Goal: Task Accomplishment & Management: Manage account settings

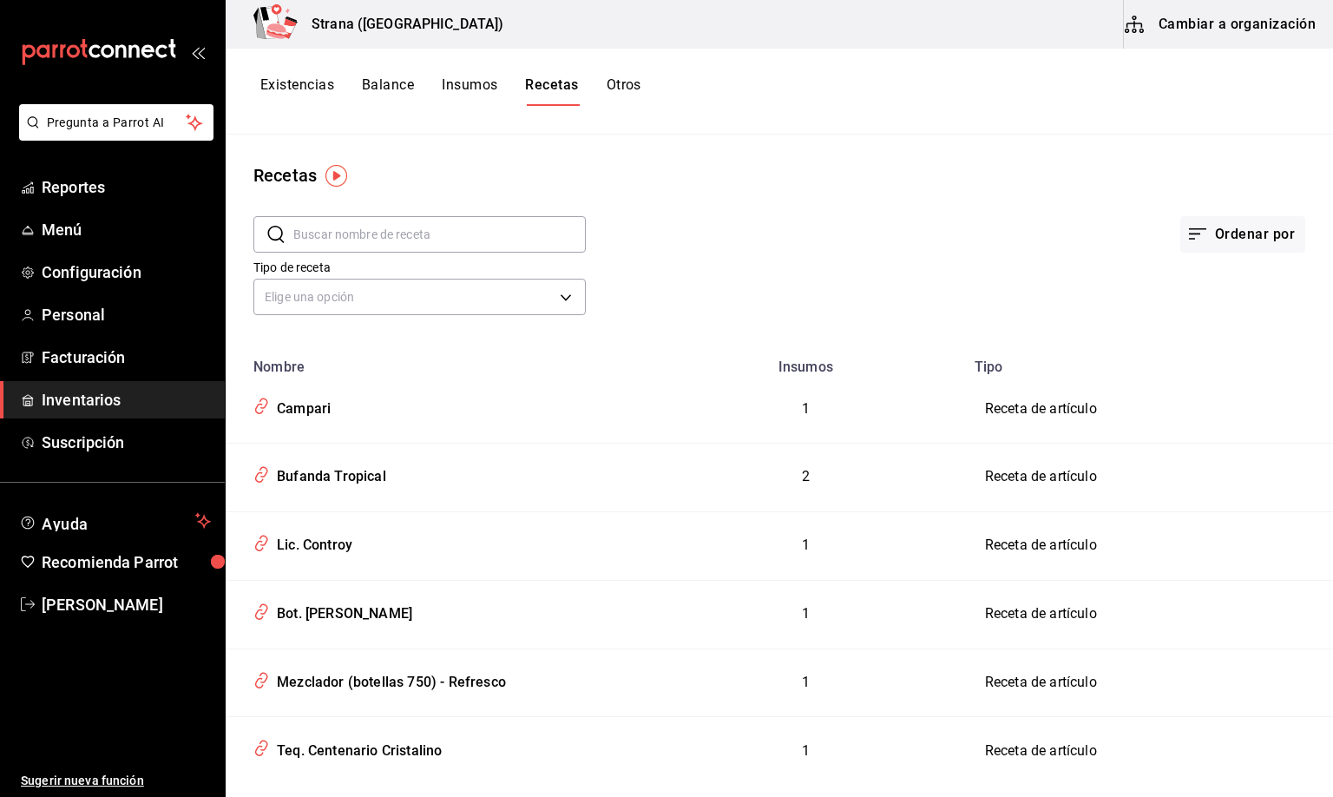
click at [73, 392] on span "Inventarios" at bounding box center [126, 399] width 169 height 23
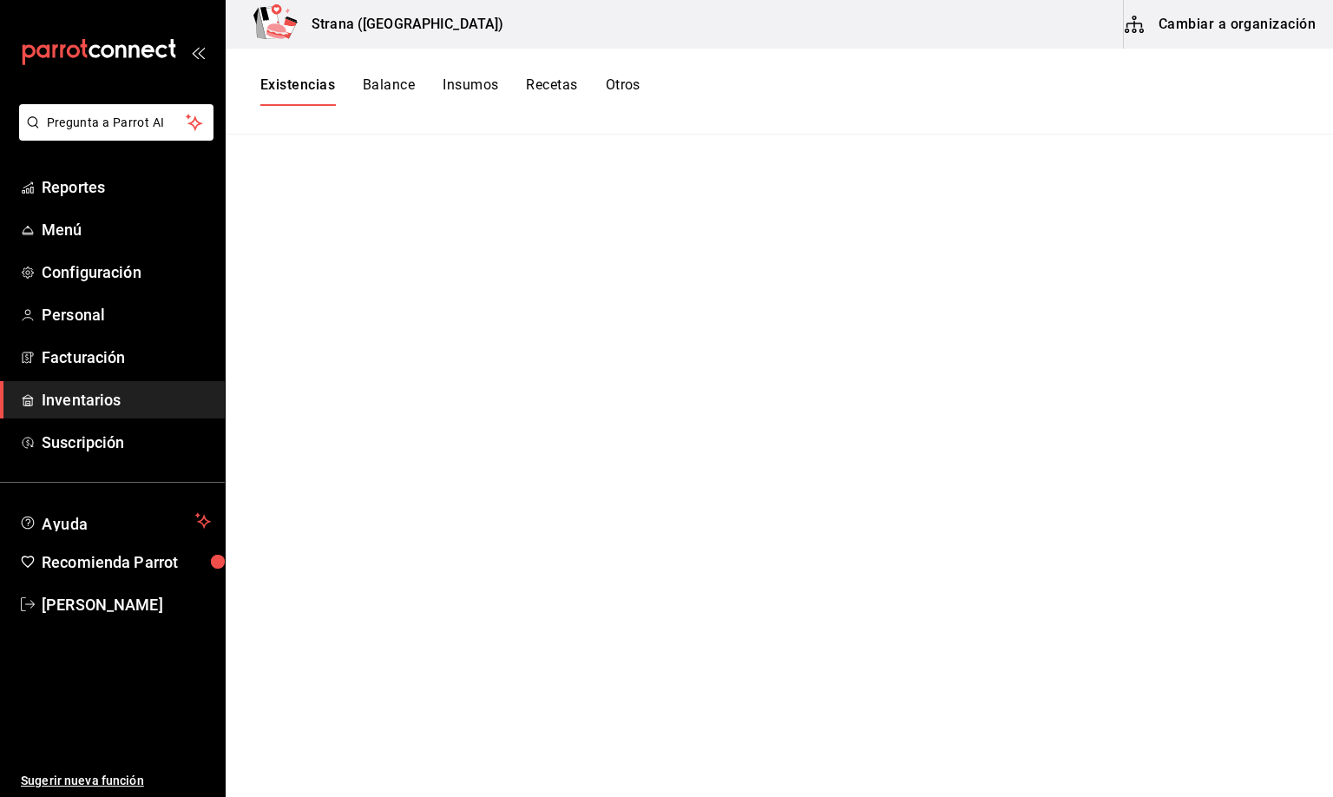
click at [277, 84] on button "Existencias" at bounding box center [297, 91] width 75 height 30
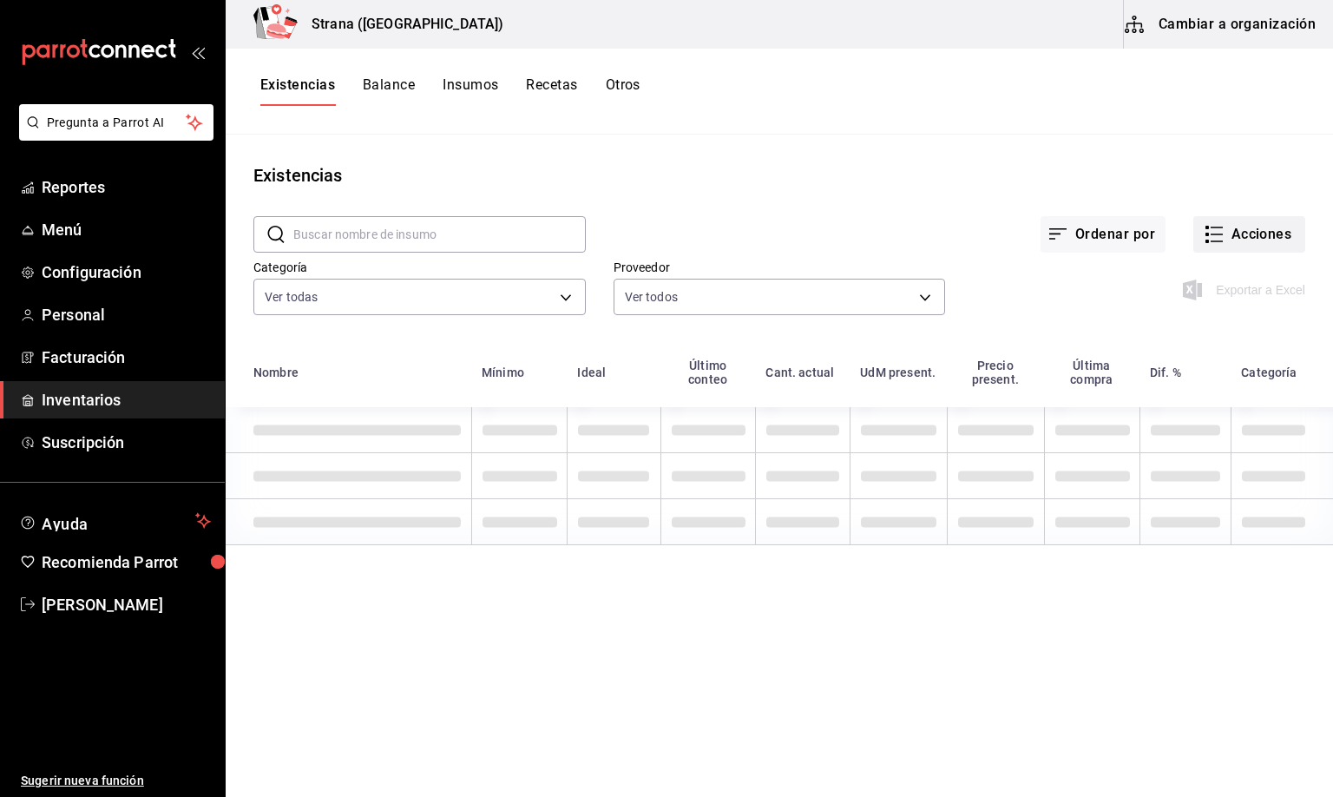
click at [1246, 232] on button "Acciones" at bounding box center [1250, 234] width 112 height 36
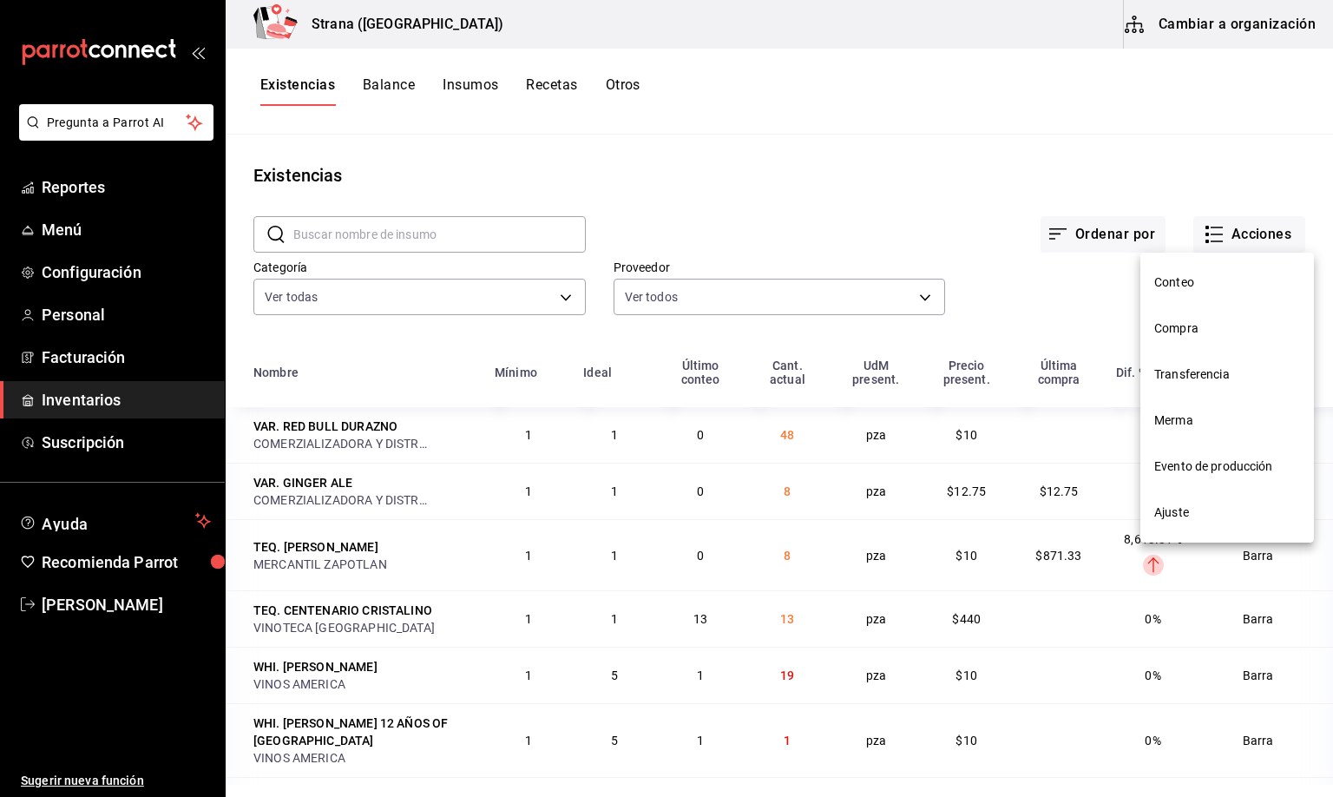
click at [1185, 411] on span "Merma" at bounding box center [1228, 420] width 146 height 18
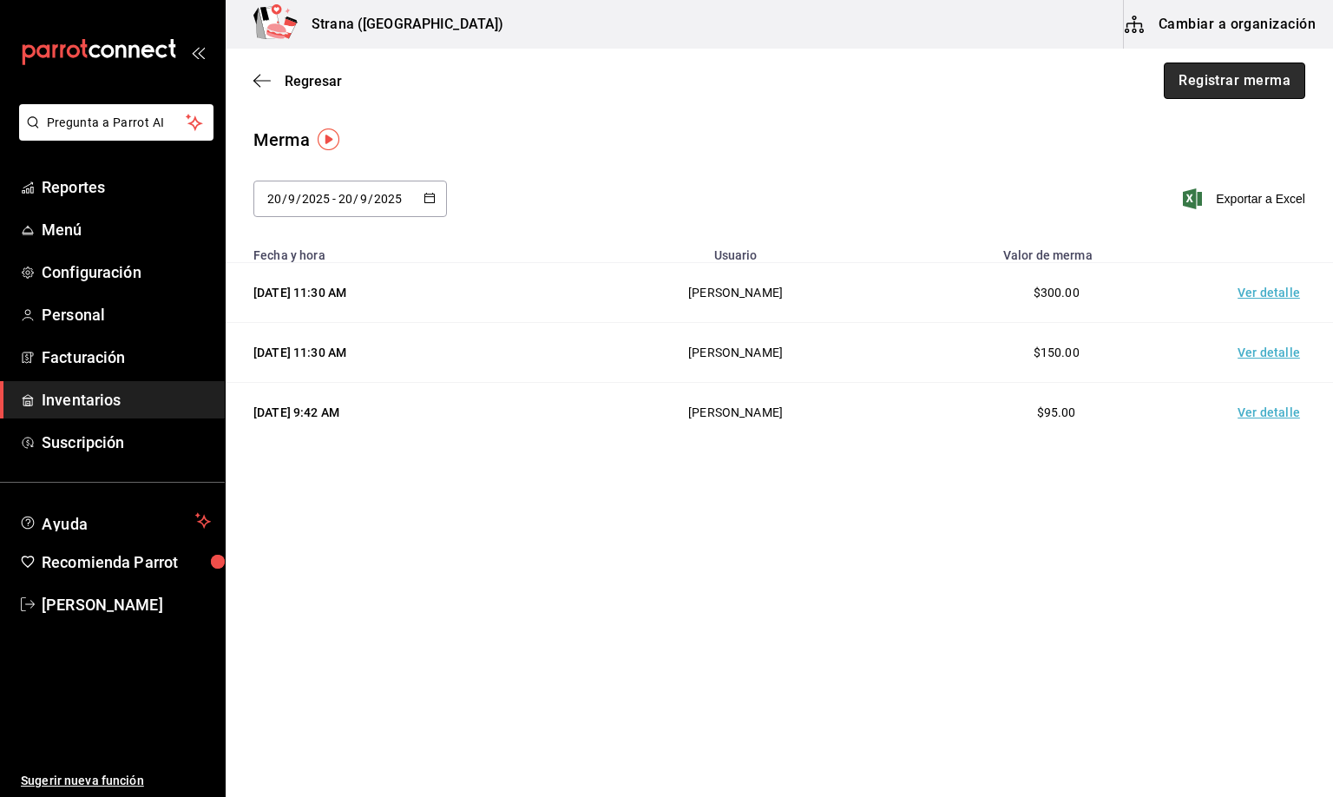
click at [1230, 76] on button "Registrar merma" at bounding box center [1235, 81] width 142 height 36
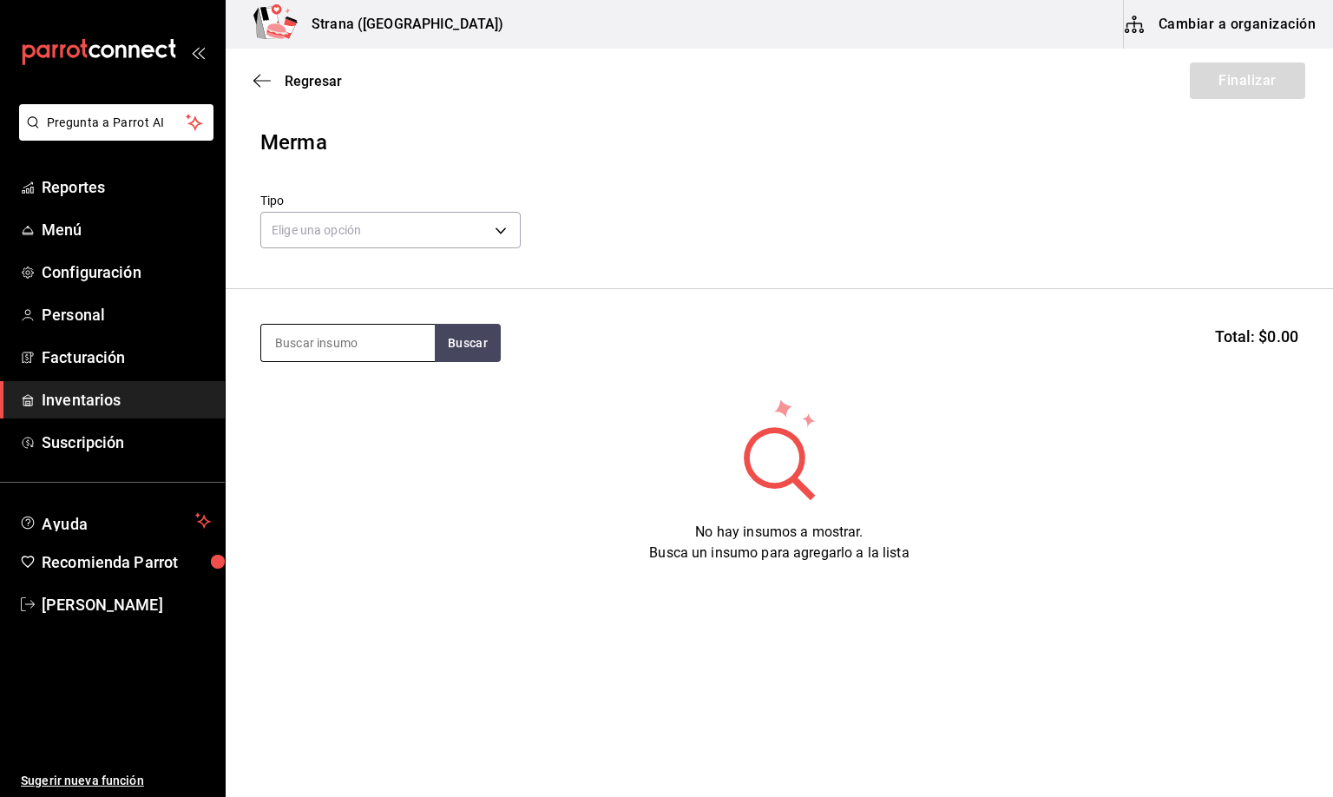
click at [289, 337] on input at bounding box center [348, 343] width 174 height 36
type input "REFRES"
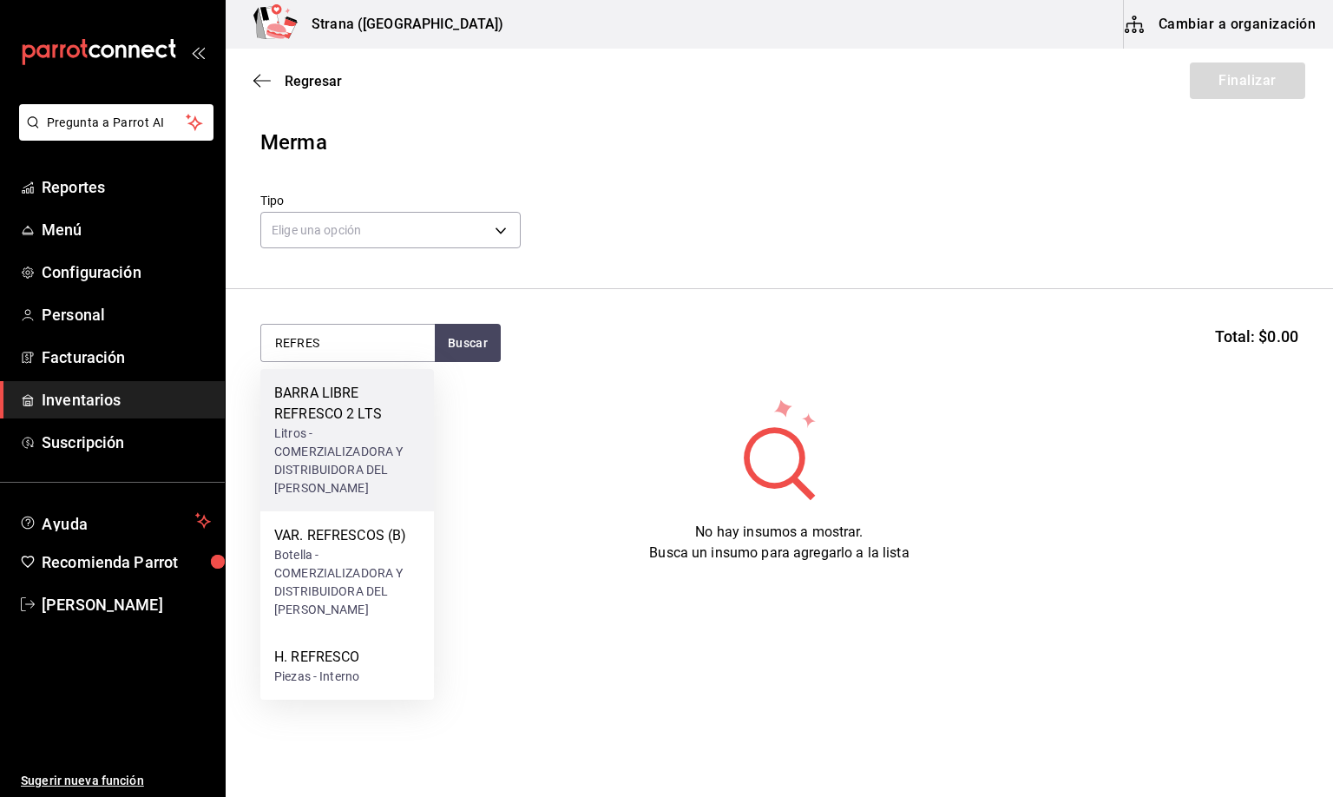
click at [318, 430] on div "Litros - COMERZIALIZADORA Y DISTRIBUIDORA DEL [PERSON_NAME]" at bounding box center [347, 461] width 146 height 73
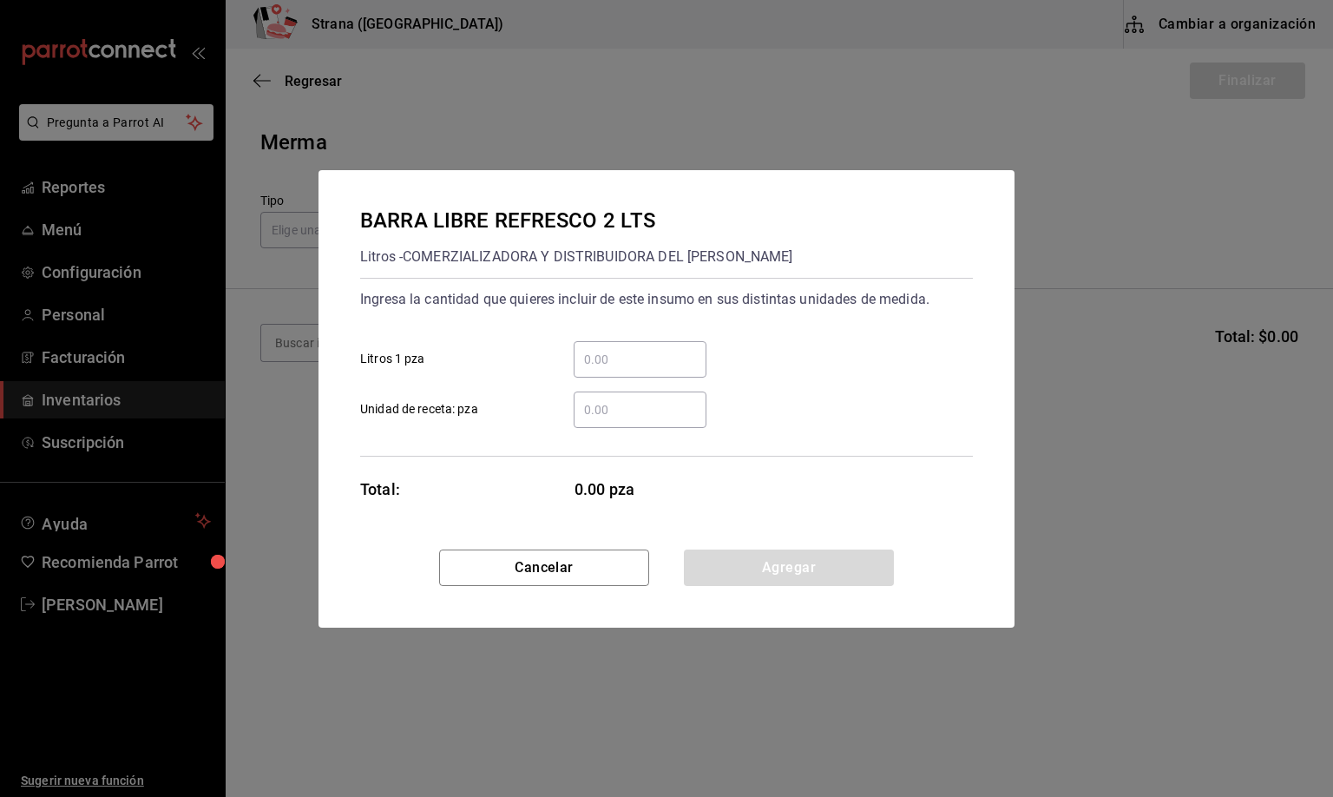
click at [605, 405] on input "​ Unidad de receta: pza" at bounding box center [640, 409] width 133 height 21
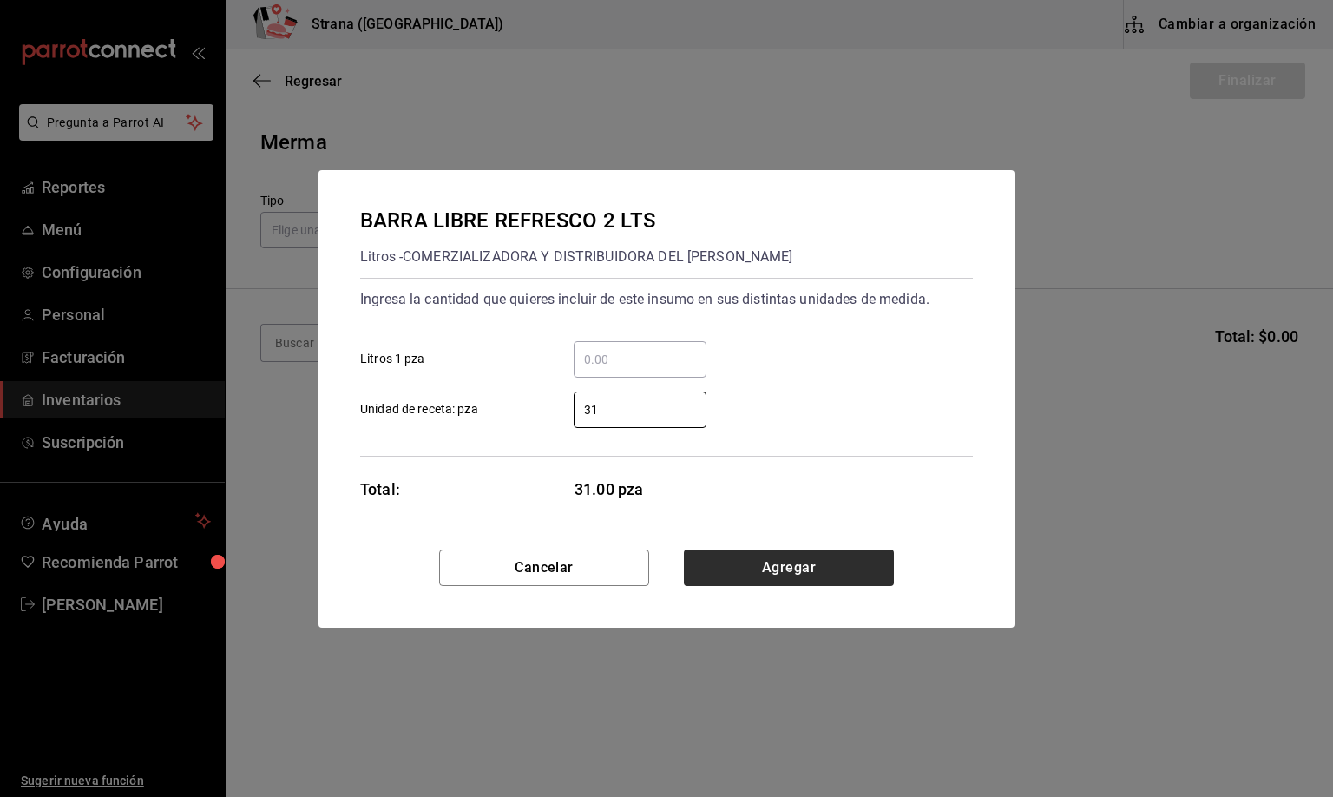
type input "31"
click at [748, 558] on button "Agregar" at bounding box center [789, 568] width 210 height 36
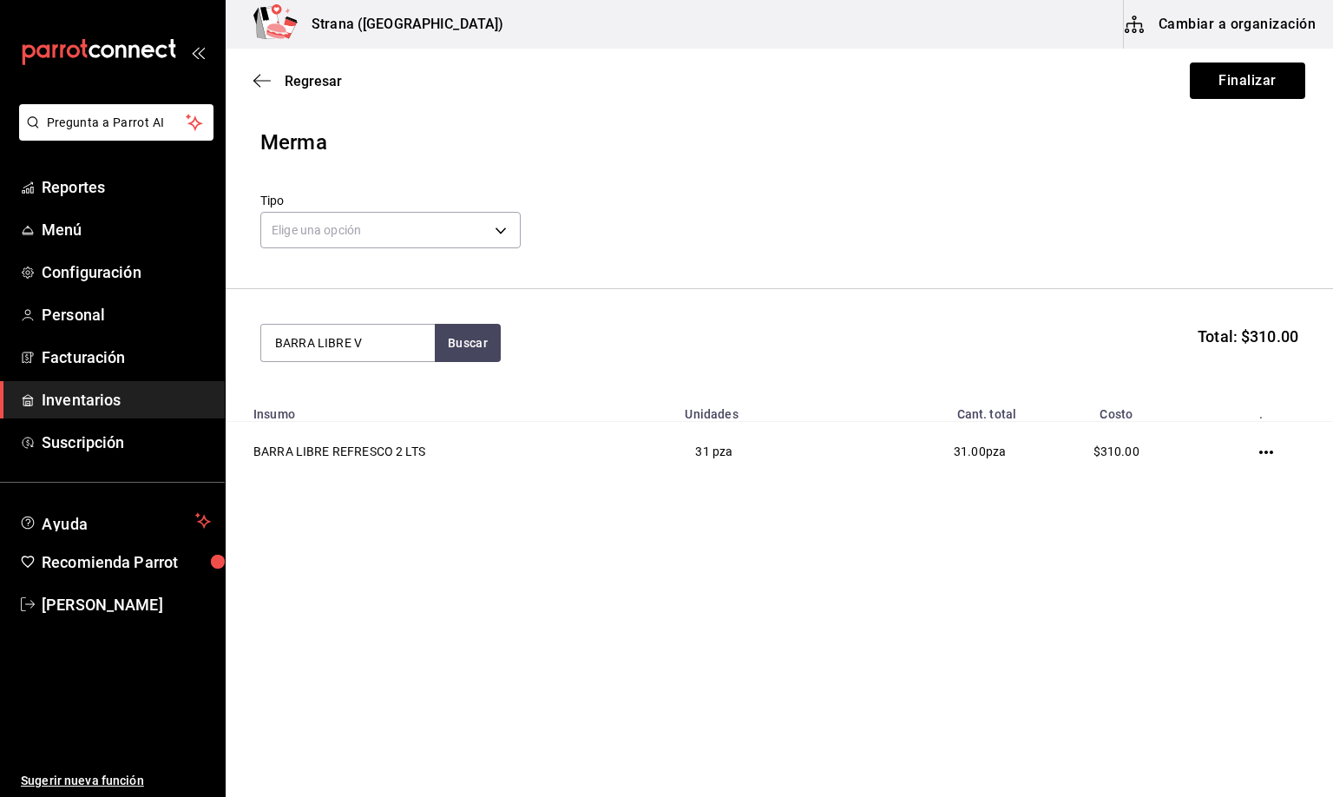
type input "BARRA LIBRE V"
click at [358, 394] on div "BARRA LIBRE VODKA" at bounding box center [343, 393] width 139 height 21
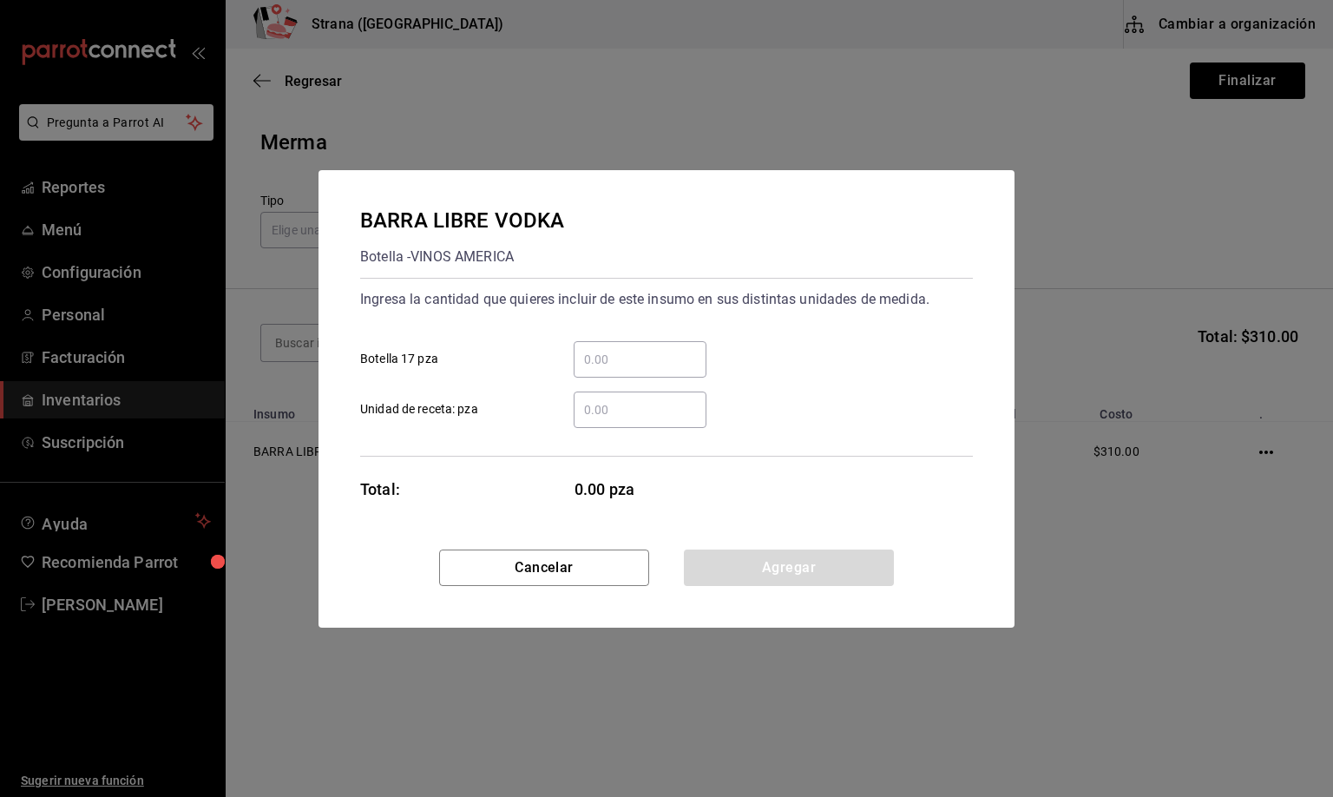
click at [602, 406] on input "​ Unidad de receta: pza" at bounding box center [640, 409] width 133 height 21
type input "1"
click at [734, 563] on button "Agregar" at bounding box center [789, 568] width 210 height 36
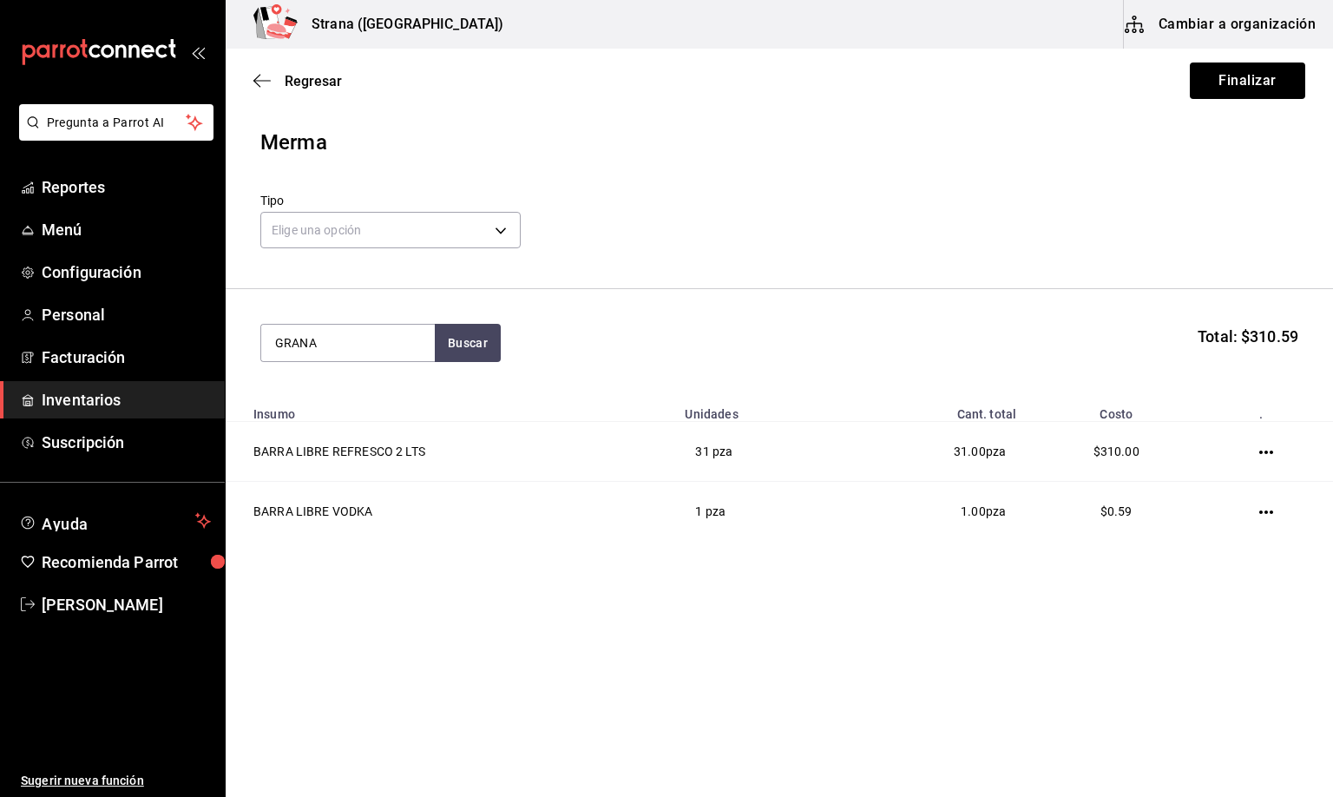
type input "GRANA"
click at [360, 412] on div "Botella - VINOS AMERICA" at bounding box center [343, 413] width 139 height 18
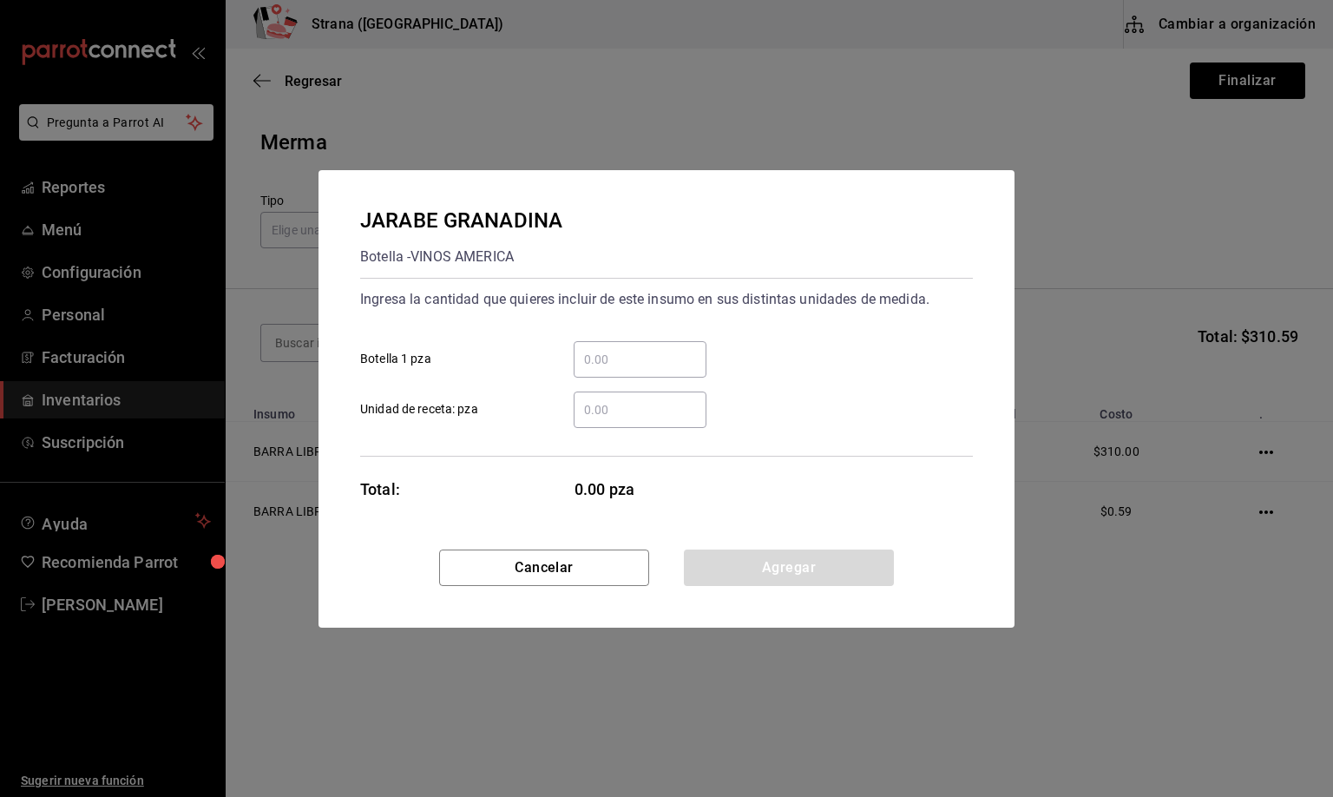
click at [595, 367] on input "​ Botella 1 pza" at bounding box center [640, 359] width 133 height 21
type input "1"
click at [742, 574] on button "Agregar" at bounding box center [789, 568] width 210 height 36
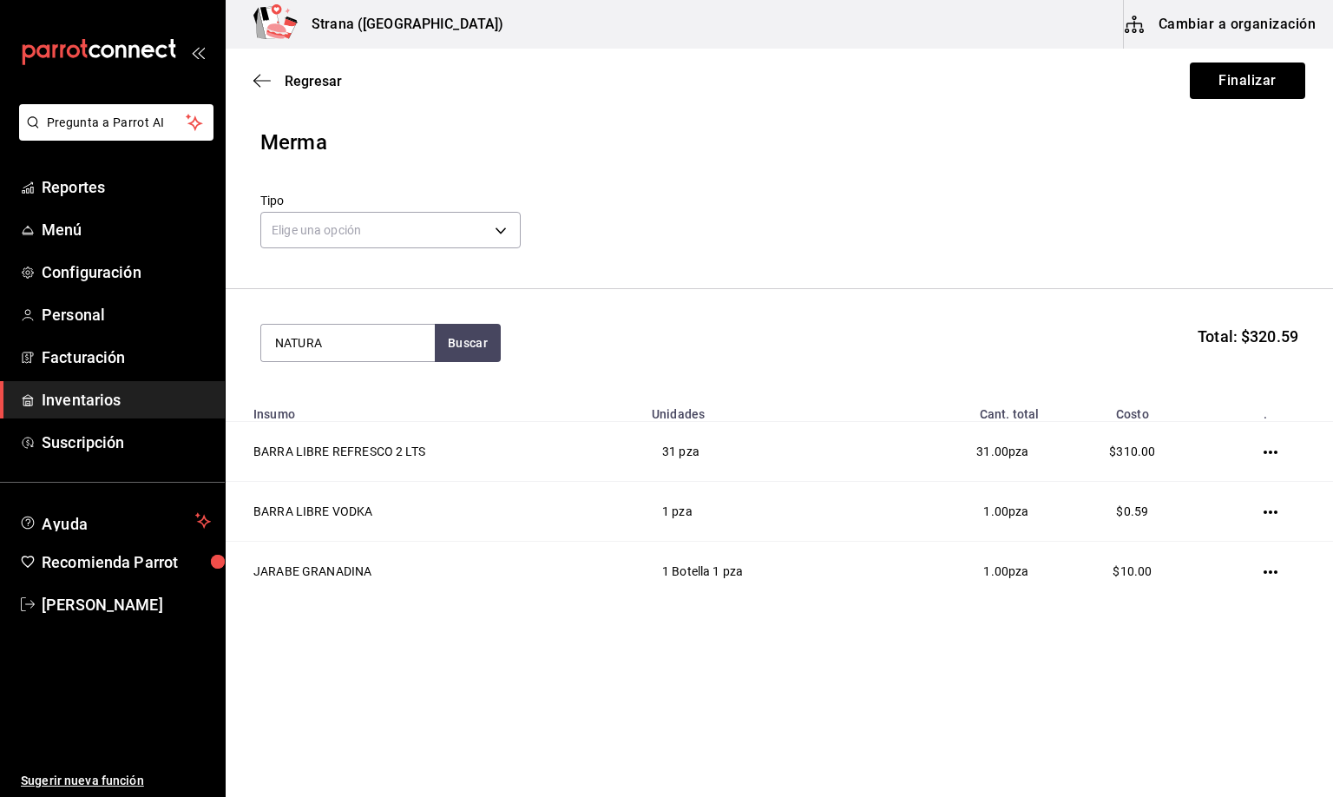
type input "NATURA"
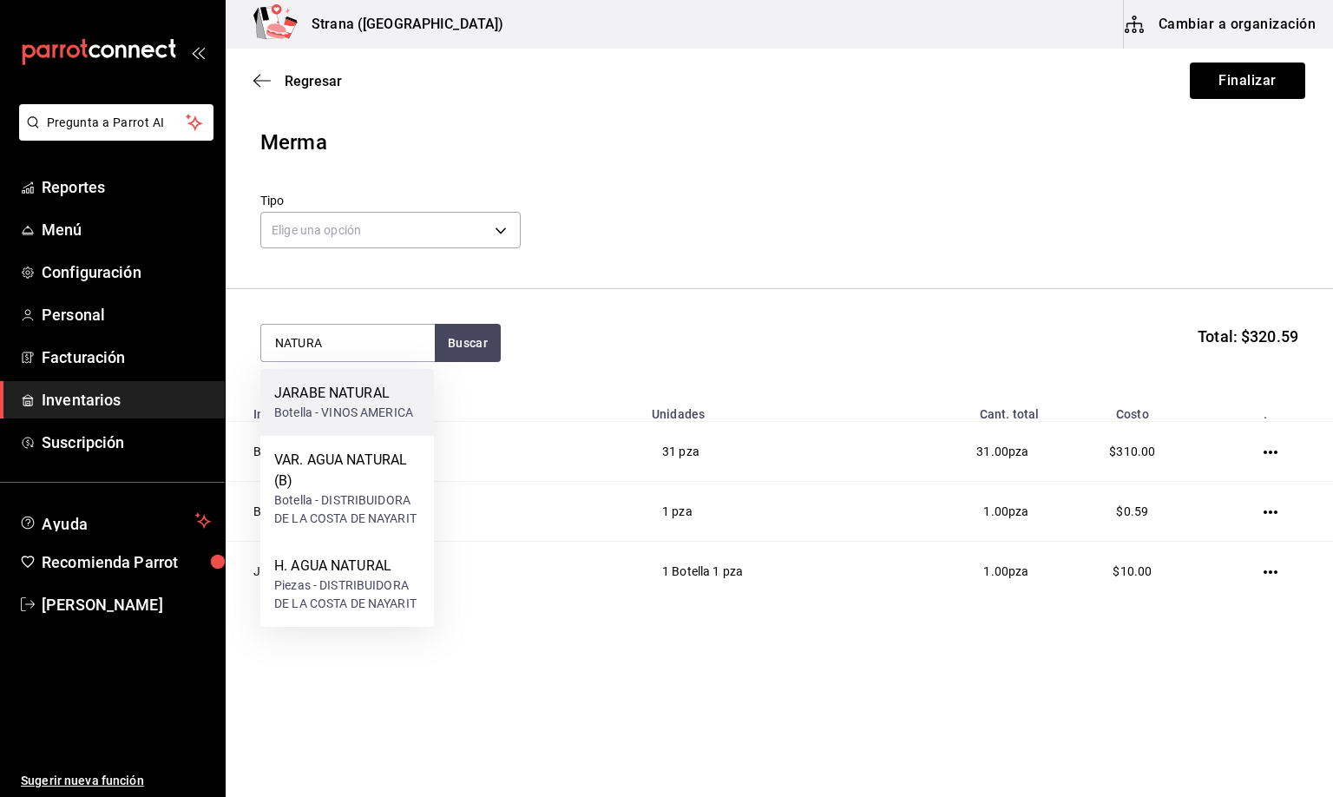
click at [302, 409] on div "Botella - VINOS AMERICA" at bounding box center [343, 413] width 139 height 18
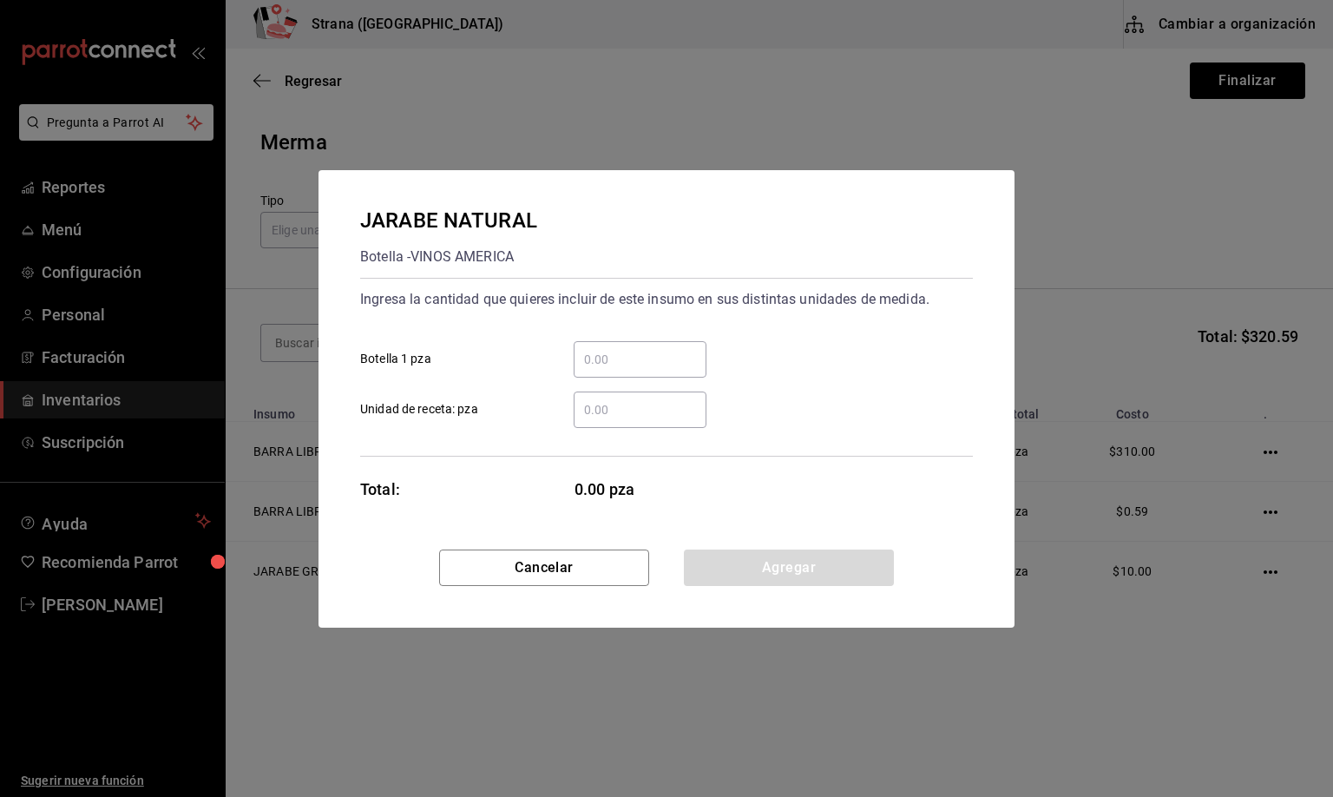
click at [618, 365] on input "​ Botella 1 pza" at bounding box center [640, 359] width 133 height 21
type input "1"
click at [755, 565] on button "Agregar" at bounding box center [789, 568] width 210 height 36
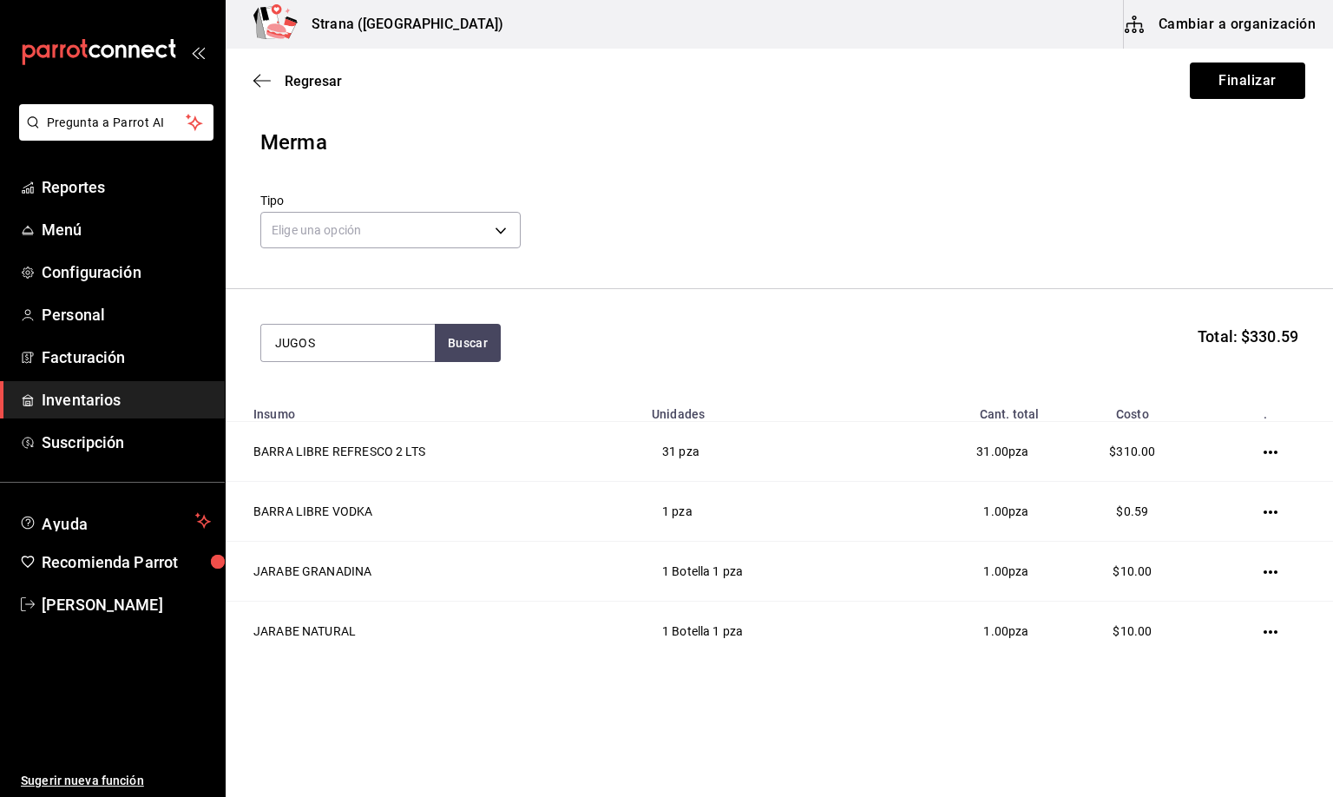
type input "JUGOS"
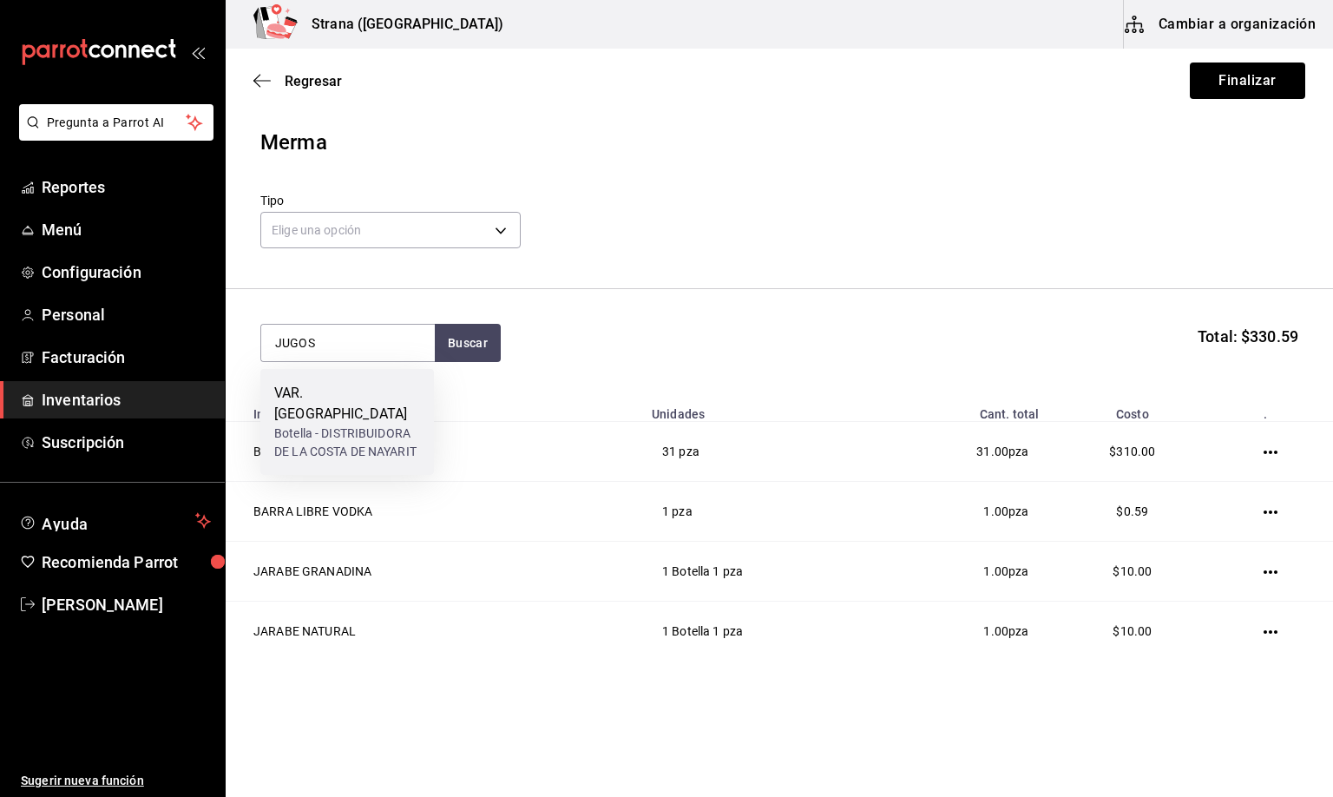
click at [315, 425] on div "Botella - DISTRIBUIDORA DE LA COSTA DE NAYARIT" at bounding box center [347, 443] width 146 height 36
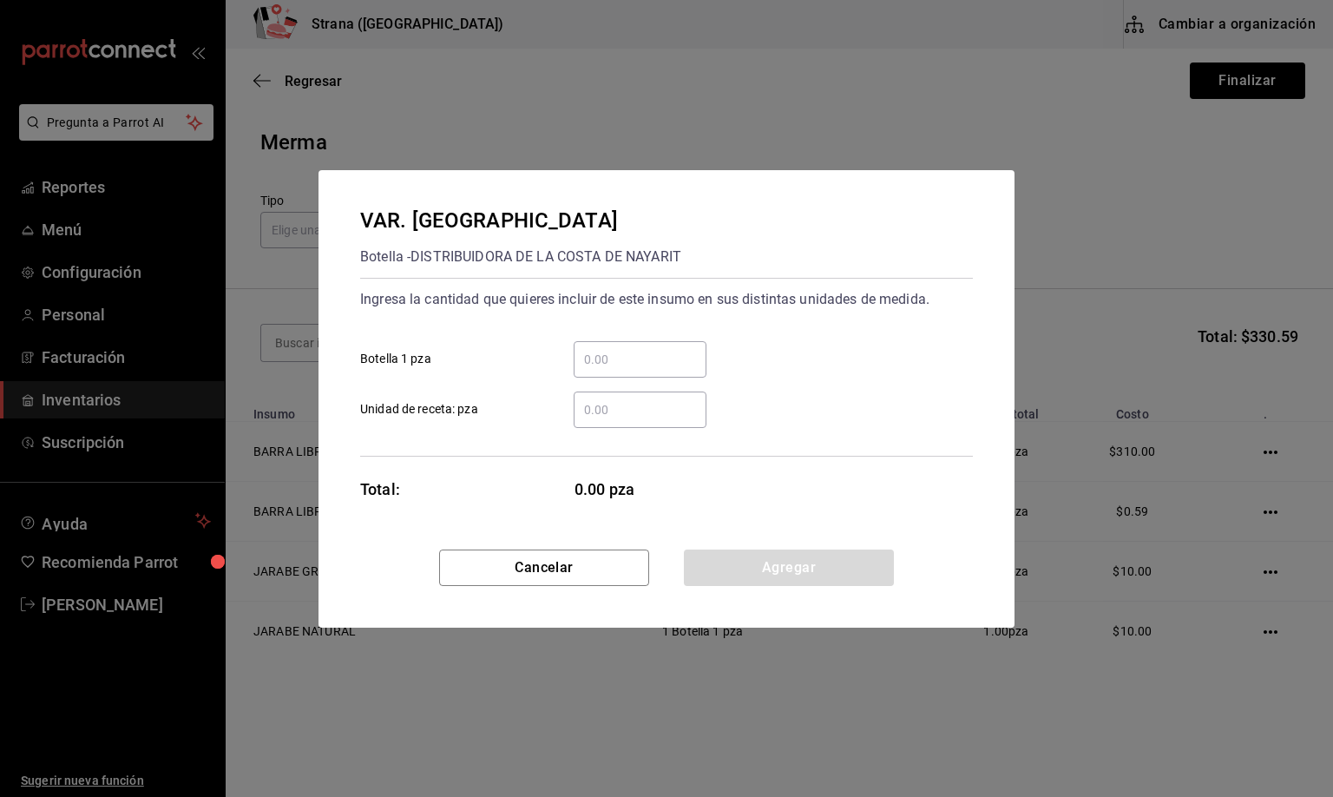
click at [589, 411] on input "​ Unidad de receta: pza" at bounding box center [640, 409] width 133 height 21
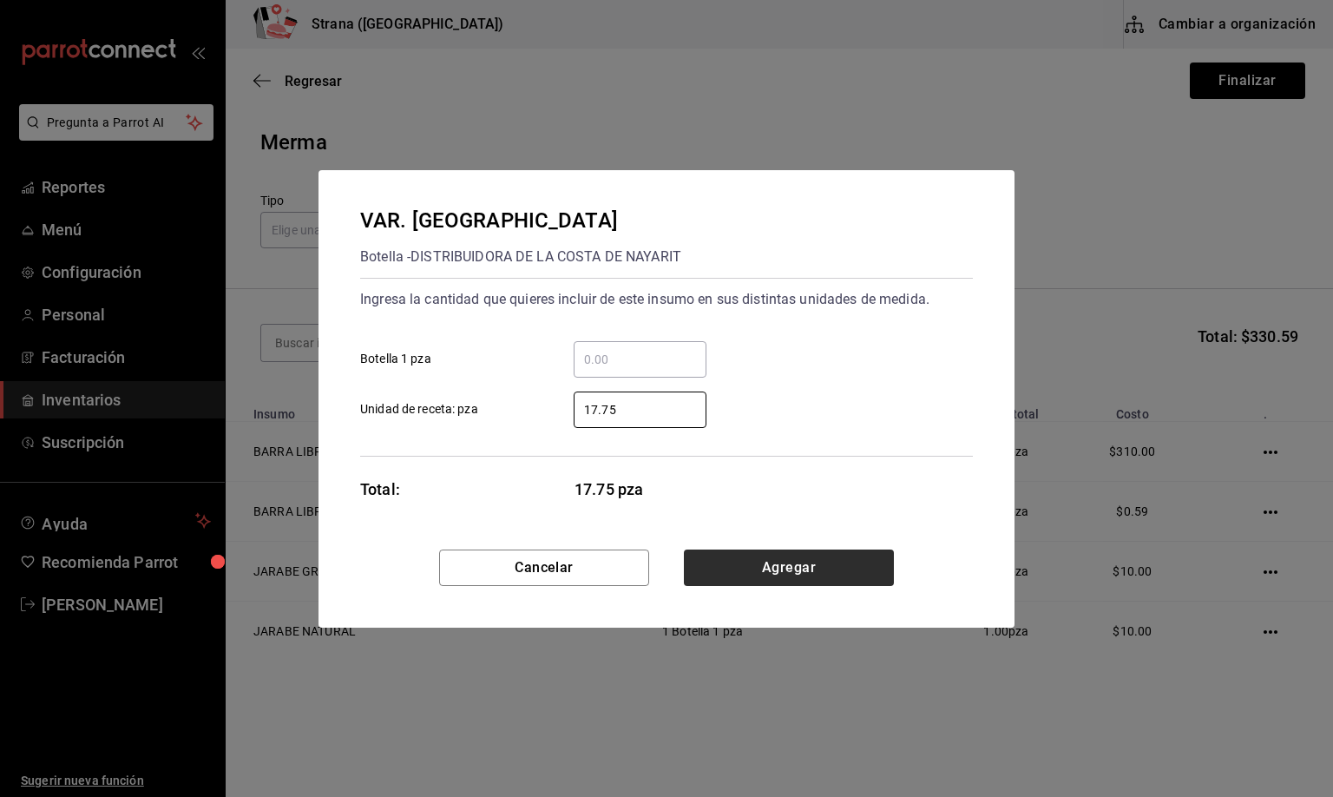
type input "17.75"
click at [773, 571] on button "Agregar" at bounding box center [789, 568] width 210 height 36
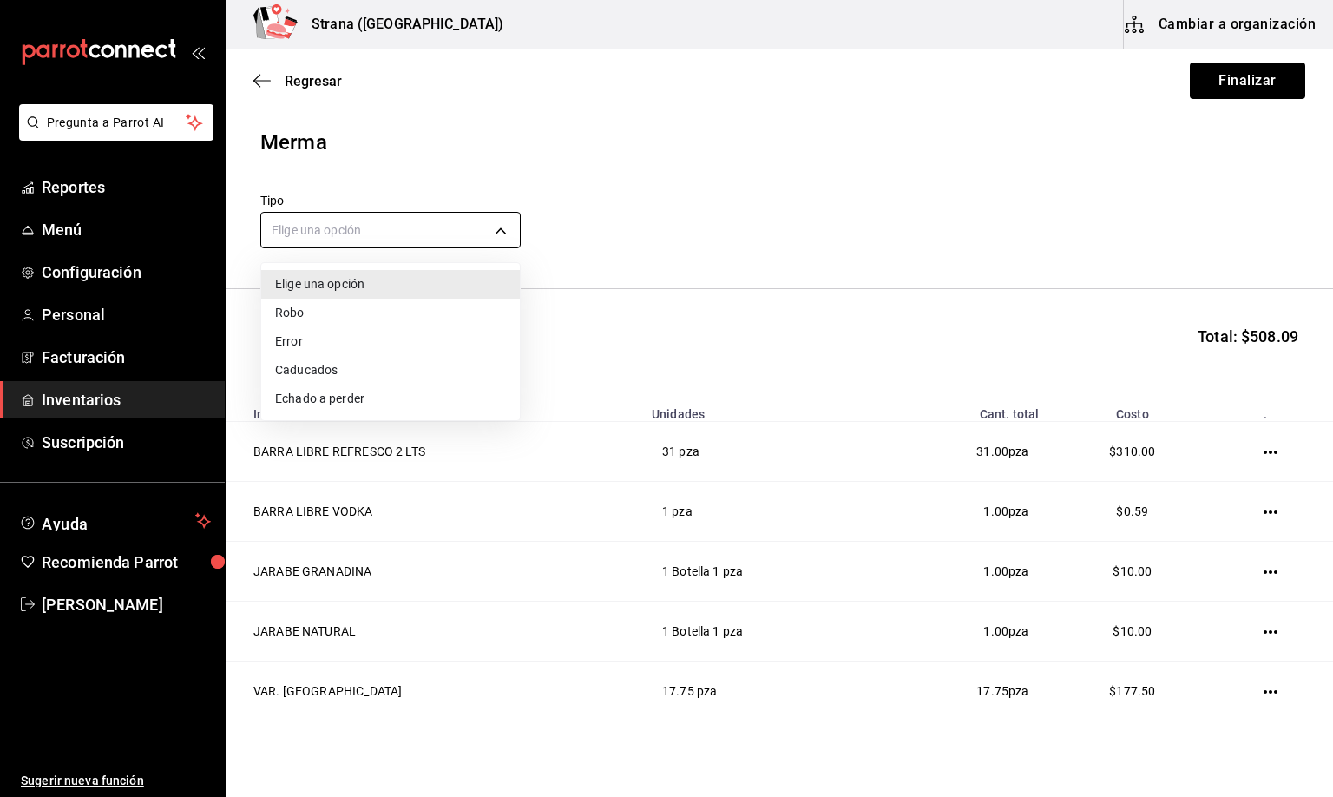
click at [318, 229] on body "Pregunta a Parrot AI Reportes Menú Configuración Personal Facturación Inventari…" at bounding box center [666, 349] width 1333 height 699
click at [300, 341] on li "Error" at bounding box center [390, 341] width 259 height 29
type input "ERROR"
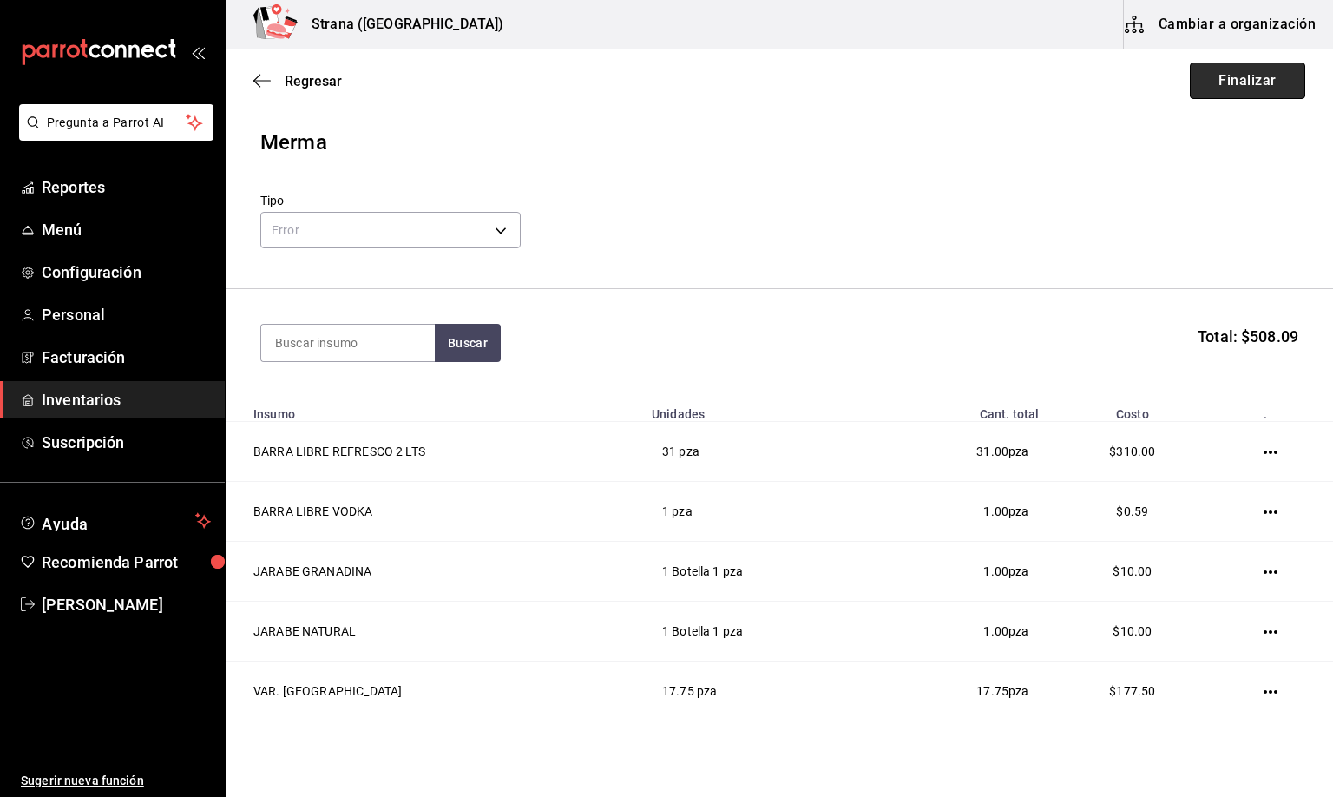
click at [1208, 71] on button "Finalizar" at bounding box center [1247, 81] width 115 height 36
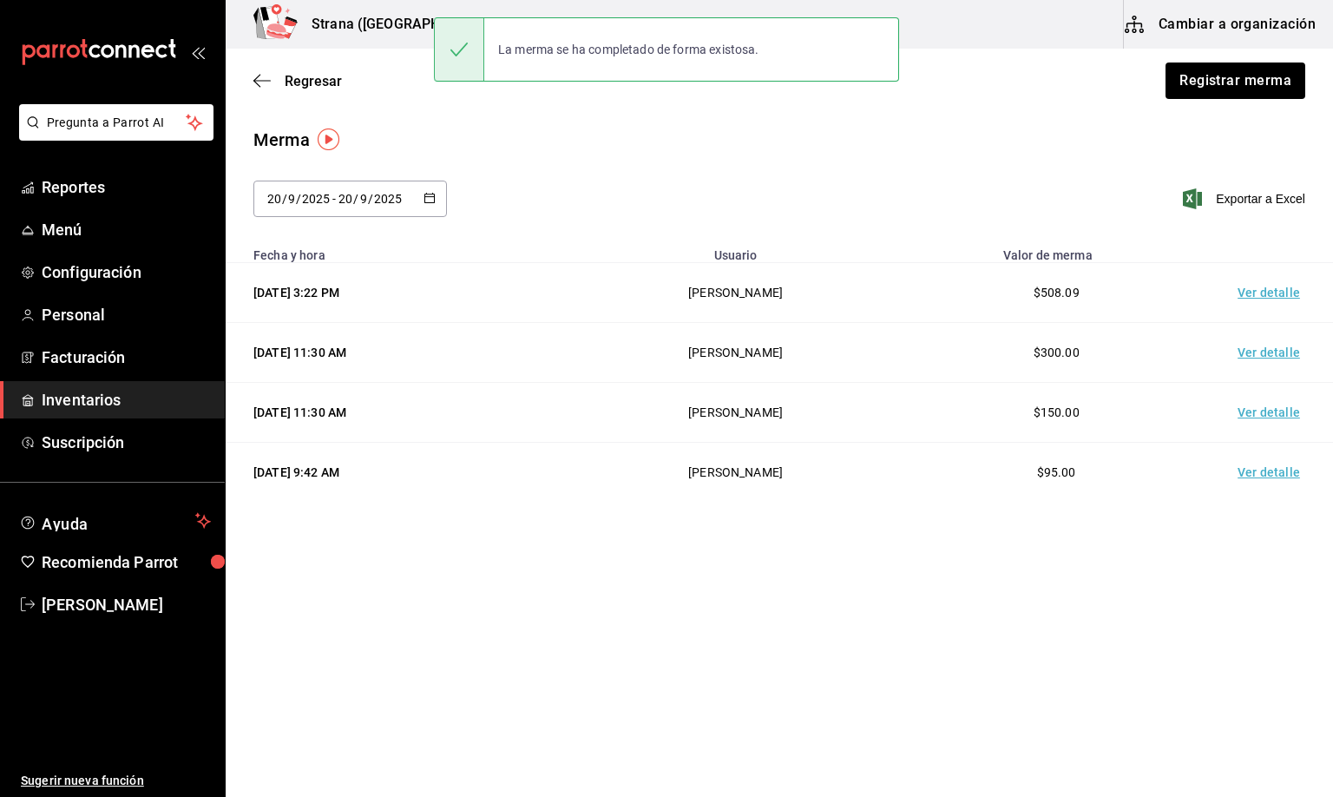
click at [1245, 282] on td "Ver detalle" at bounding box center [1273, 293] width 122 height 60
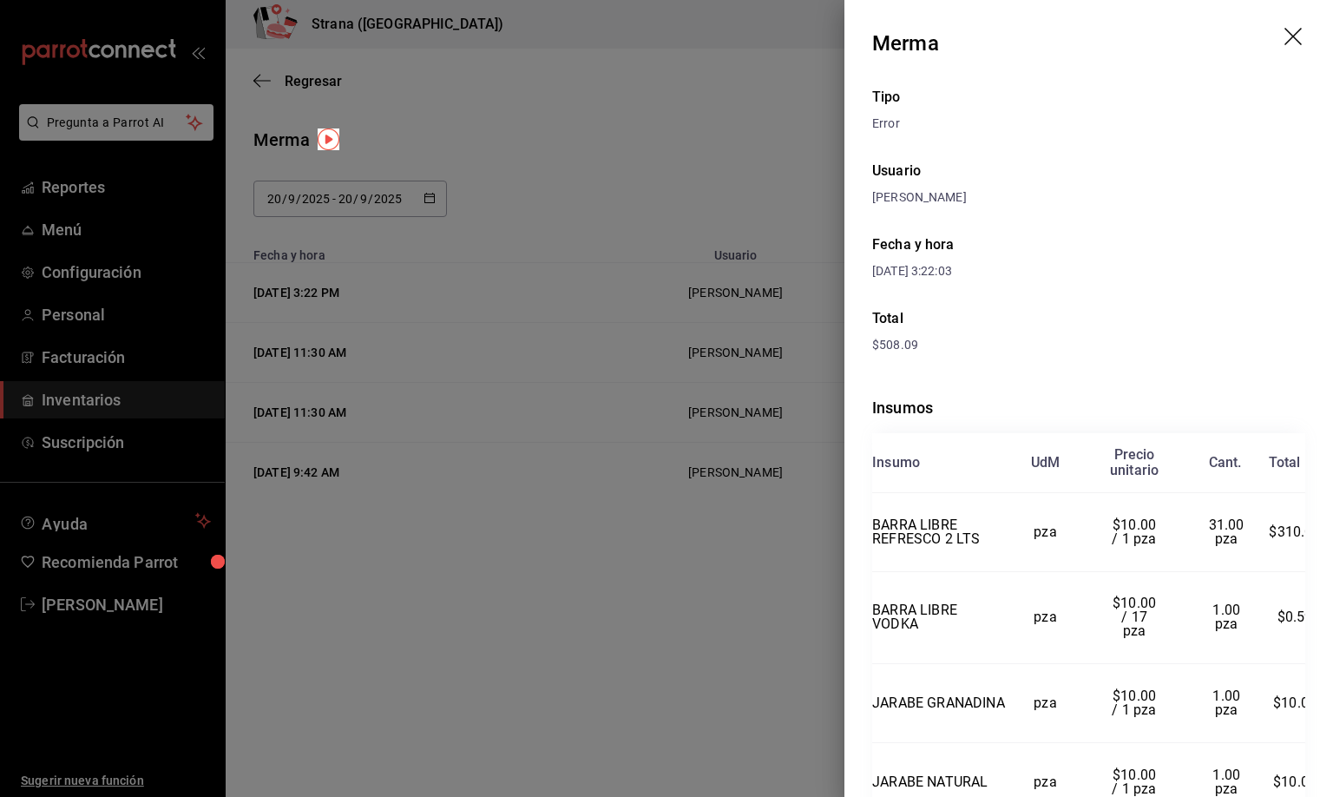
click at [1285, 37] on icon "drag" at bounding box center [1295, 38] width 21 height 21
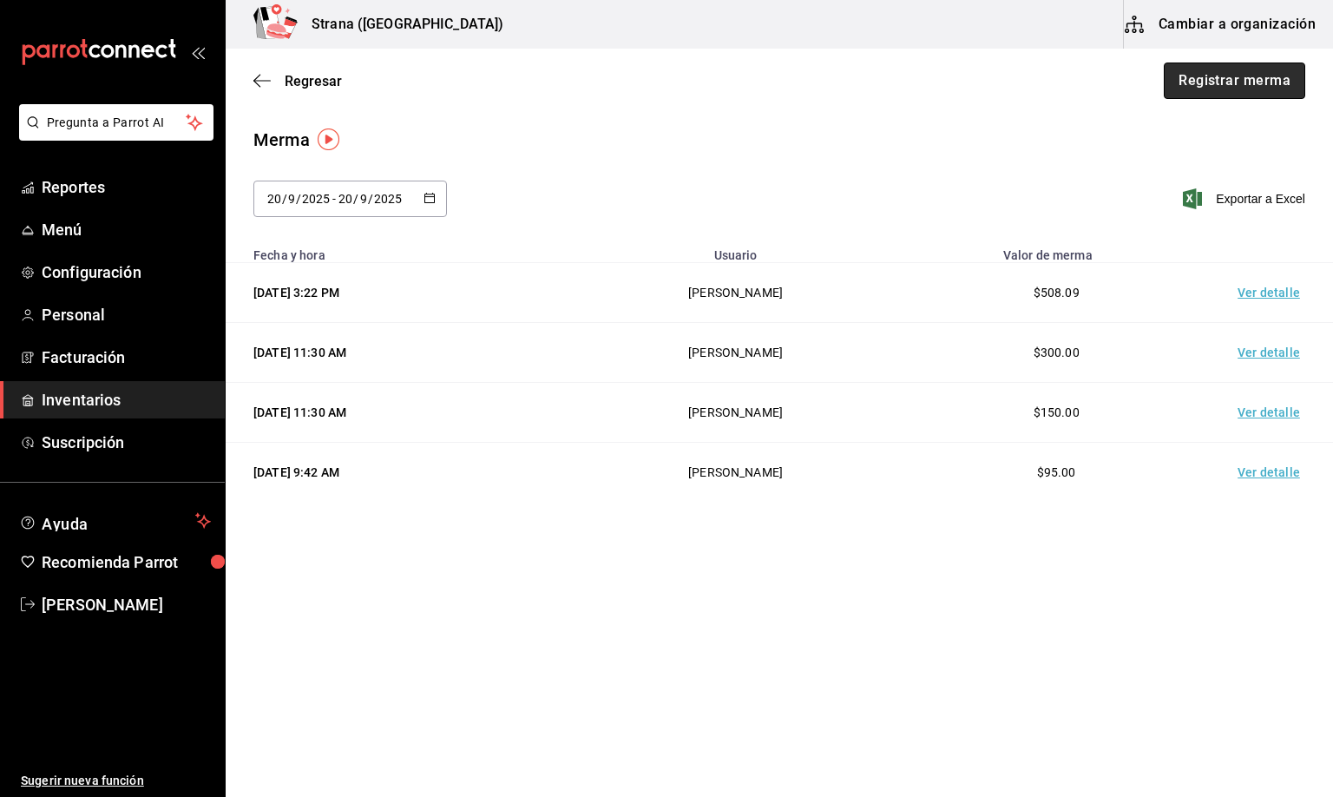
click at [1212, 81] on button "Registrar merma" at bounding box center [1235, 81] width 142 height 36
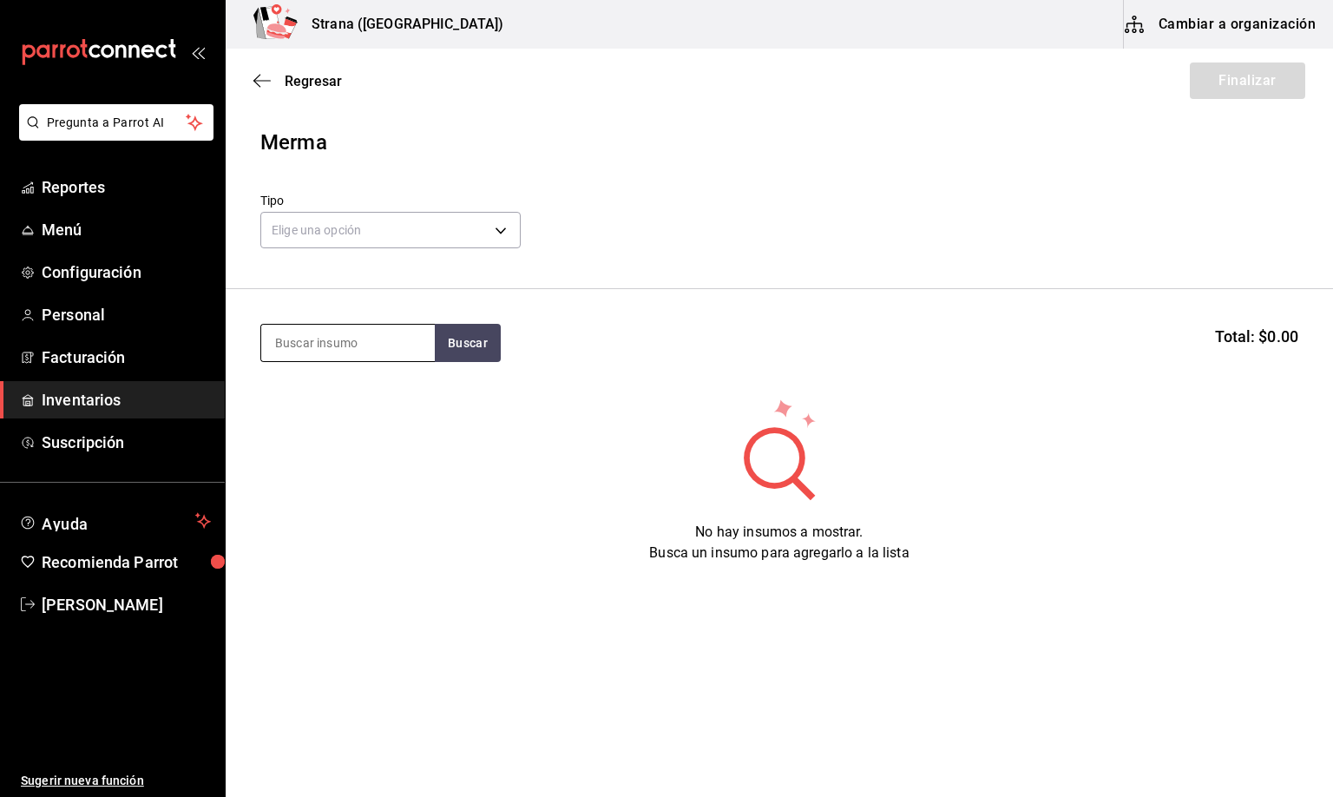
click at [339, 342] on input at bounding box center [348, 343] width 174 height 36
type input "CONTROY"
click at [320, 405] on div "Botella - VINOS AMERICA" at bounding box center [343, 413] width 139 height 18
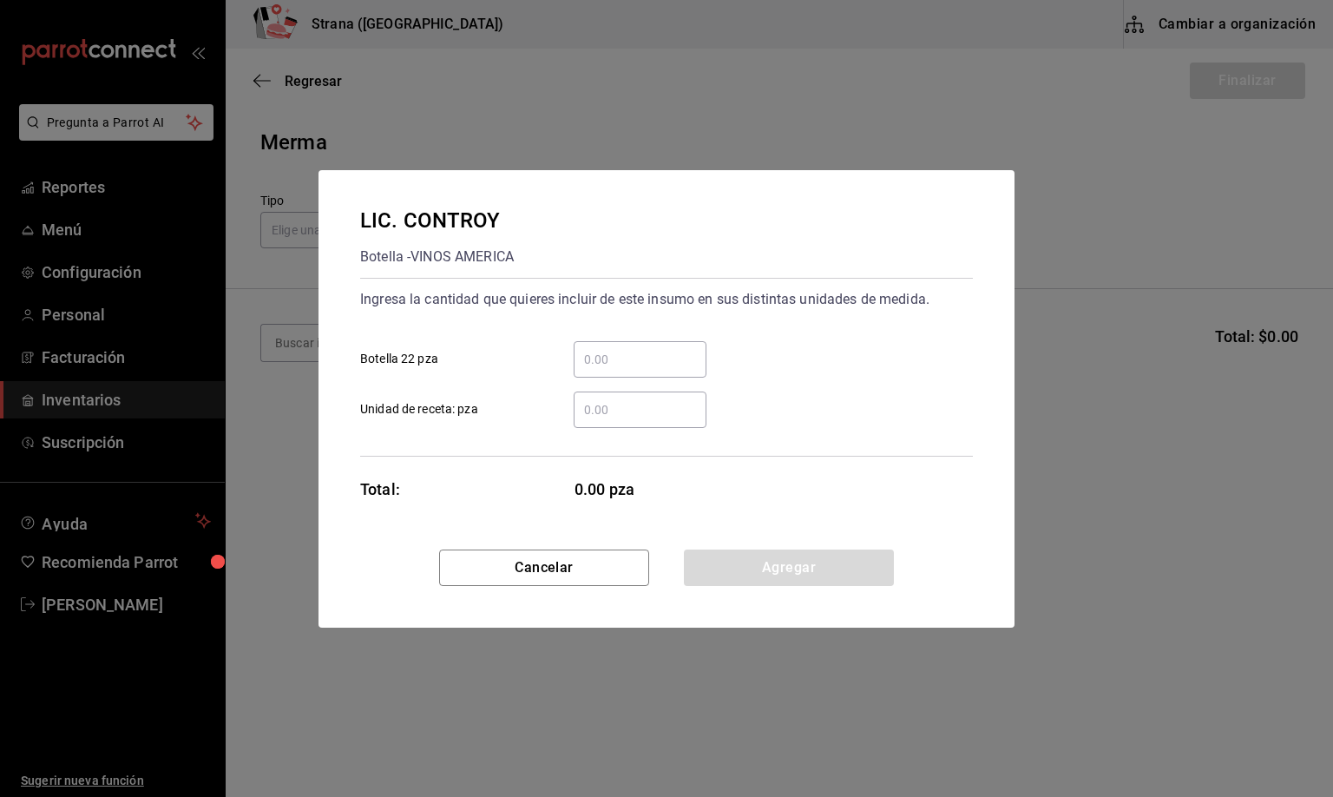
click at [602, 412] on input "​ Unidad de receta: pza" at bounding box center [640, 409] width 133 height 21
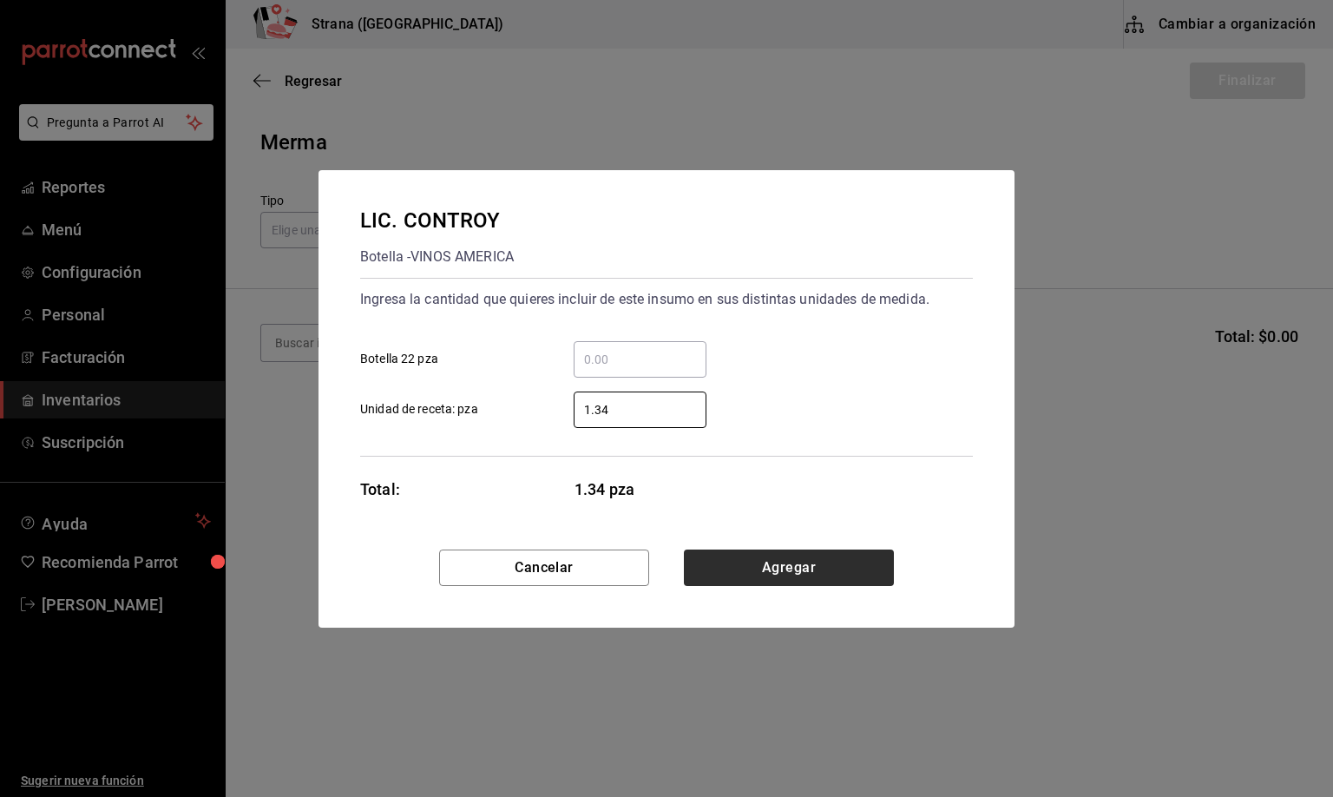
type input "1.34"
click at [763, 571] on button "Agregar" at bounding box center [789, 568] width 210 height 36
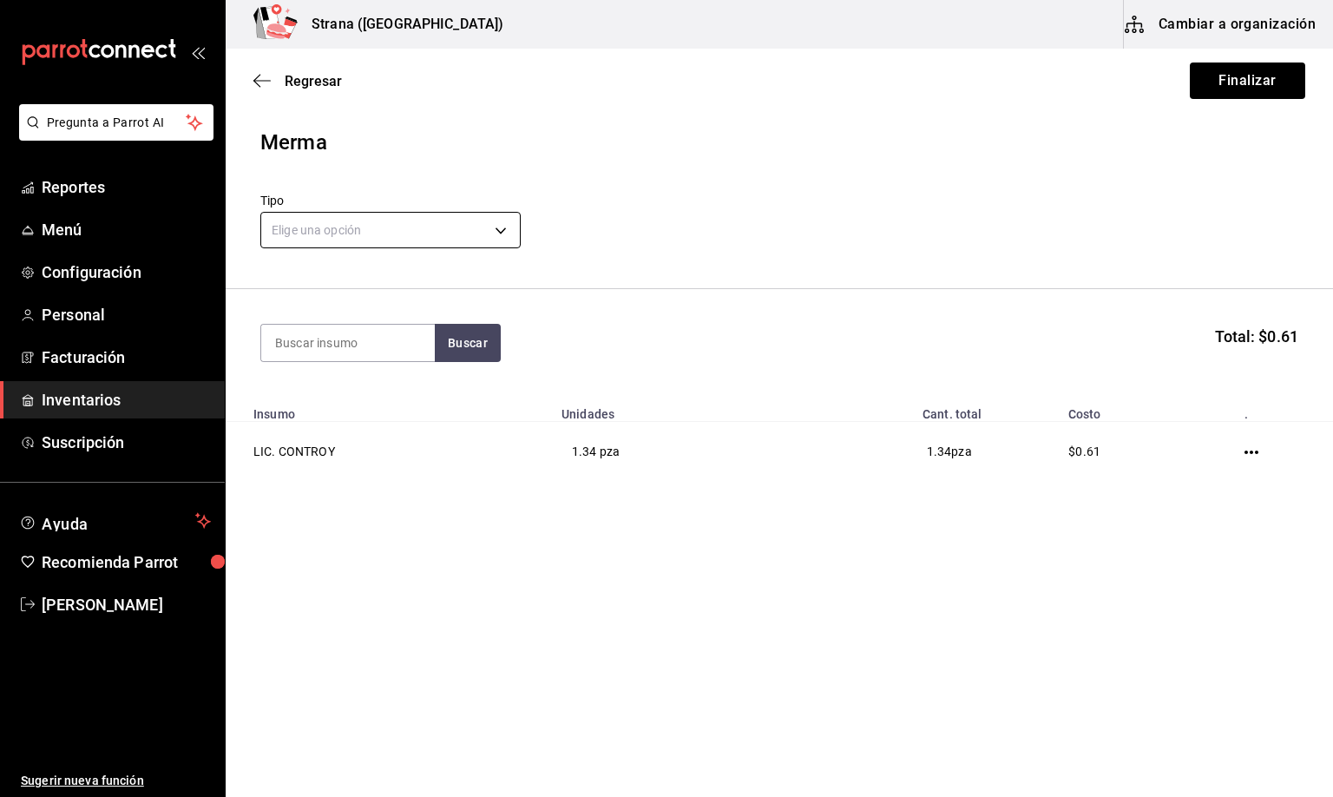
click at [318, 225] on body "Pregunta a Parrot AI Reportes Menú Configuración Personal Facturación Inventari…" at bounding box center [666, 349] width 1333 height 699
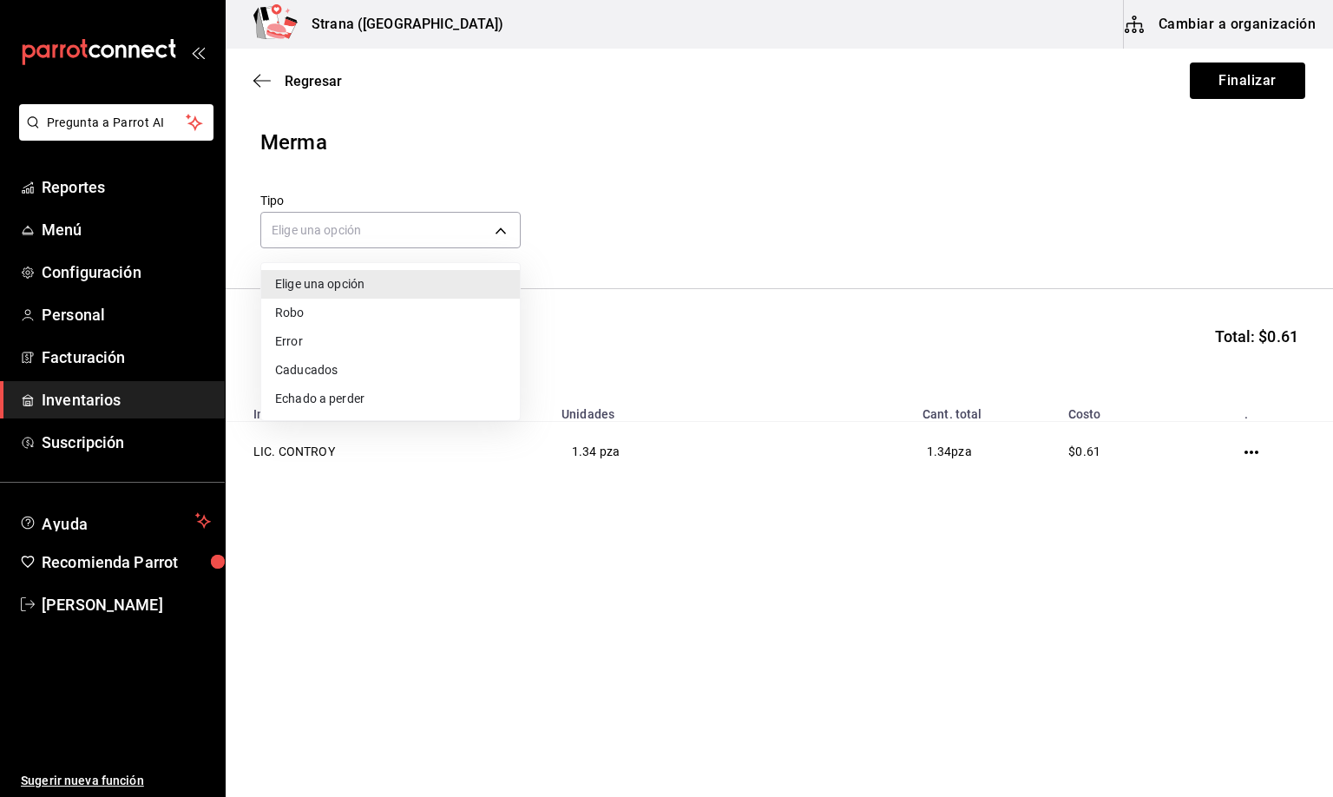
click at [293, 341] on li "Error" at bounding box center [390, 341] width 259 height 29
type input "ERROR"
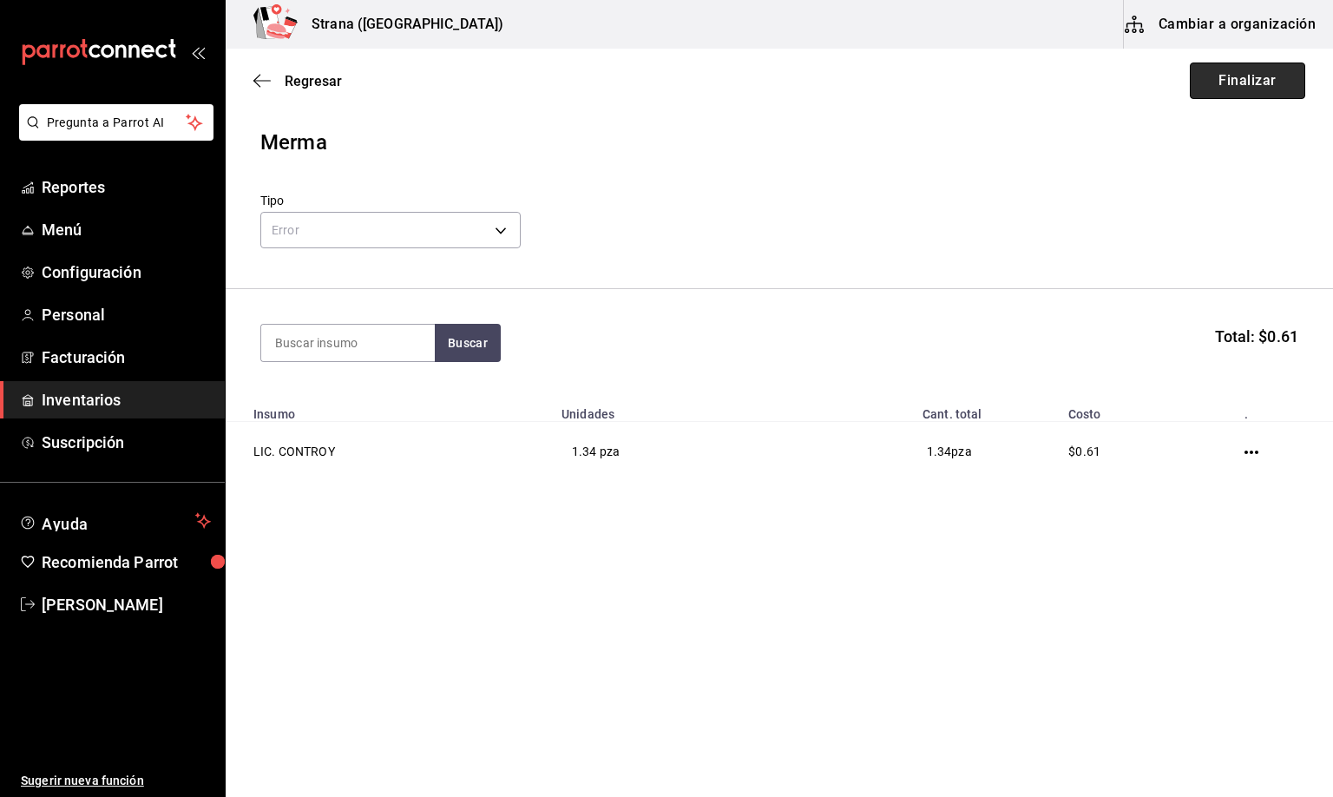
click at [1241, 83] on button "Finalizar" at bounding box center [1247, 81] width 115 height 36
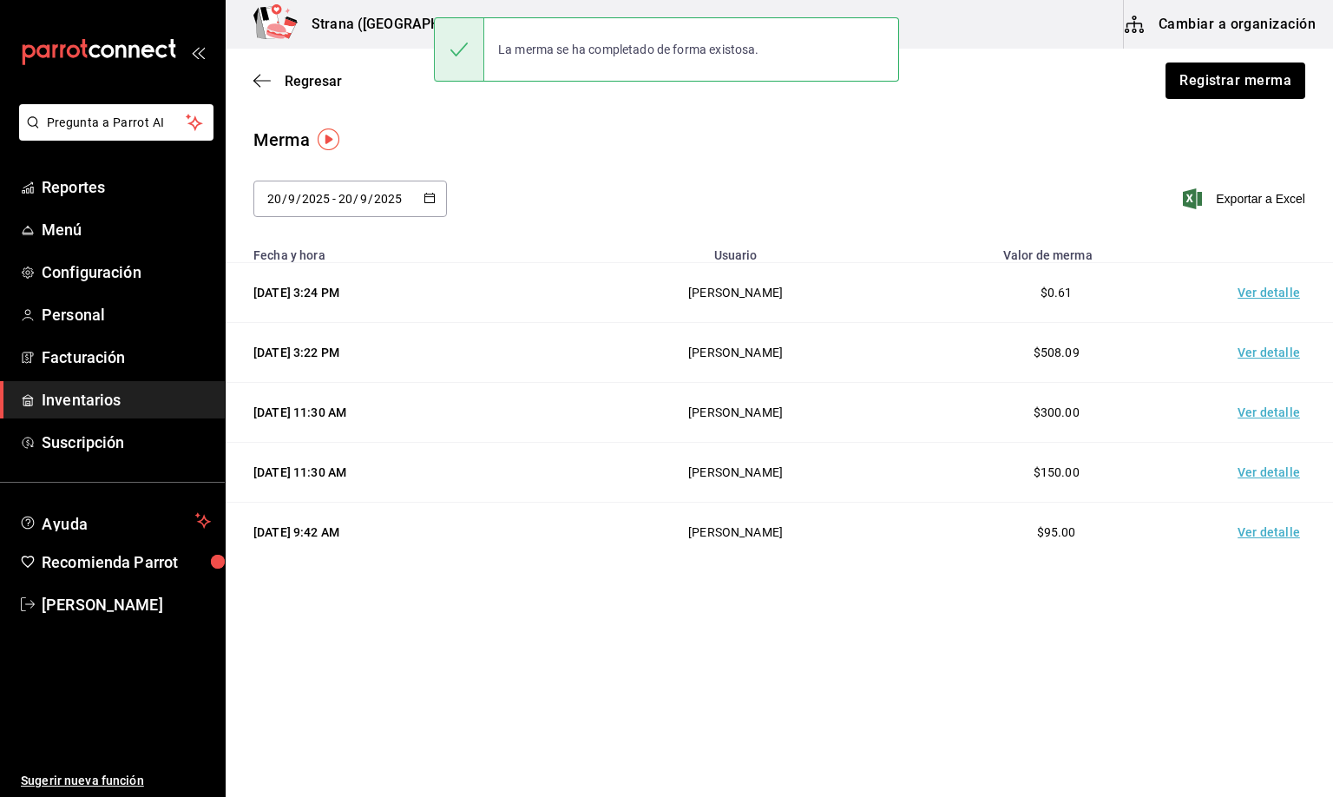
click at [1266, 293] on td "Ver detalle" at bounding box center [1273, 293] width 122 height 60
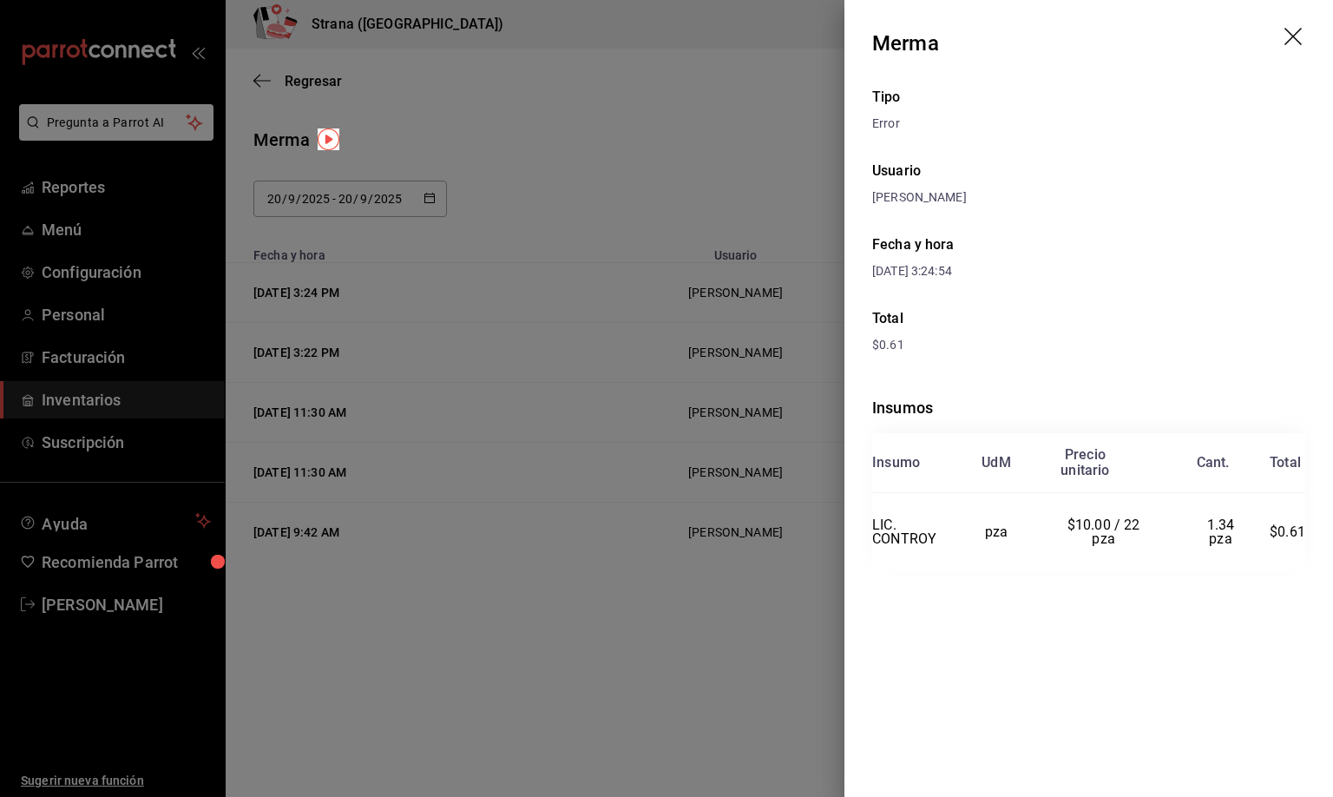
click at [1287, 32] on icon "drag" at bounding box center [1295, 38] width 21 height 21
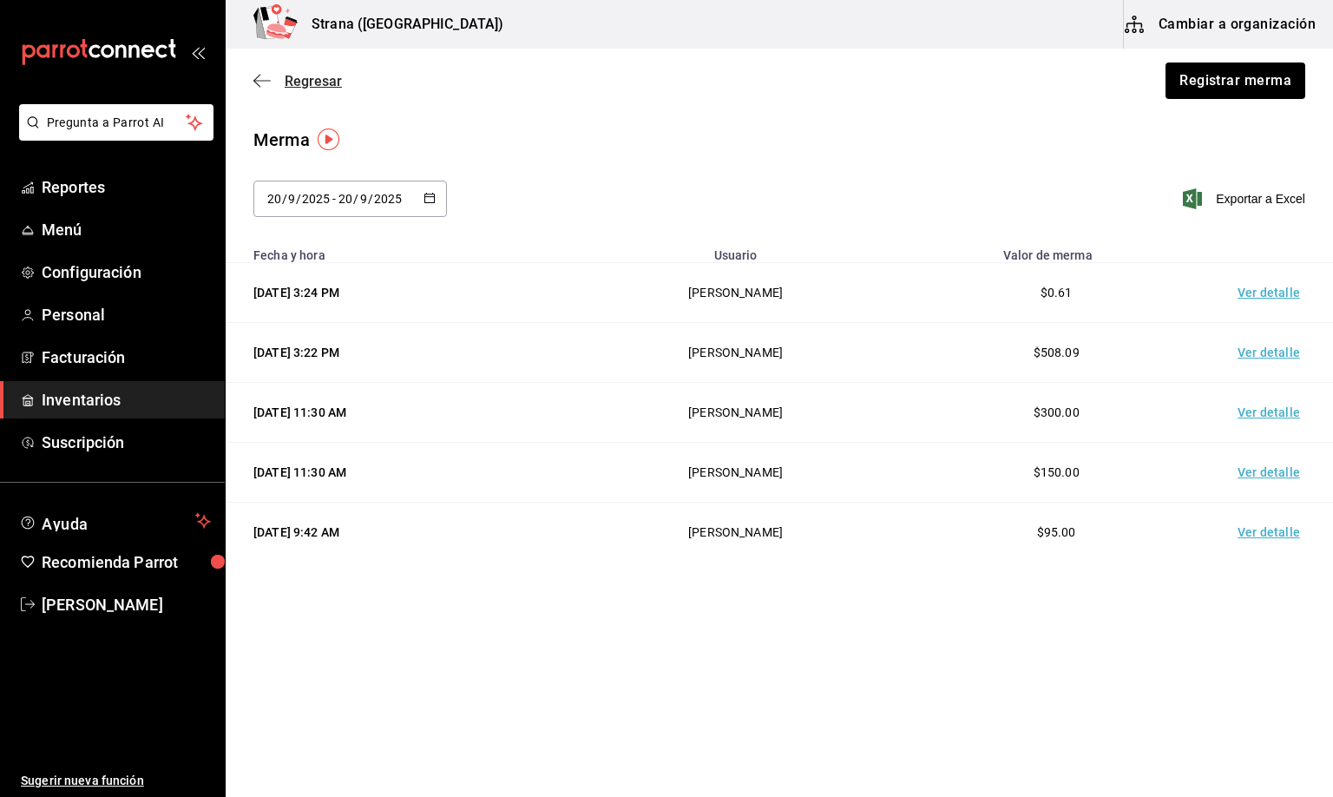
click at [315, 78] on span "Regresar" at bounding box center [313, 81] width 57 height 16
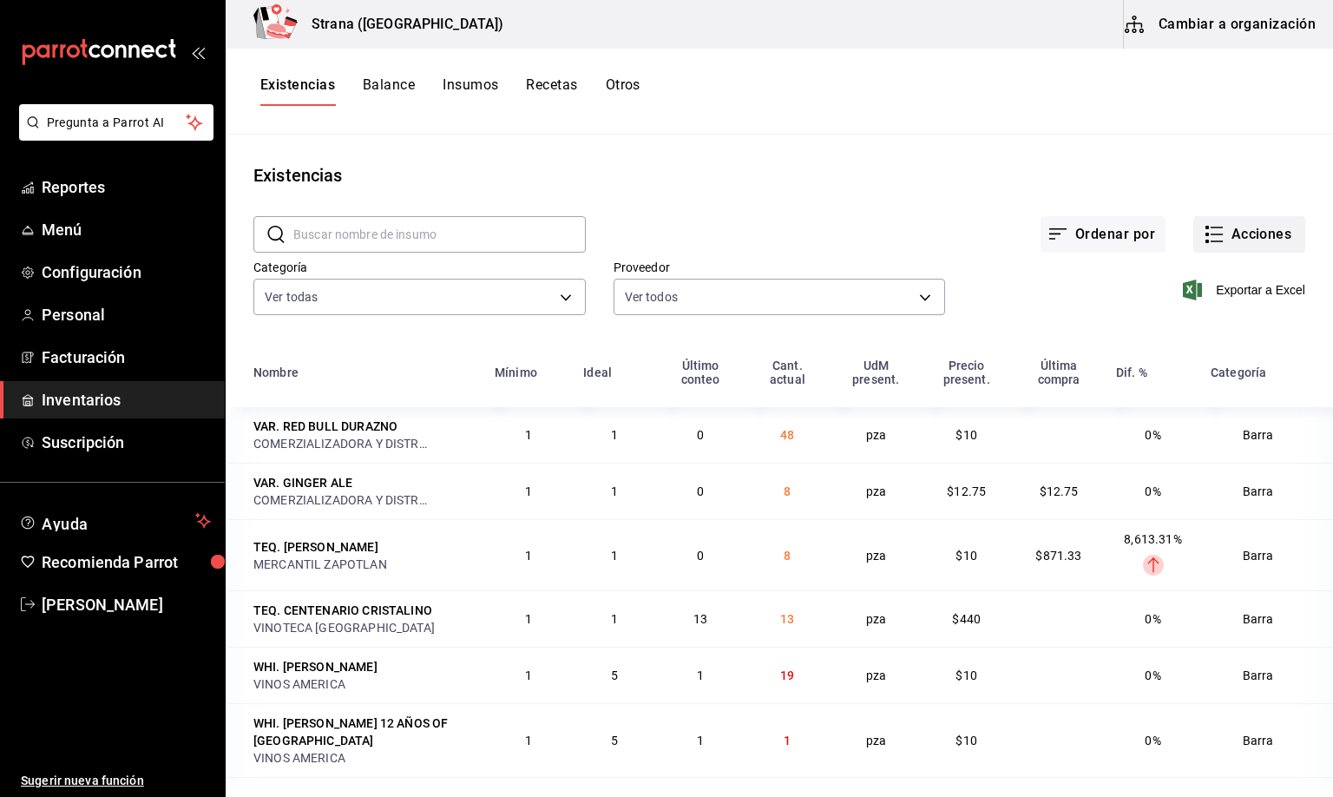
click at [1237, 227] on button "Acciones" at bounding box center [1250, 234] width 112 height 36
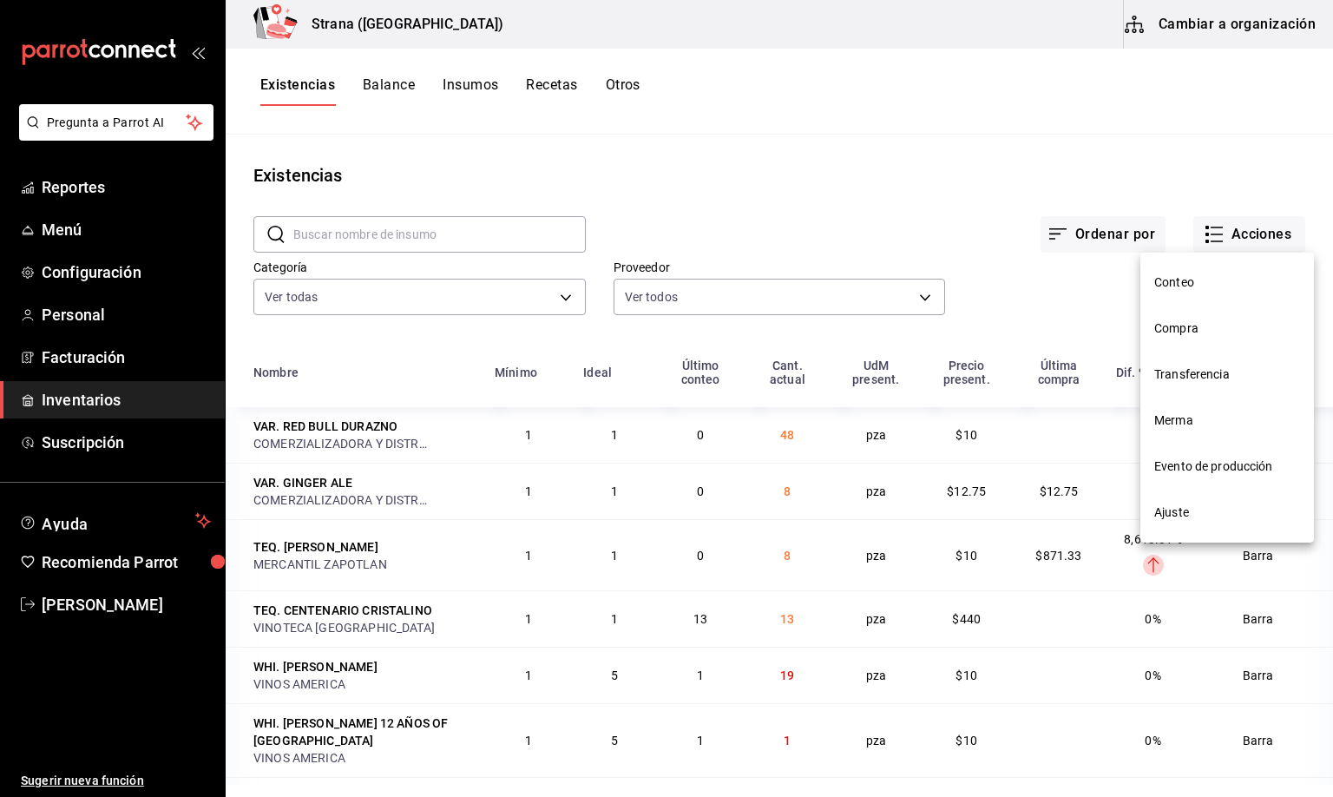
click at [1186, 329] on span "Compra" at bounding box center [1228, 328] width 146 height 18
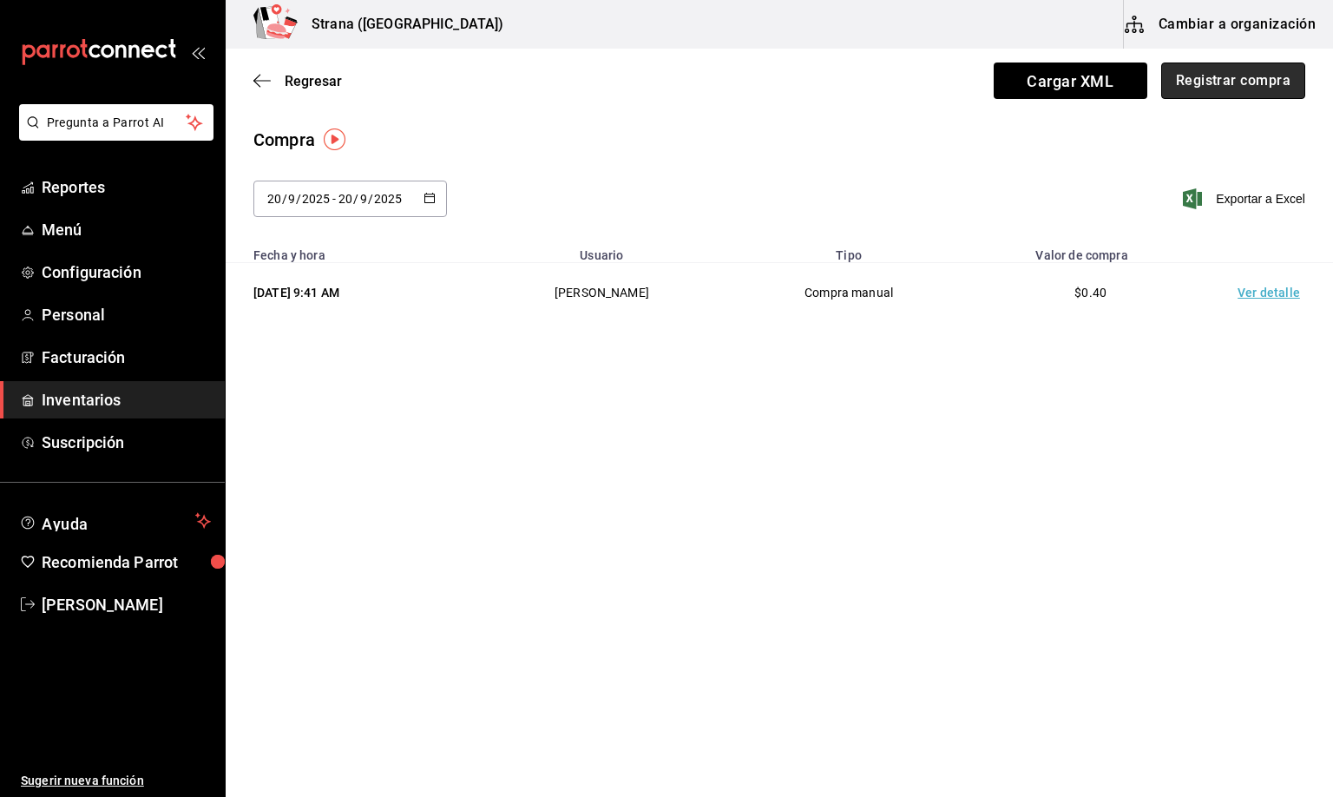
click at [1208, 76] on button "Registrar compra" at bounding box center [1234, 81] width 144 height 36
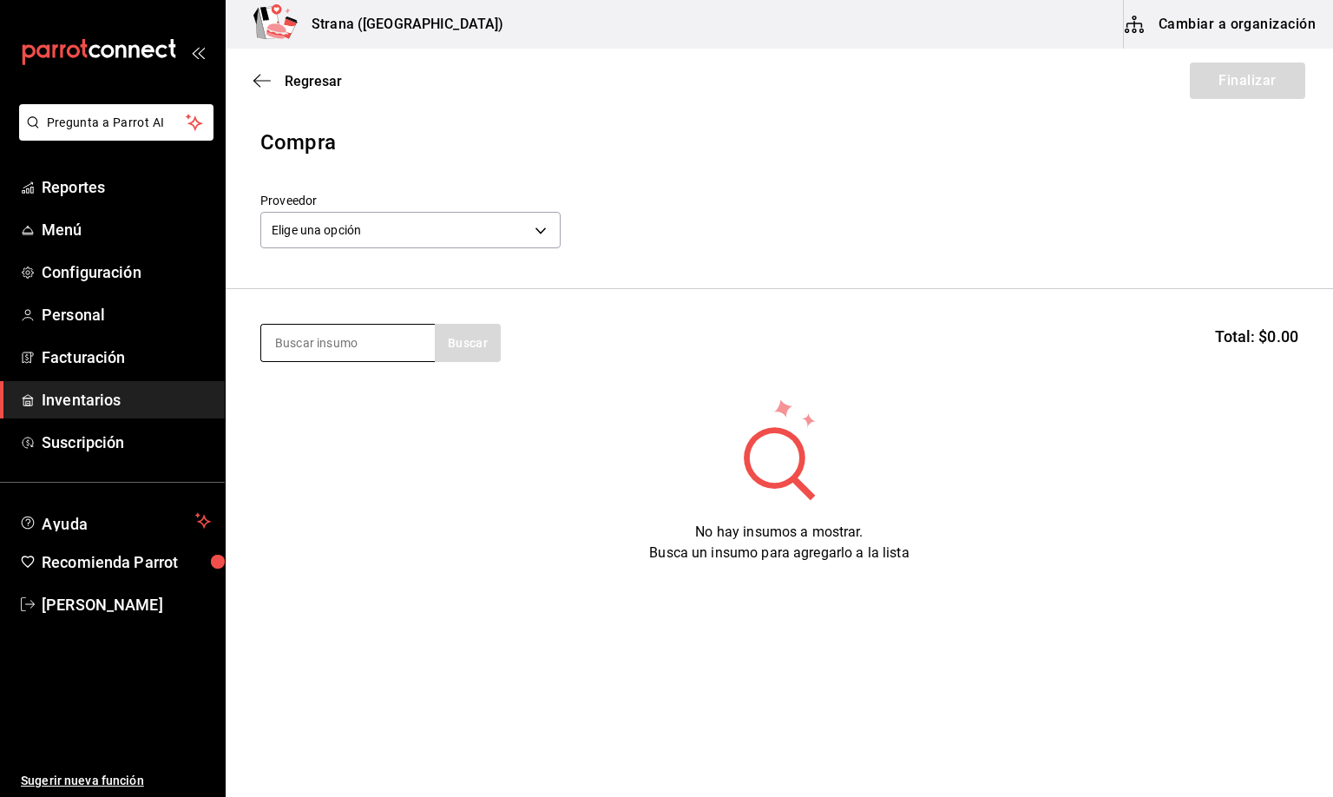
click at [311, 334] on input at bounding box center [348, 343] width 174 height 36
type input "BARRA LIBRE RO"
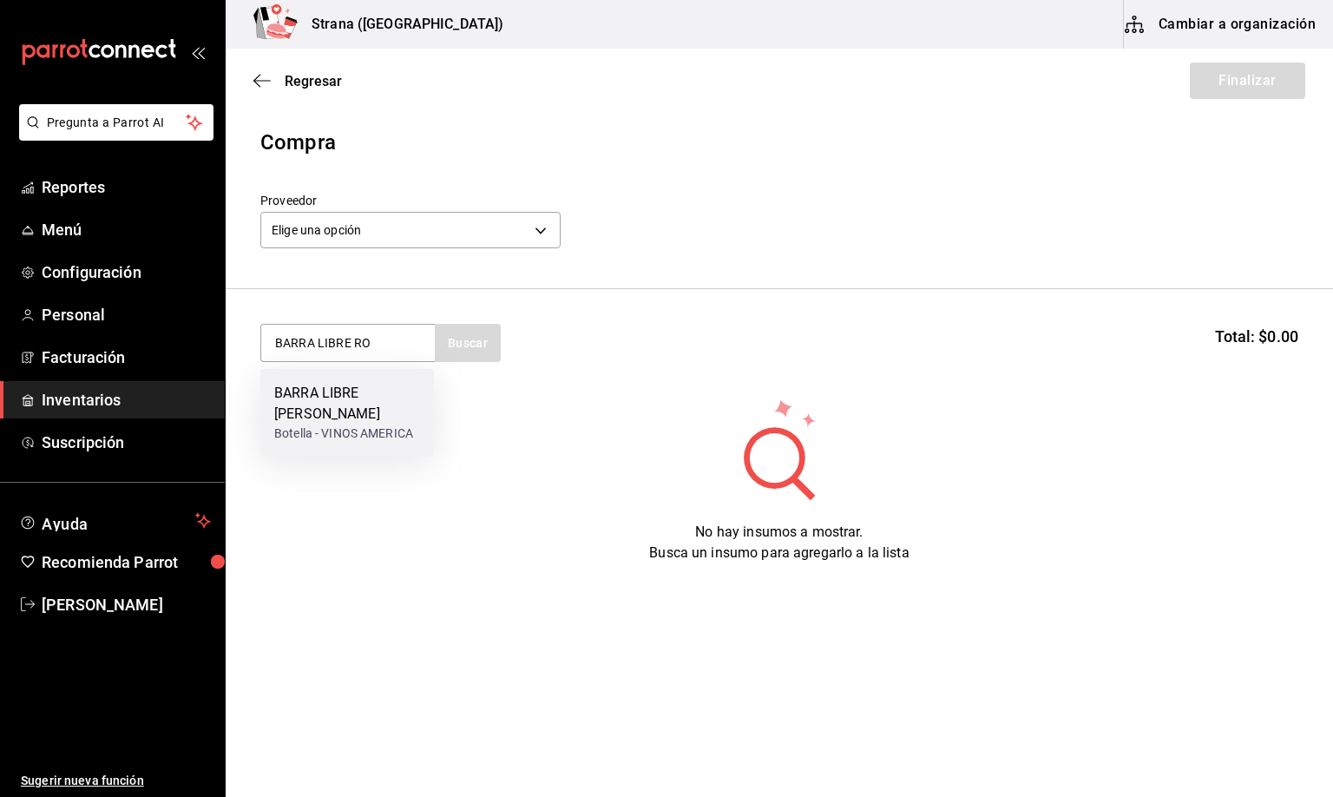
click at [316, 425] on div "Botella - VINOS AMERICA" at bounding box center [347, 434] width 146 height 18
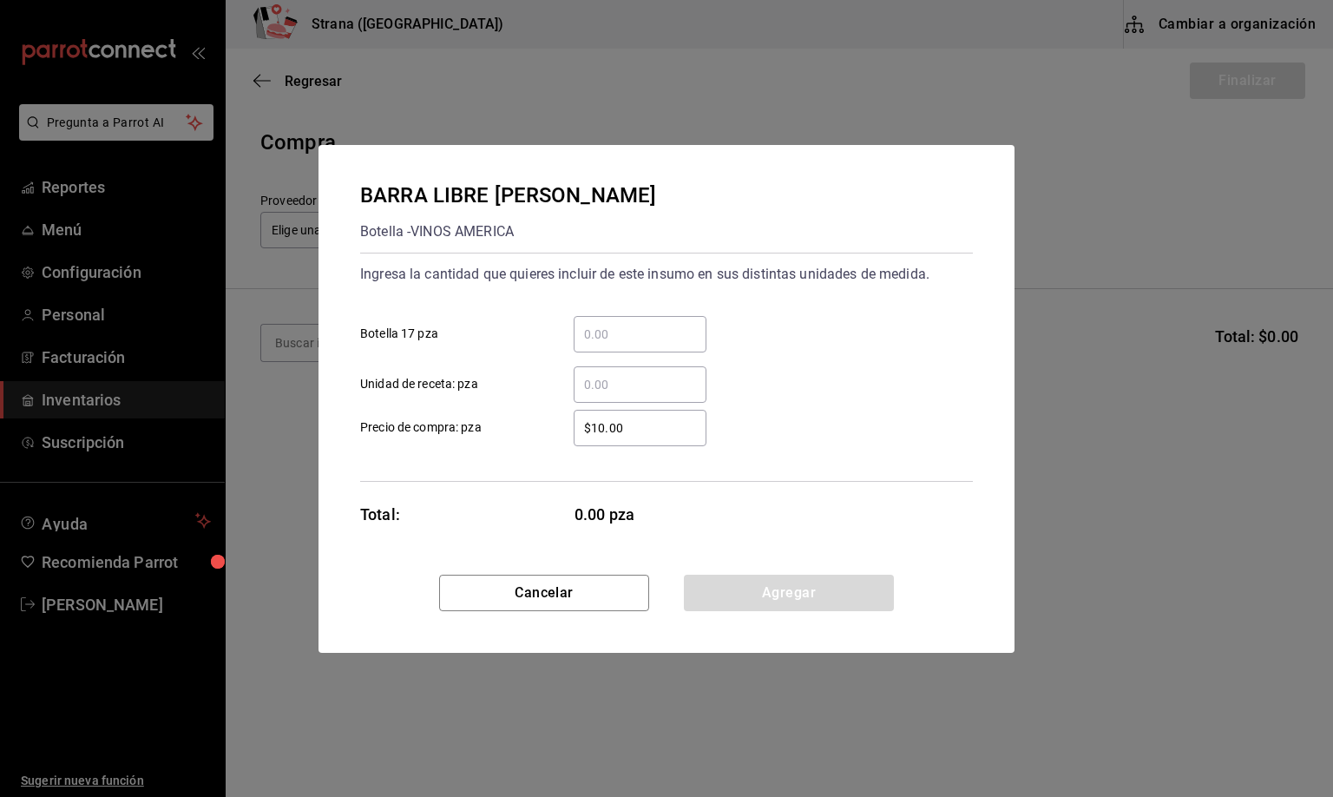
click at [599, 383] on input "​ Unidad de receta: pza" at bounding box center [640, 384] width 133 height 21
type input "11"
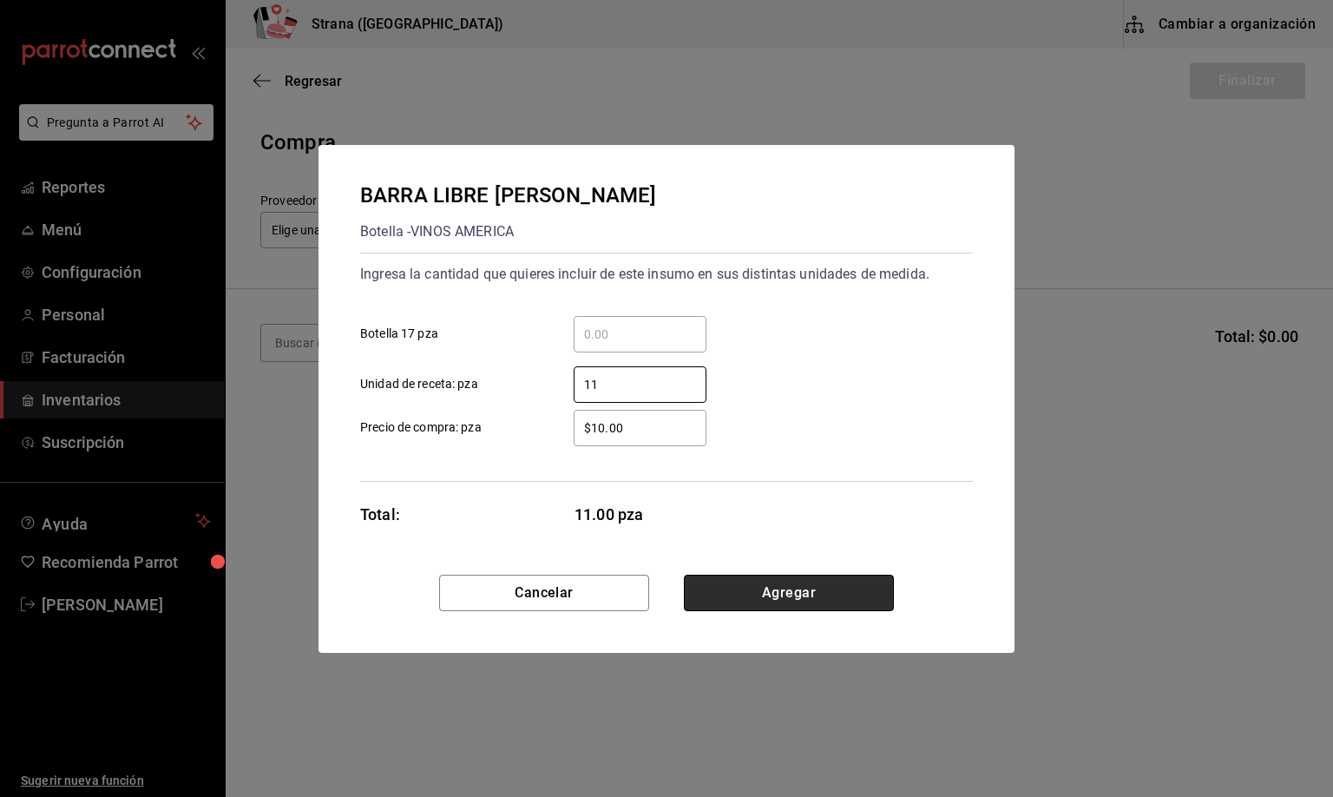
click at [730, 589] on button "Agregar" at bounding box center [789, 593] width 210 height 36
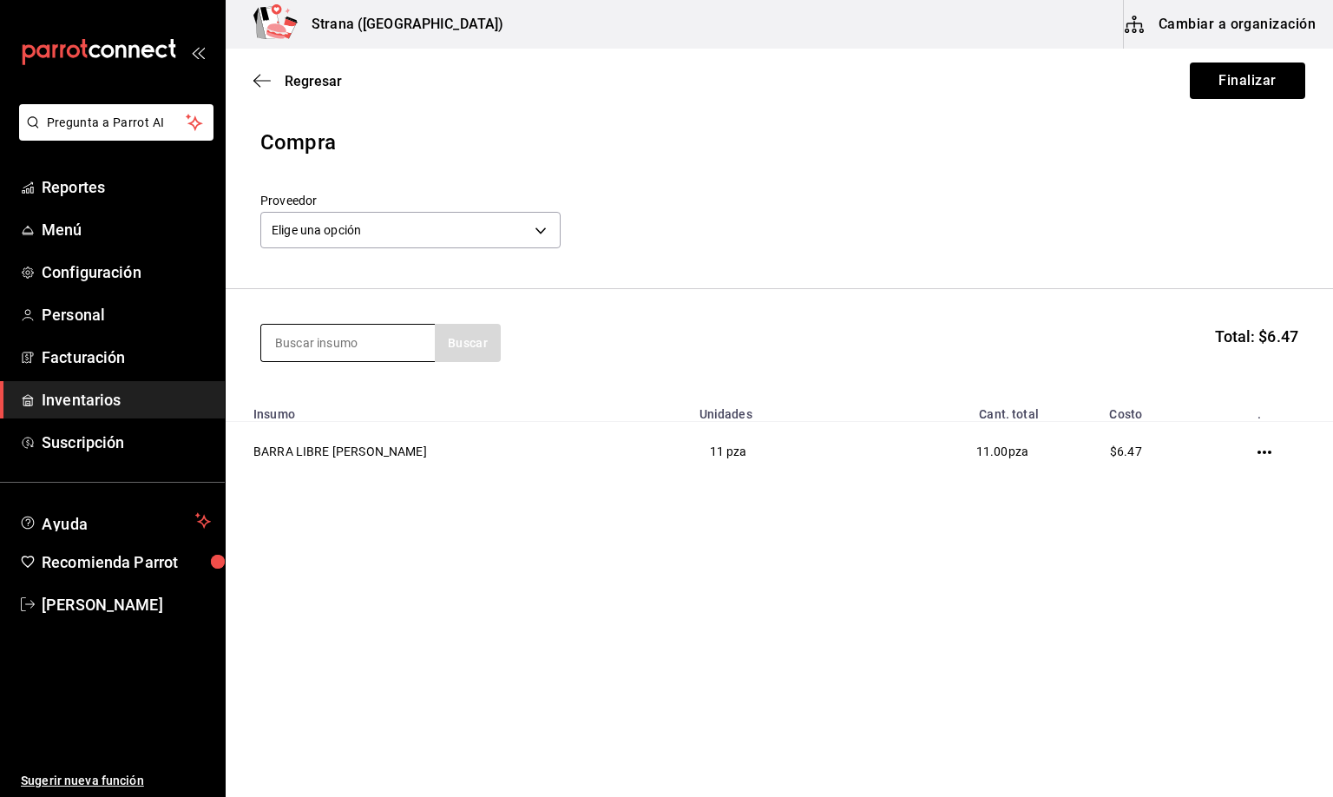
click at [323, 336] on input at bounding box center [348, 343] width 174 height 36
type input "BARRA LIBRE T"
click at [300, 407] on div "Botella - VINOS AMERICA" at bounding box center [346, 413] width 144 height 18
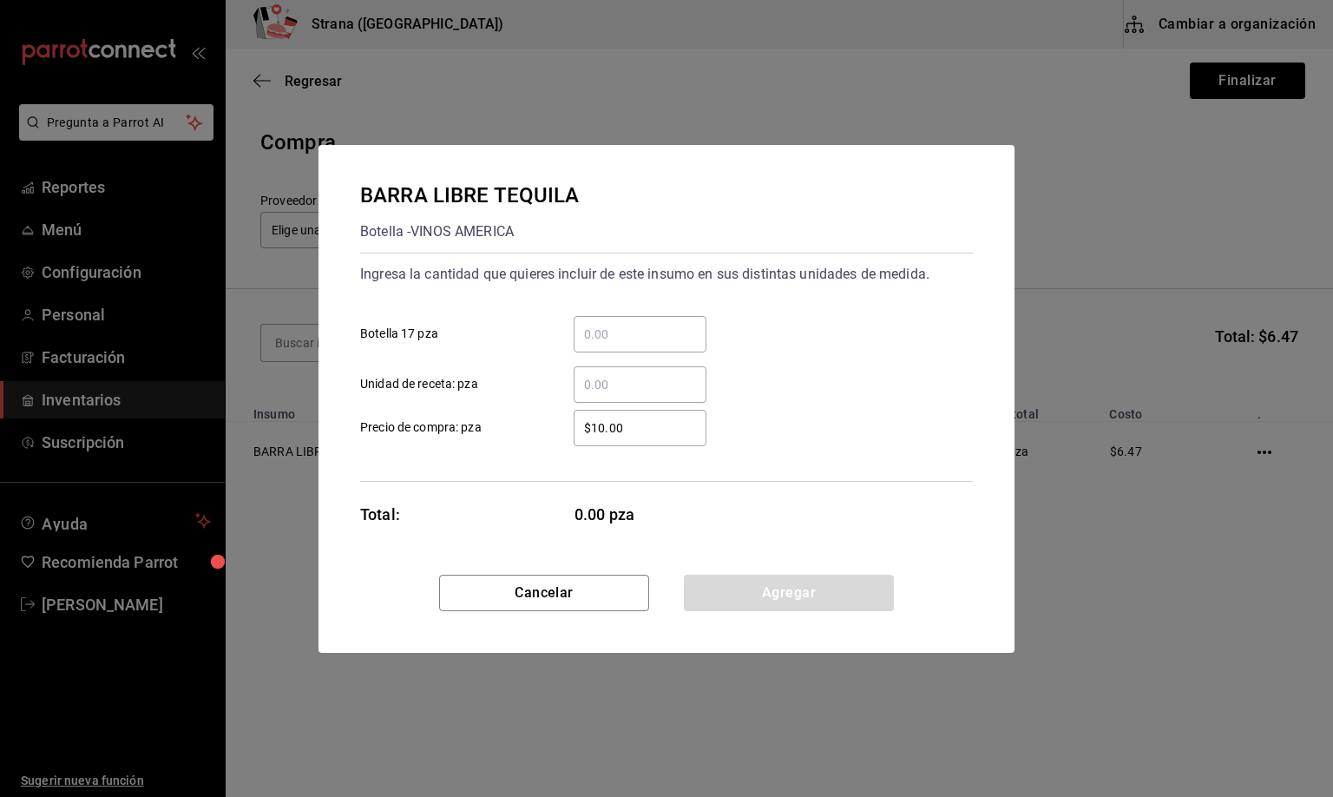
click at [605, 391] on input "​ Unidad de receta: pza" at bounding box center [640, 384] width 133 height 21
type input "4"
click at [787, 589] on button "Agregar" at bounding box center [789, 593] width 210 height 36
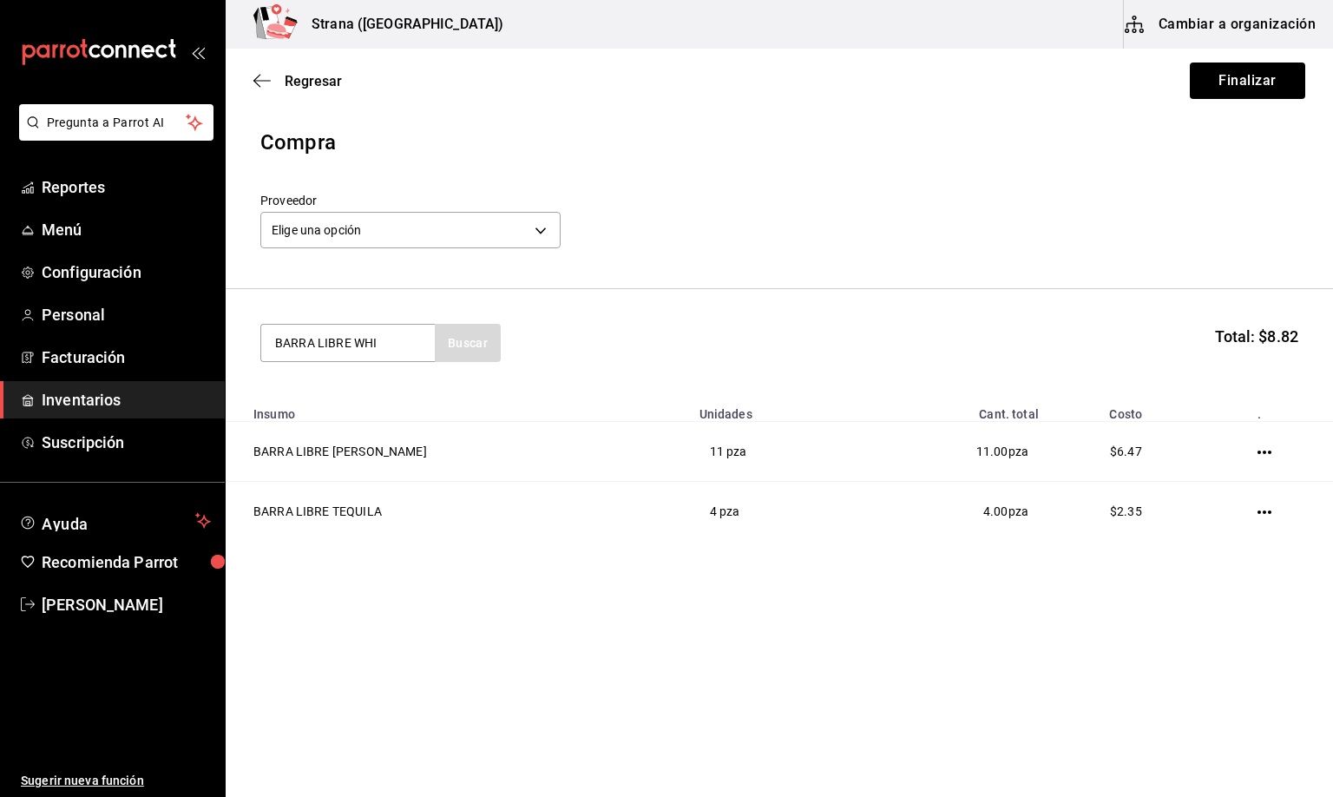
type input "BARRA LIBRE WHI"
click at [359, 396] on div "BARRA LIBRE WHISKY" at bounding box center [344, 393] width 140 height 21
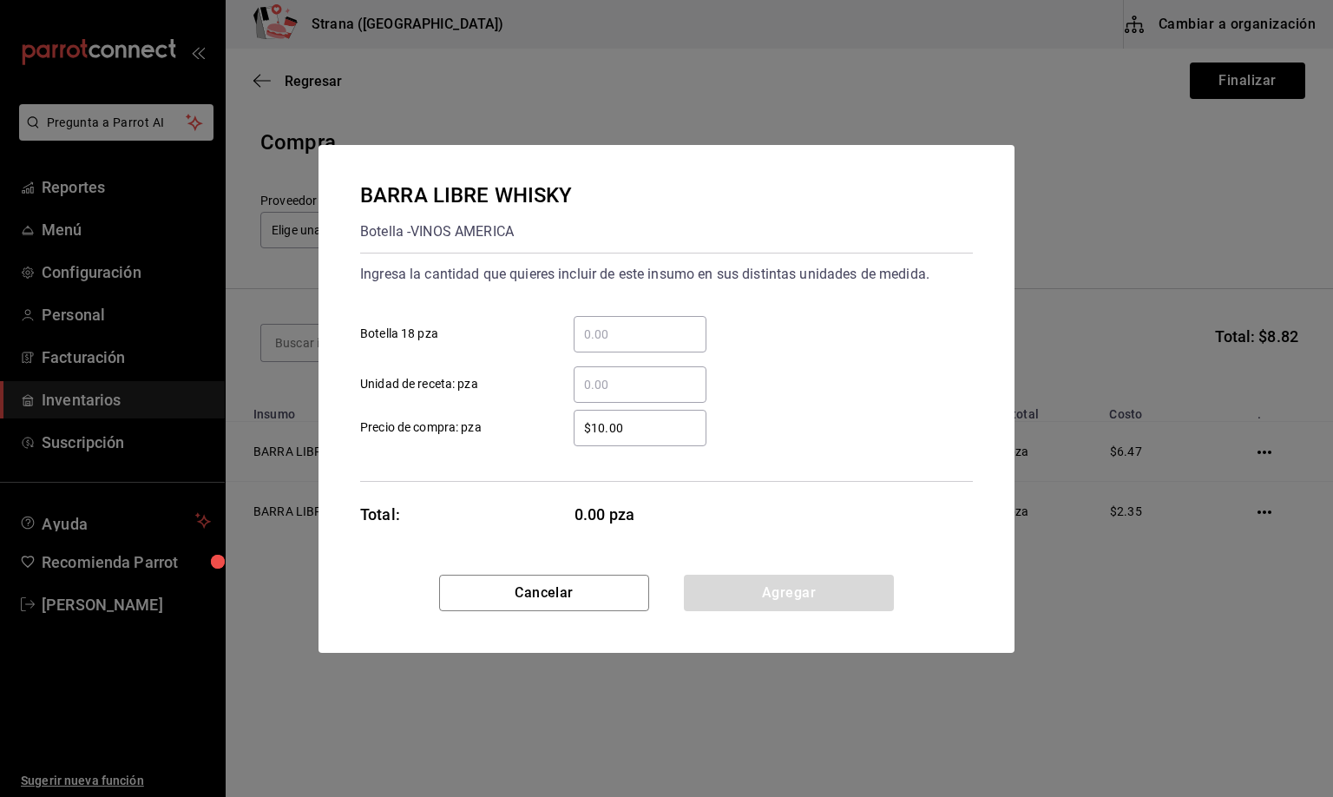
click at [602, 383] on input "​ Unidad de receta: pza" at bounding box center [640, 384] width 133 height 21
type input "18"
click at [754, 587] on button "Agregar" at bounding box center [789, 593] width 210 height 36
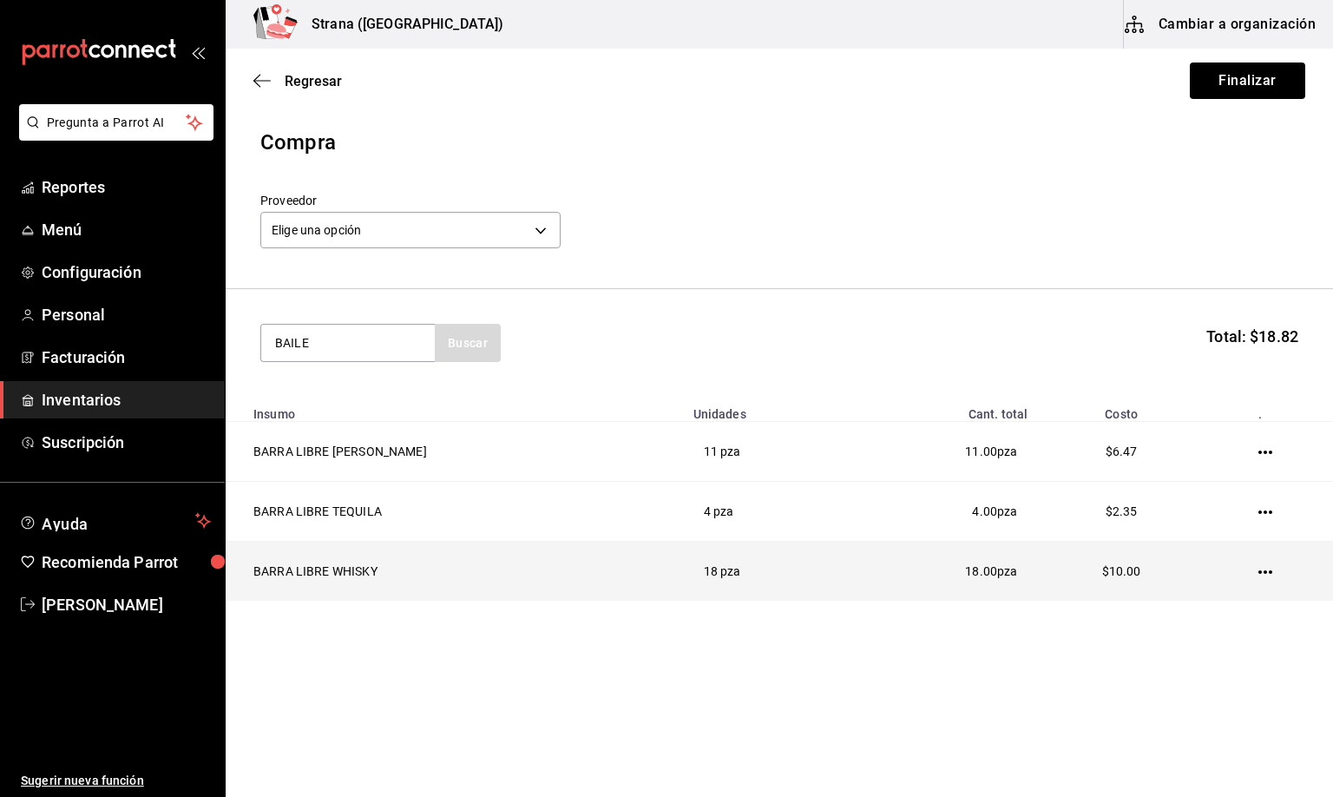
type input "BAILE"
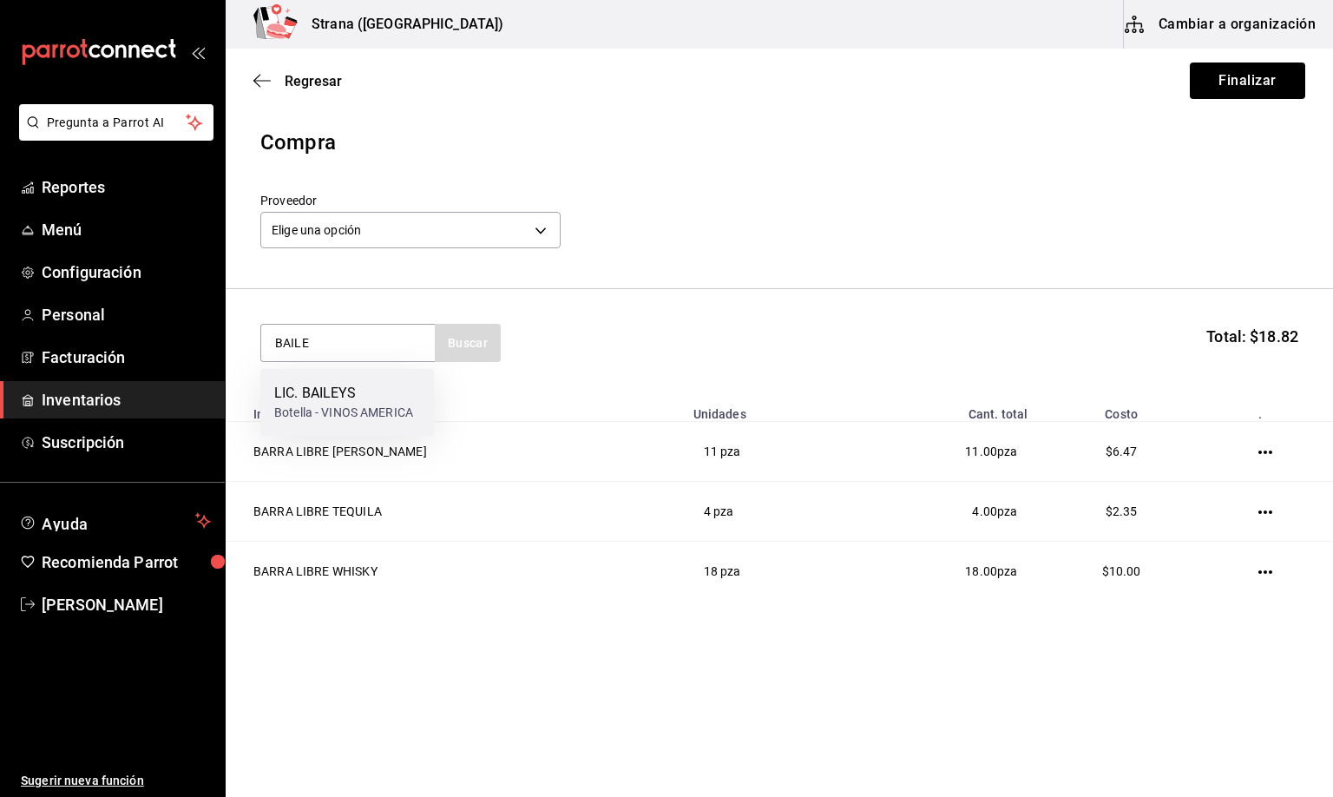
click at [326, 399] on div "LIC. BAILEYS" at bounding box center [343, 393] width 139 height 21
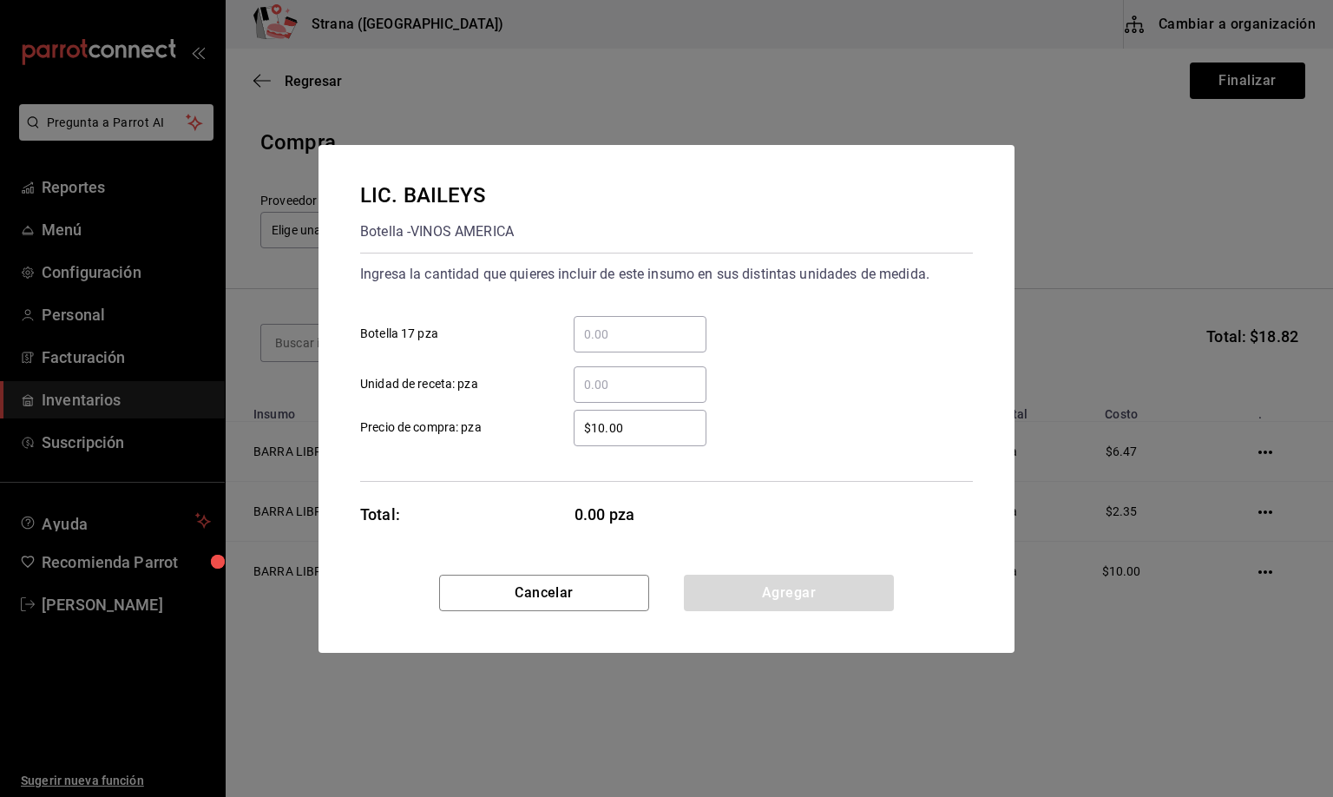
click at [599, 380] on input "​ Unidad de receta: pza" at bounding box center [640, 384] width 133 height 21
type input "1.99"
click at [798, 592] on button "Agregar" at bounding box center [789, 593] width 210 height 36
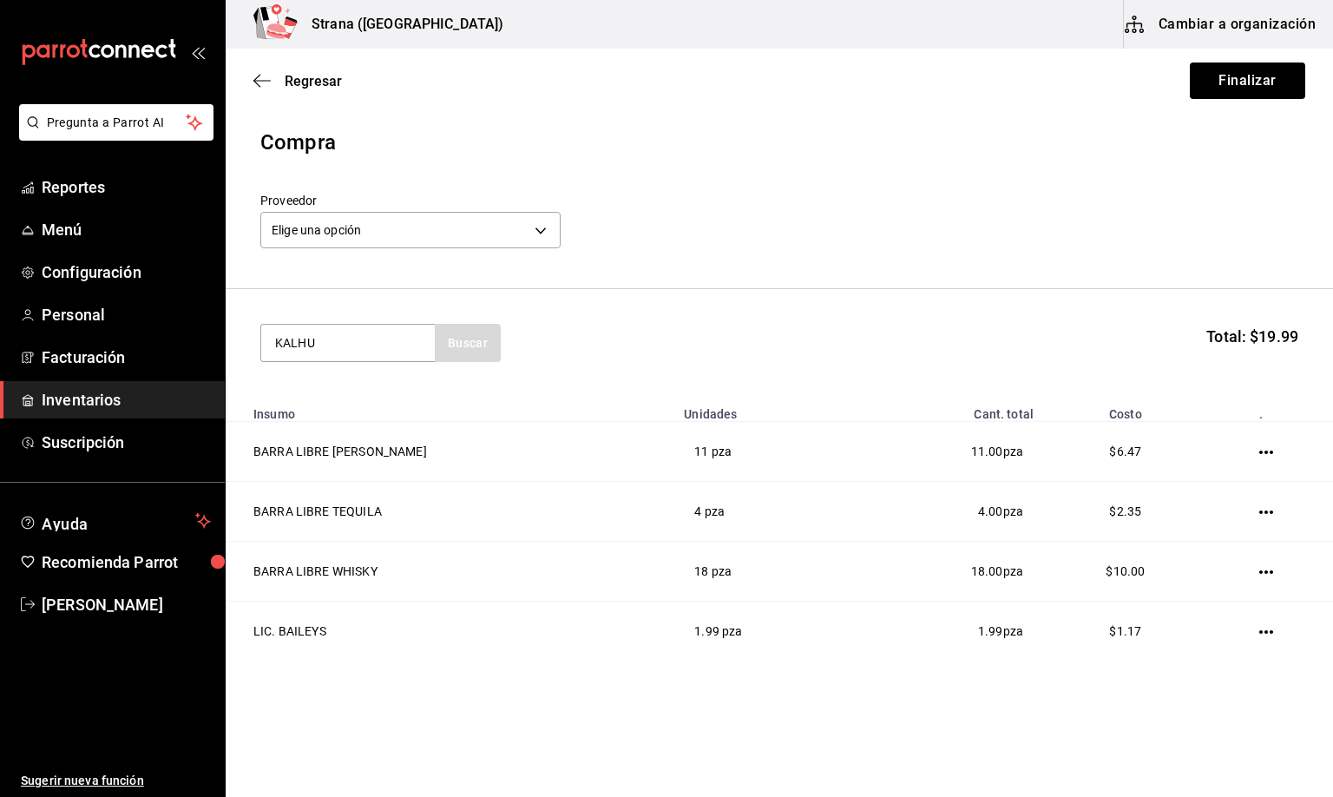
type input "KALHU"
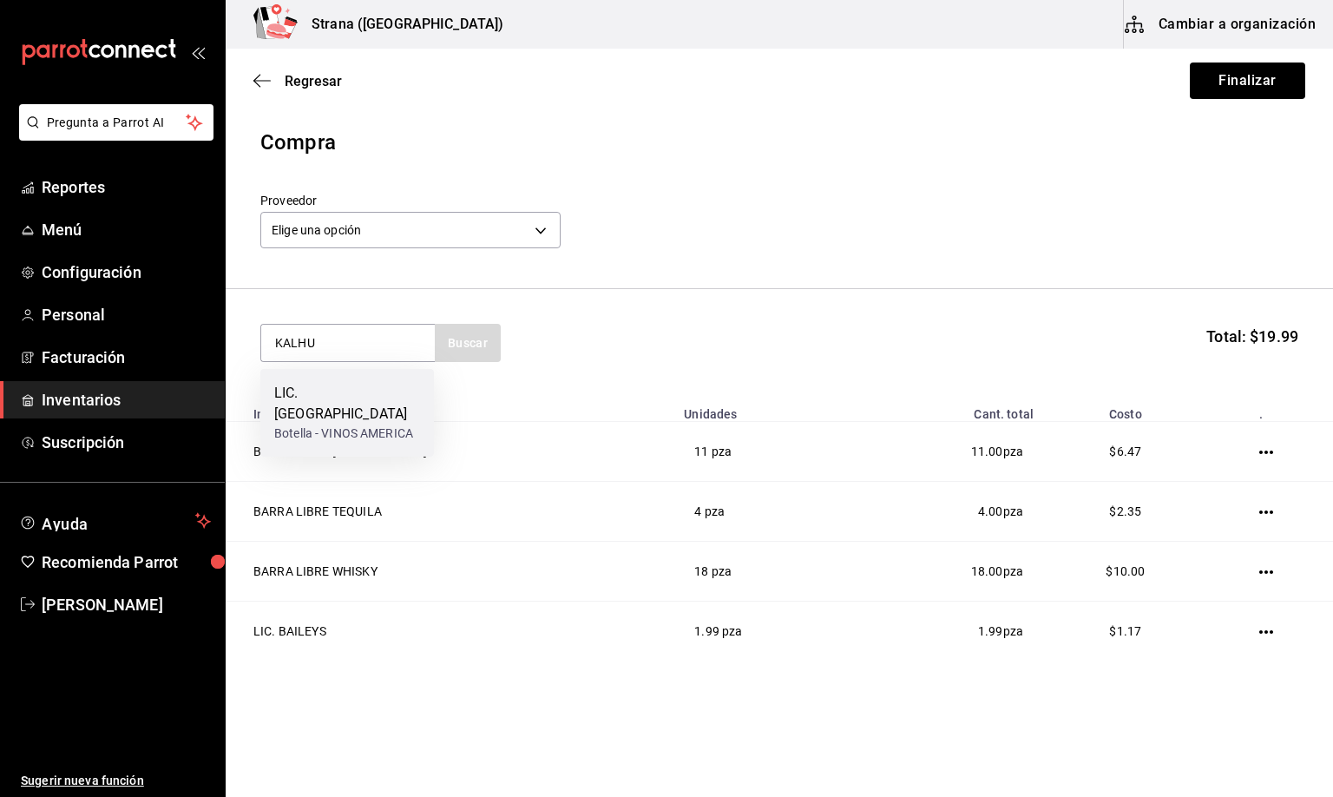
click at [331, 425] on div "Botella - VINOS AMERICA" at bounding box center [347, 434] width 146 height 18
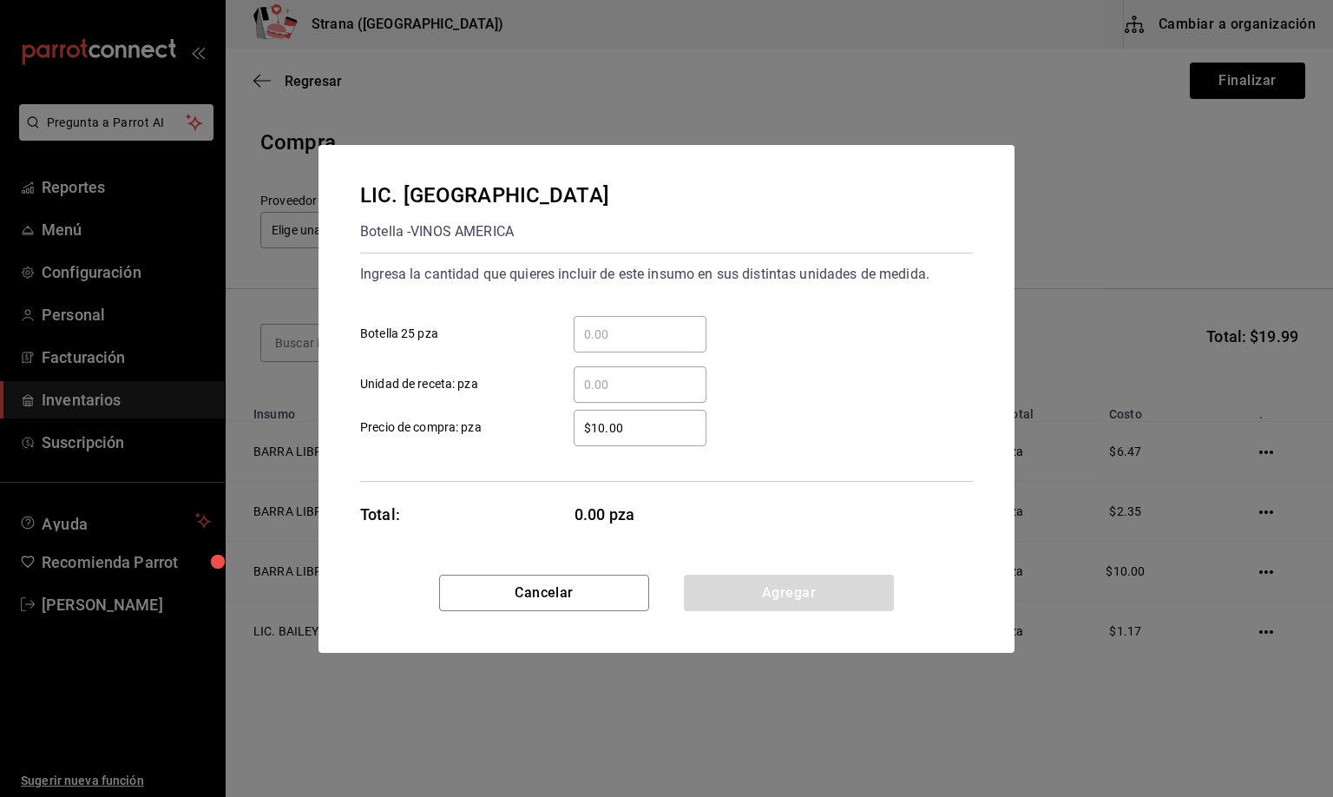
click at [612, 383] on input "​ Unidad de receta: pza" at bounding box center [640, 384] width 133 height 21
type input "1"
click at [735, 605] on button "Agregar" at bounding box center [789, 593] width 210 height 36
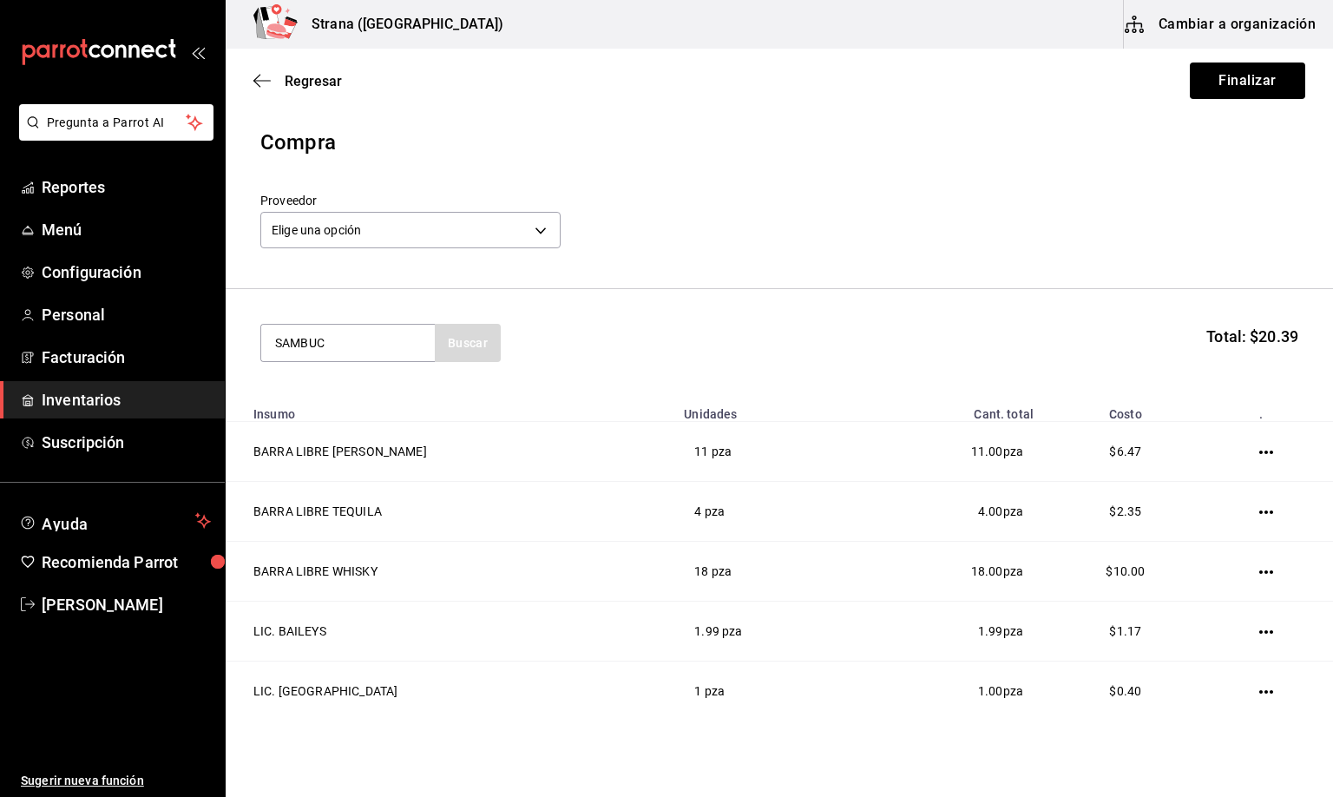
type input "SAMBUC"
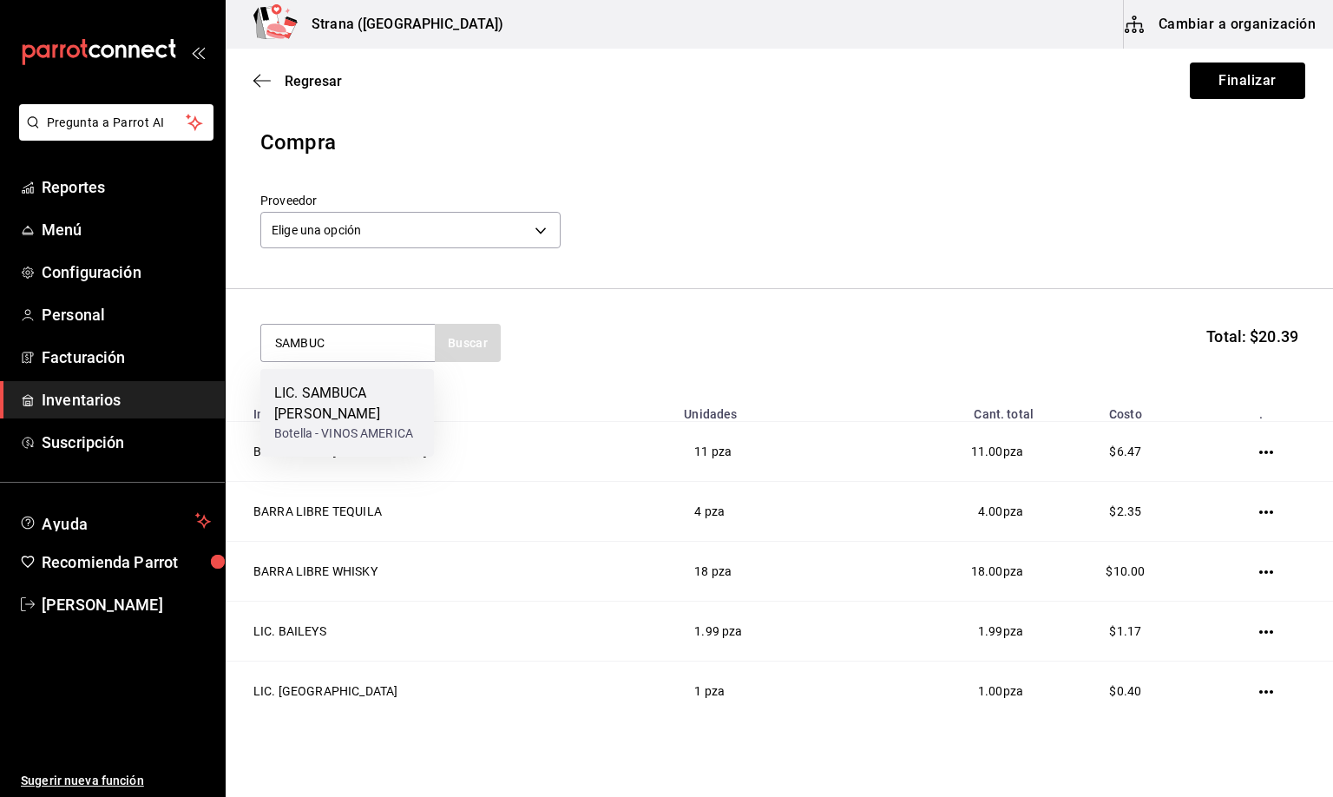
click at [302, 386] on div "LIC. SAMBUCA [PERSON_NAME]" at bounding box center [347, 404] width 146 height 42
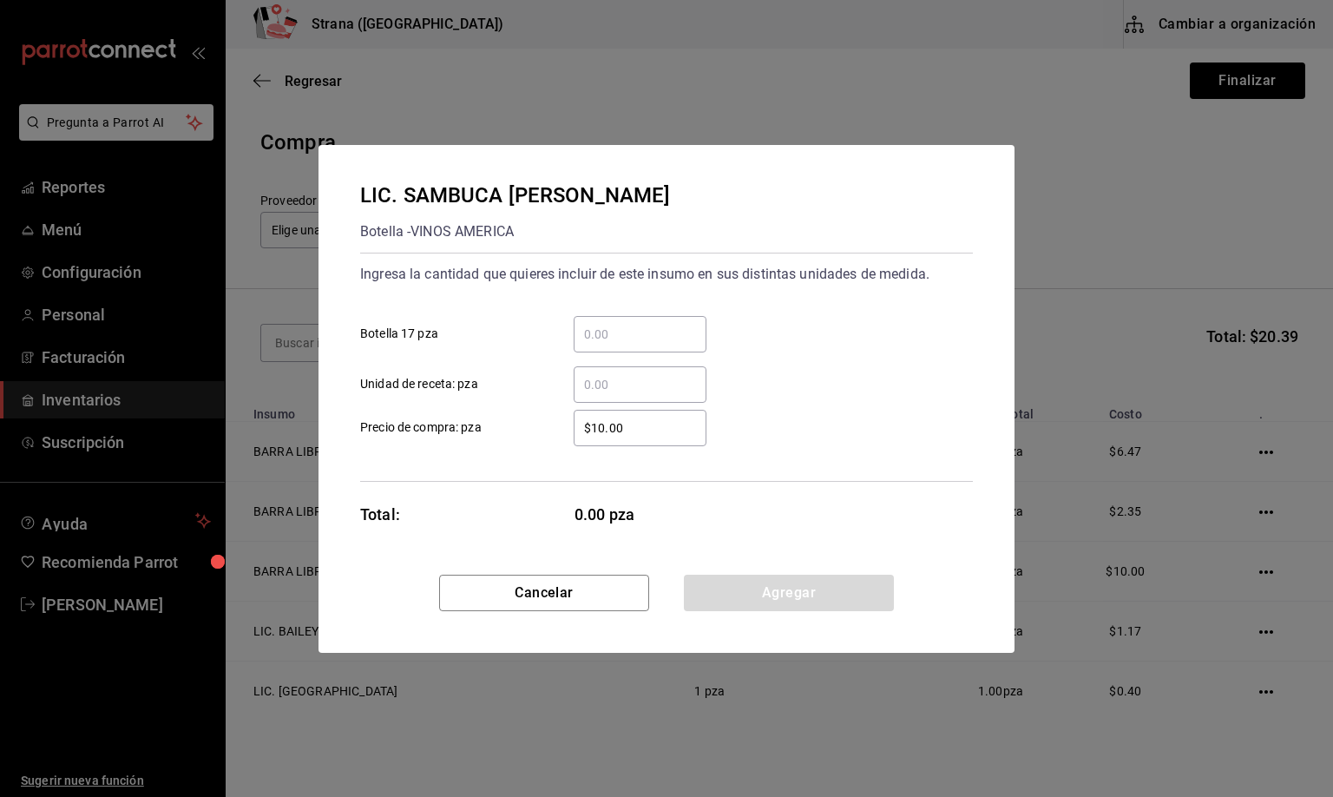
click at [597, 389] on input "​ Unidad de receta: pza" at bounding box center [640, 384] width 133 height 21
type input "0.66"
click at [756, 602] on button "Agregar" at bounding box center [789, 593] width 210 height 36
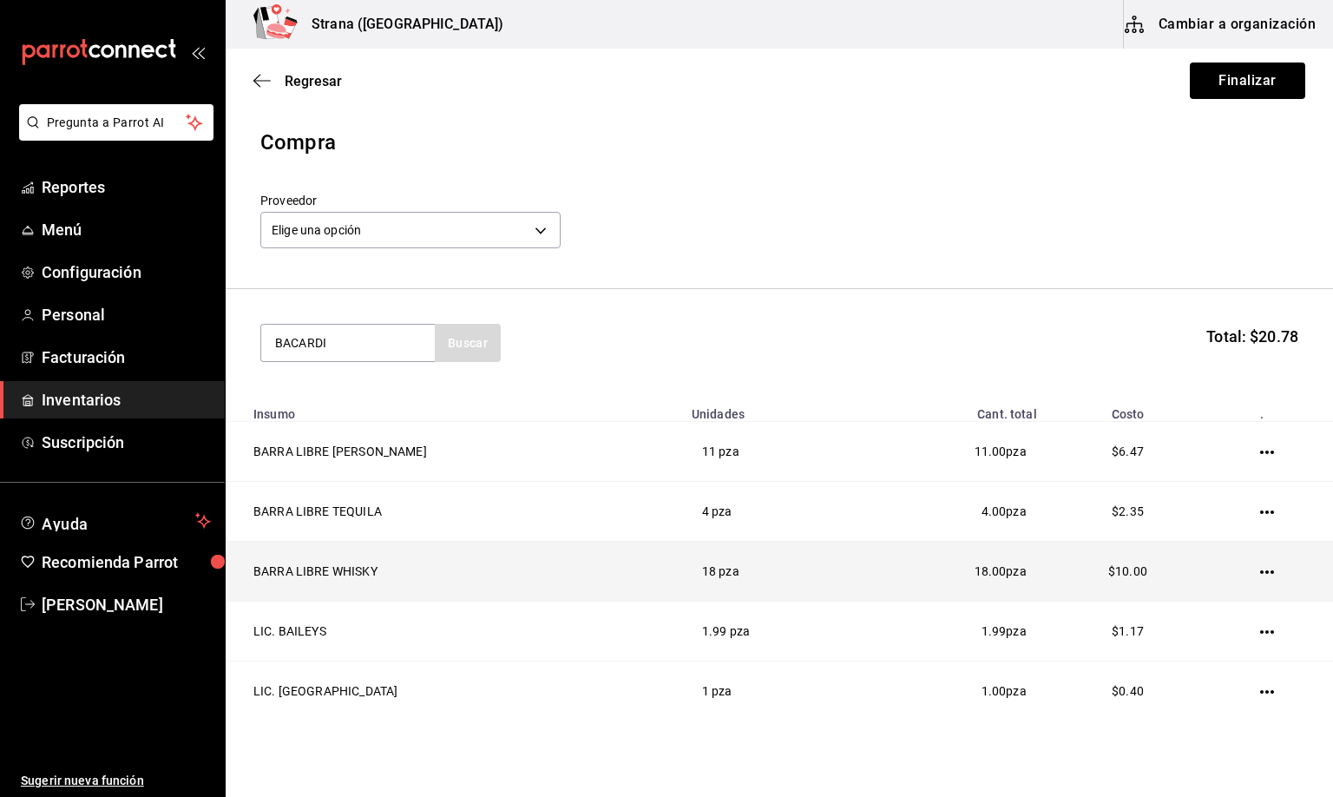
type input "BACARDI"
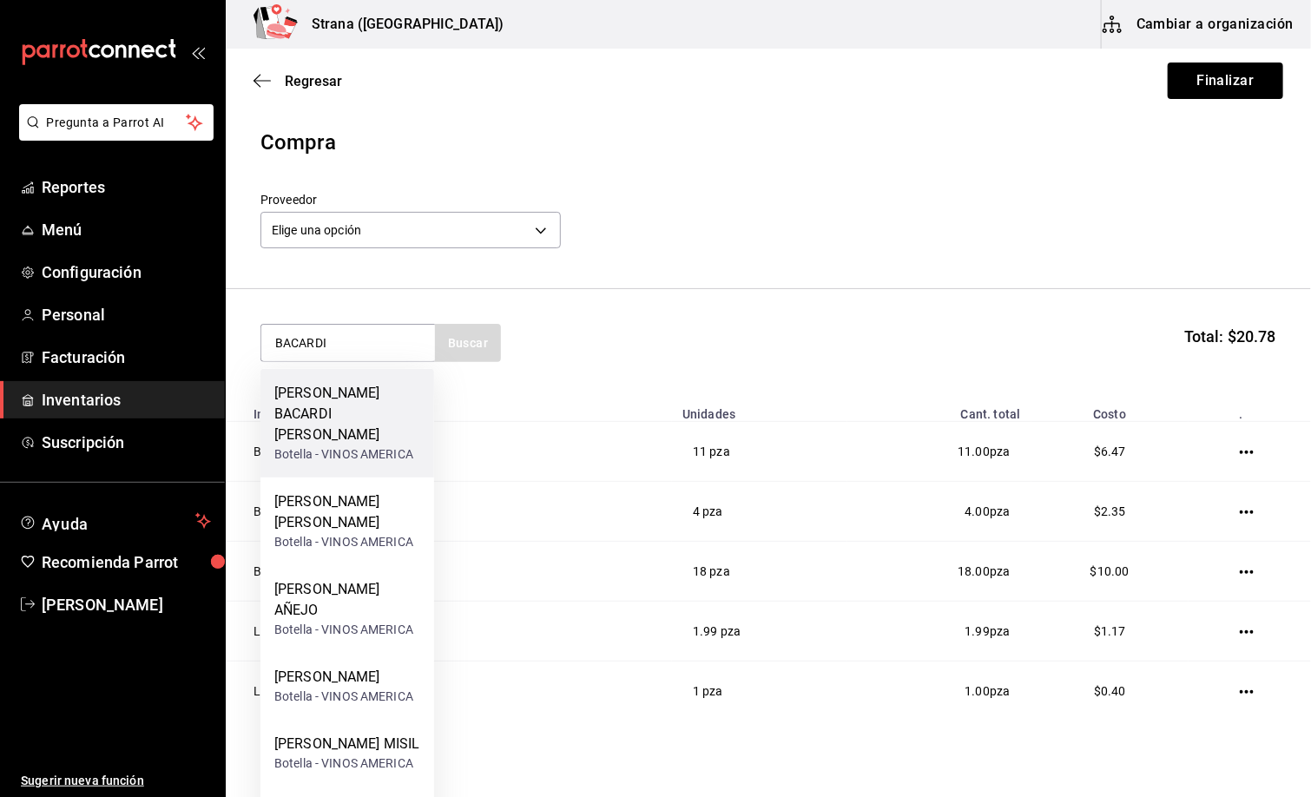
click at [324, 410] on div "[PERSON_NAME] BACARDI [PERSON_NAME]" at bounding box center [347, 414] width 146 height 63
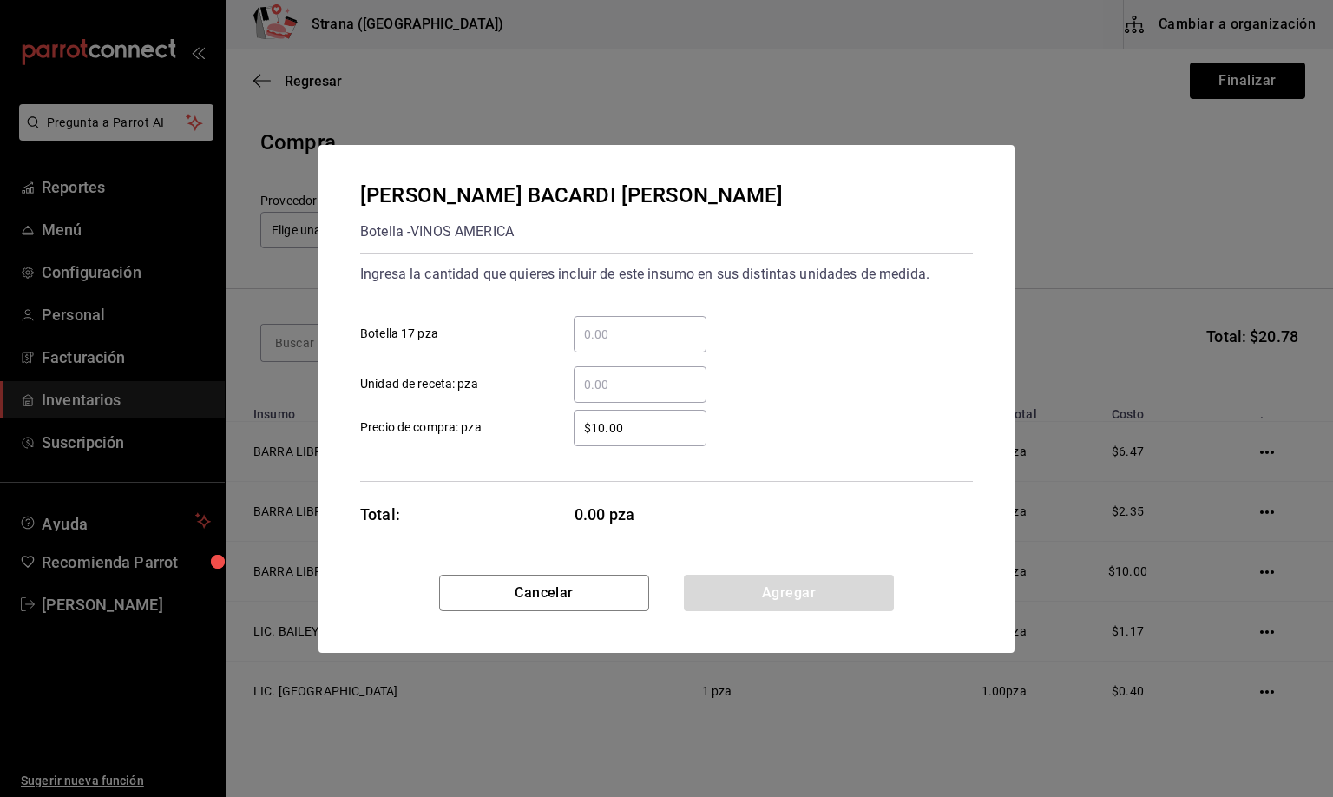
click at [622, 383] on input "​ Unidad de receta: pza" at bounding box center [640, 384] width 133 height 21
type input "1"
click at [743, 595] on button "Agregar" at bounding box center [789, 593] width 210 height 36
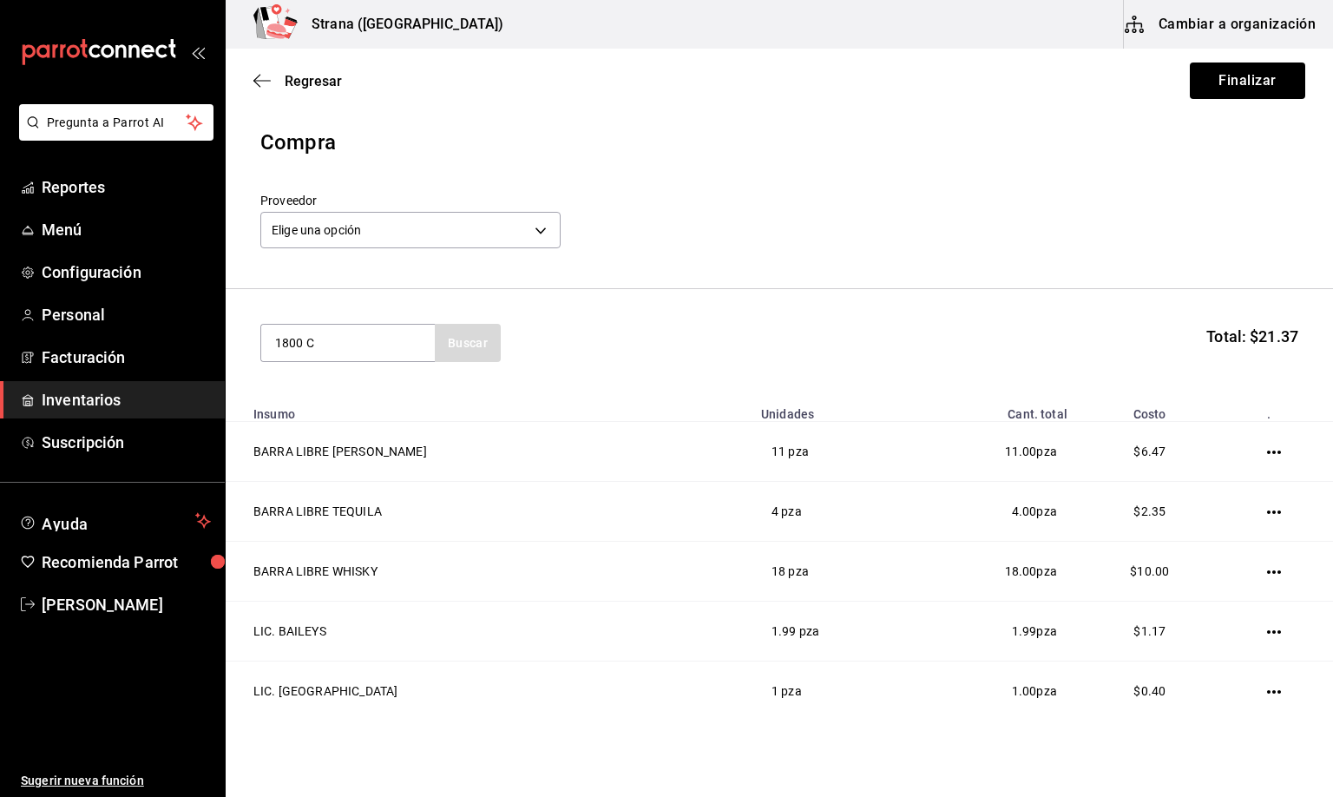
type input "1800 C"
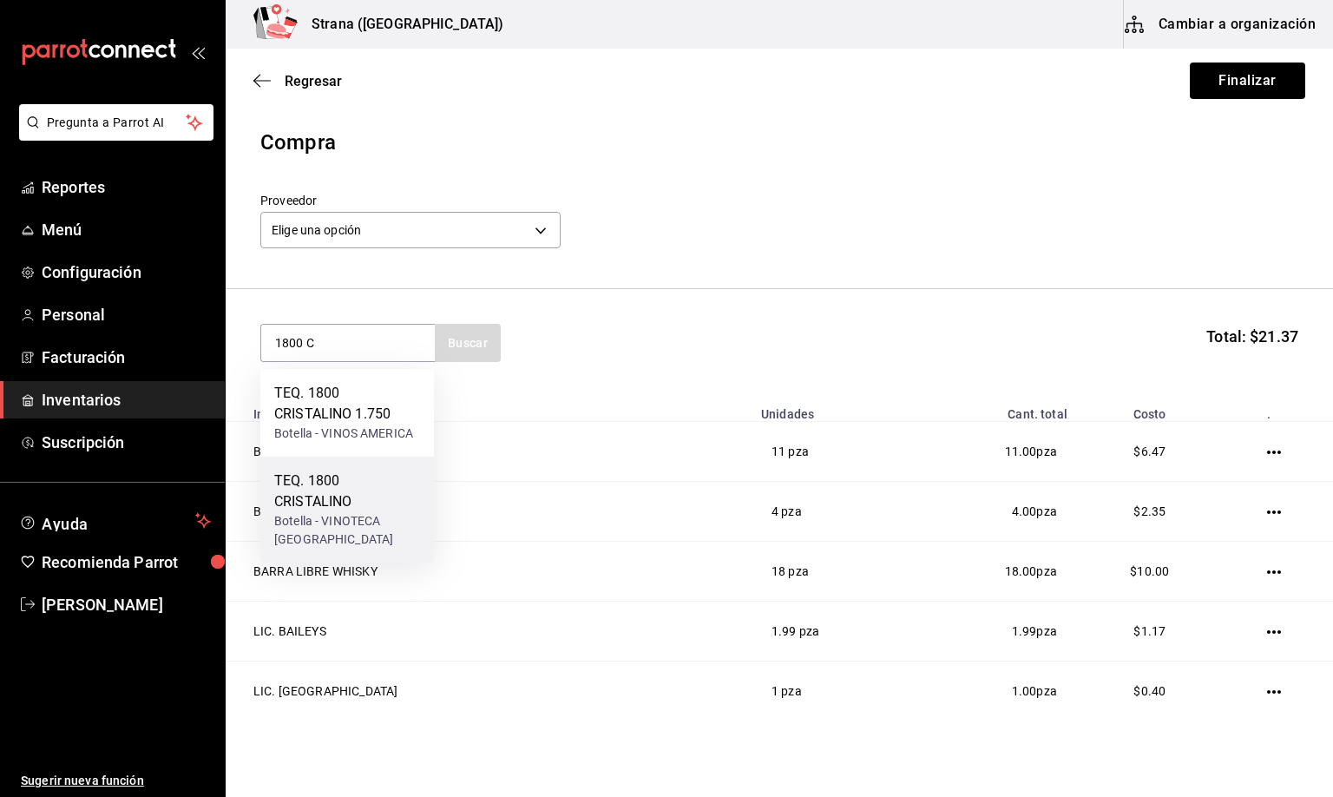
click at [328, 517] on div "Botella - VINOTECA [GEOGRAPHIC_DATA]" at bounding box center [347, 530] width 146 height 36
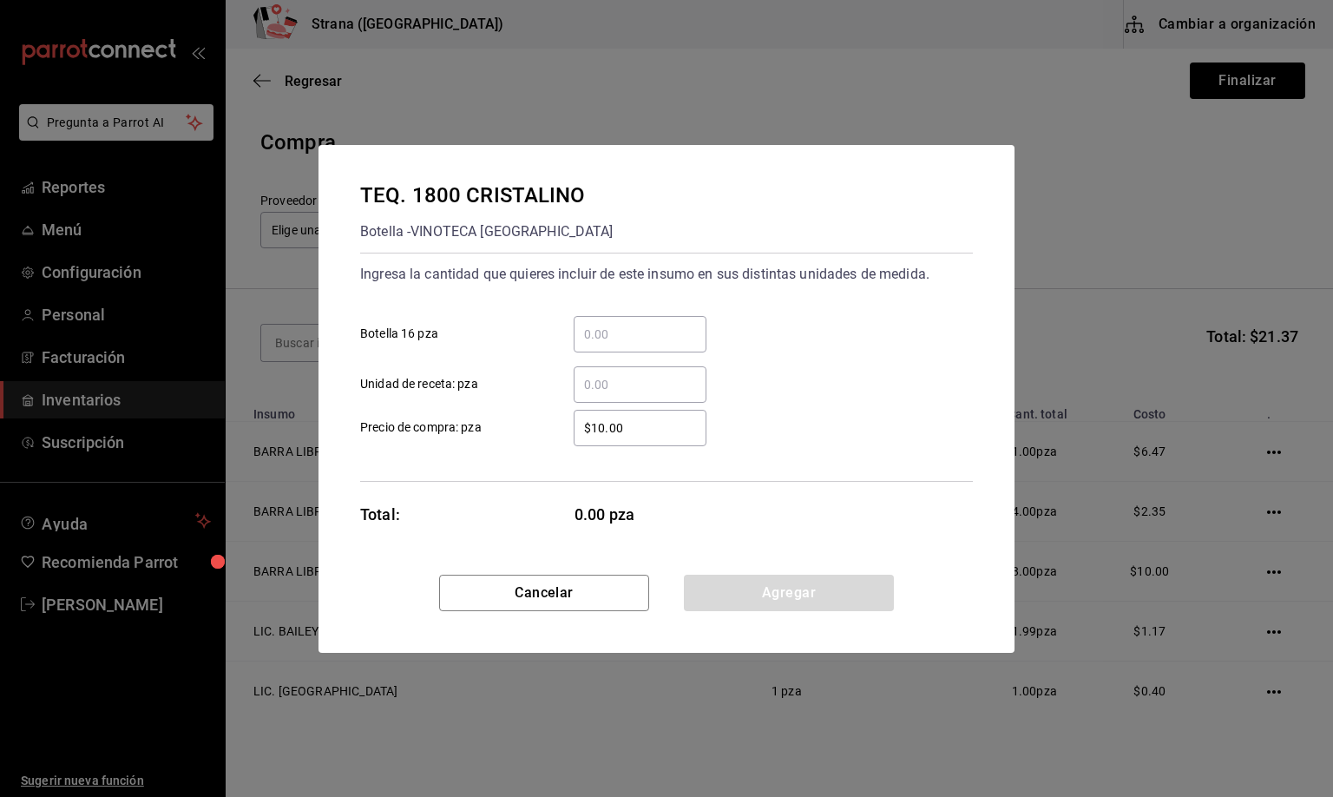
click at [623, 376] on input "​ Unidad de receta: pza" at bounding box center [640, 384] width 133 height 21
type input "1"
click at [750, 594] on button "Agregar" at bounding box center [789, 593] width 210 height 36
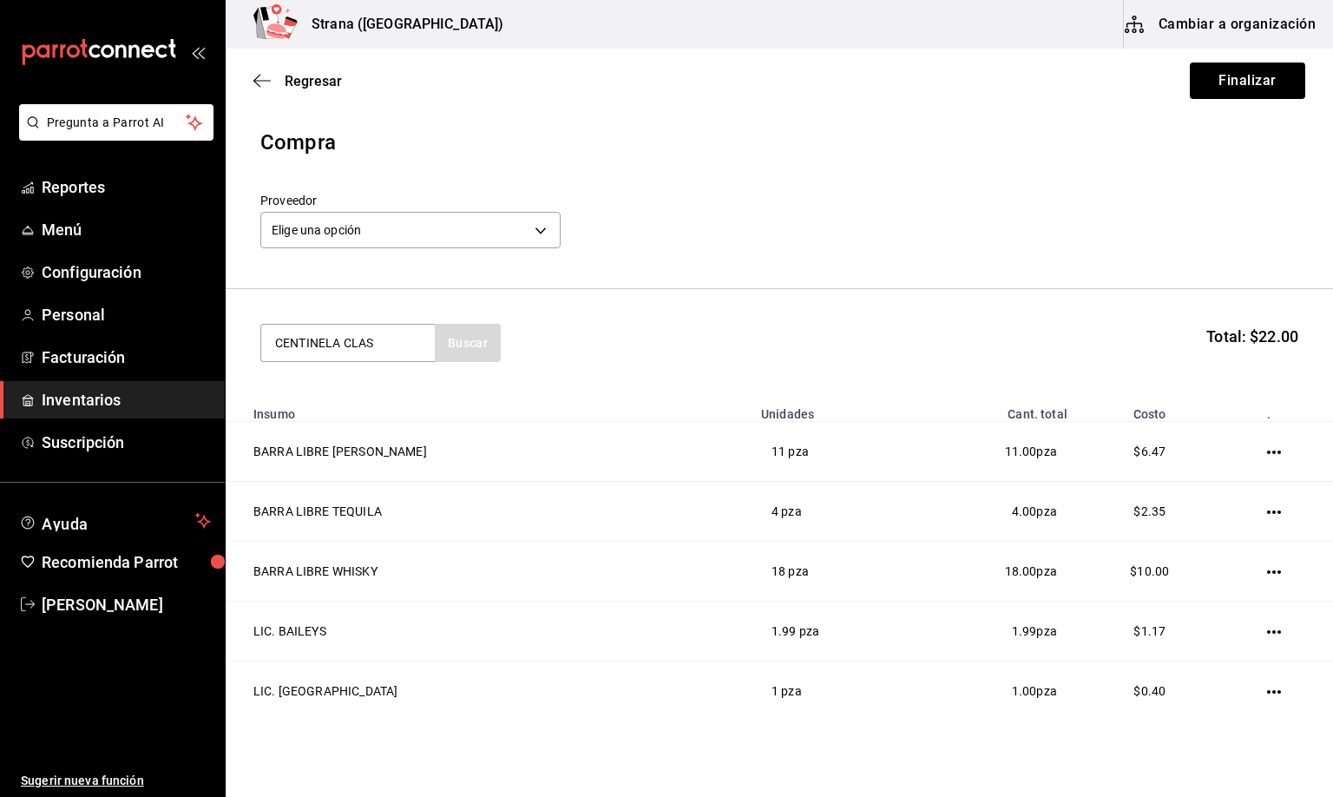
type input "CENTINELA CLAS"
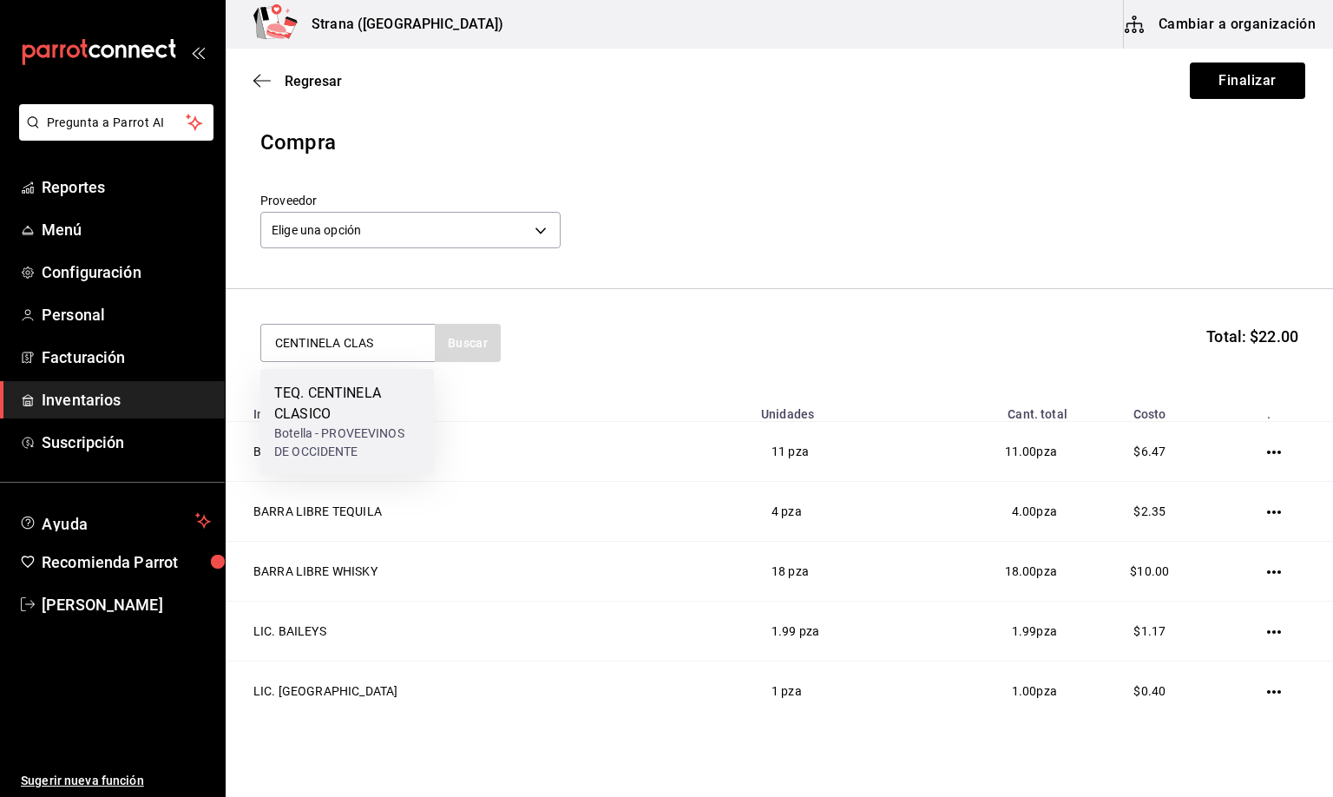
click at [349, 410] on div "TEQ. CENTINELA CLASICO" at bounding box center [347, 404] width 146 height 42
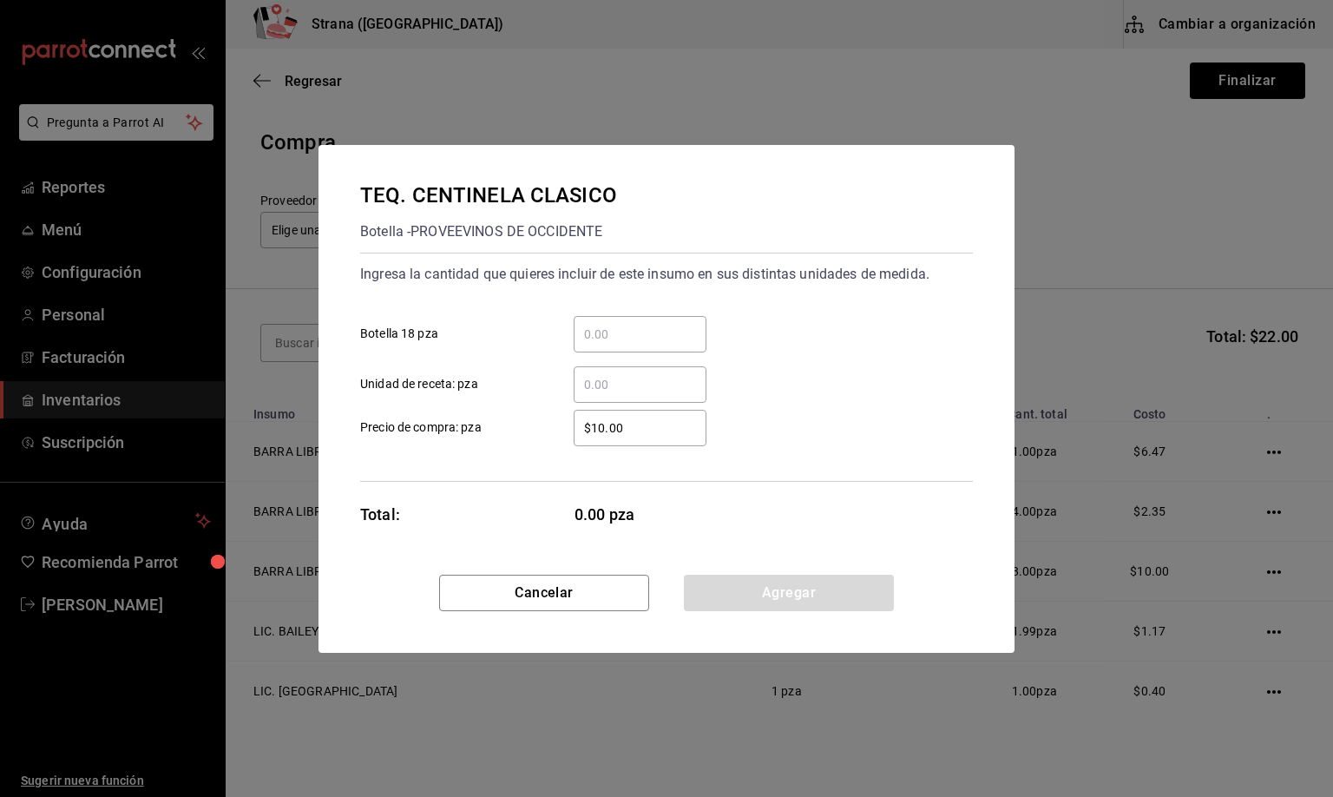
click at [605, 384] on input "​ Unidad de receta: pza" at bounding box center [640, 384] width 133 height 21
type input "0.66"
click at [800, 602] on button "Agregar" at bounding box center [789, 593] width 210 height 36
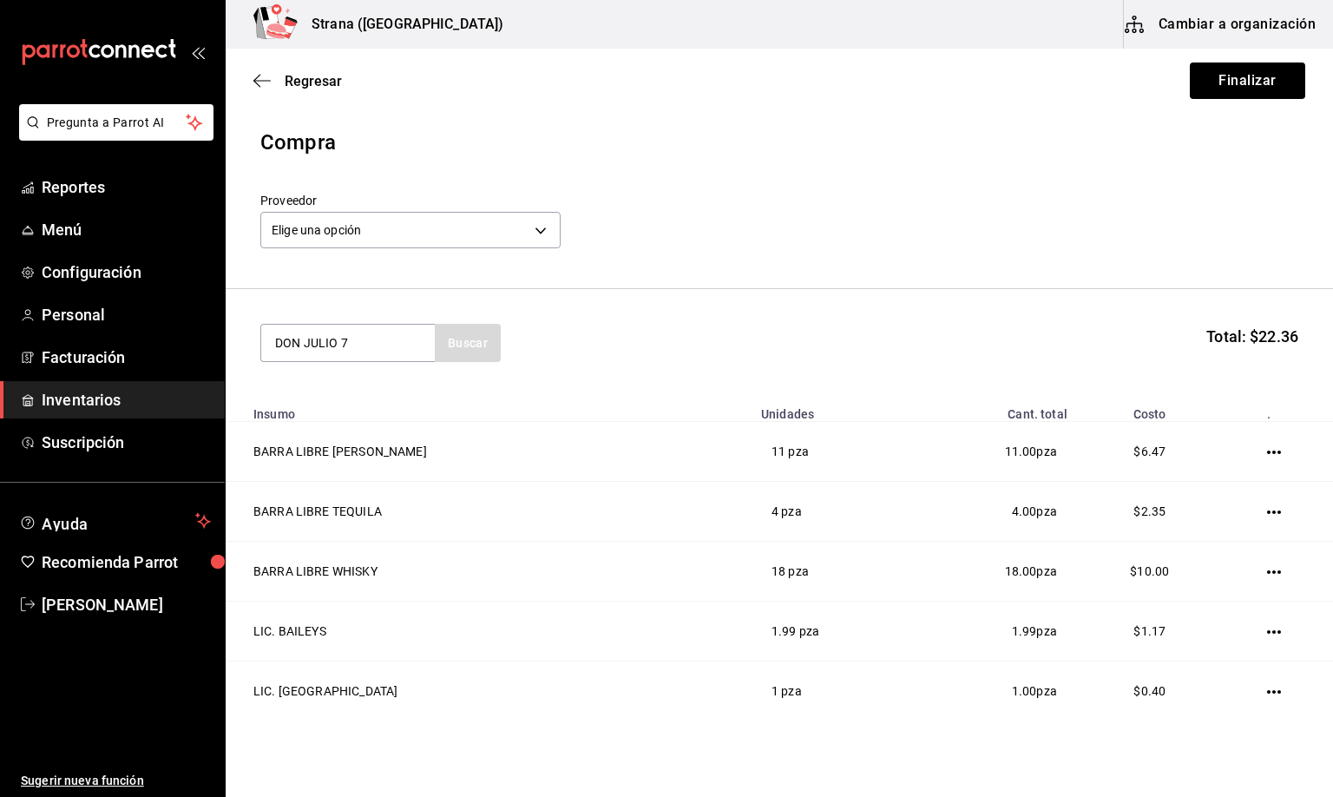
type input "DON JULIO 7"
click at [347, 404] on div "Botella - VINOTECA [GEOGRAPHIC_DATA]" at bounding box center [347, 422] width 146 height 36
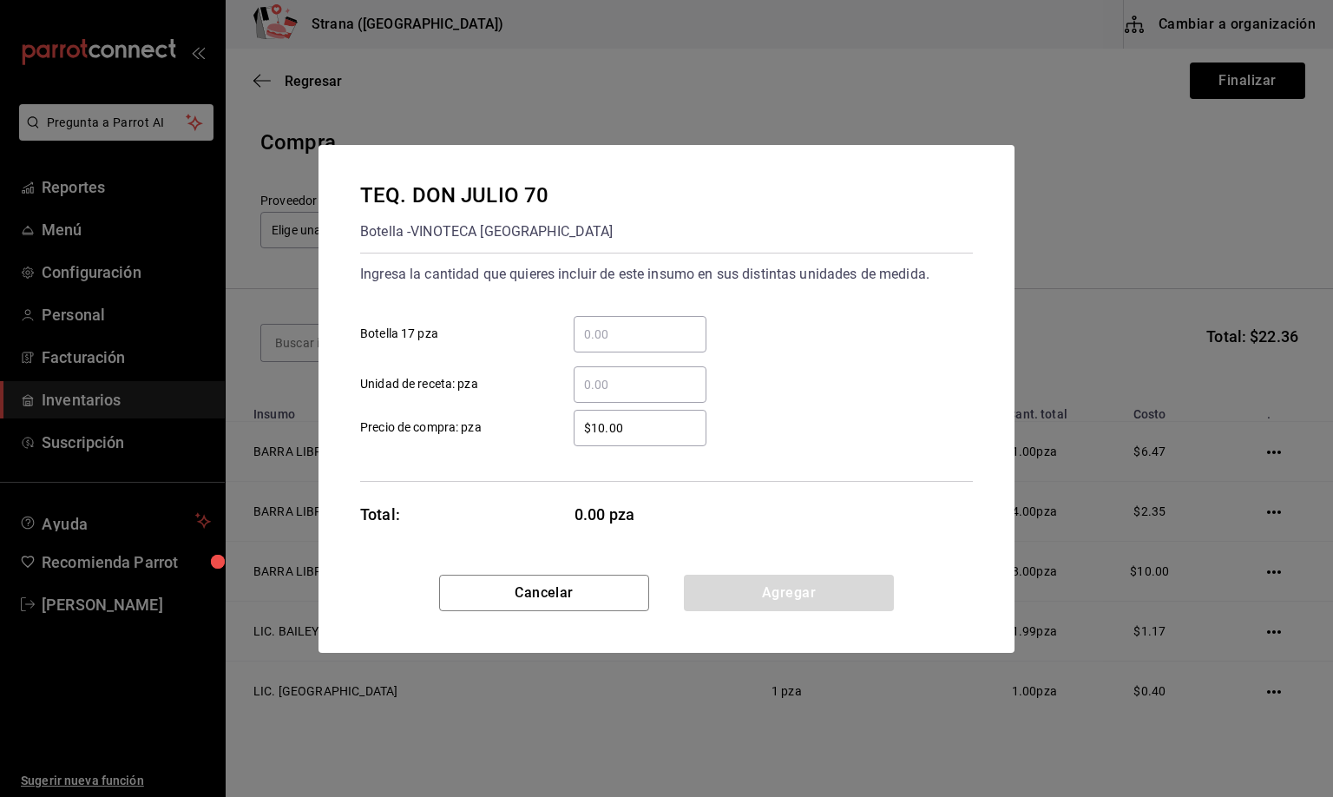
click at [605, 378] on input "​ Unidad de receta: pza" at bounding box center [640, 384] width 133 height 21
type input "1"
click at [758, 592] on button "Agregar" at bounding box center [789, 593] width 210 height 36
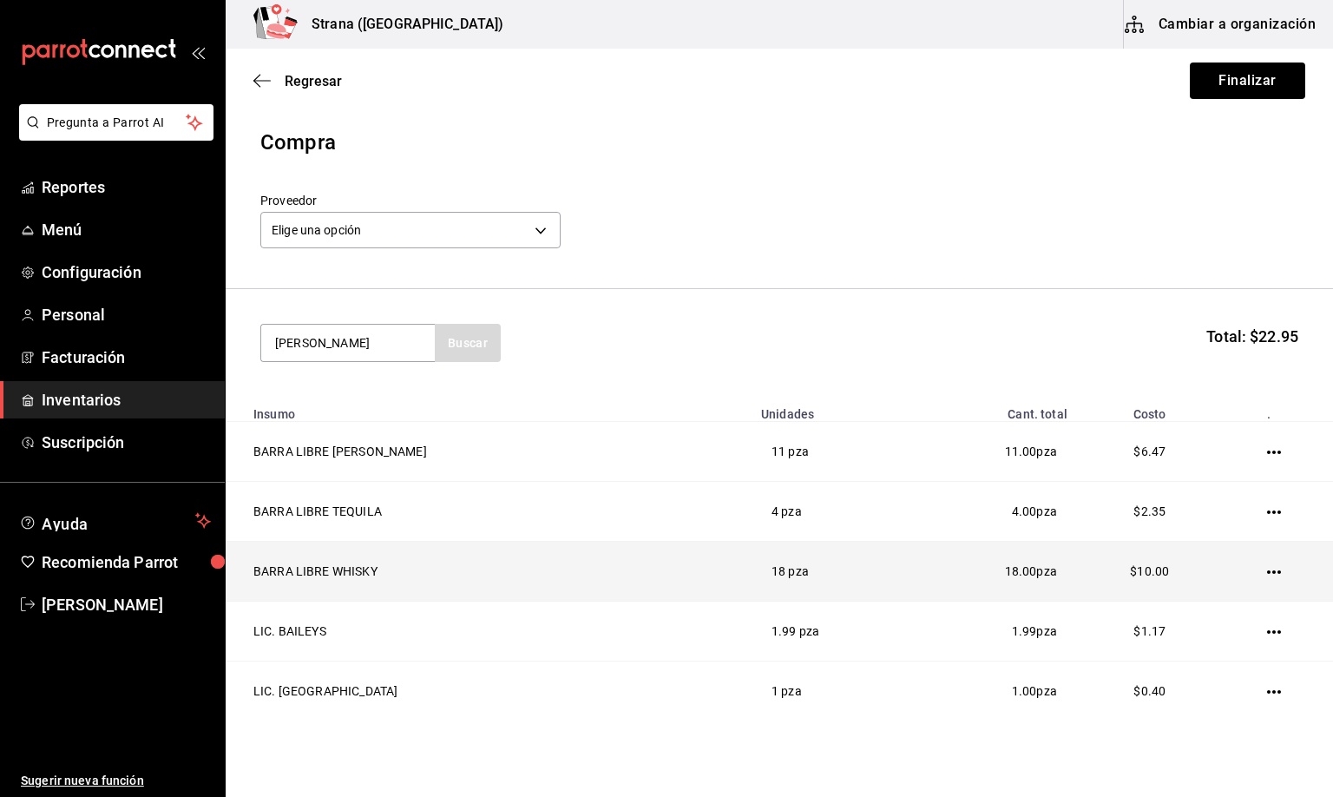
type input "[PERSON_NAME]"
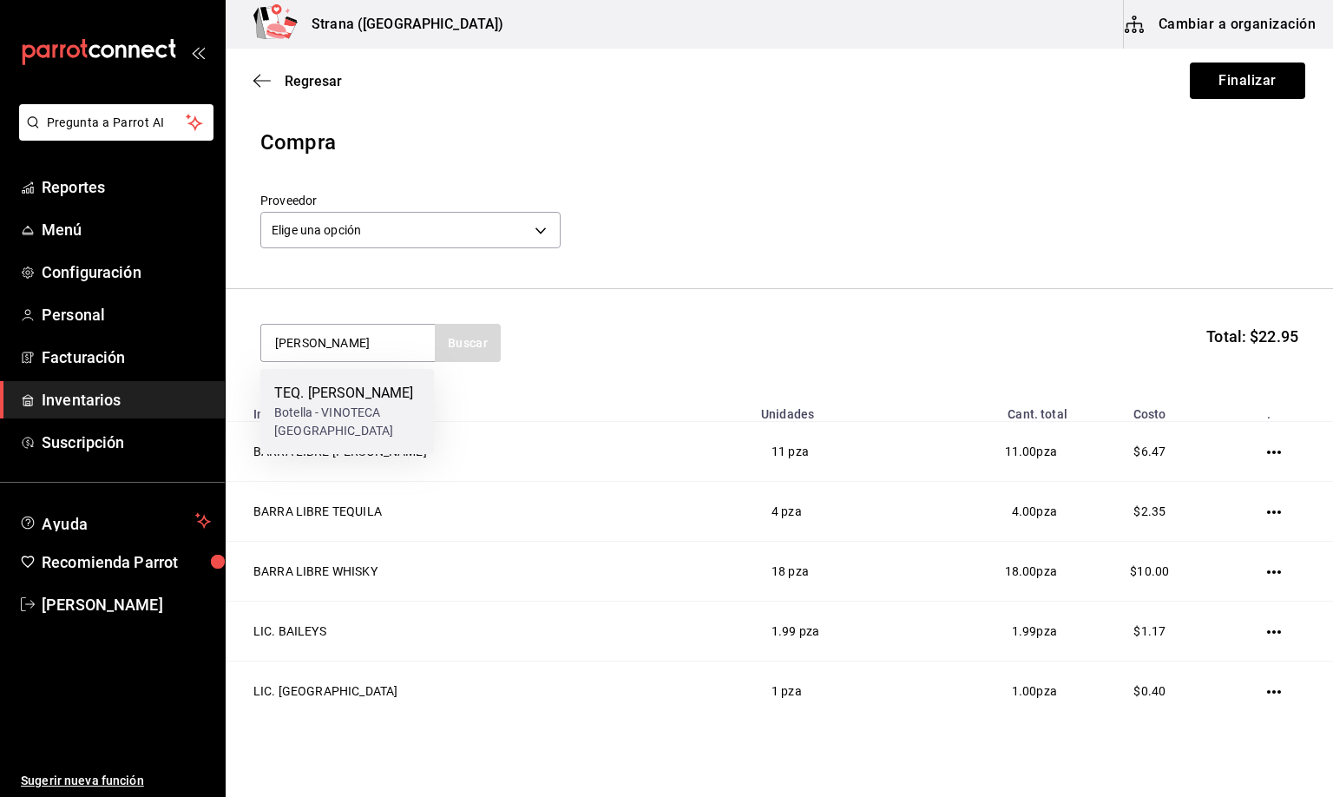
click at [274, 404] on div "TEQ. [PERSON_NAME]" at bounding box center [347, 393] width 146 height 21
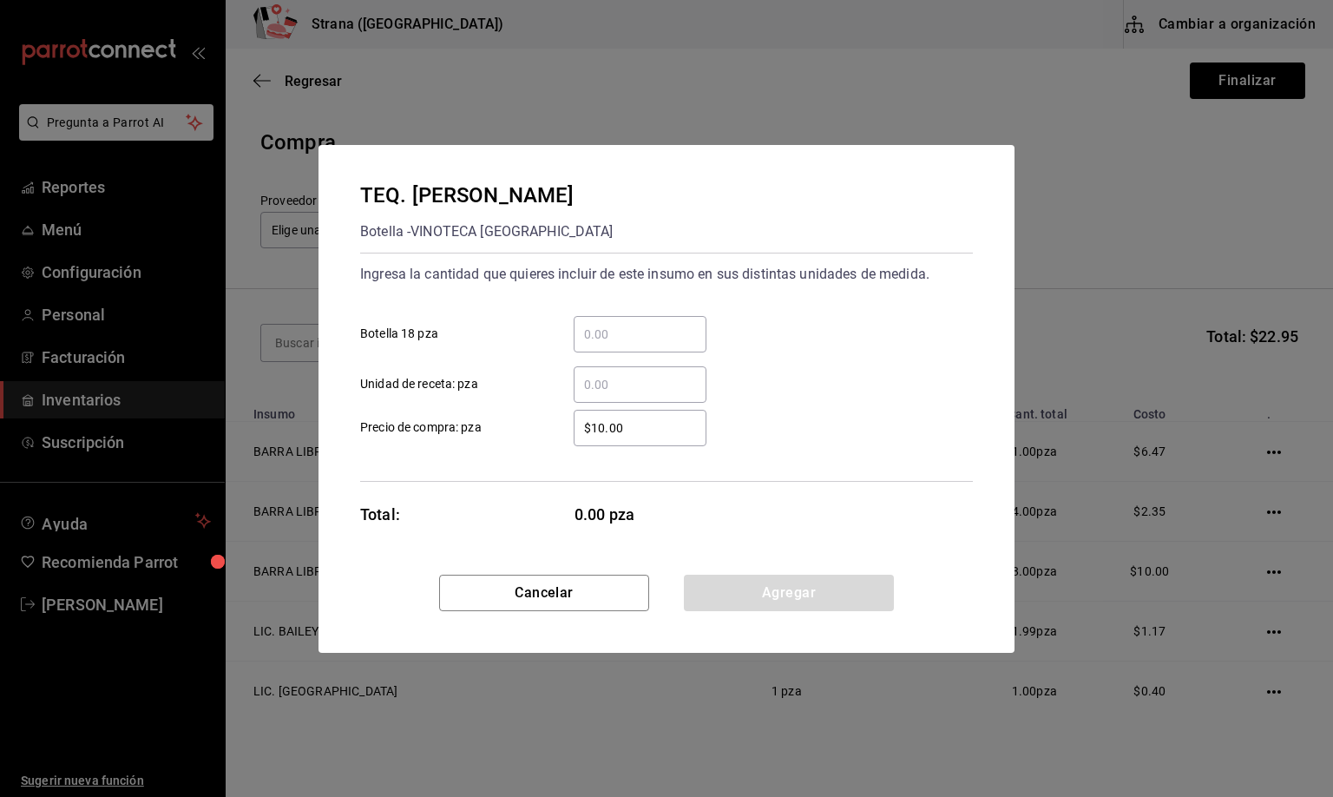
click at [594, 389] on input "​ Unidad de receta: pza" at bounding box center [640, 384] width 133 height 21
type input "1"
click at [793, 583] on button "Agregar" at bounding box center [789, 593] width 210 height 36
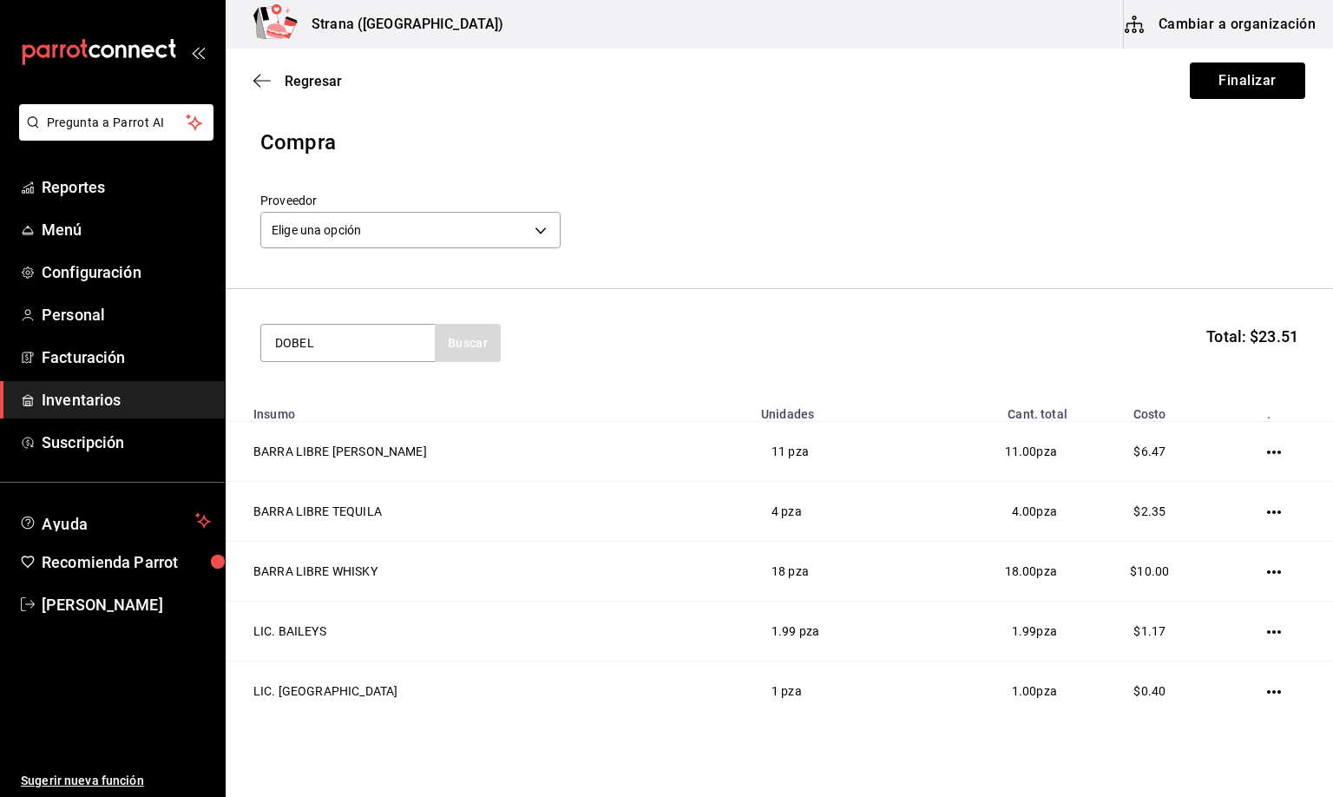
type input "DOBEL"
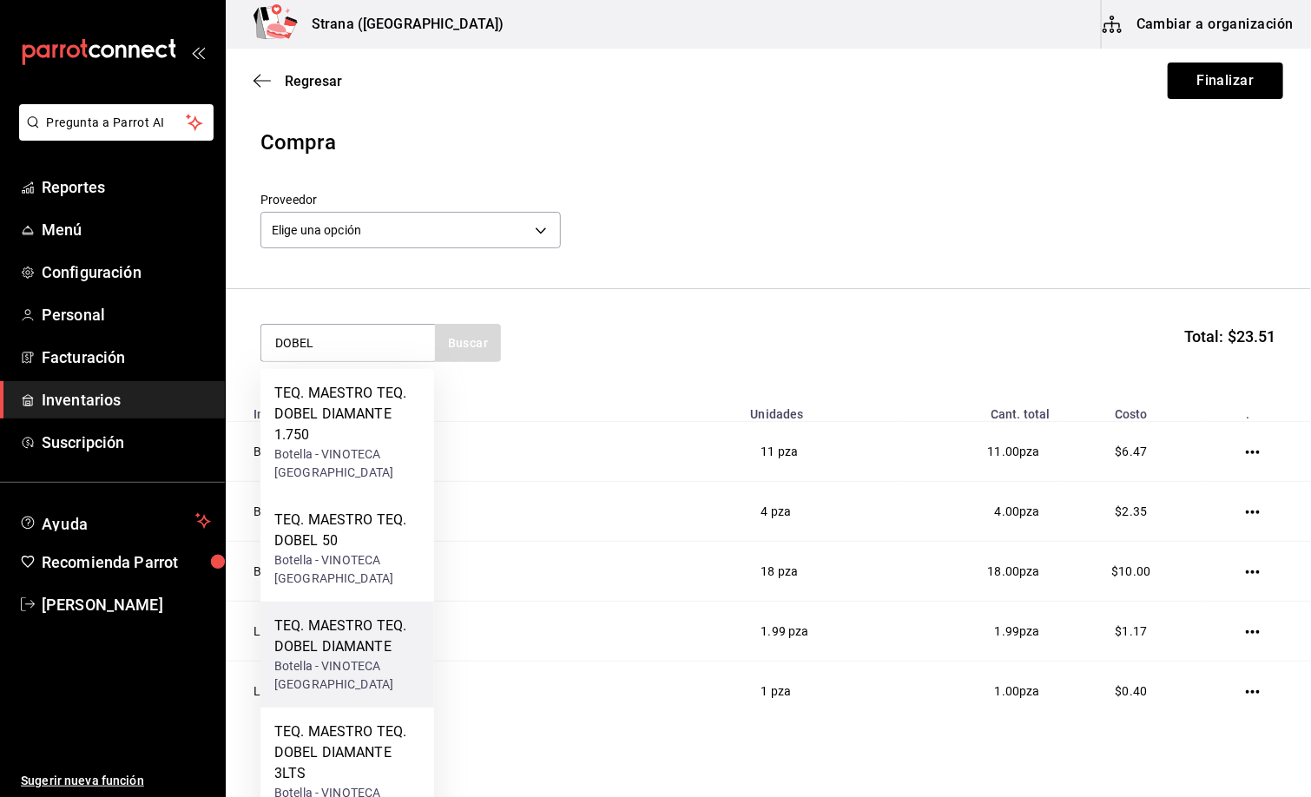
click at [326, 639] on div "TEQ. MAESTRO TEQ. DOBEL DIAMANTE" at bounding box center [347, 636] width 146 height 42
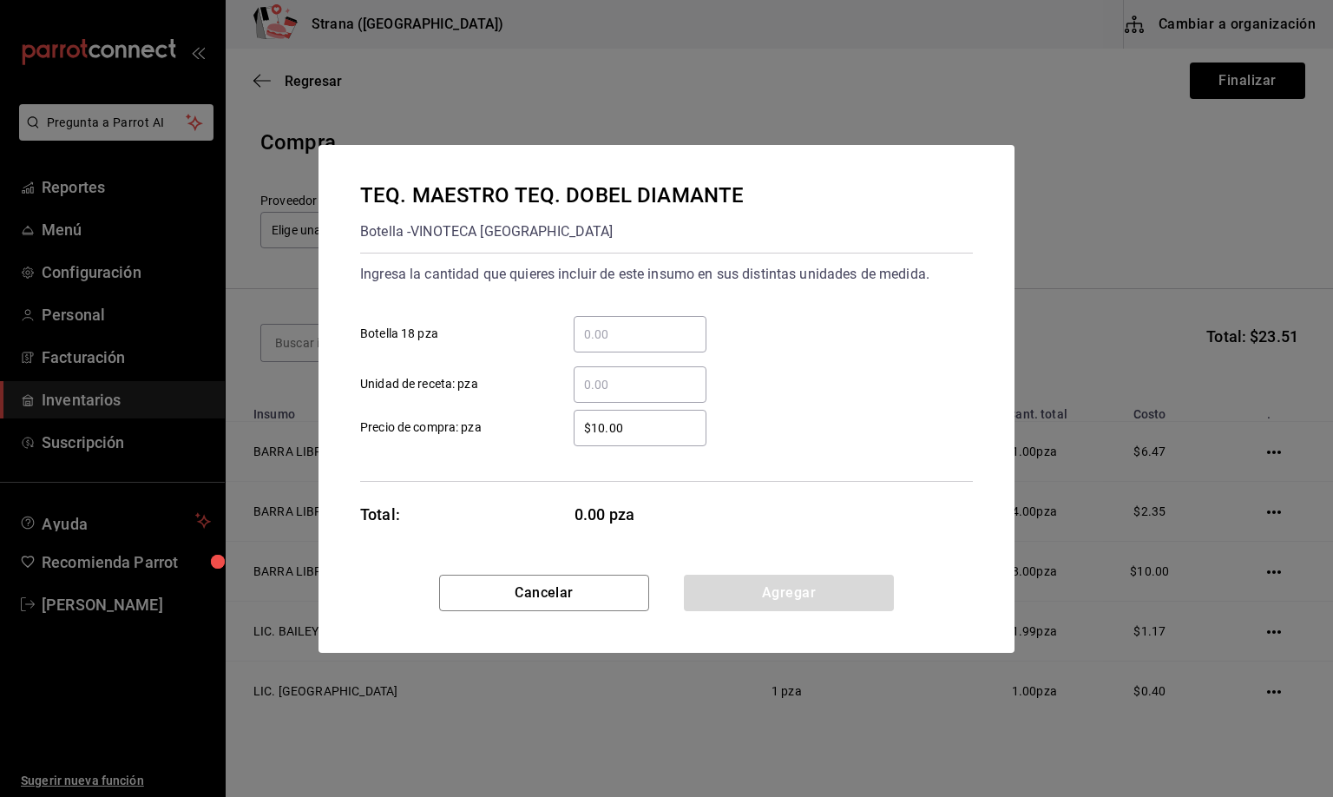
click at [604, 383] on input "​ Unidad de receta: pza" at bounding box center [640, 384] width 133 height 21
type input "1"
click at [811, 595] on button "Agregar" at bounding box center [789, 593] width 210 height 36
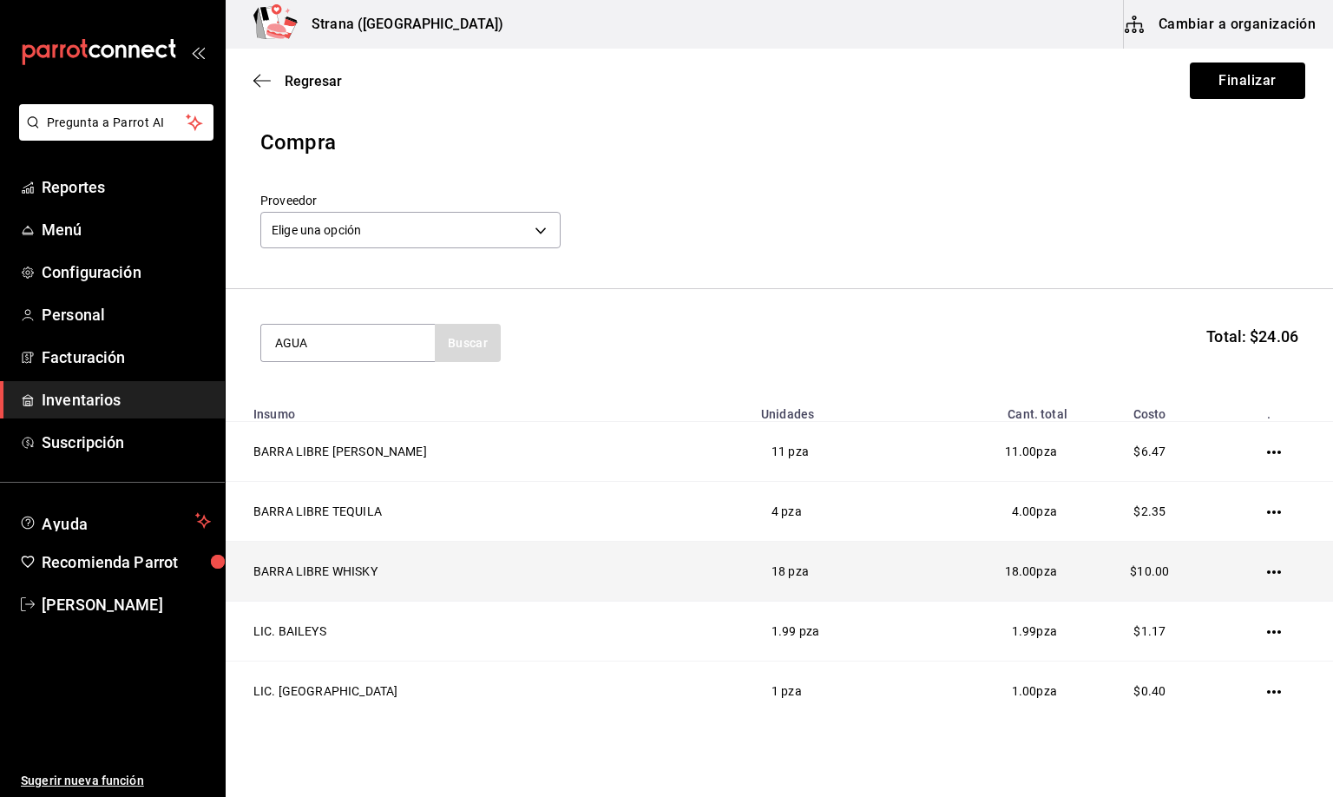
type input "AGUA"
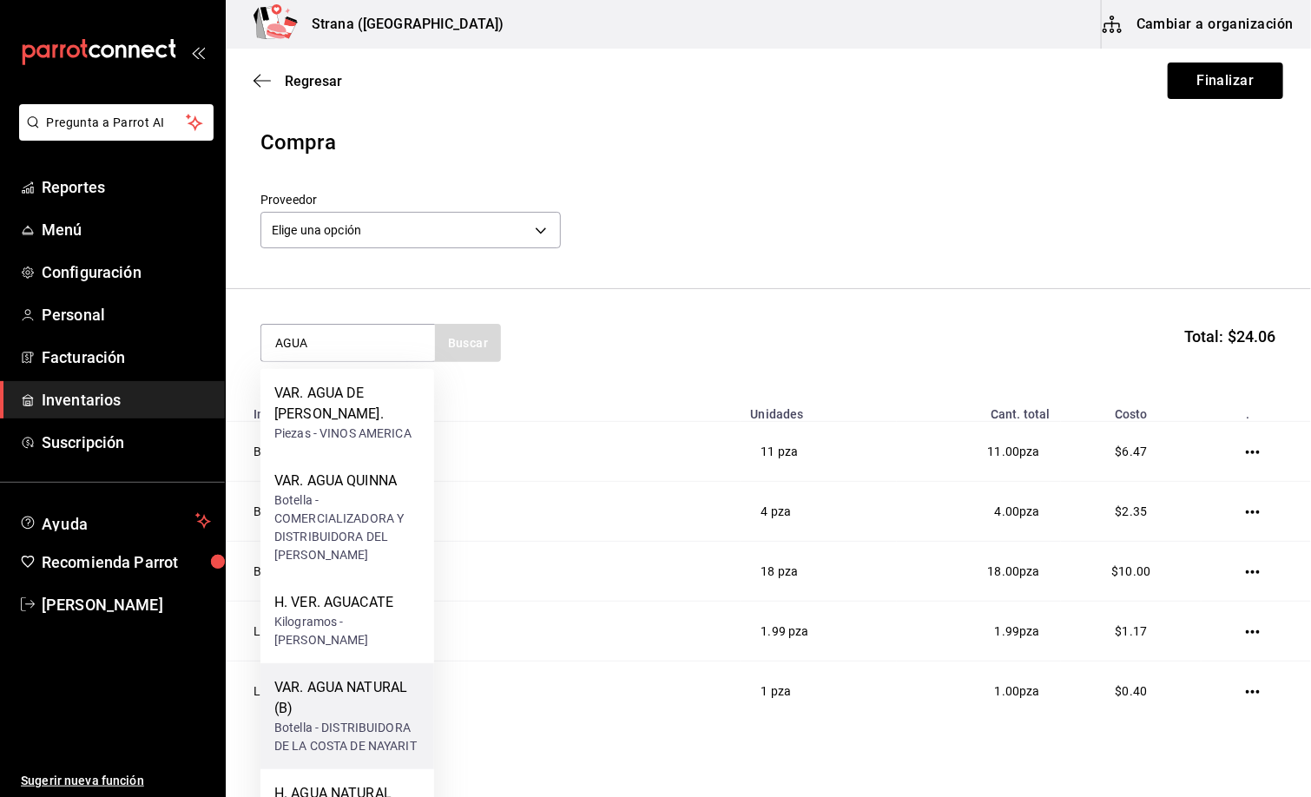
click at [347, 707] on div "VAR. AGUA NATURAL (B)" at bounding box center [347, 698] width 146 height 42
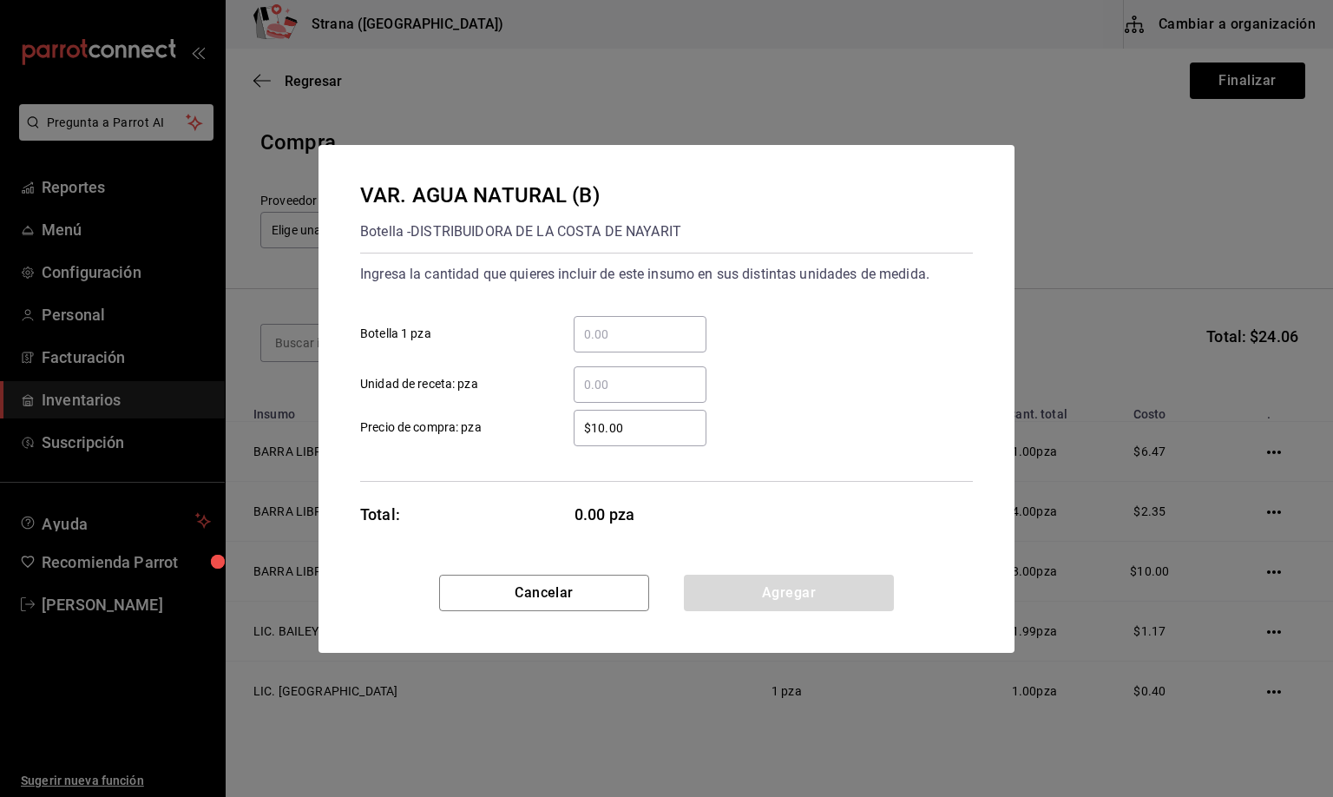
click at [615, 389] on input "​ Unidad de receta: pza" at bounding box center [640, 384] width 133 height 21
type input "65"
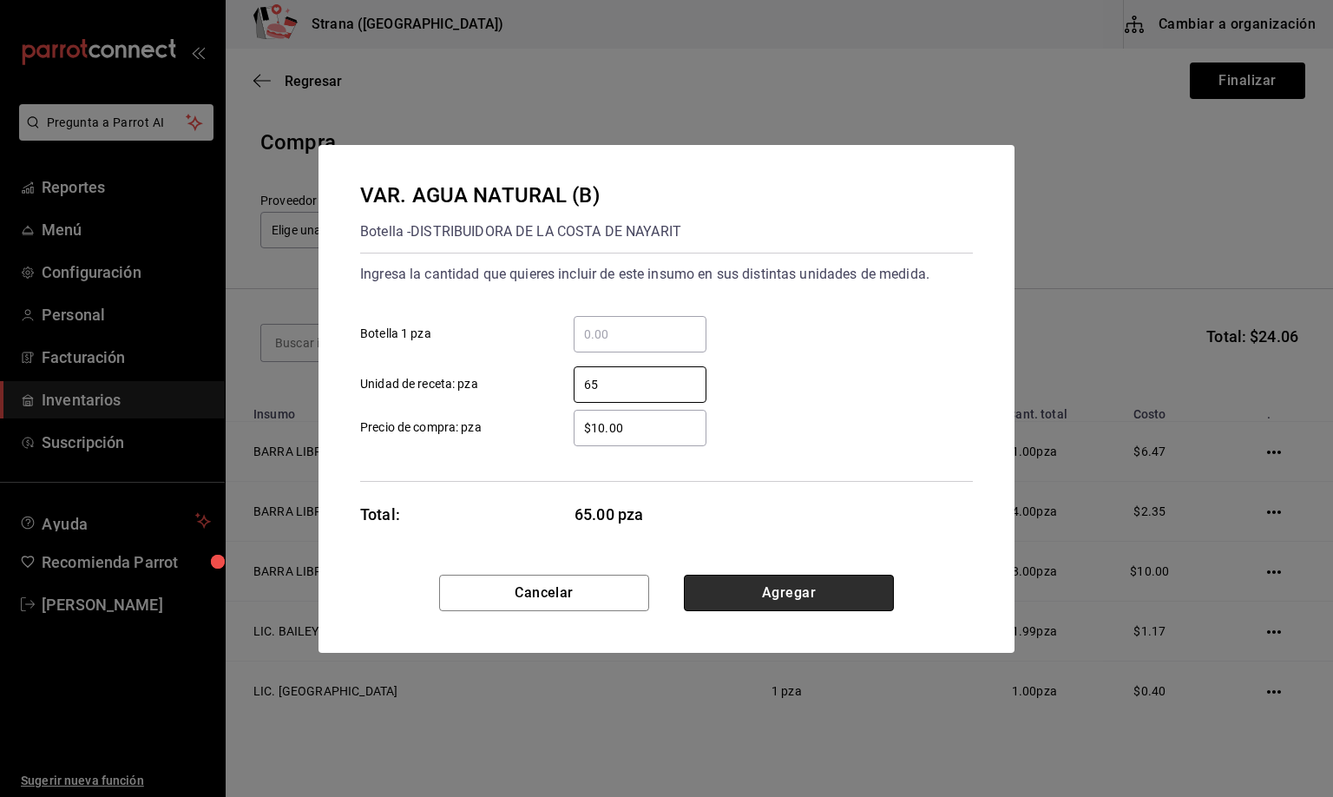
click at [748, 596] on button "Agregar" at bounding box center [789, 593] width 210 height 36
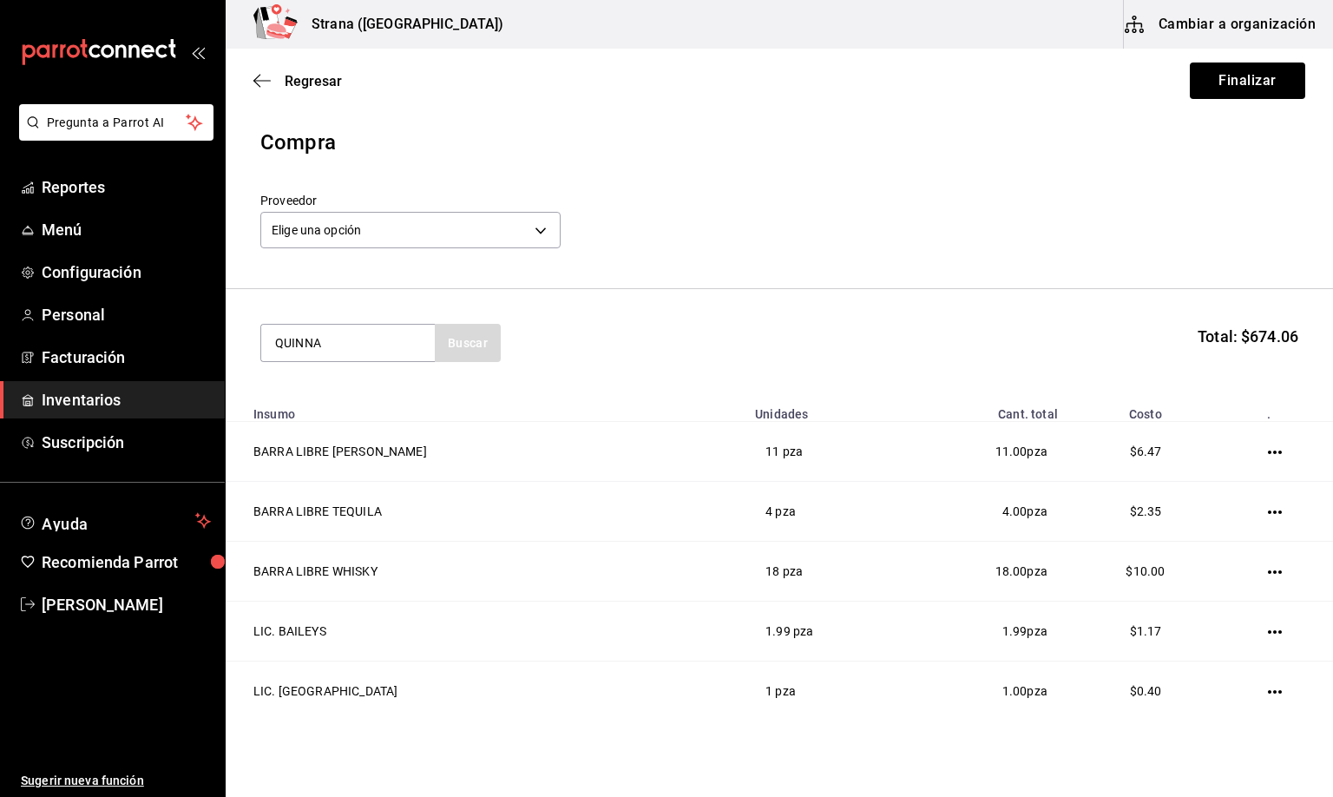
type input "QUINNA"
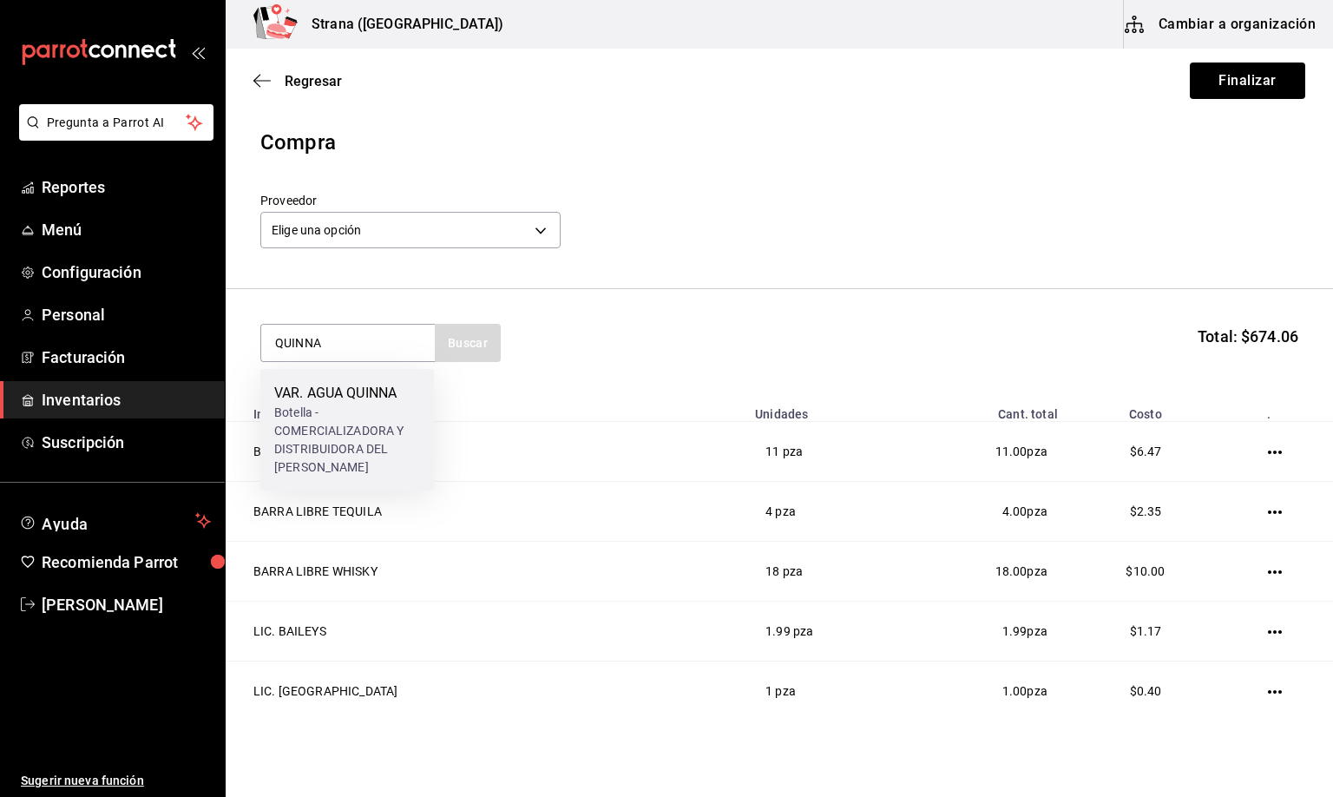
click at [339, 427] on div "Botella - COMERCIALIZADORA Y DISTRIBUIDORA DEL [PERSON_NAME]" at bounding box center [347, 440] width 146 height 73
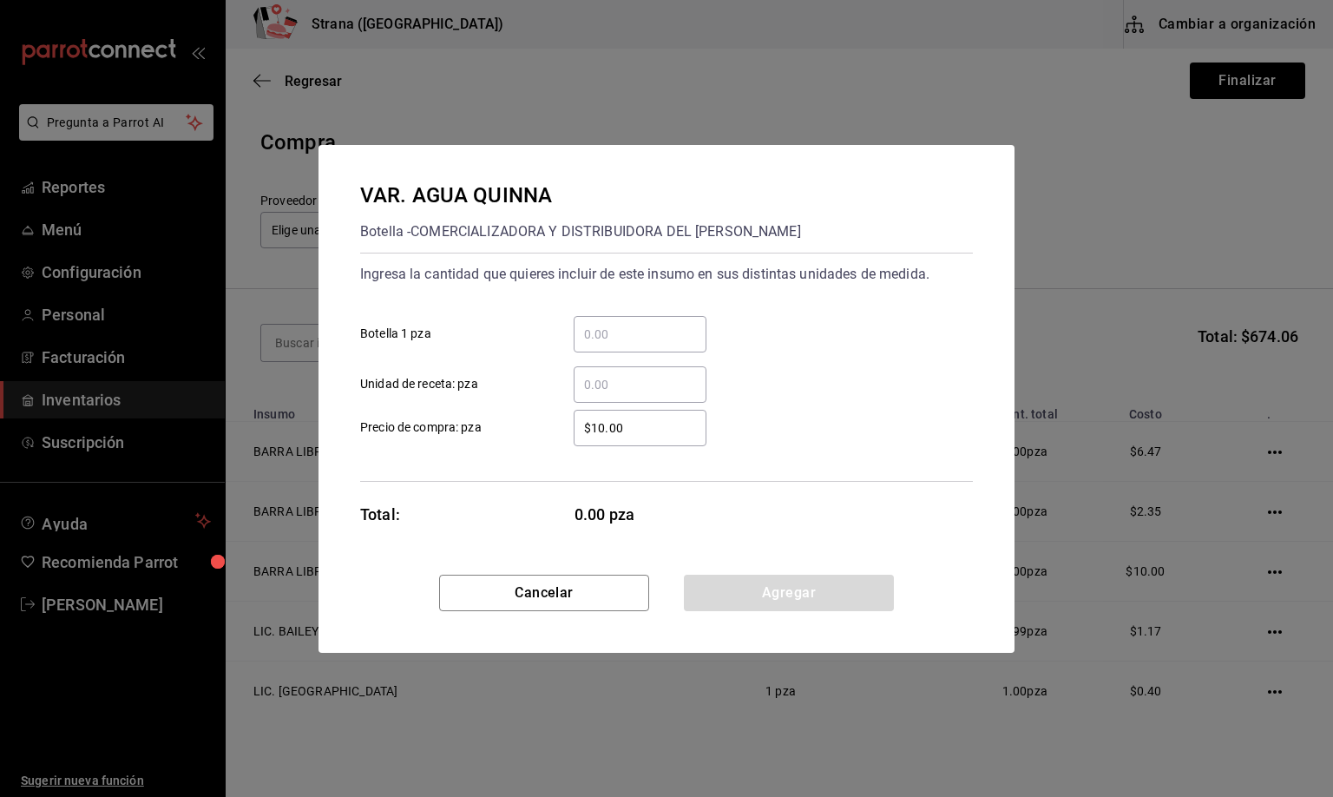
click at [608, 383] on input "​ Unidad de receta: pza" at bounding box center [640, 384] width 133 height 21
type input "1"
click at [782, 589] on button "Agregar" at bounding box center [789, 593] width 210 height 36
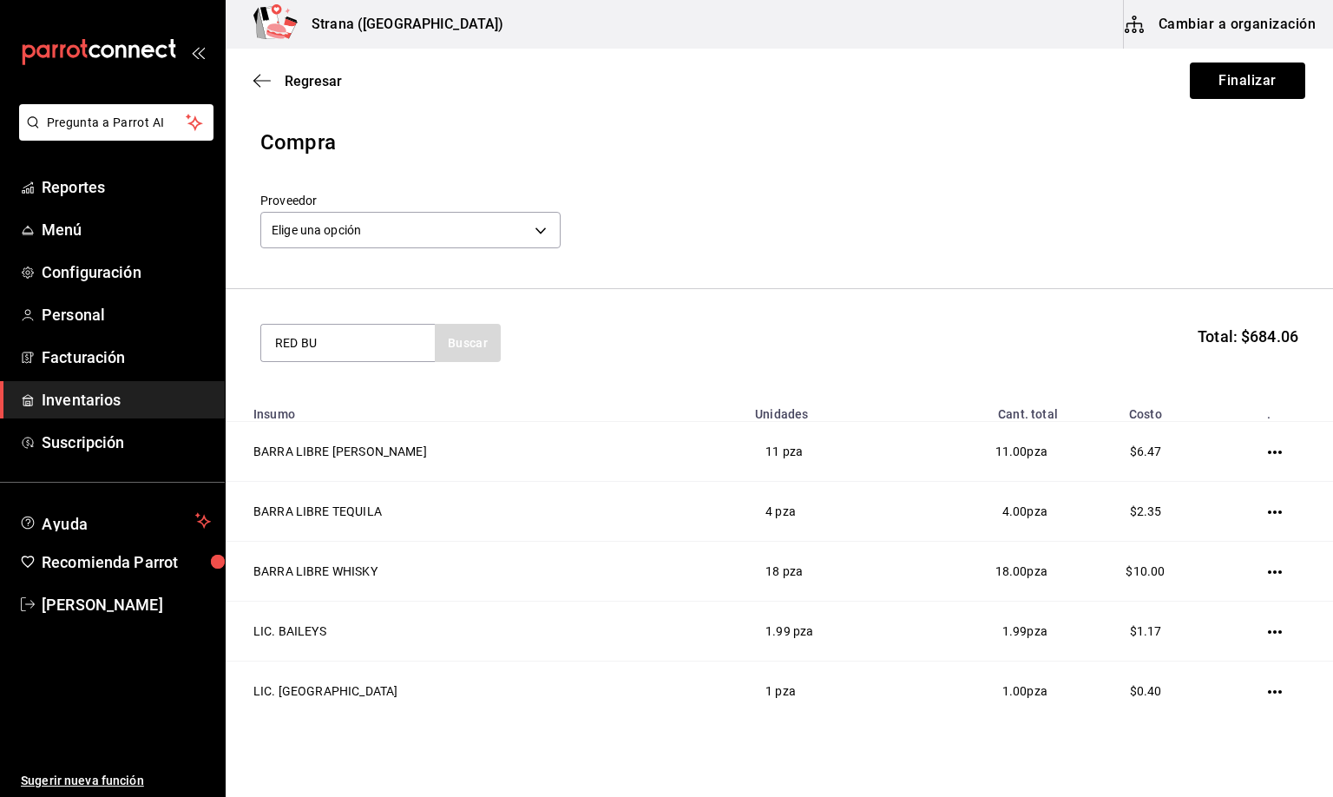
type input "RED BU"
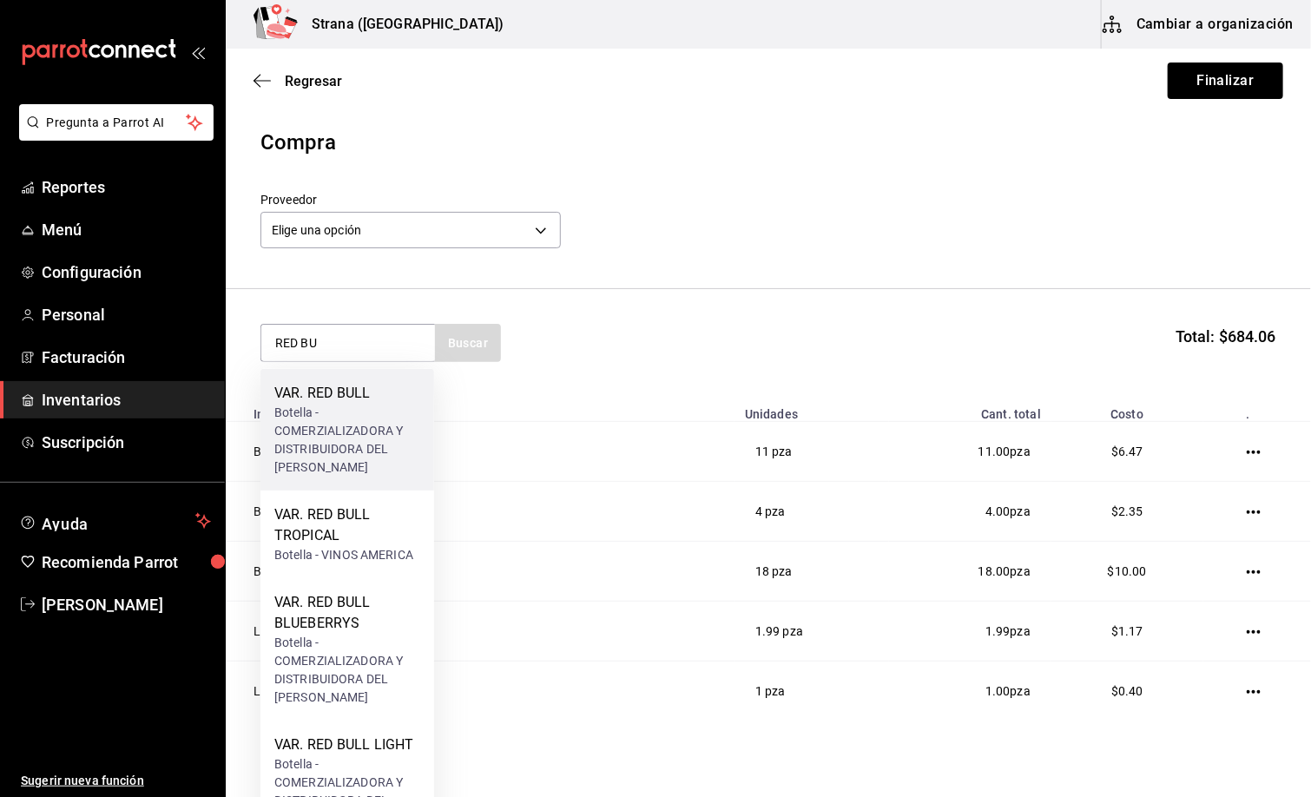
click at [358, 401] on div "VAR. RED BULL" at bounding box center [347, 393] width 146 height 21
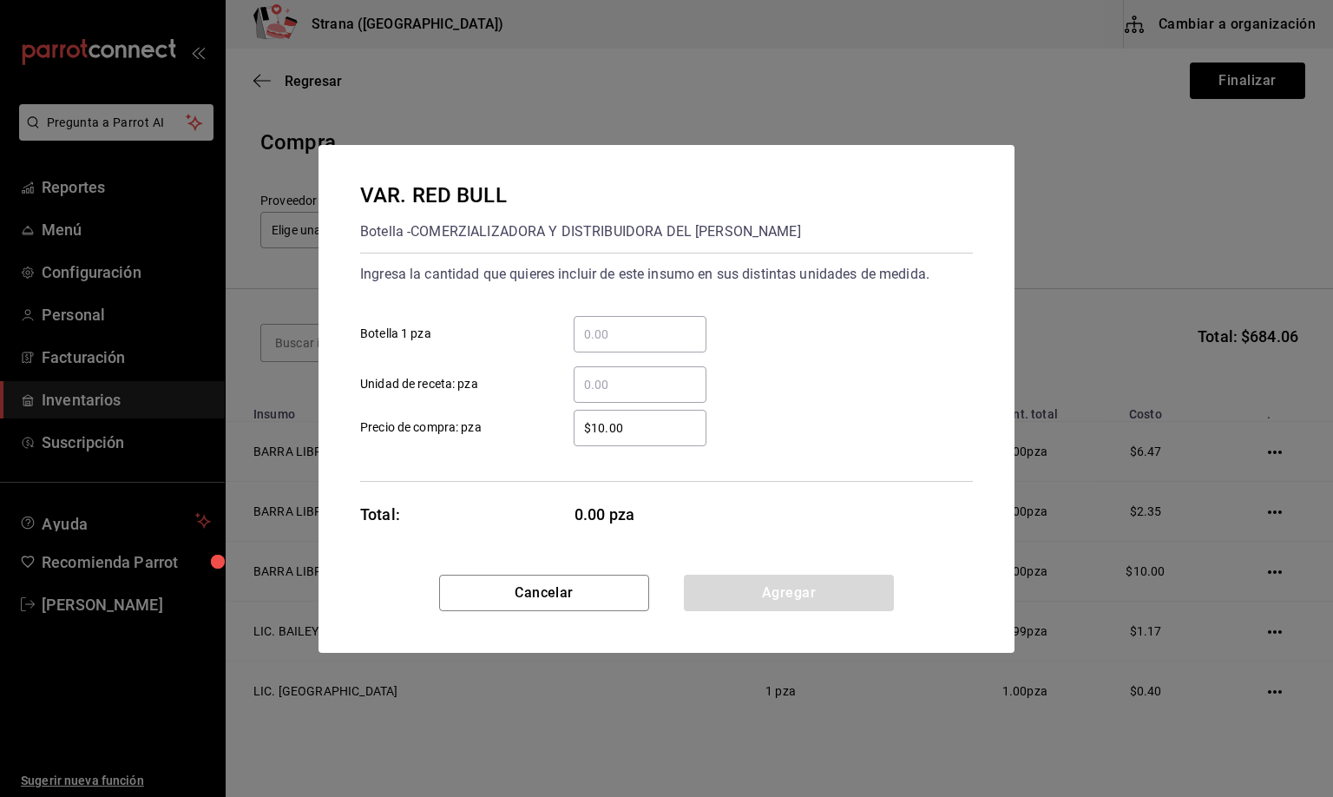
click at [592, 388] on input "​ Unidad de receta: pza" at bounding box center [640, 384] width 133 height 21
type input "12"
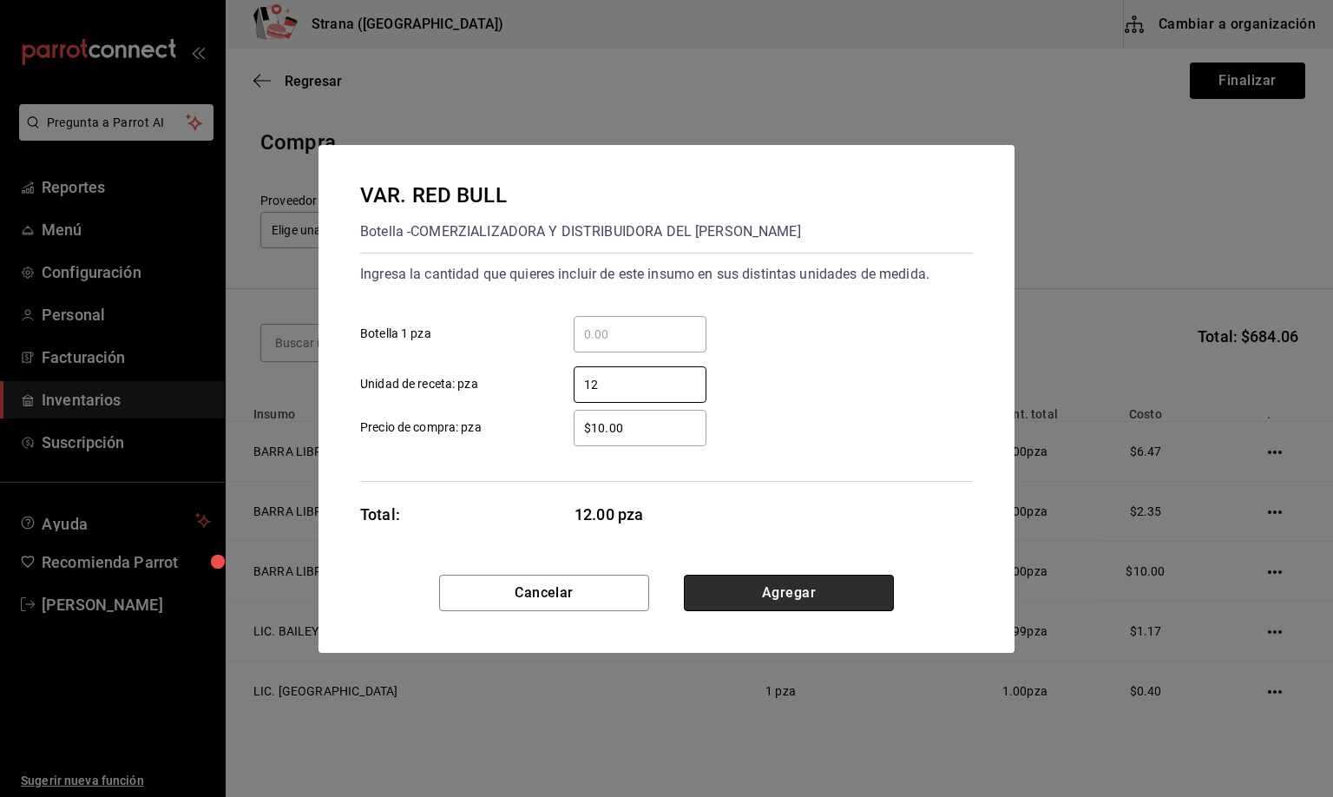
click at [756, 600] on button "Agregar" at bounding box center [789, 593] width 210 height 36
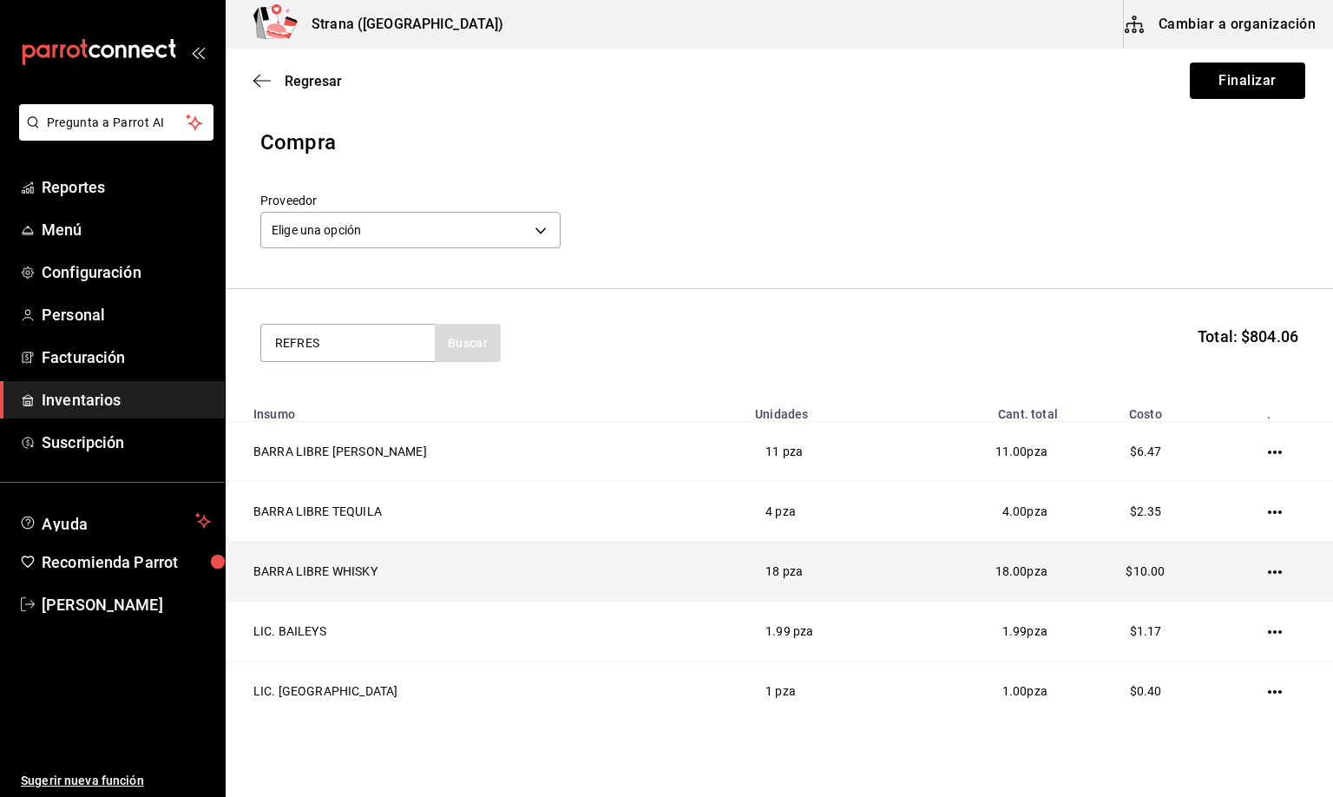
type input "REFRES"
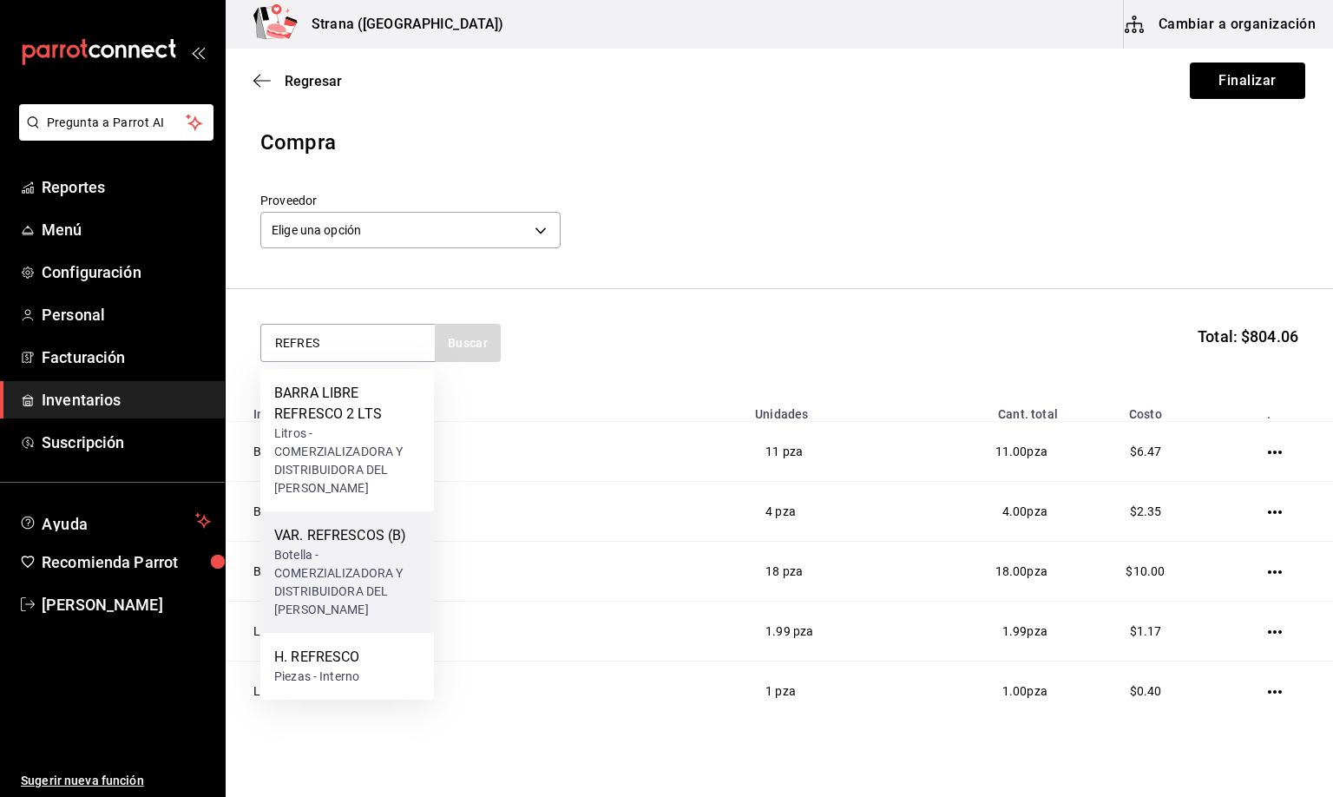
click at [326, 548] on div "Botella - COMERZIALIZADORA Y DISTRIBUIDORA DEL [PERSON_NAME]" at bounding box center [347, 582] width 146 height 73
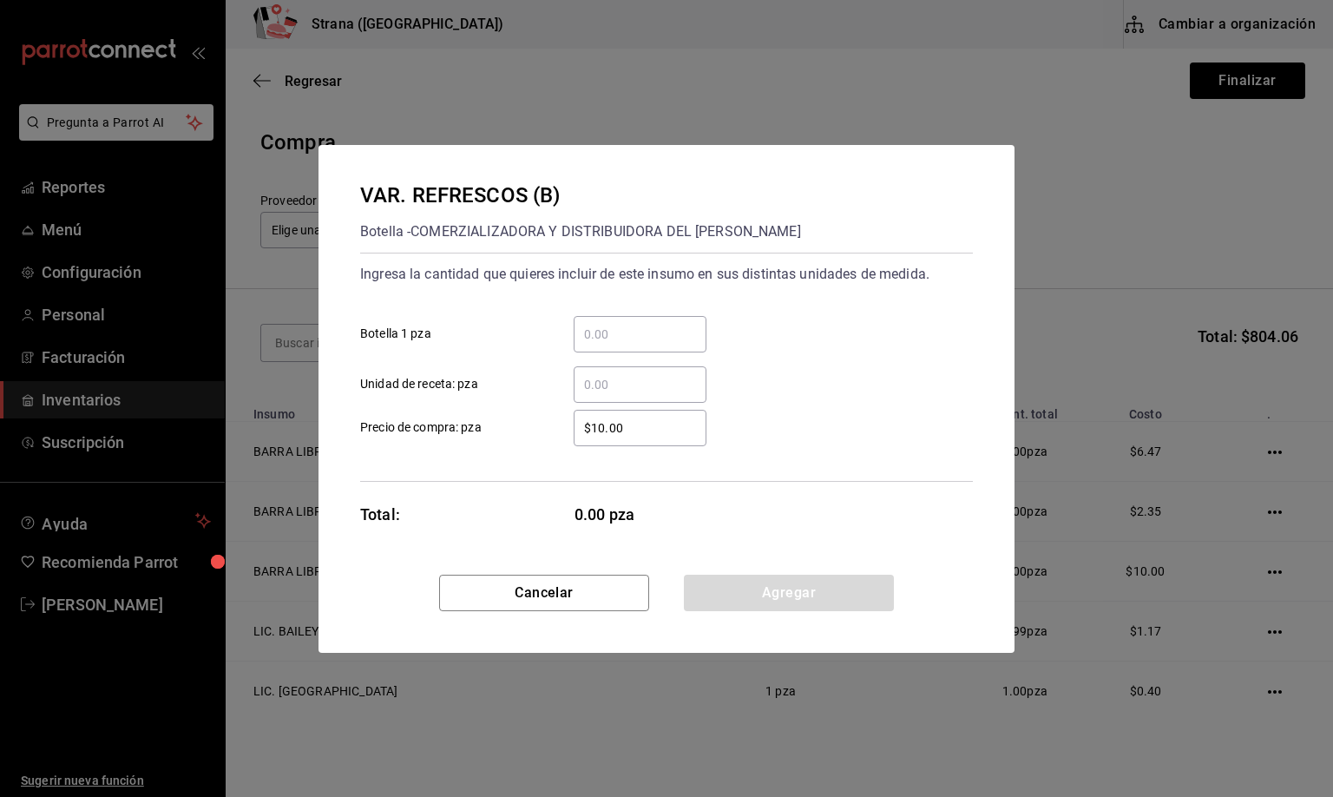
click at [599, 385] on input "​ Unidad de receta: pza" at bounding box center [640, 384] width 133 height 21
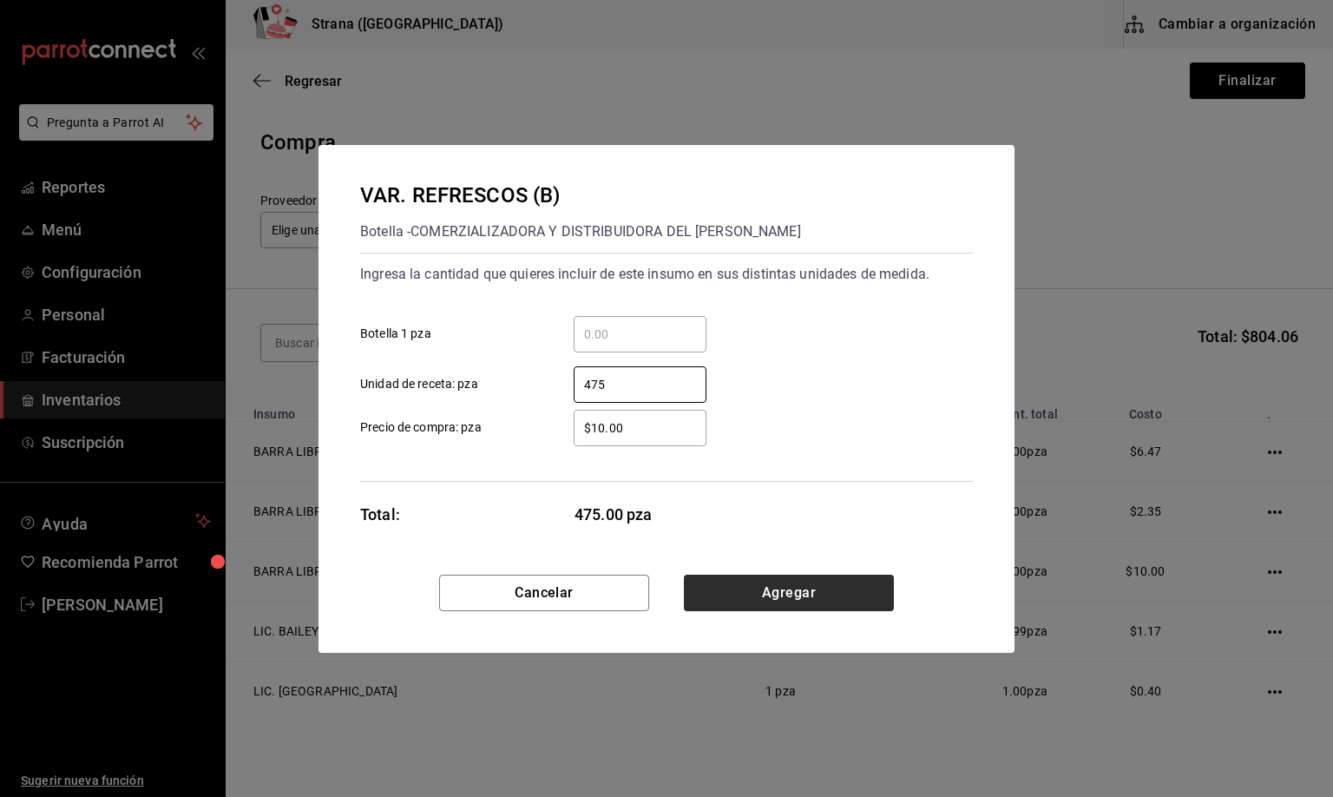
type input "475"
click at [761, 583] on button "Agregar" at bounding box center [789, 593] width 210 height 36
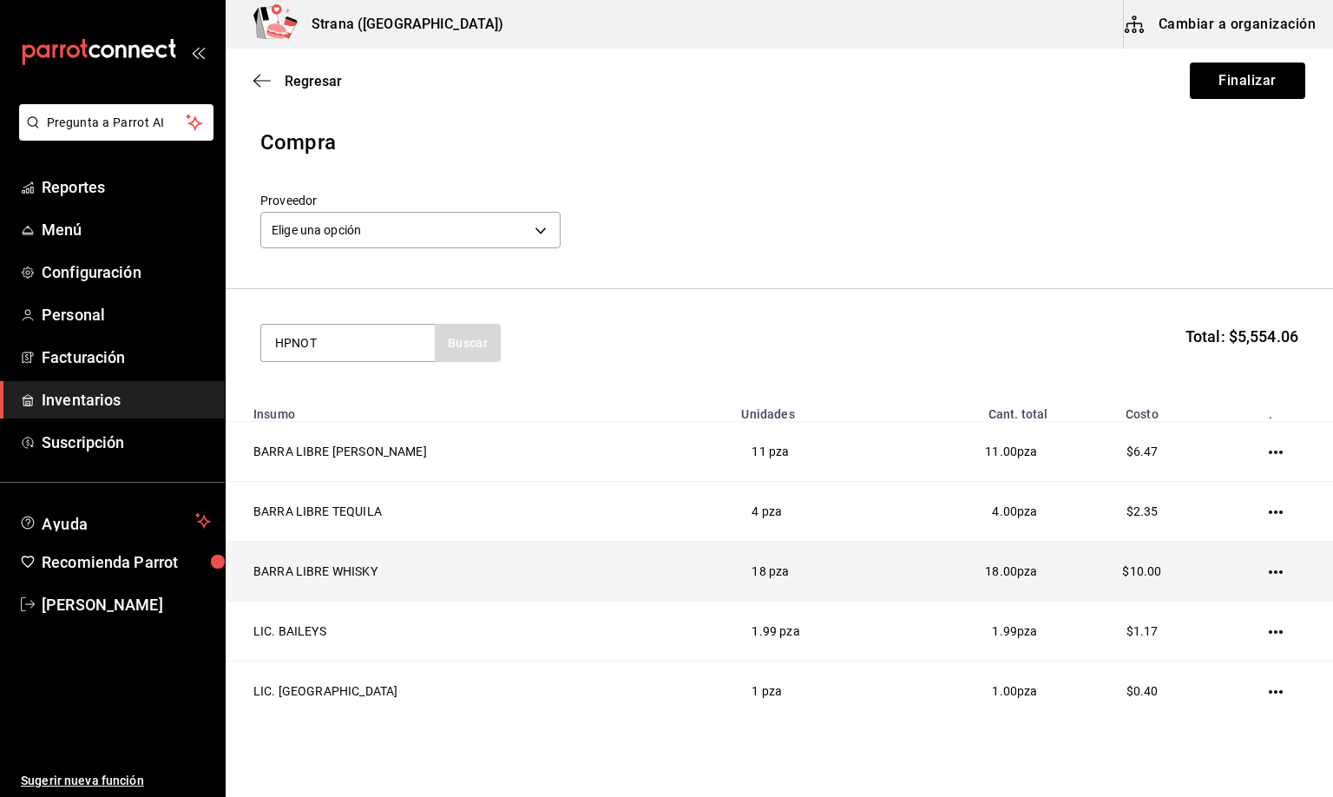
type input "HPNOT"
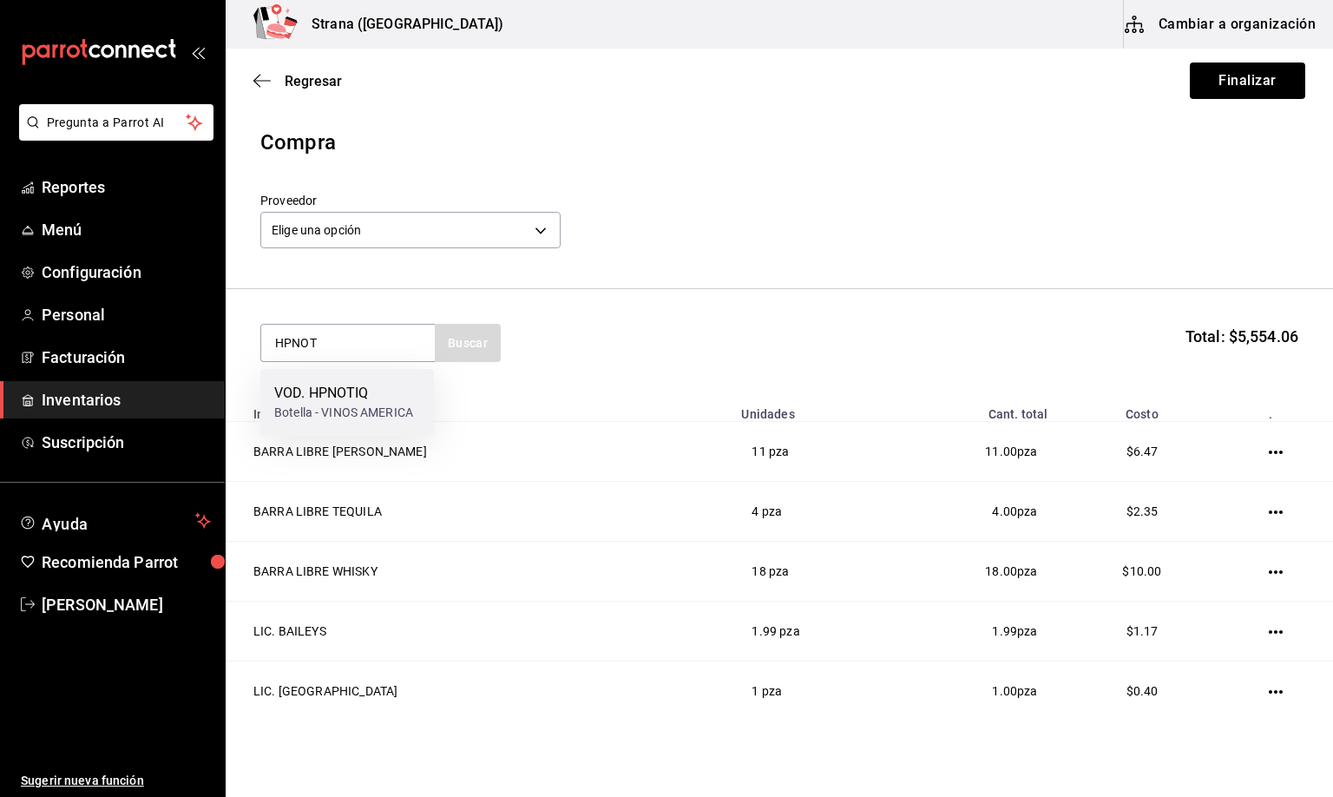
click at [334, 396] on div "VOD. HPNOTIQ" at bounding box center [343, 393] width 139 height 21
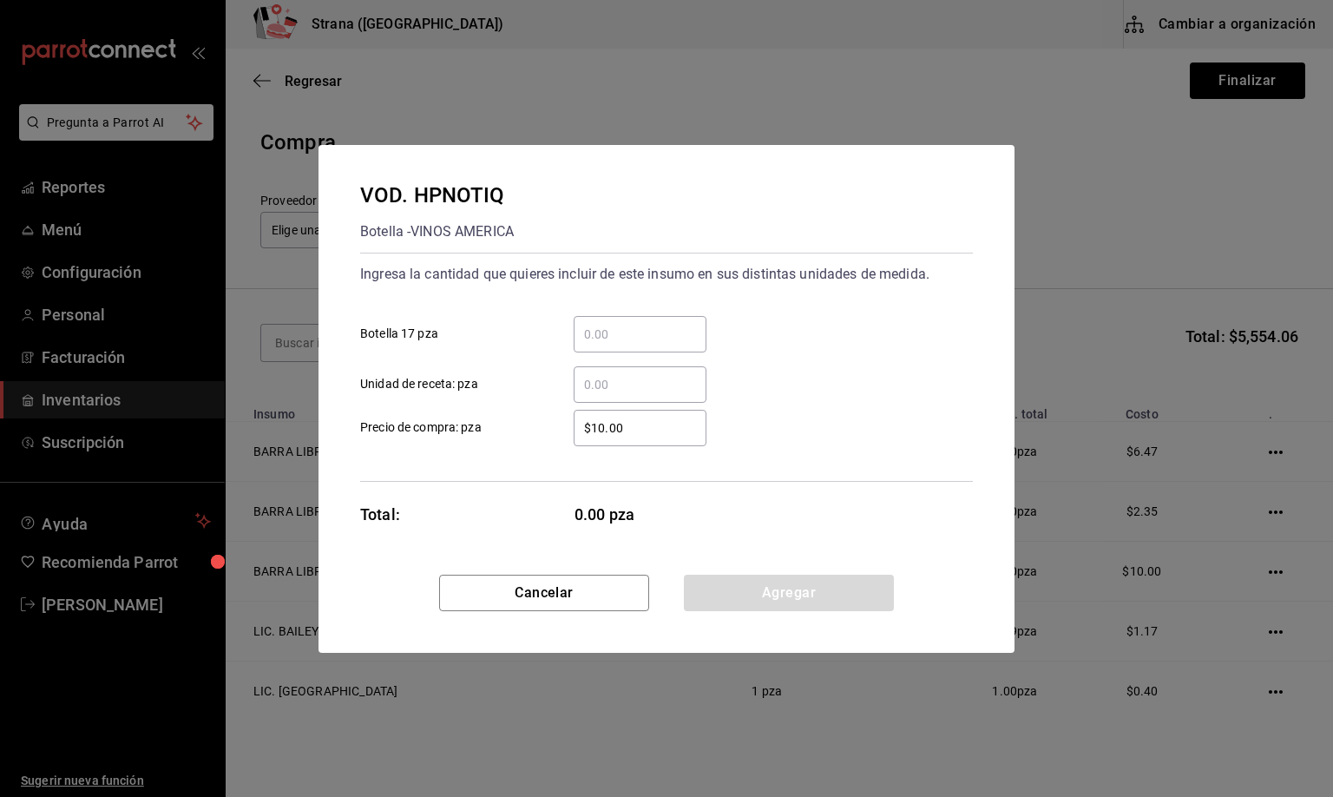
click at [600, 383] on input "​ Unidad de receta: pza" at bounding box center [640, 384] width 133 height 21
type input "2"
click at [738, 602] on button "Agregar" at bounding box center [789, 593] width 210 height 36
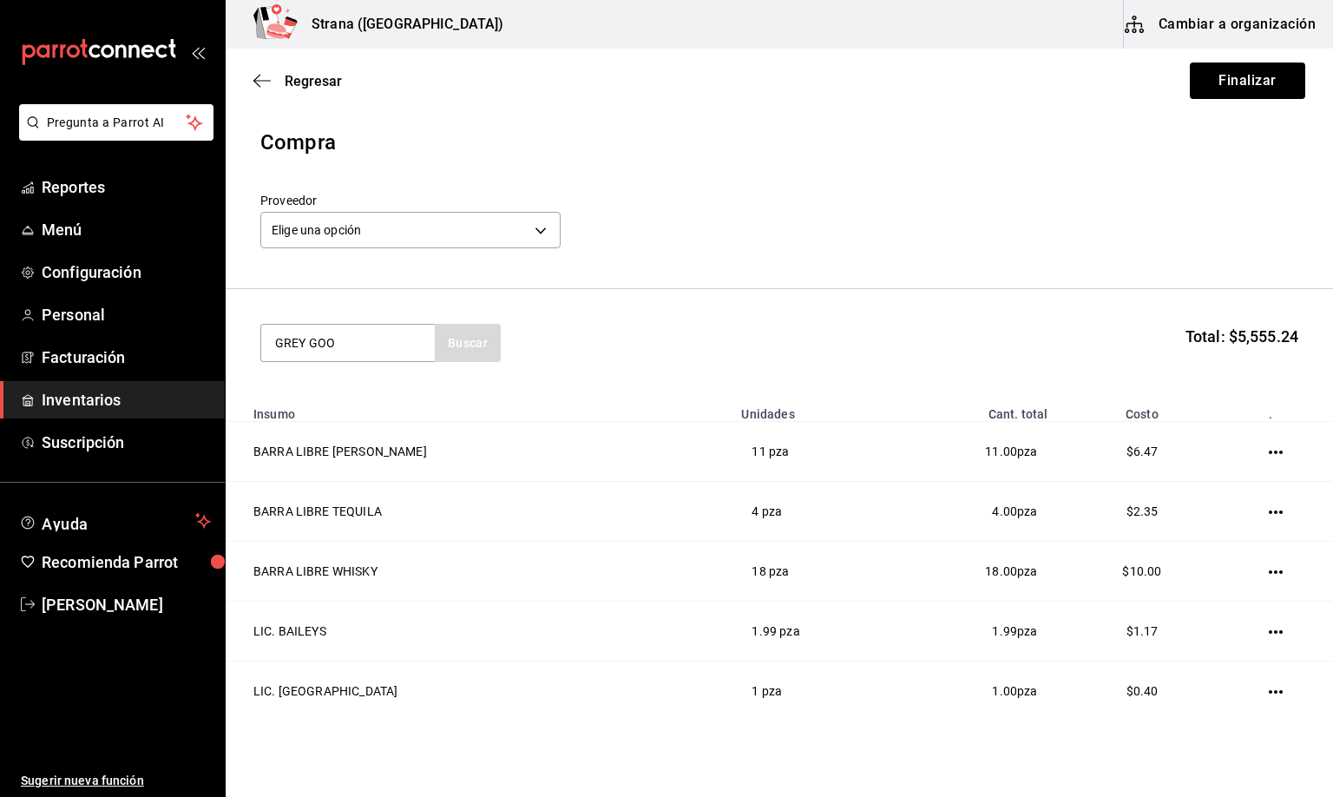
type input "GREY GOO"
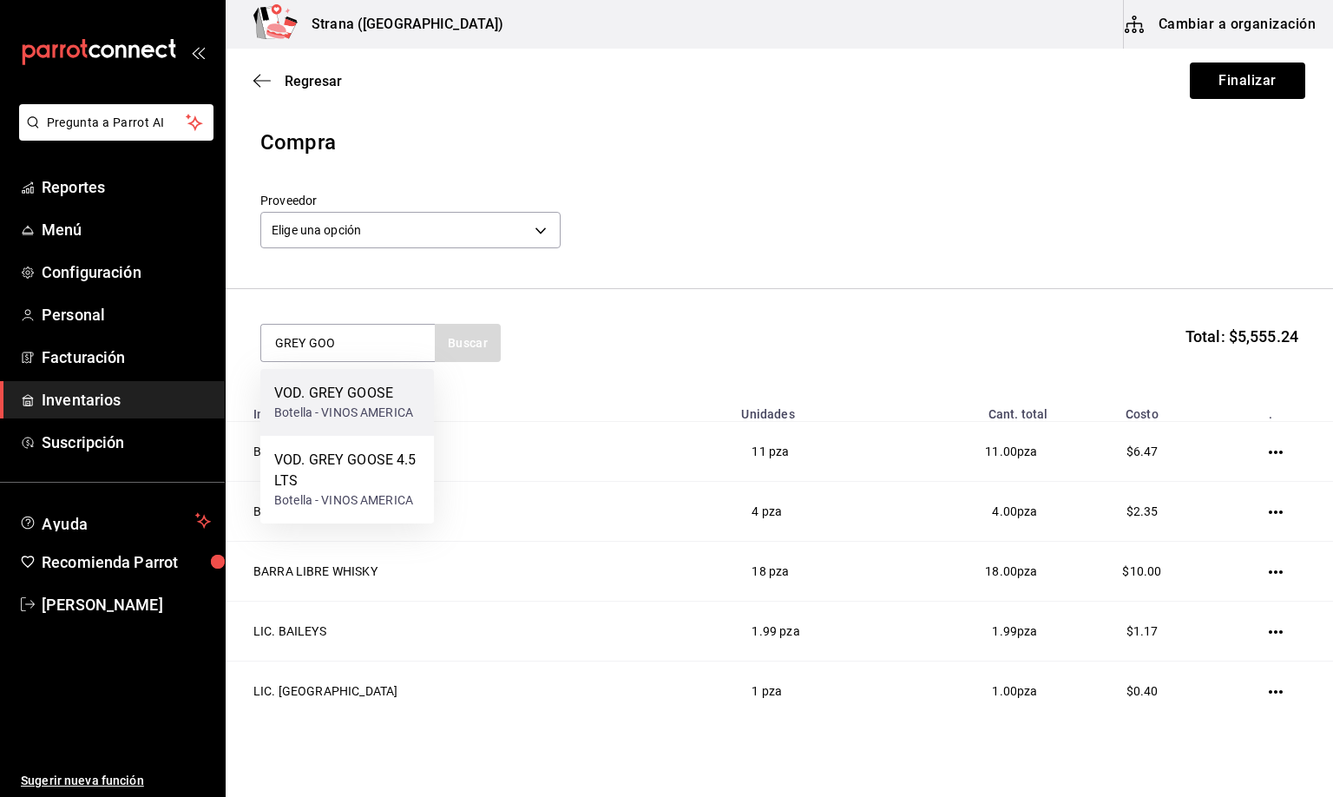
click at [326, 396] on div "VOD. GREY GOOSE" at bounding box center [343, 393] width 139 height 21
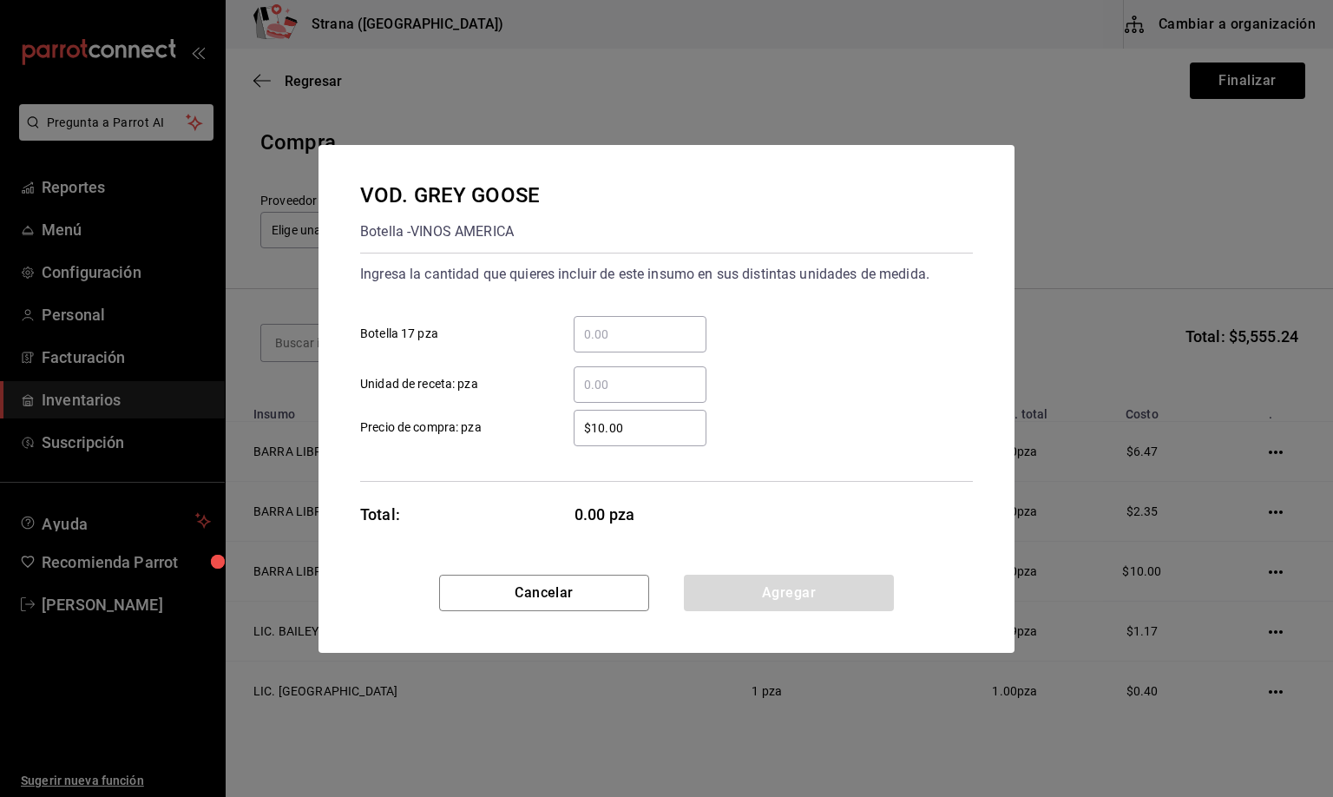
click at [615, 384] on input "​ Unidad de receta: pza" at bounding box center [640, 384] width 133 height 21
type input "3"
click at [790, 586] on button "Agregar" at bounding box center [789, 593] width 210 height 36
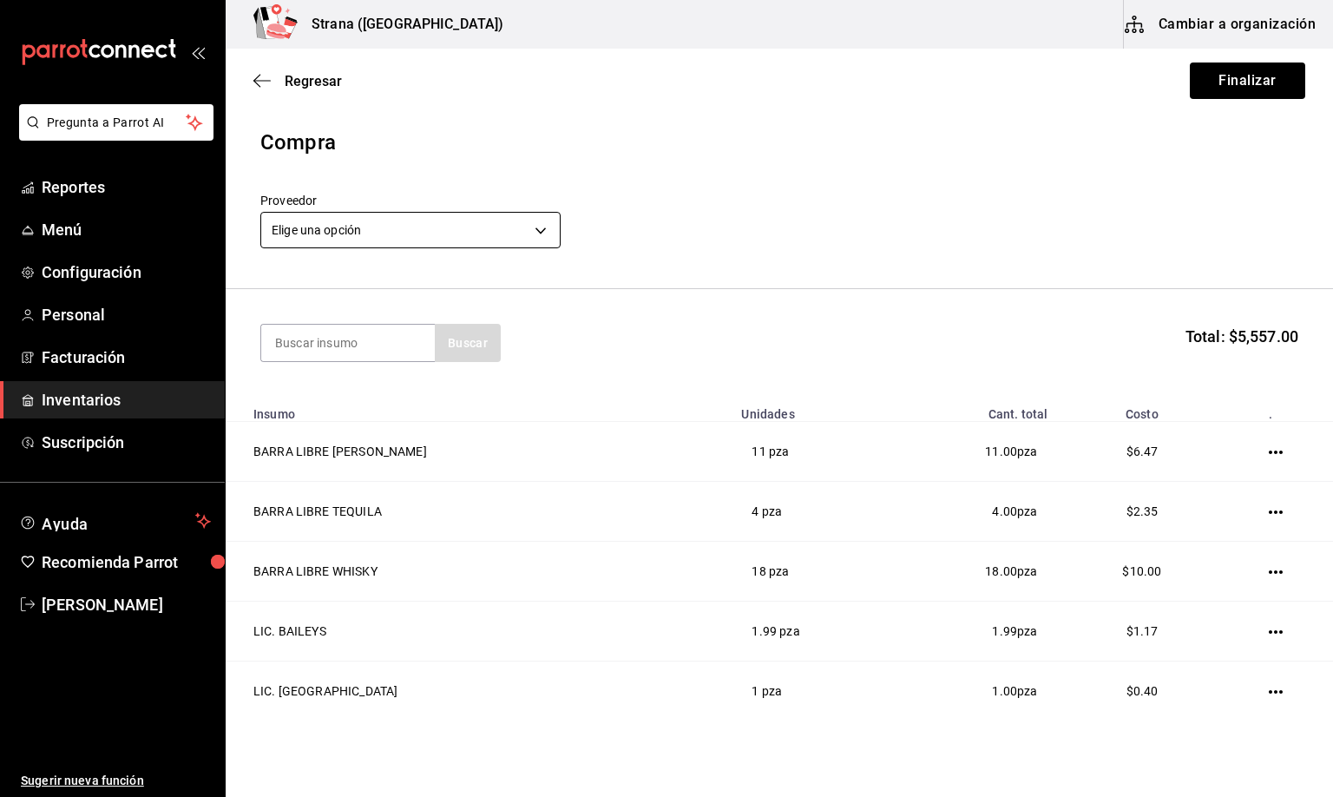
click at [321, 227] on body "Pregunta a Parrot AI Reportes Menú Configuración Personal Facturación Inventari…" at bounding box center [666, 349] width 1333 height 699
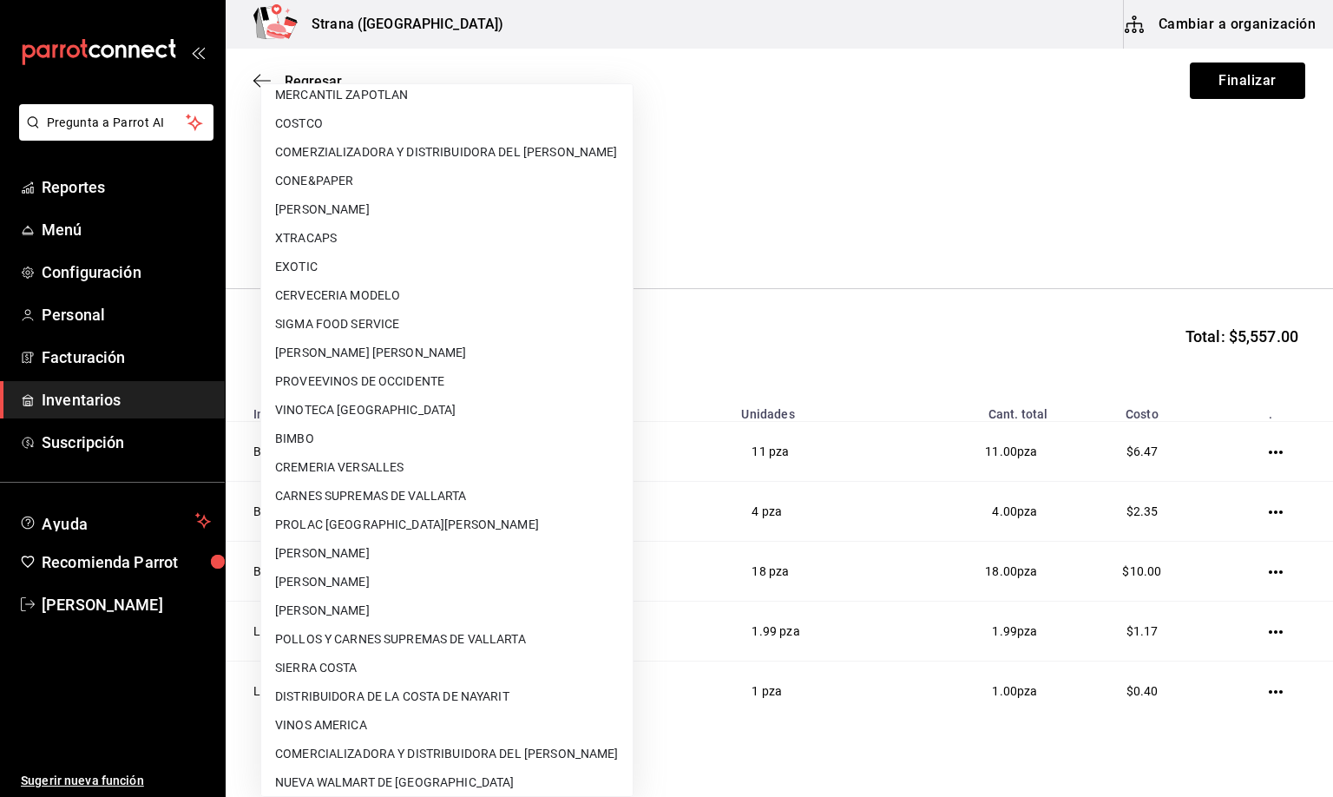
scroll to position [104, 0]
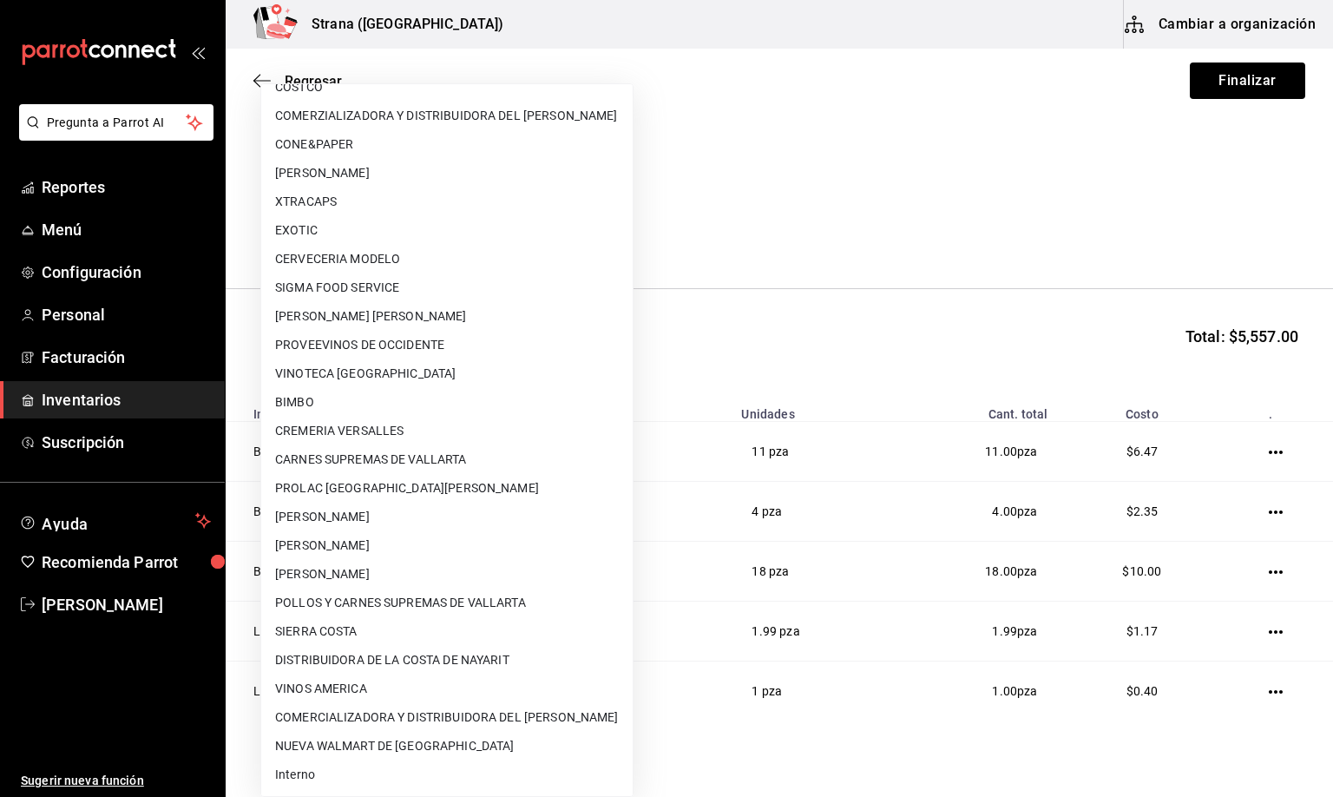
click at [316, 773] on li "Interno" at bounding box center [447, 774] width 372 height 29
type input "8f59523e-768f-4f75-81e2-699d8d2926c5"
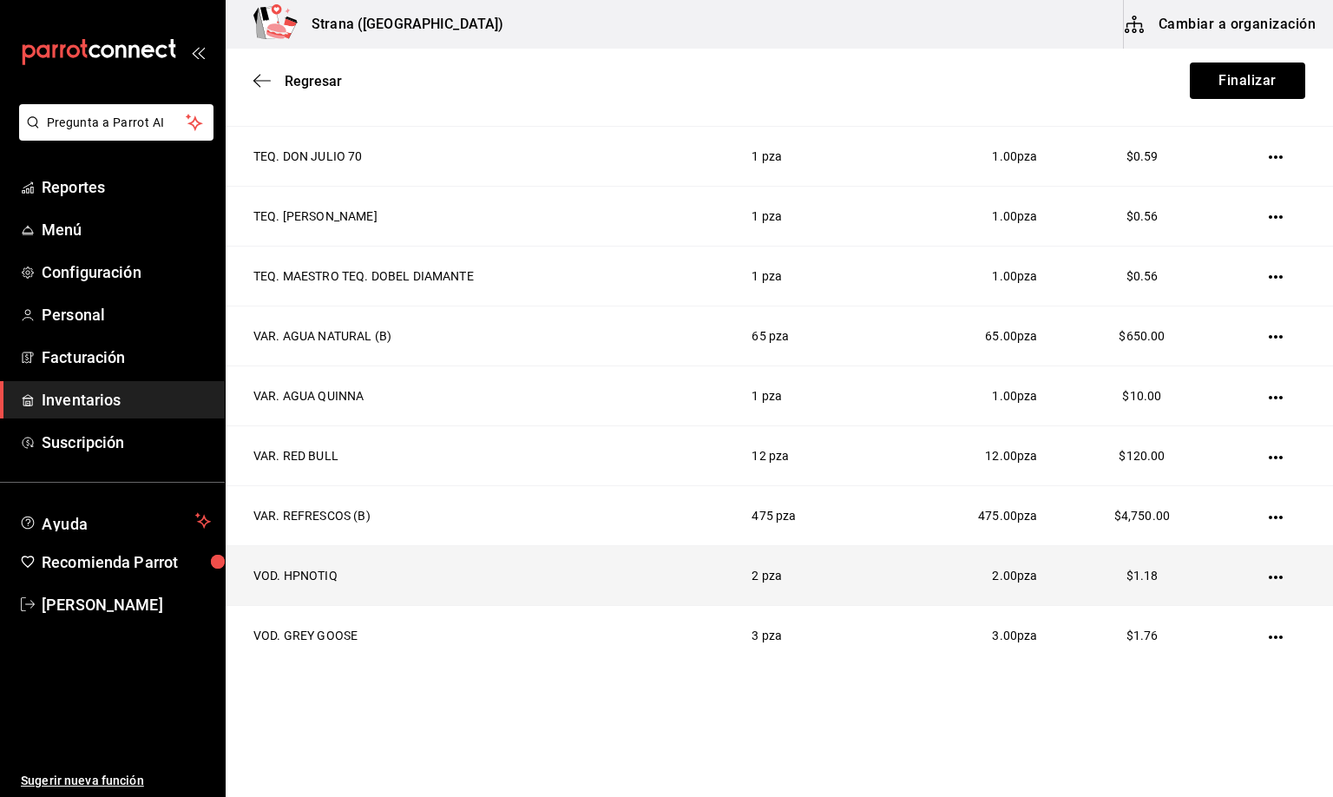
scroll to position [863, 0]
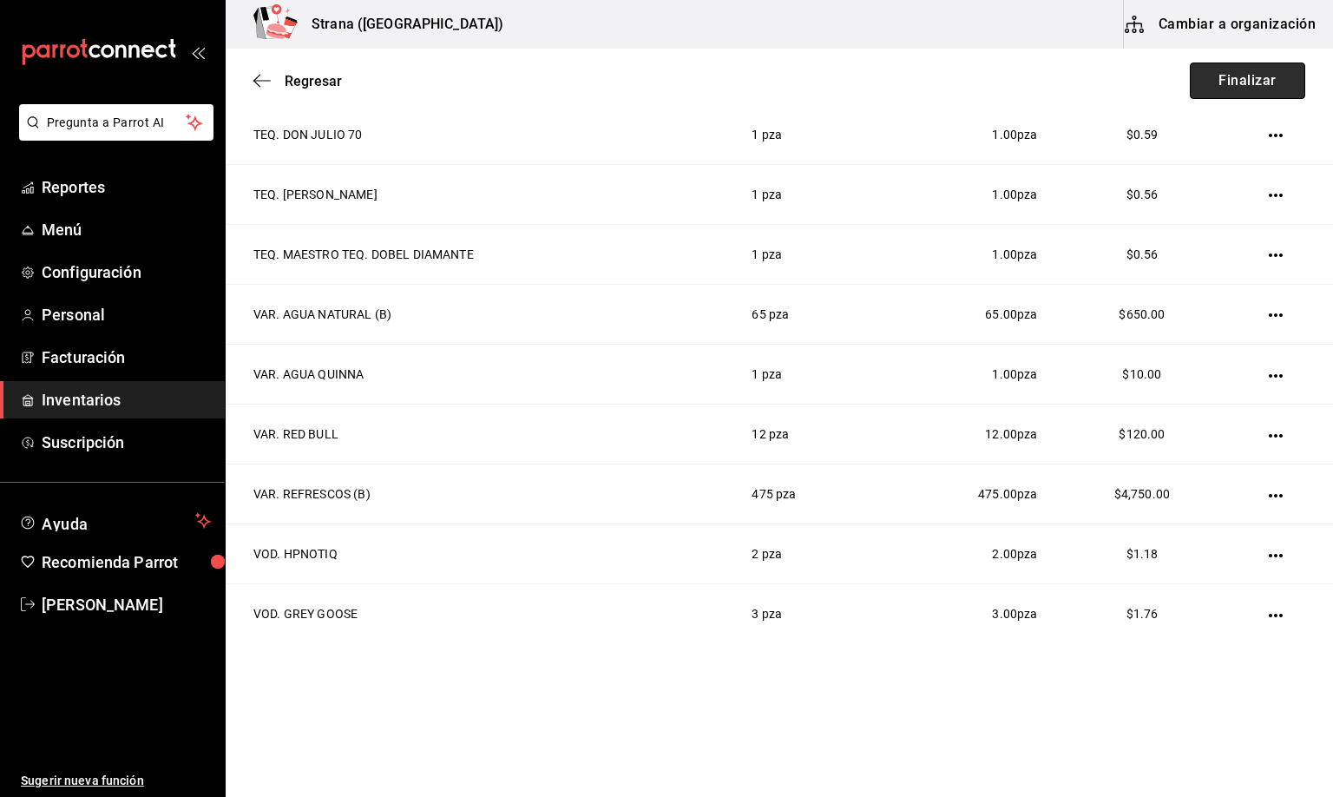
click at [1241, 89] on button "Finalizar" at bounding box center [1247, 81] width 115 height 36
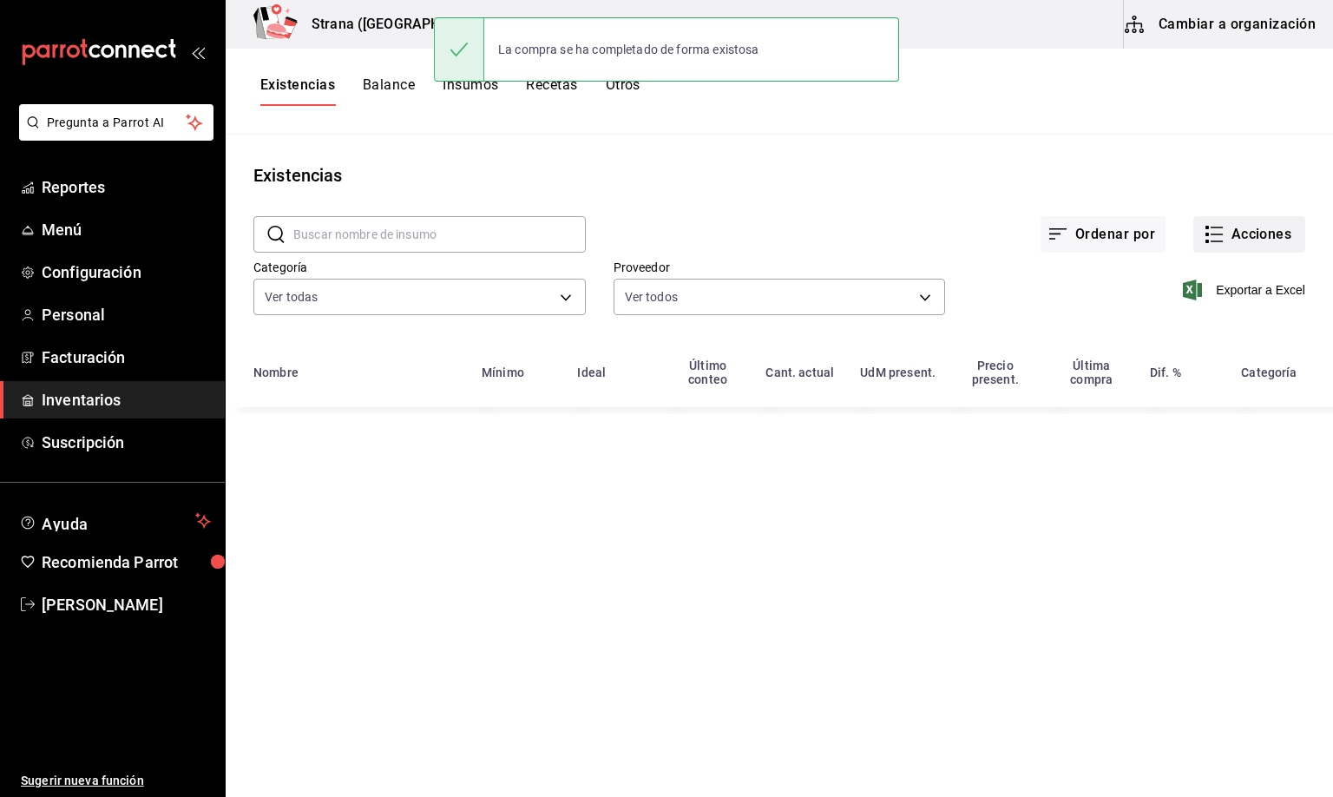
click at [1241, 232] on button "Acciones" at bounding box center [1250, 234] width 112 height 36
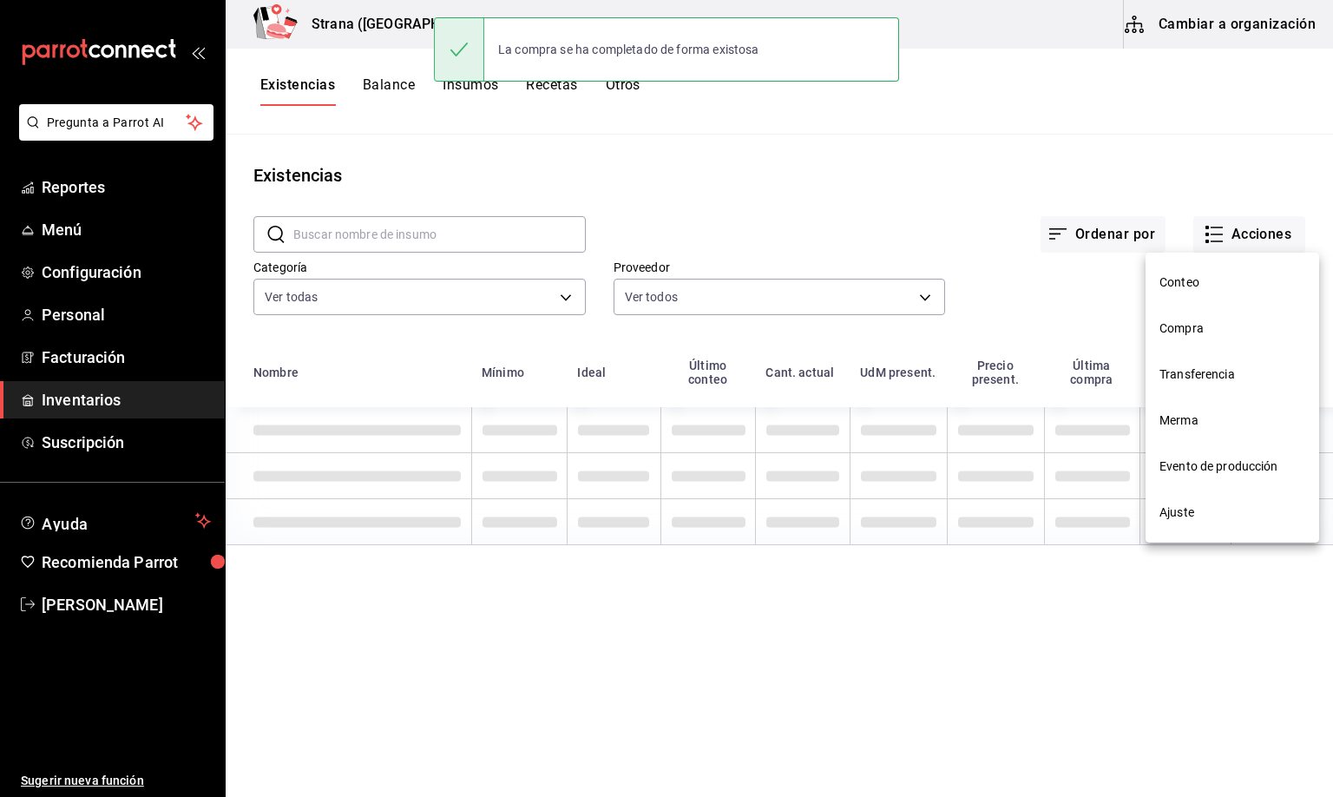
click at [1196, 332] on span "Compra" at bounding box center [1233, 328] width 146 height 18
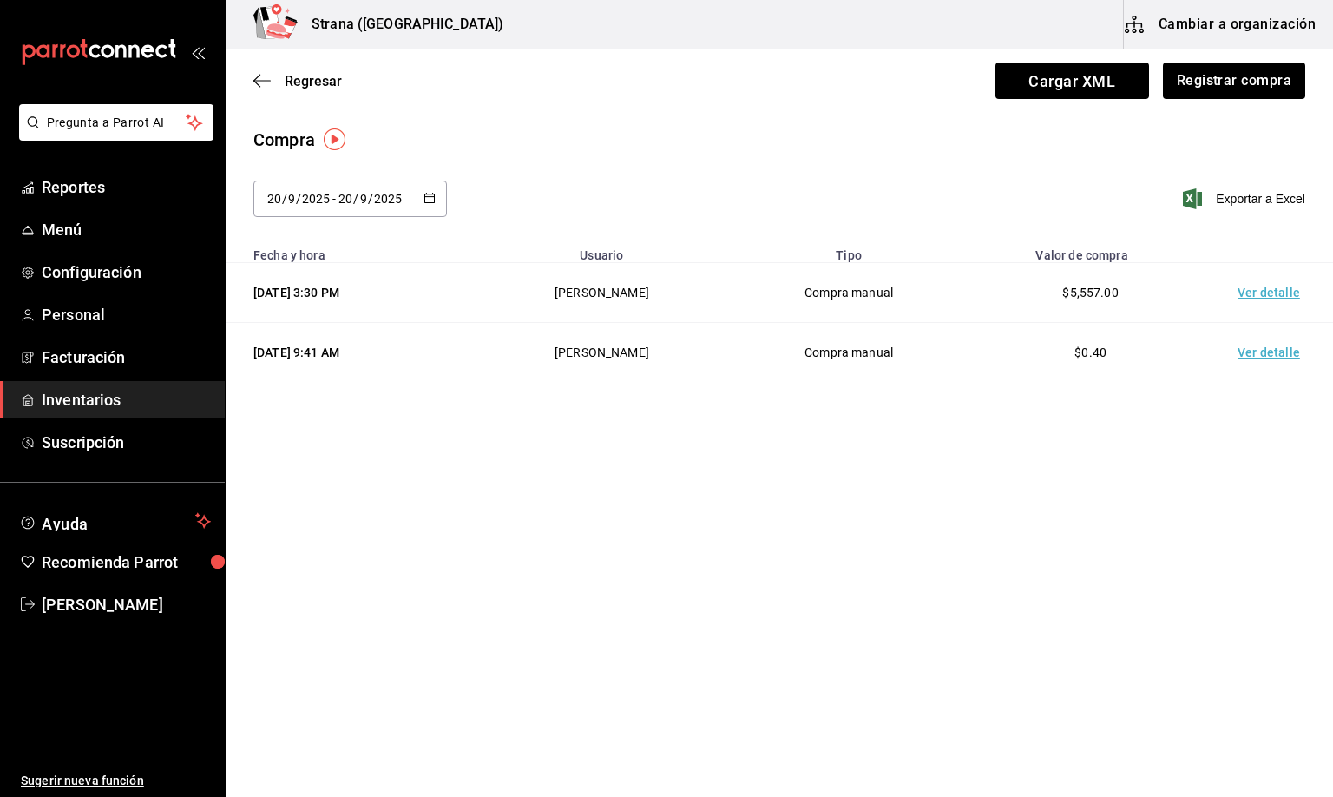
click at [1267, 294] on td "Ver detalle" at bounding box center [1273, 293] width 122 height 60
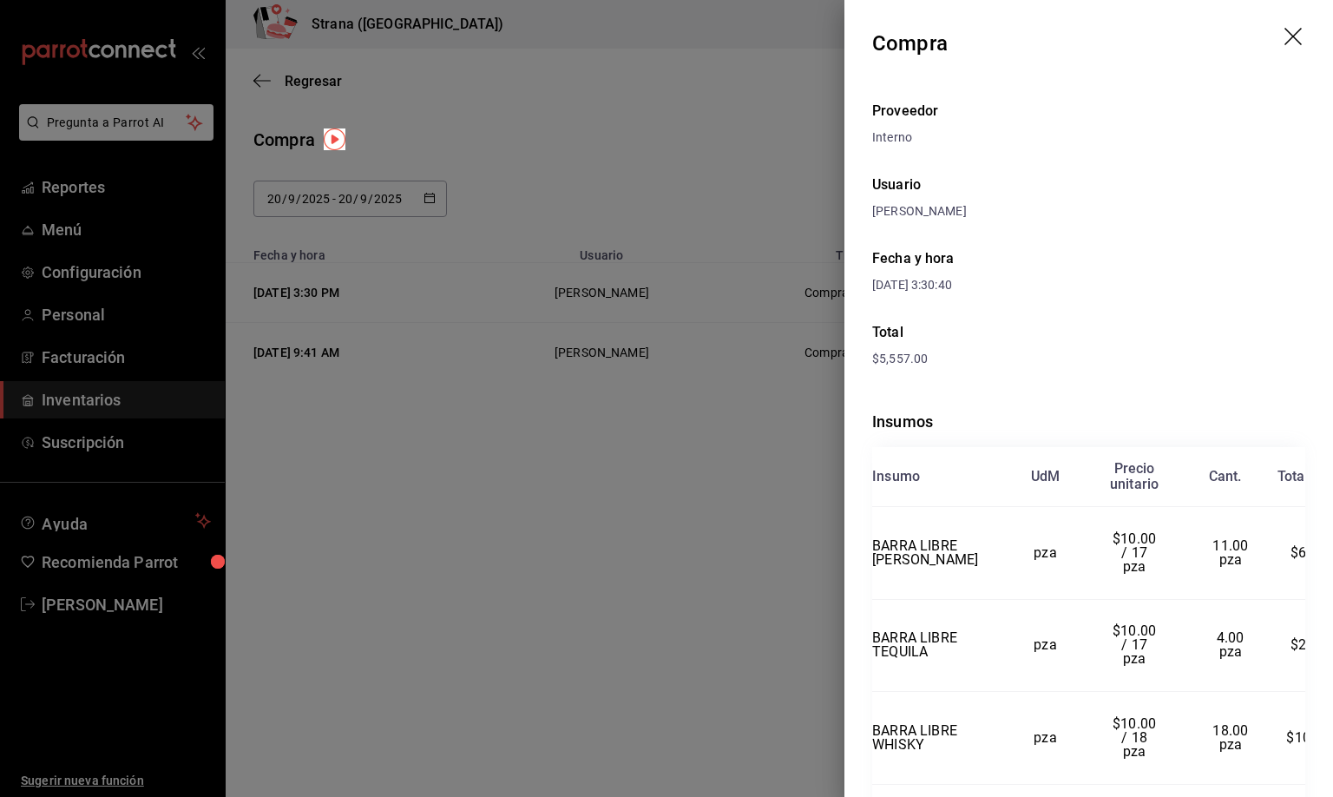
click at [1285, 31] on icon "drag" at bounding box center [1293, 36] width 17 height 17
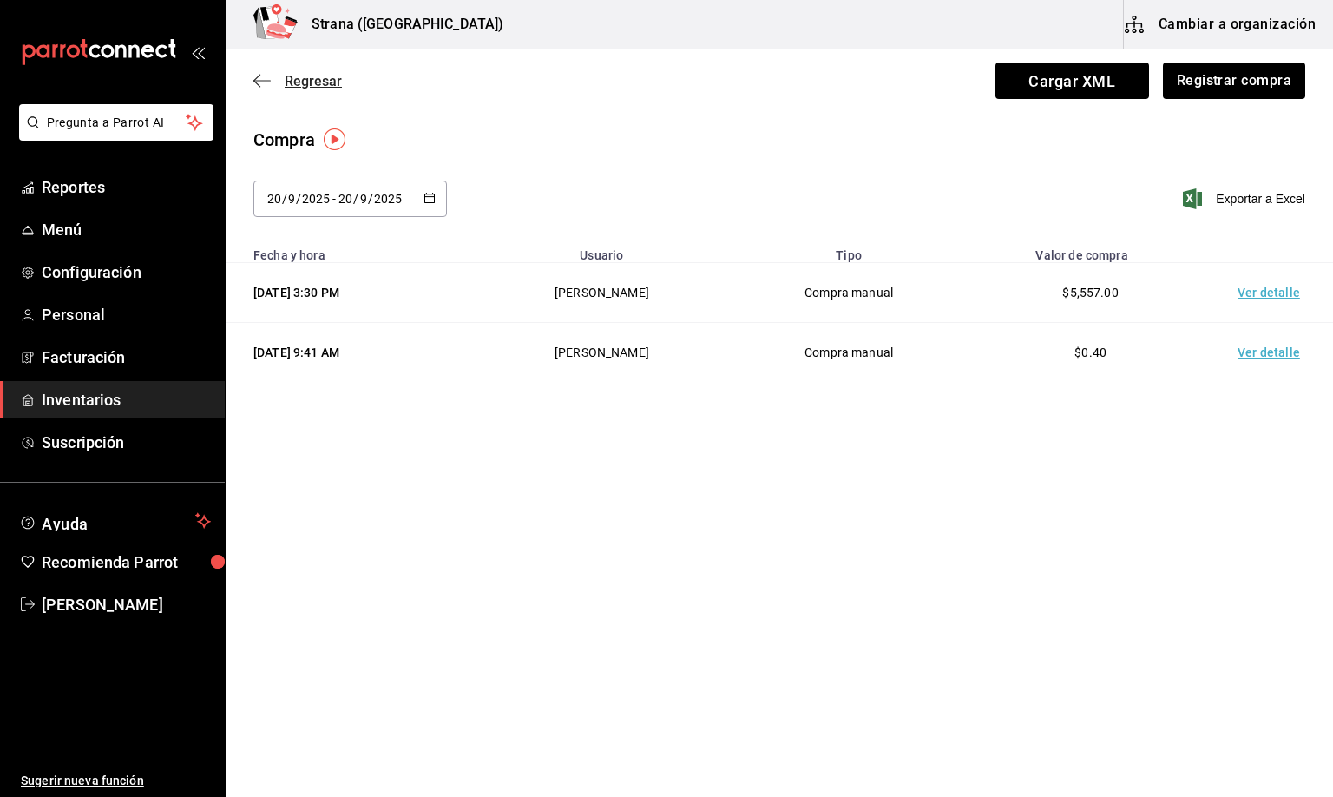
click at [313, 78] on span "Regresar" at bounding box center [313, 81] width 57 height 16
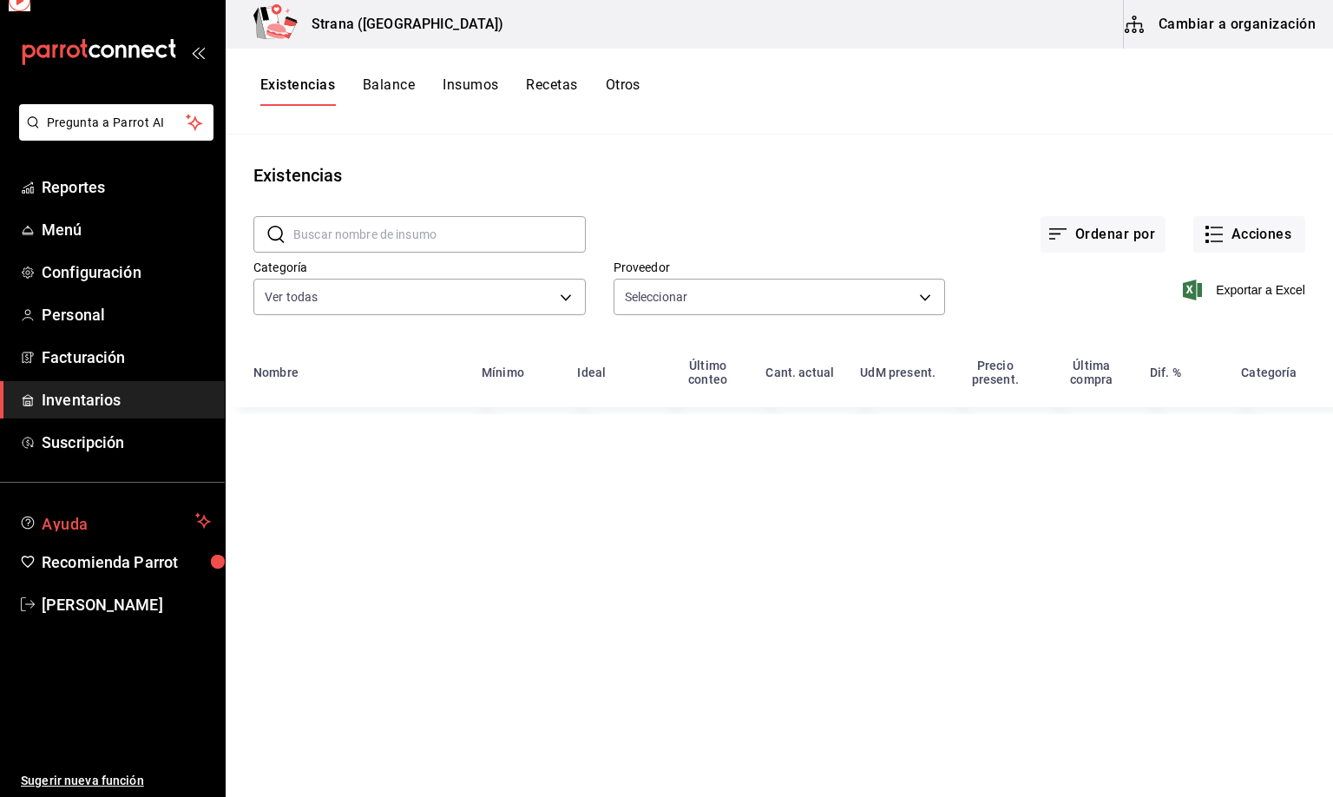
type input "f29dae4c-7cb3-435b-957f-97bc7305e5b7,9029996a-e7f7-48d6-95f0-e4462486326c,af354…"
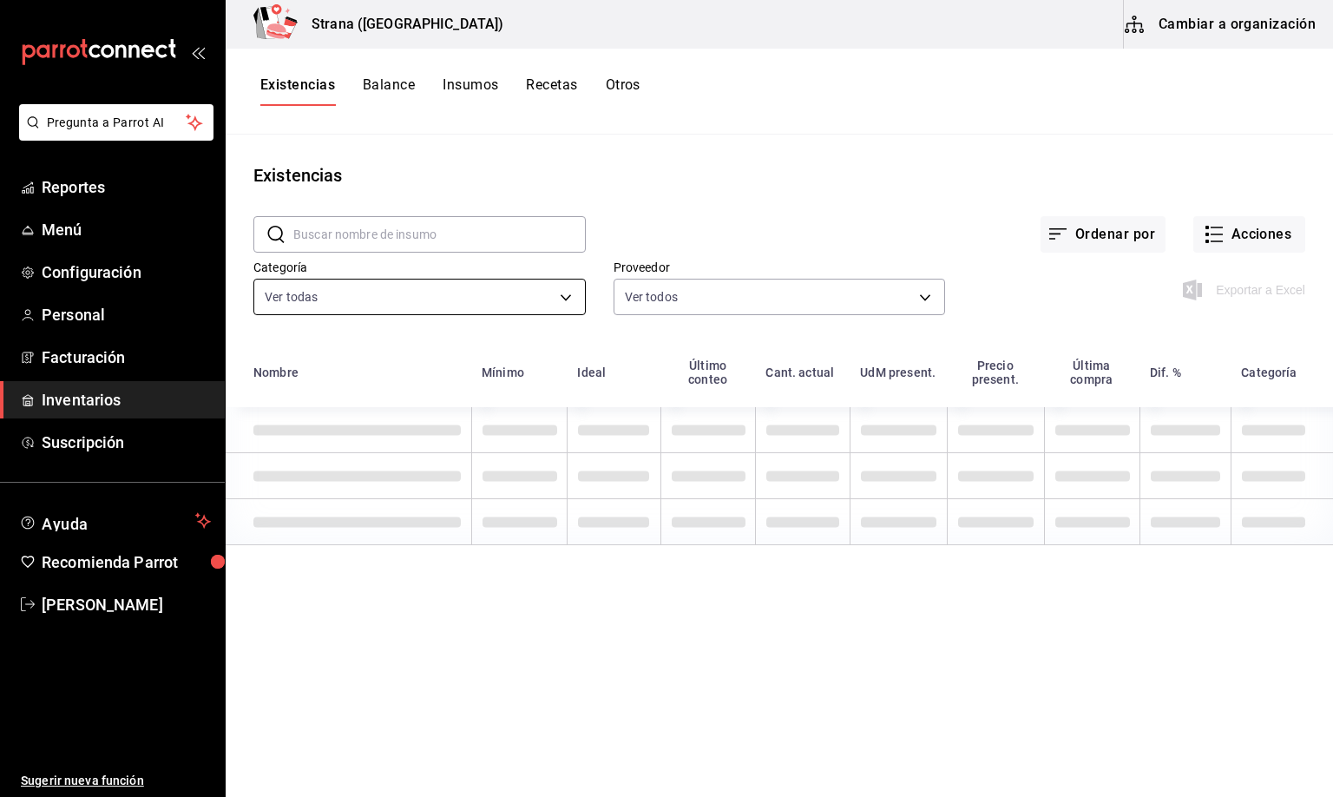
click at [349, 290] on body "Pregunta a Parrot AI Reportes Menú Configuración Personal Facturación Inventari…" at bounding box center [666, 392] width 1333 height 785
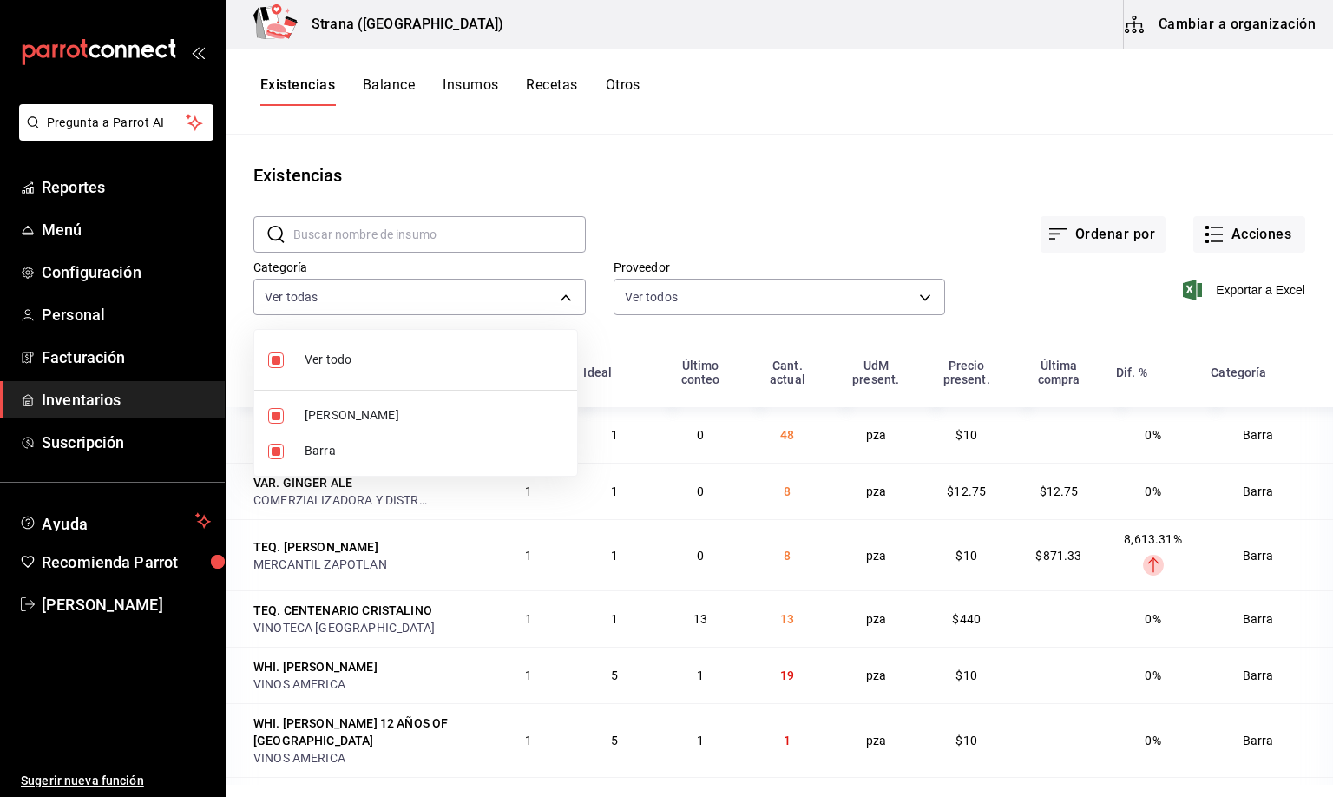
click at [316, 415] on span "[PERSON_NAME]" at bounding box center [434, 415] width 259 height 18
type input "22ec9f2c-e042-44ea-8d53-bf0e1d8c11ed"
checkbox input "false"
click at [290, 87] on div at bounding box center [666, 398] width 1333 height 797
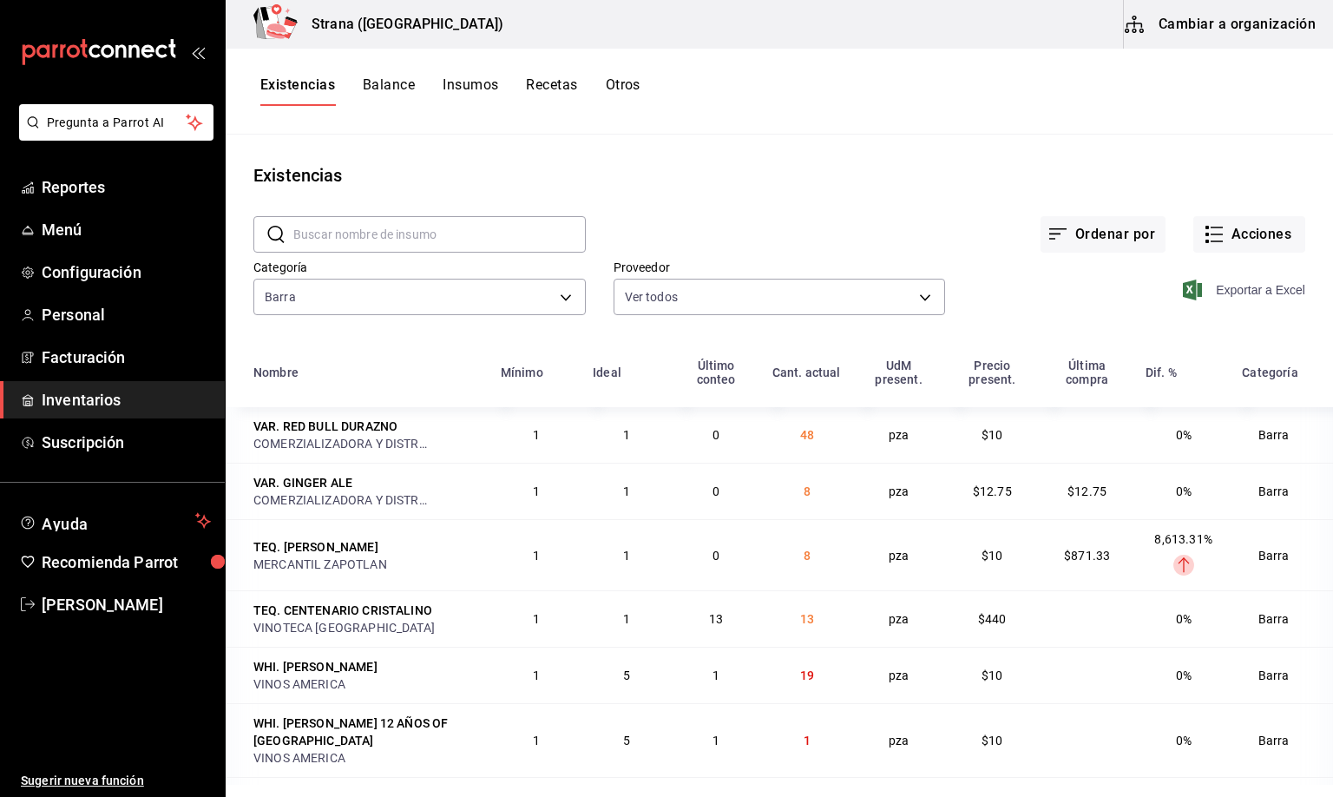
click at [1220, 287] on span "Exportar a Excel" at bounding box center [1246, 290] width 119 height 21
click at [1229, 21] on button "Cambiar a organización" at bounding box center [1221, 24] width 195 height 49
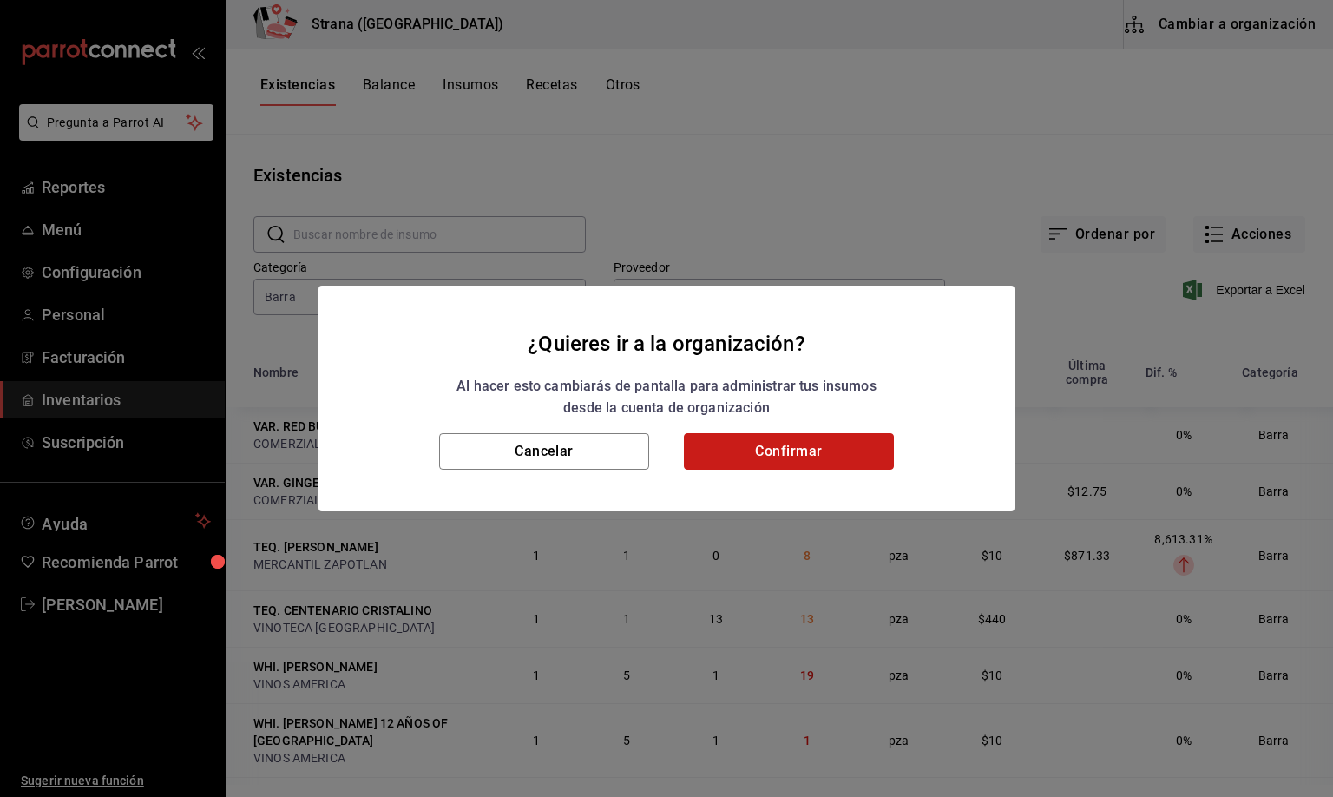
click at [800, 445] on button "Confirmar" at bounding box center [789, 451] width 210 height 36
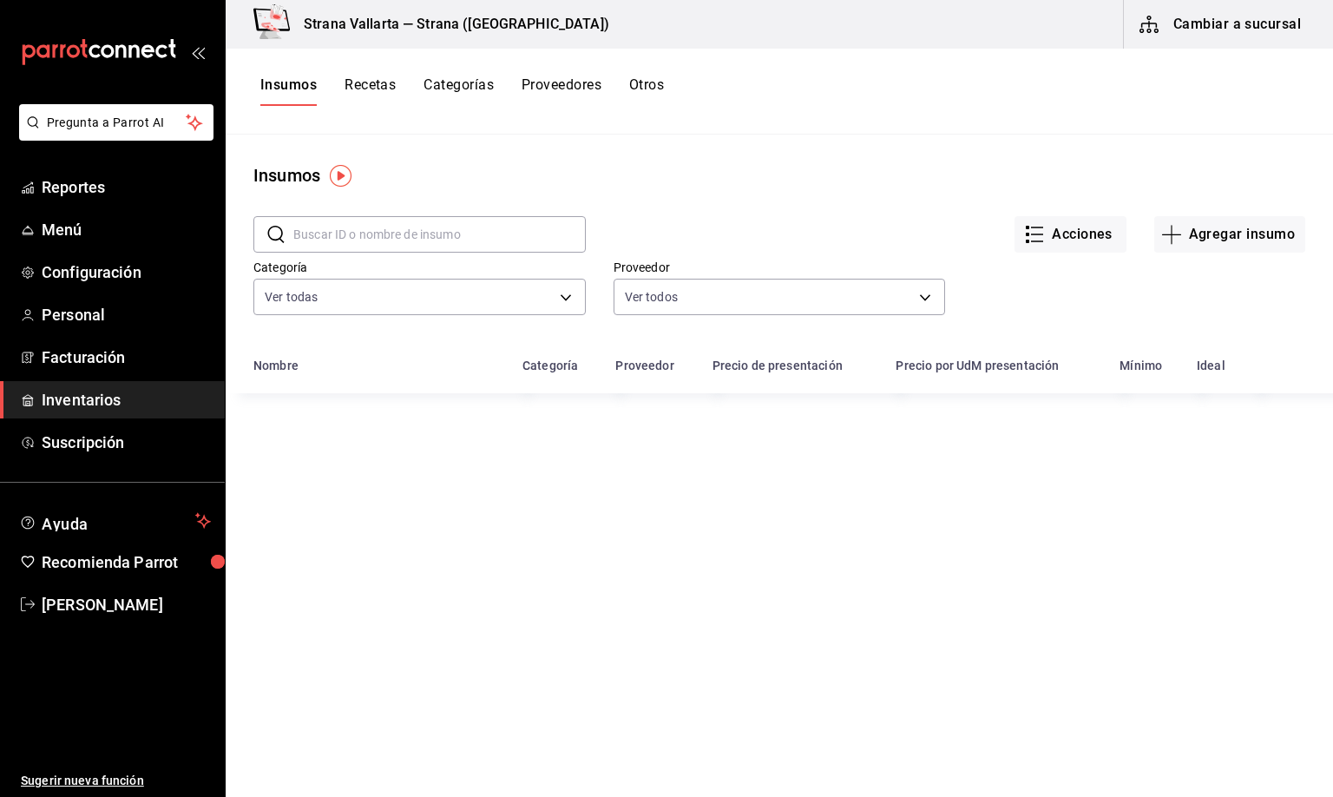
click at [294, 89] on button "Insumos" at bounding box center [288, 91] width 56 height 30
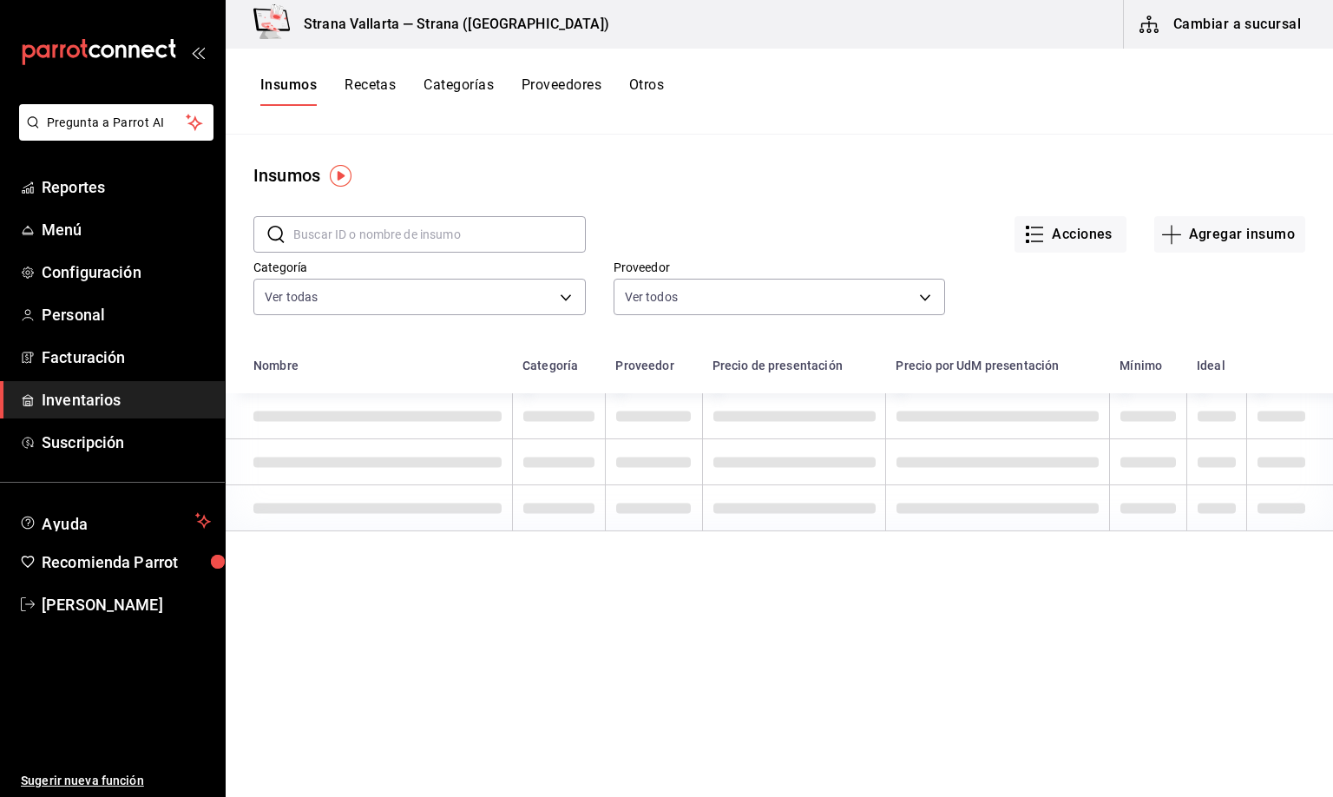
click at [321, 235] on input "text" at bounding box center [439, 234] width 293 height 35
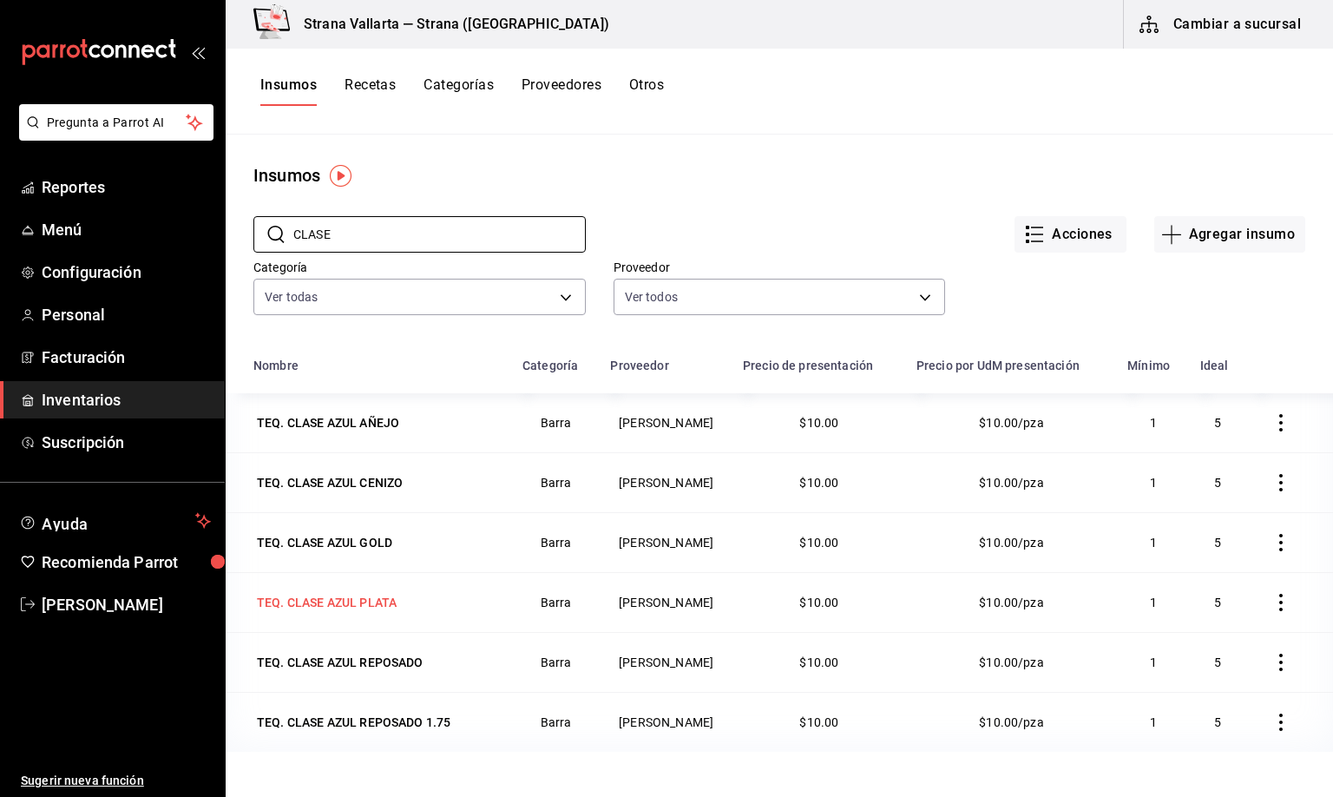
type input "CLASE"
click at [308, 609] on div "TEQ. CLASE AZUL PLATA" at bounding box center [327, 602] width 140 height 17
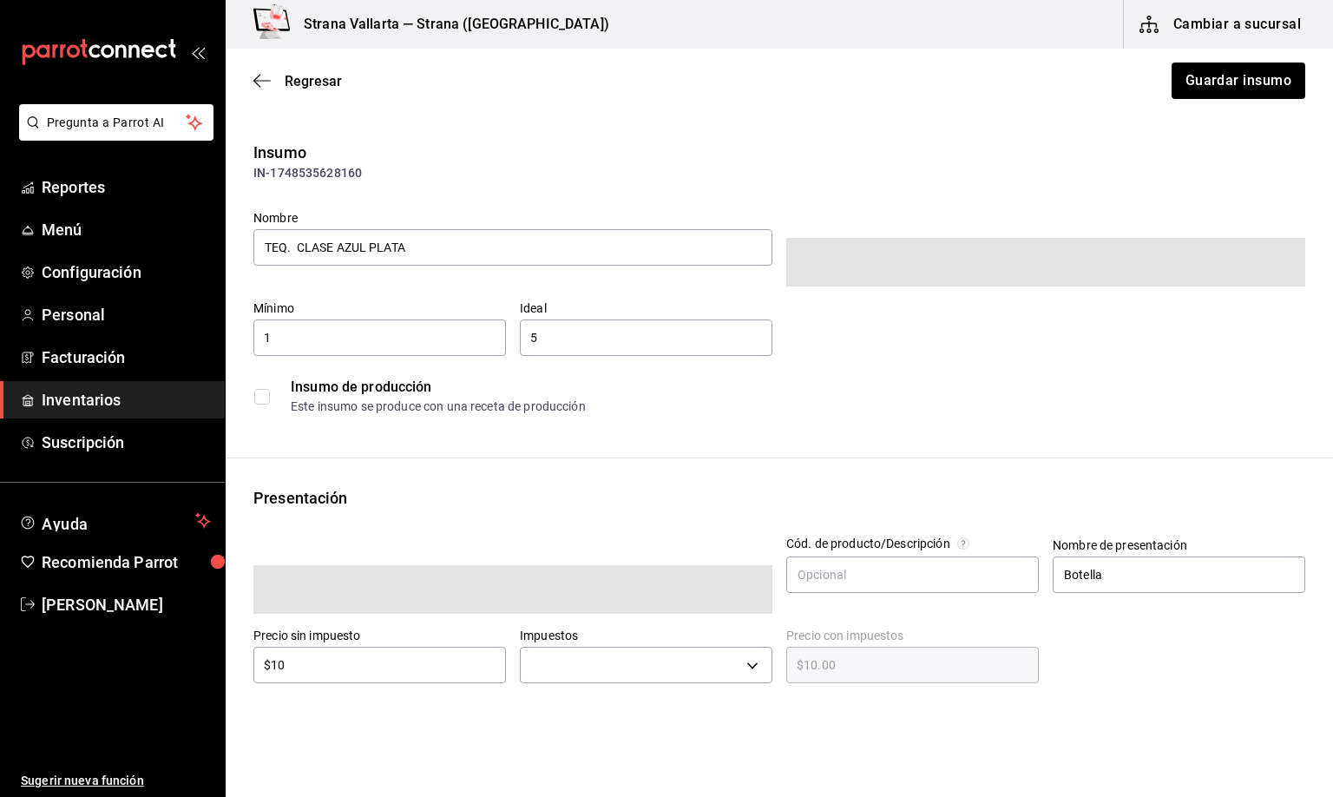
type input "$11.60"
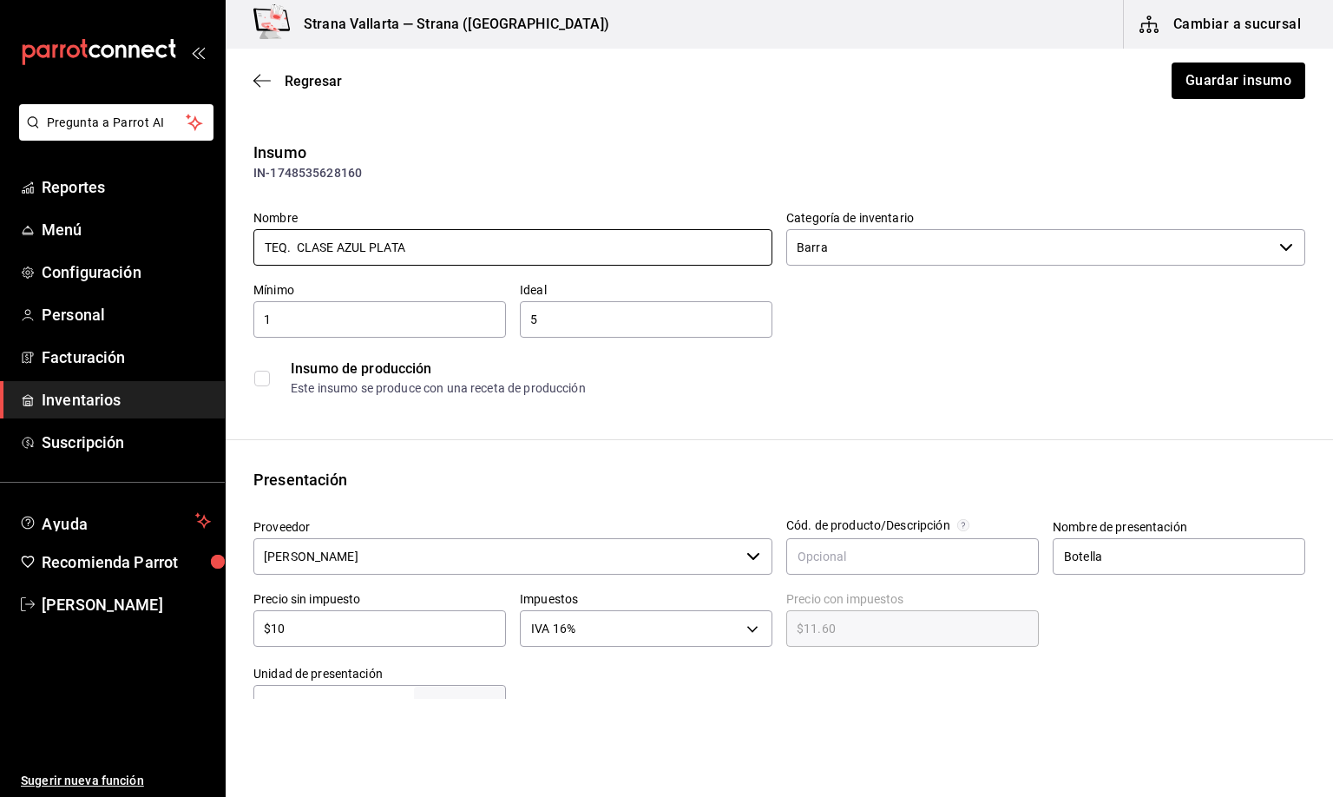
click at [294, 240] on input "TEQ. CLASE AZUL PLATA" at bounding box center [512, 247] width 519 height 36
type input "TEQ. CLASE AZUL PLATA"
click at [1201, 76] on button "Guardar insumo" at bounding box center [1237, 81] width 135 height 36
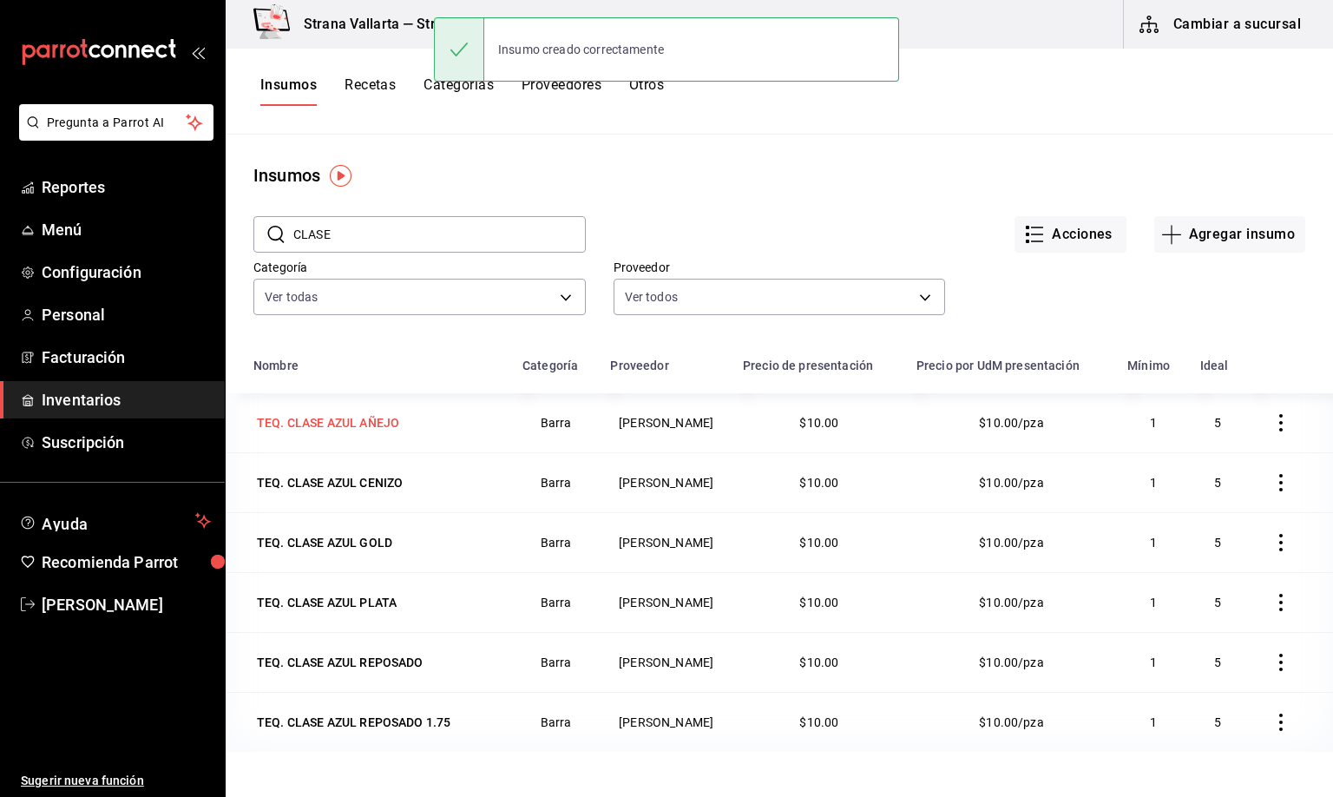
click at [346, 423] on div "TEQ. CLASE AZUL AÑEJO" at bounding box center [328, 422] width 142 height 17
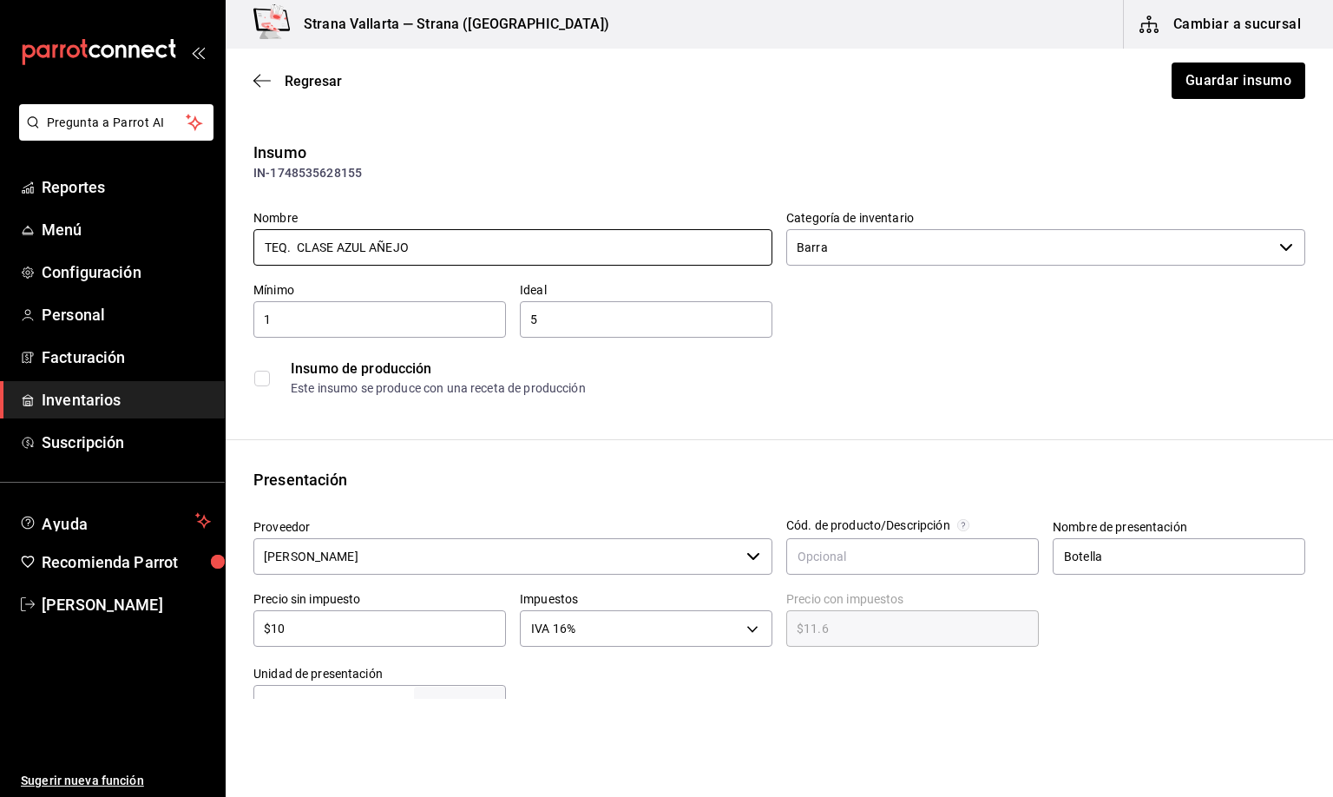
click at [294, 242] on input "TEQ. CLASE AZUL AÑEJO" at bounding box center [512, 247] width 519 height 36
type input "TEQ. CLASE AZUL AÑEJO"
click at [1183, 82] on button "Guardar insumo" at bounding box center [1237, 81] width 135 height 36
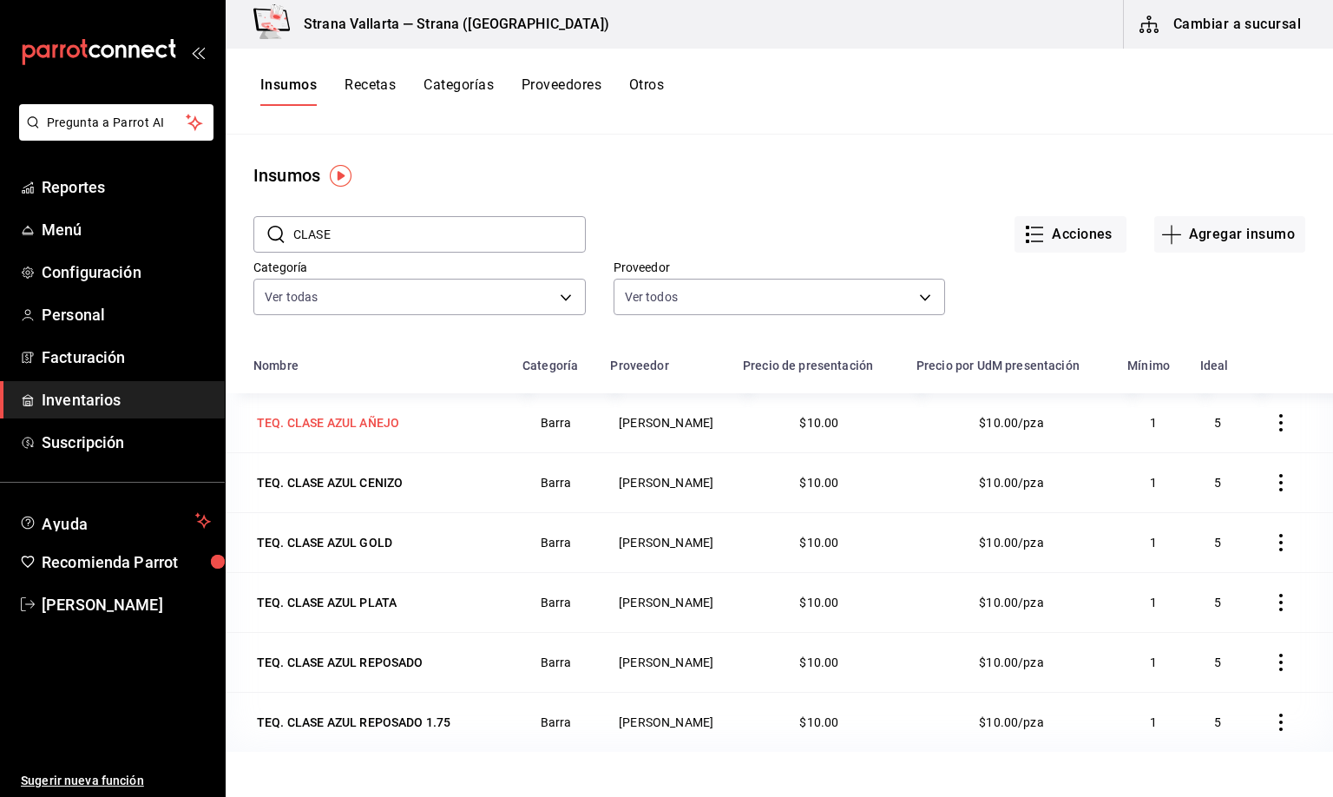
click at [339, 417] on div "TEQ. CLASE AZUL AÑEJO" at bounding box center [328, 422] width 142 height 17
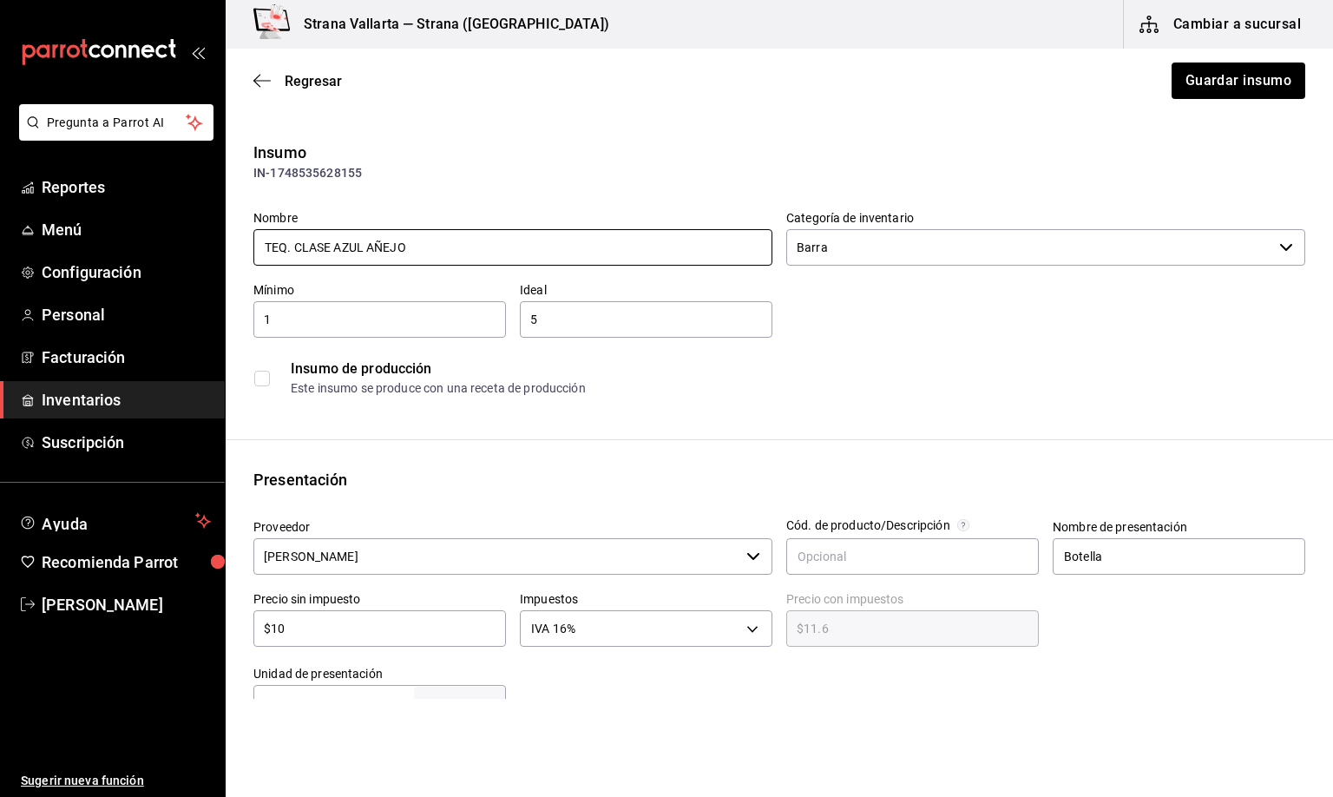
click at [293, 246] on input "TEQ. CLASE AZUL AÑEJO" at bounding box center [512, 247] width 519 height 36
click at [329, 82] on span "Regresar" at bounding box center [313, 81] width 57 height 16
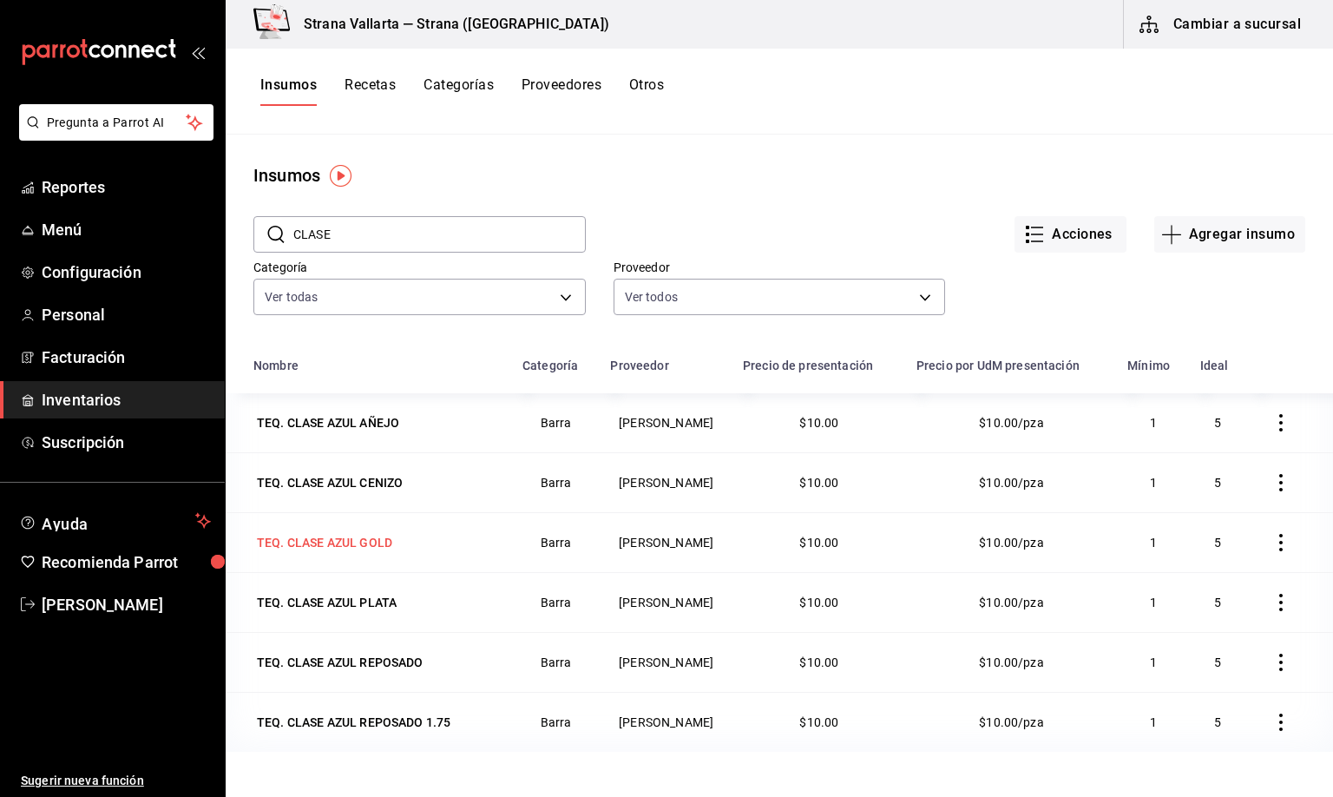
click at [328, 544] on div "TEQ. CLASE AZUL GOLD" at bounding box center [324, 542] width 135 height 17
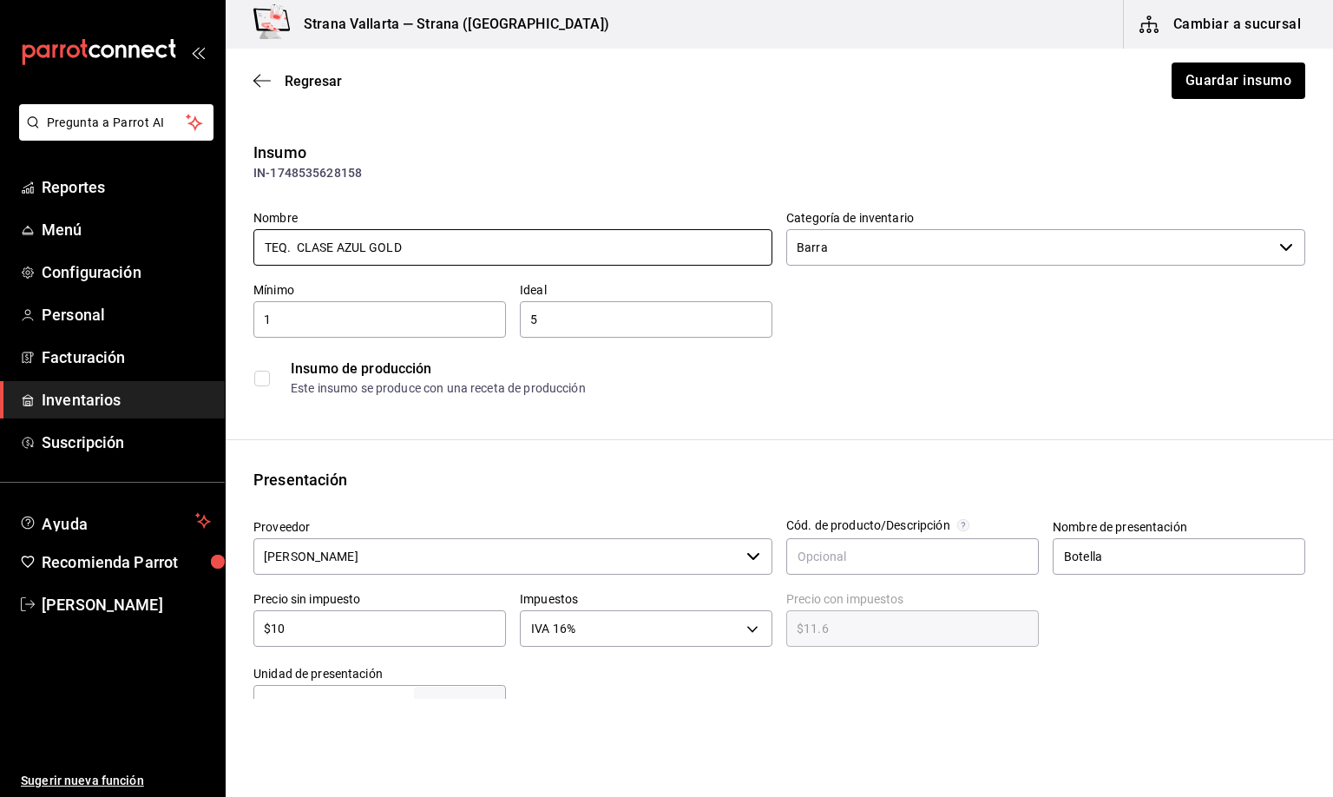
click at [298, 247] on input "TEQ. CLASE AZUL GOLD" at bounding box center [512, 247] width 519 height 36
type input "TEQ. CLASE AZUL GOLD"
click at [1201, 79] on button "Guardar insumo" at bounding box center [1237, 81] width 135 height 36
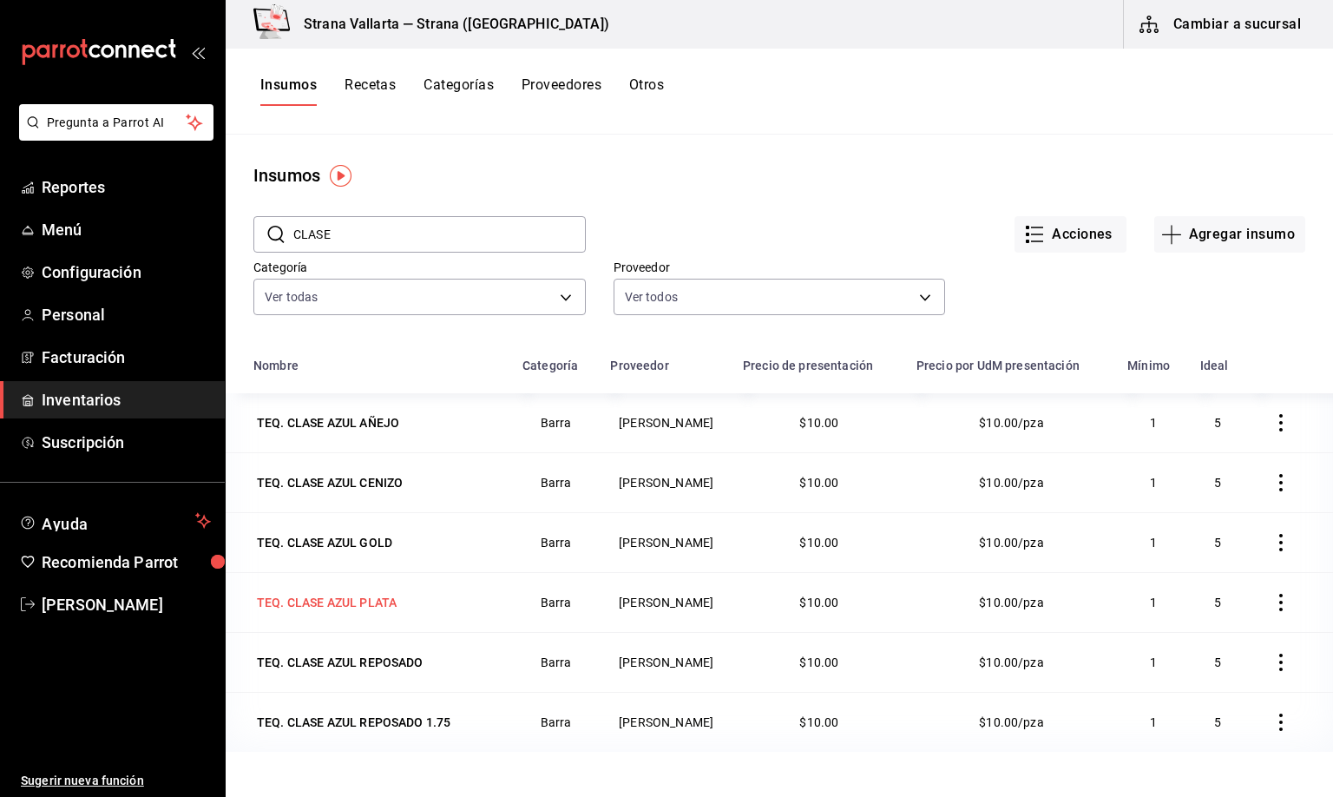
click at [363, 605] on div "TEQ. CLASE AZUL PLATA" at bounding box center [327, 602] width 140 height 17
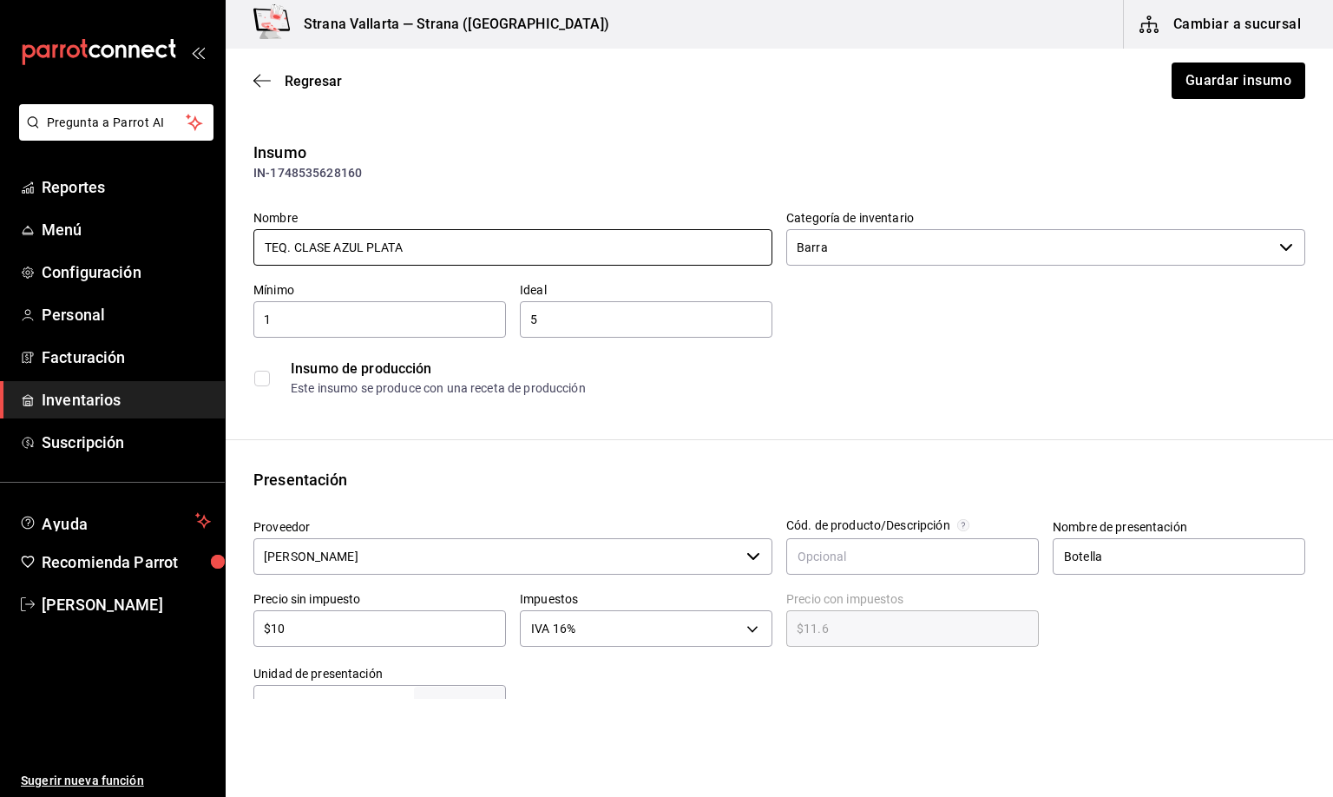
click at [297, 240] on input "TEQ. CLASE AZUL PLATA" at bounding box center [512, 247] width 519 height 36
click at [287, 242] on input "TEQ. CLASE AZUL PLATA" at bounding box center [512, 247] width 519 height 36
click at [298, 83] on span "Regresar" at bounding box center [313, 81] width 57 height 16
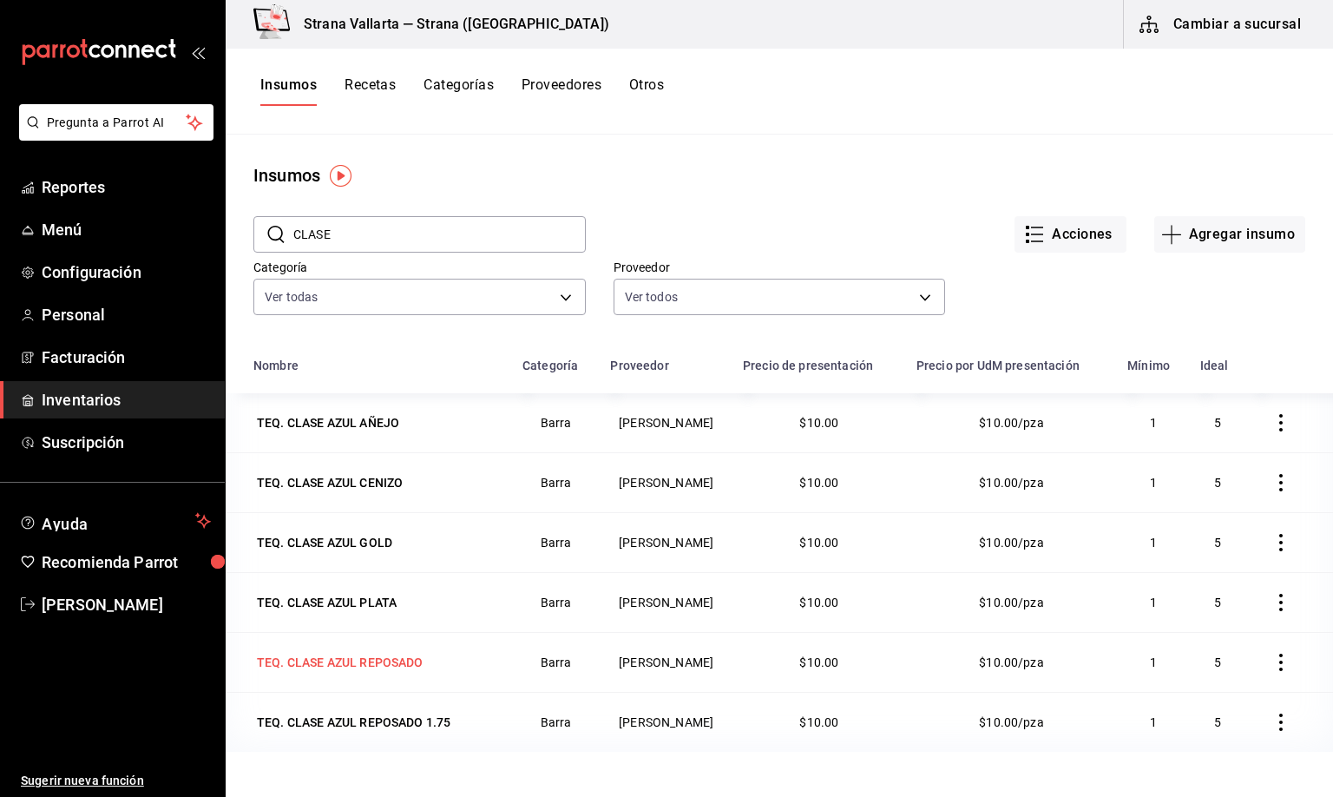
click at [320, 664] on div "TEQ. CLASE AZUL REPOSADO" at bounding box center [340, 662] width 167 height 17
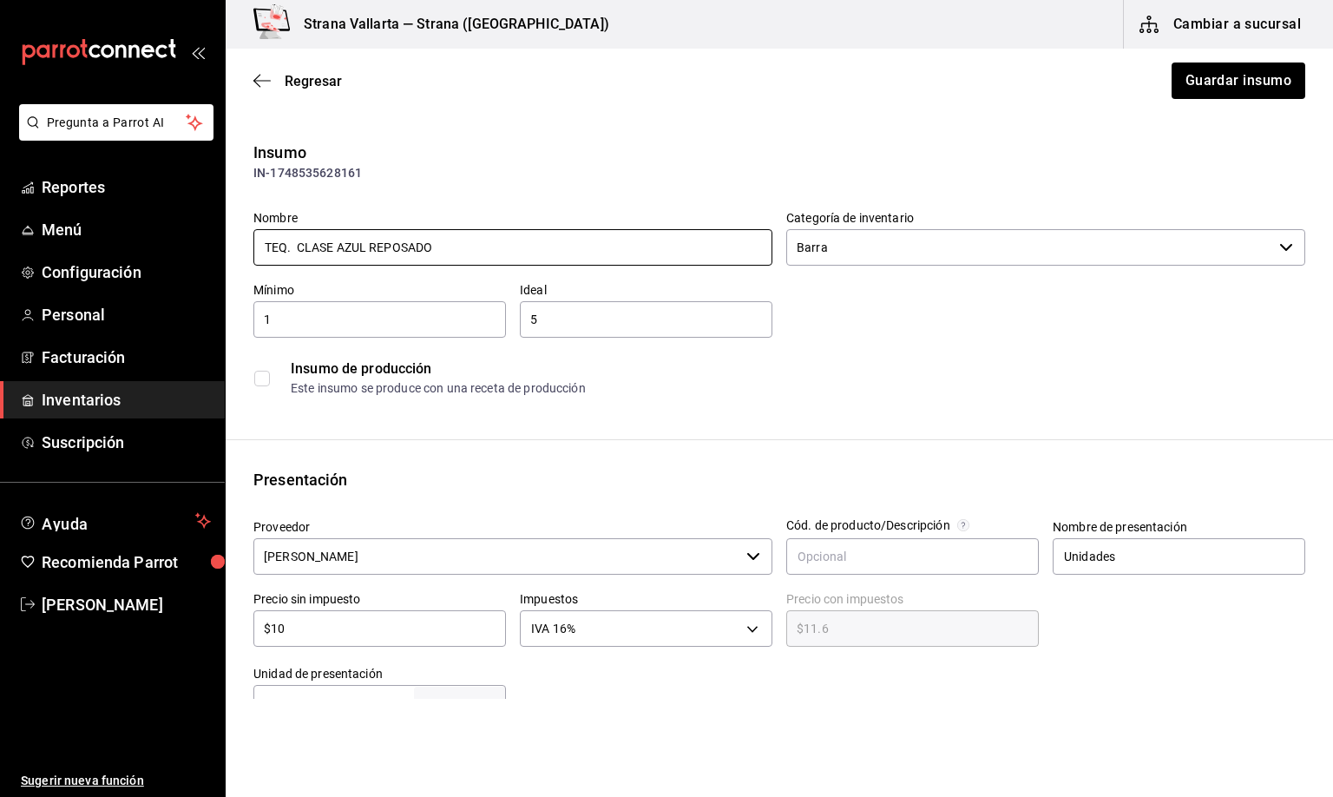
click at [297, 246] on input "TEQ. CLASE AZUL REPOSADO" at bounding box center [512, 247] width 519 height 36
type input "TEQ. CLASE AZUL REPOSADO"
click at [1207, 83] on button "Guardar insumo" at bounding box center [1237, 81] width 135 height 36
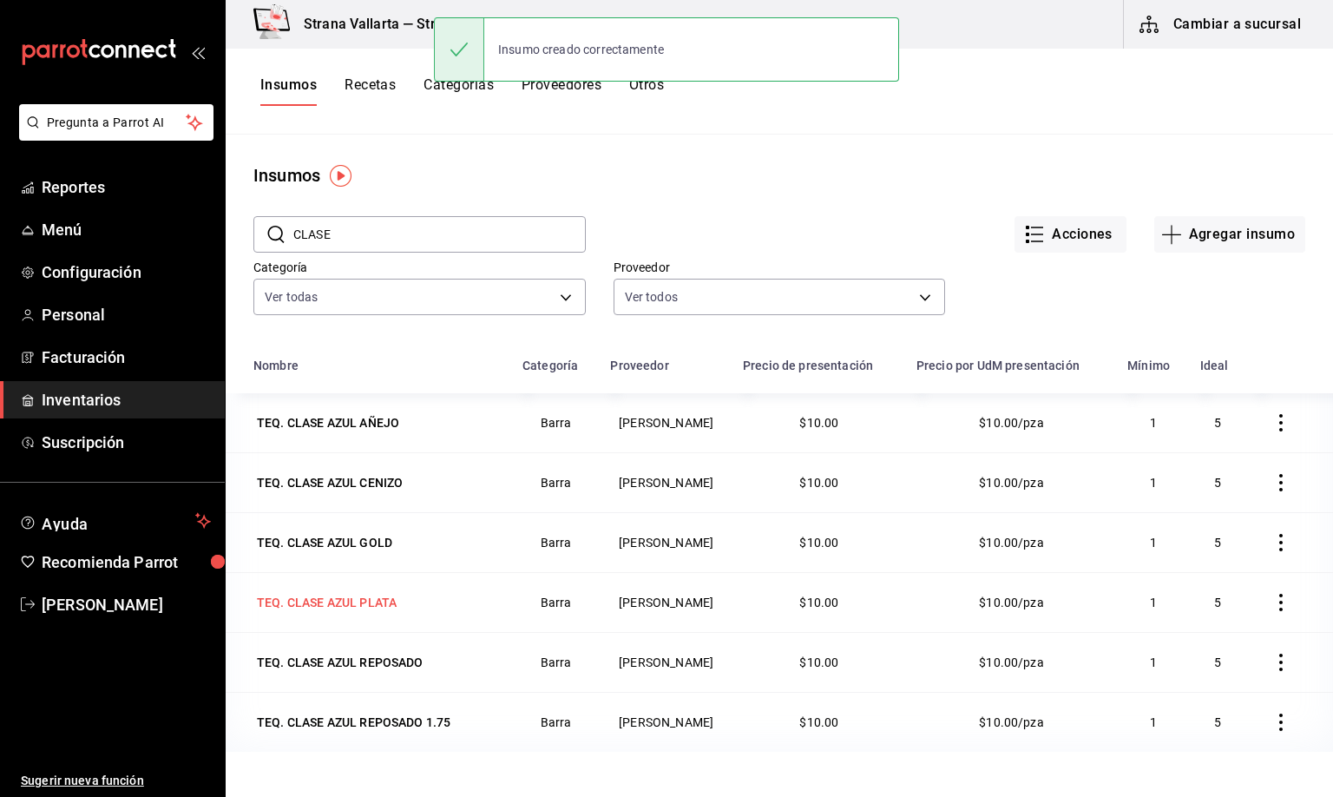
click at [331, 609] on div "TEQ. CLASE AZUL PLATA" at bounding box center [327, 602] width 140 height 17
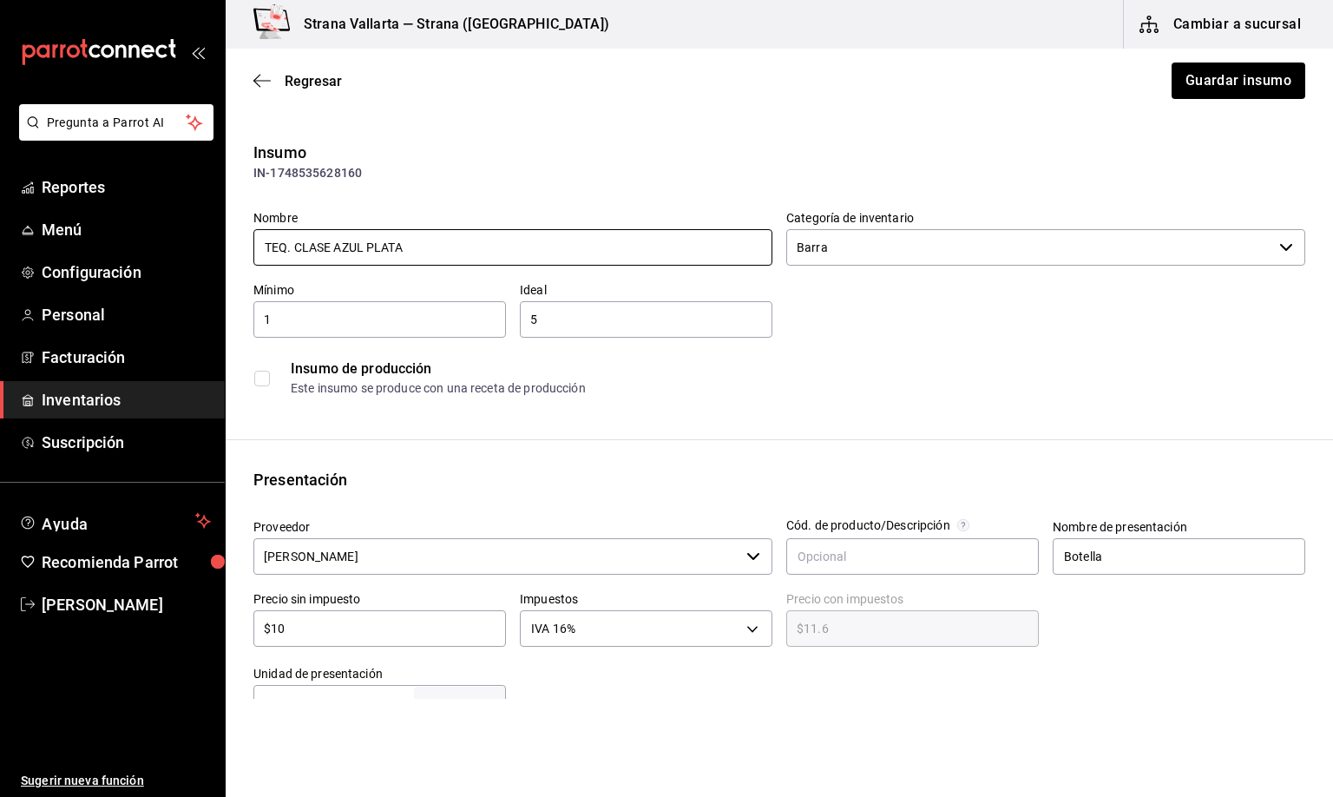
click at [293, 245] on input "TEQ. CLASE AZUL PLATA" at bounding box center [512, 247] width 519 height 36
click at [290, 245] on input "TEQ. CLASE AZUL PLATA" at bounding box center [512, 247] width 519 height 36
click at [310, 76] on span "Regresar" at bounding box center [313, 81] width 57 height 16
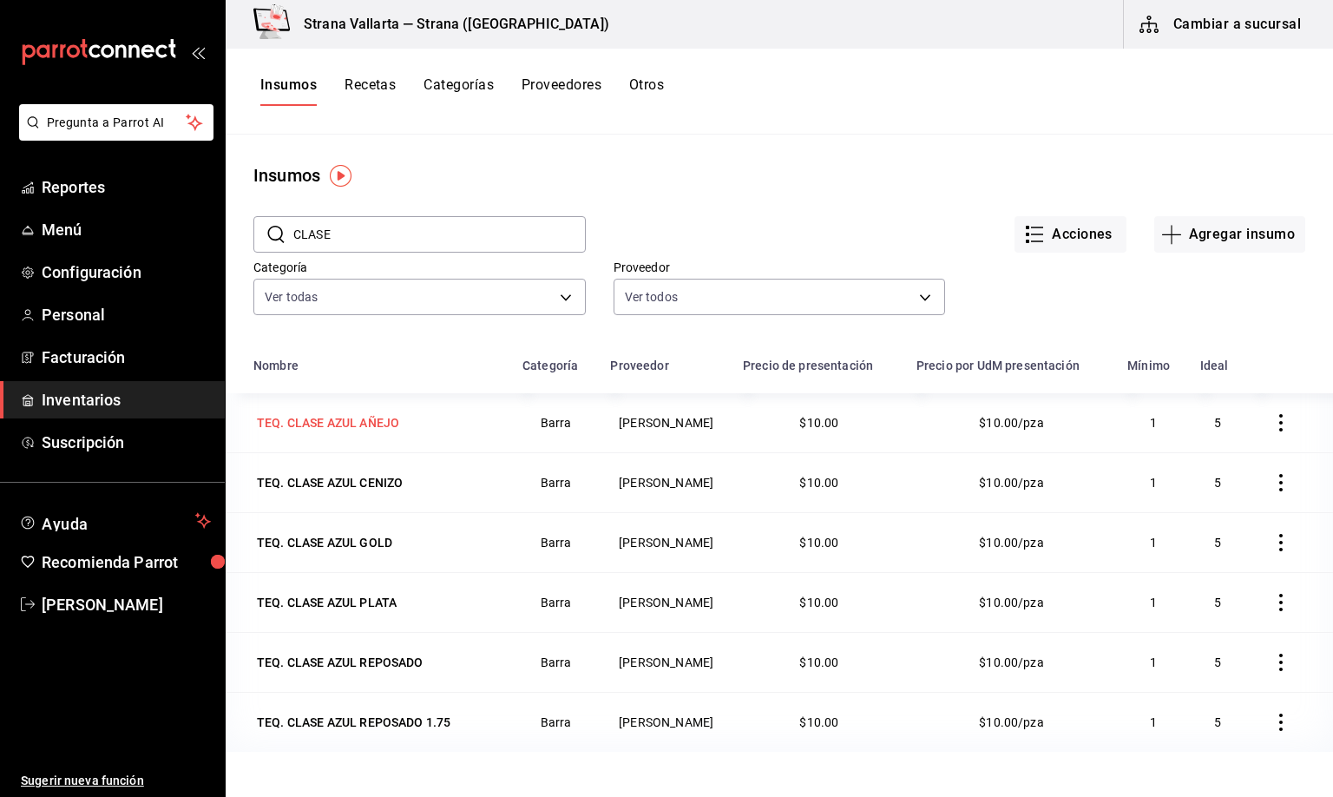
click at [302, 420] on div "TEQ. CLASE AZUL AÑEJO" at bounding box center [328, 422] width 142 height 17
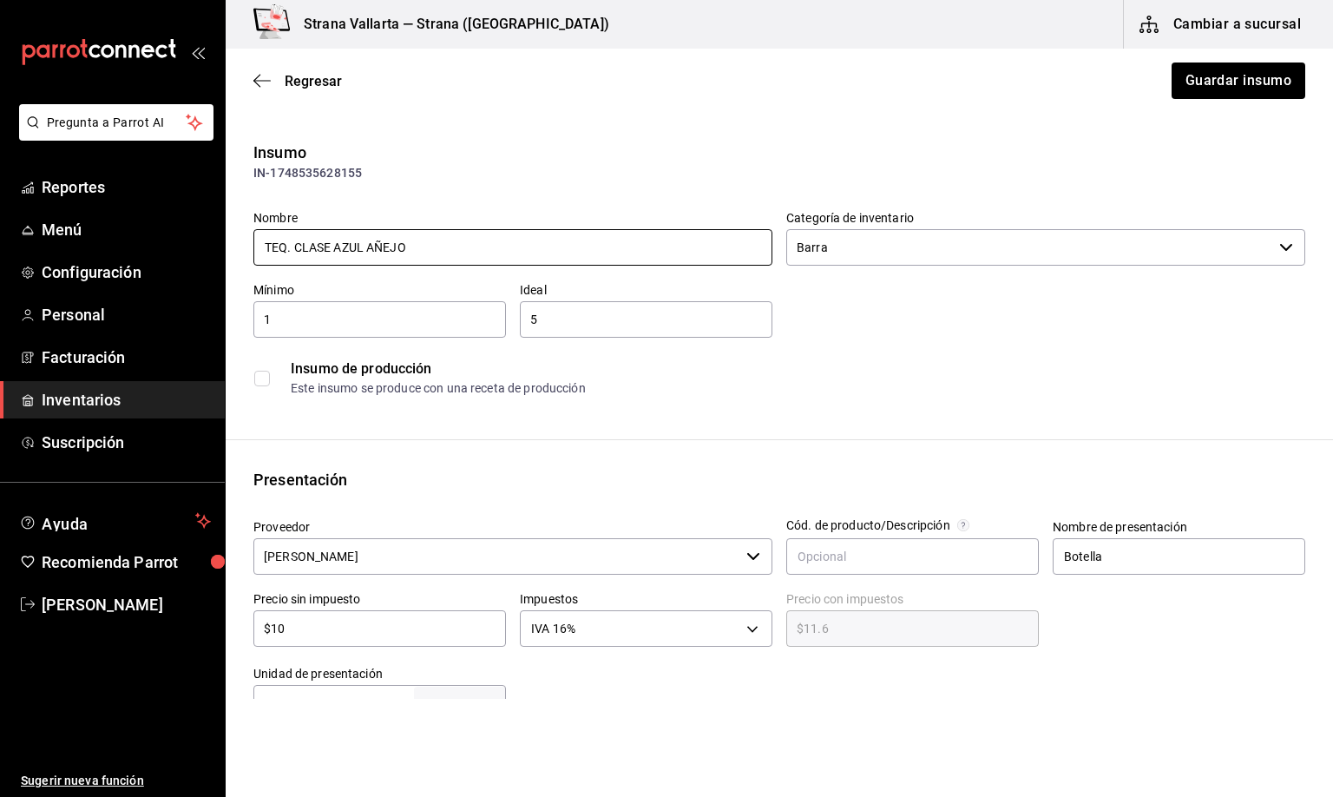
click at [294, 247] on input "TEQ. CLASE AZUL AÑEJO" at bounding box center [512, 247] width 519 height 36
click at [298, 79] on span "Regresar" at bounding box center [313, 81] width 57 height 16
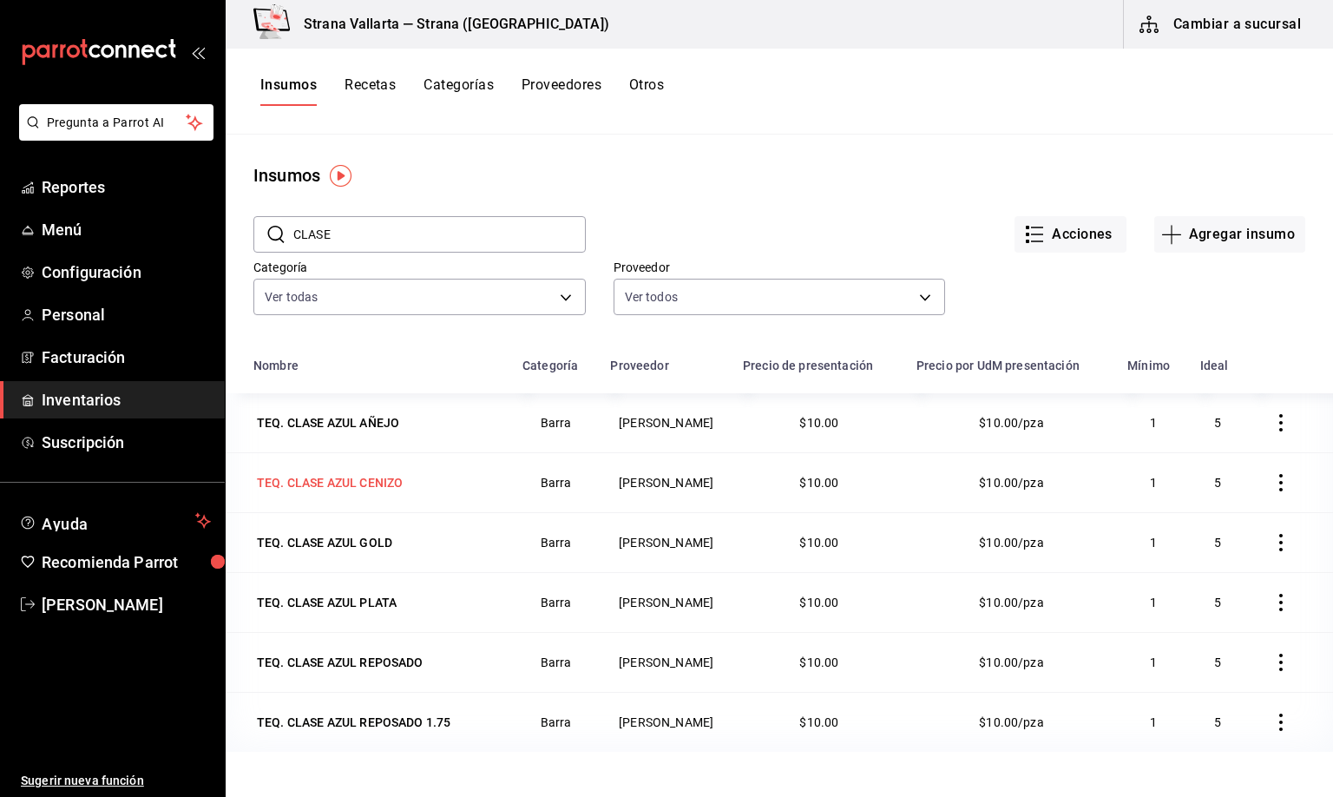
click at [315, 488] on div "TEQ. CLASE AZUL CENIZO" at bounding box center [330, 482] width 146 height 17
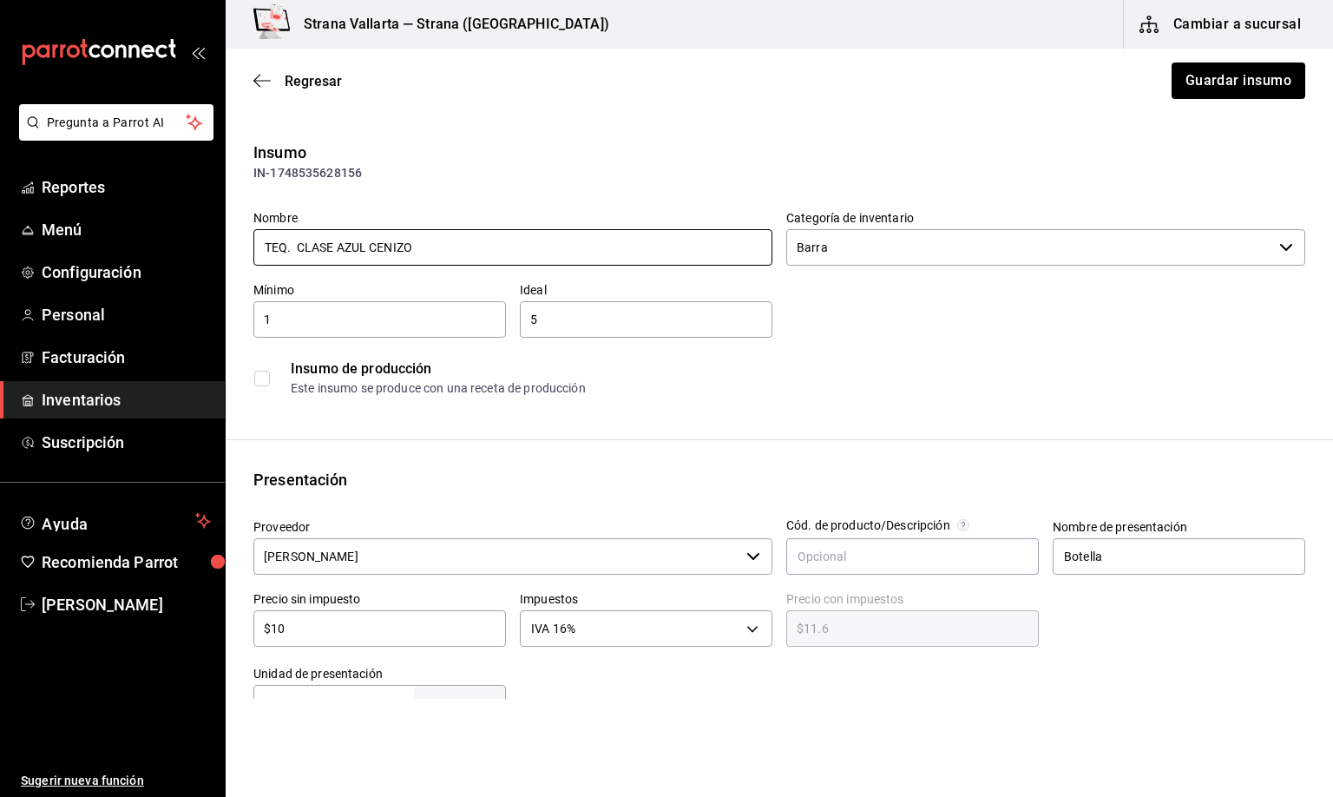
click at [300, 246] on input "TEQ. CLASE AZUL CENIZO" at bounding box center [512, 247] width 519 height 36
type input "TEQ. CLASE AZUL CENIZO"
click at [1183, 78] on button "Guardar insumo" at bounding box center [1237, 81] width 135 height 36
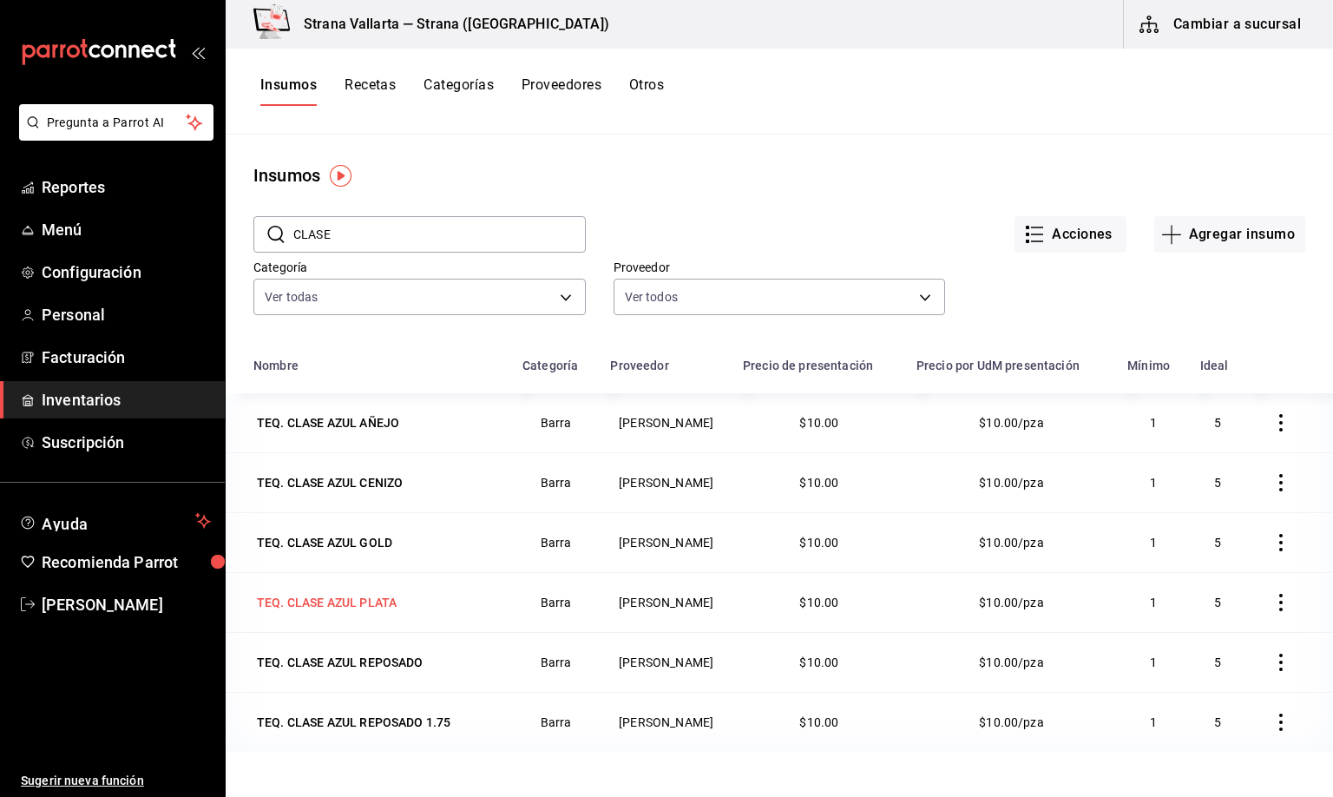
click at [329, 604] on div "TEQ. CLASE AZUL PLATA" at bounding box center [327, 602] width 140 height 17
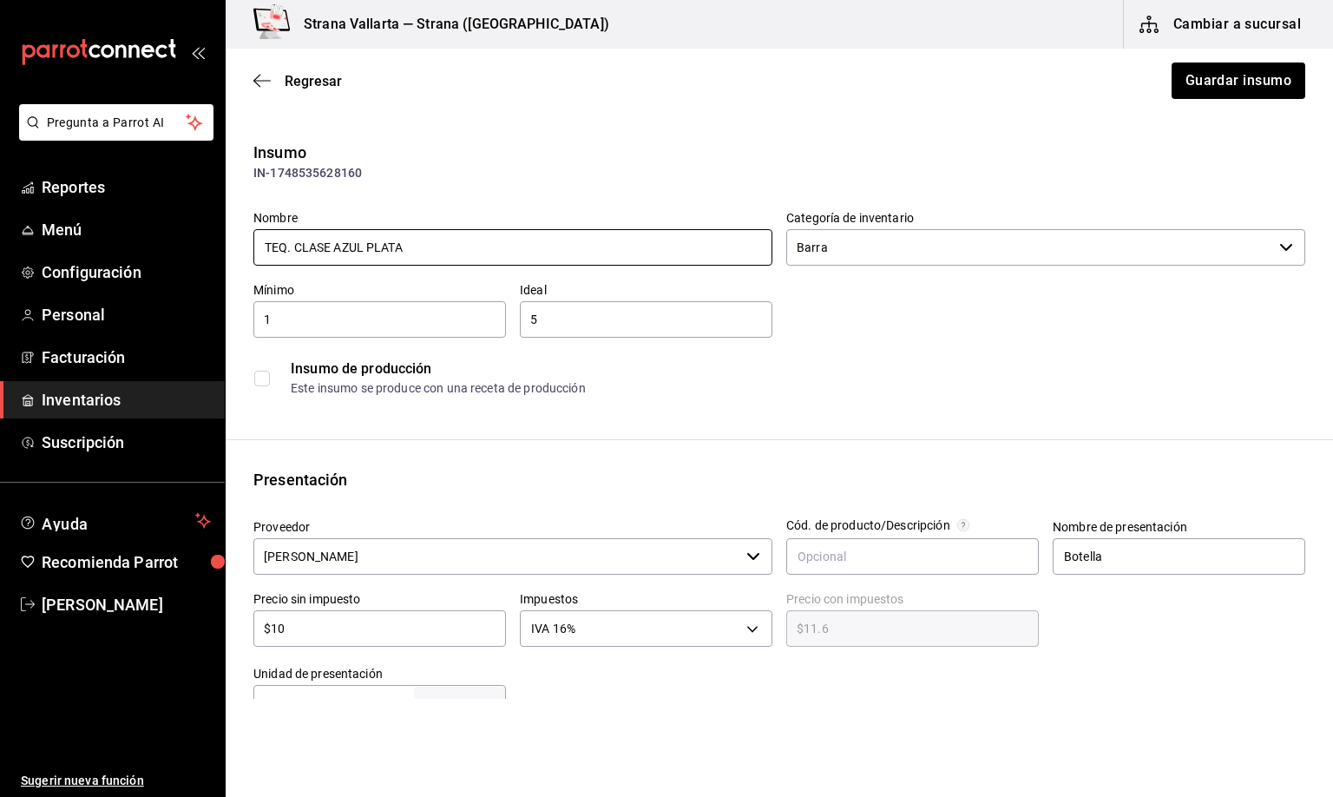
click at [298, 247] on input "TEQ. CLASE AZUL PLATA" at bounding box center [512, 247] width 519 height 36
click at [1208, 79] on button "Guardar insumo" at bounding box center [1237, 81] width 135 height 36
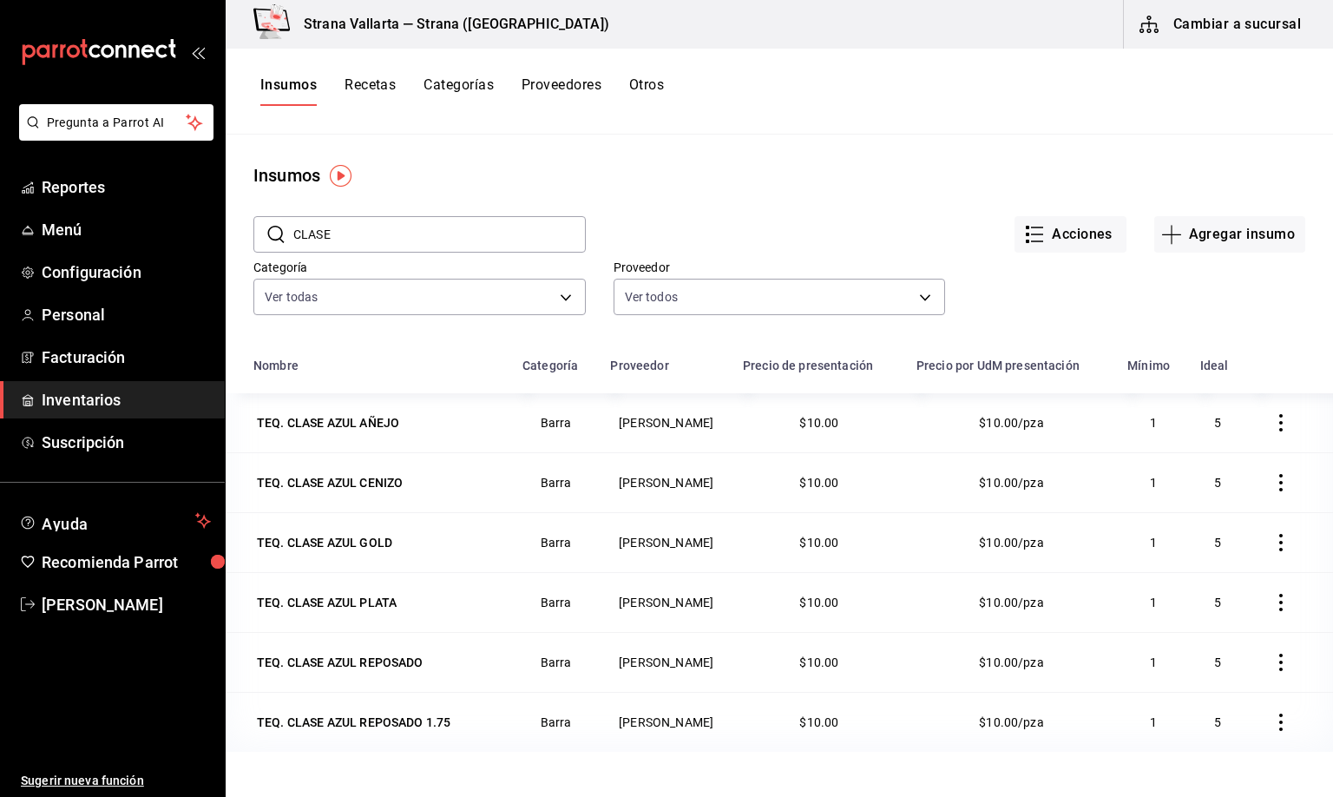
click at [1208, 24] on button "Cambiar a sucursal" at bounding box center [1221, 24] width 195 height 49
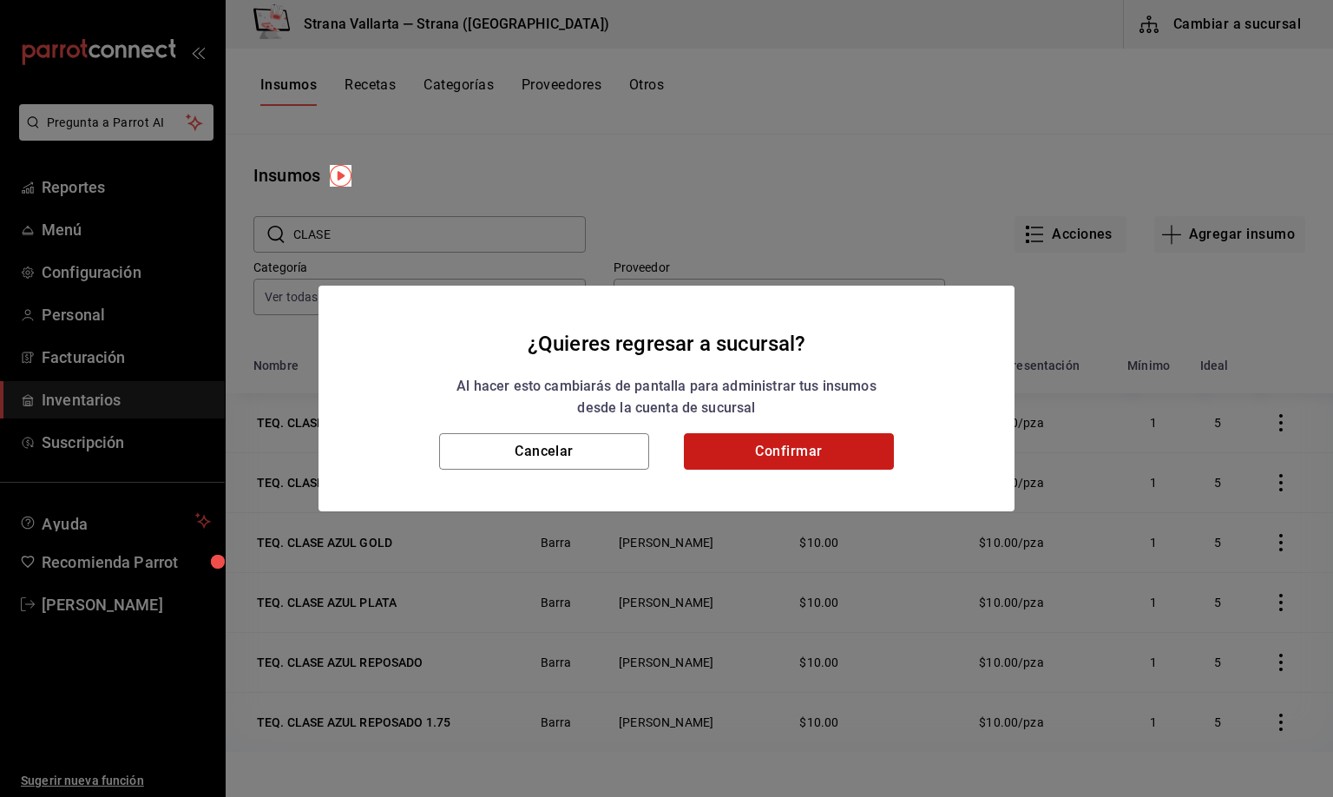
click at [794, 462] on button "Confirmar" at bounding box center [789, 451] width 210 height 36
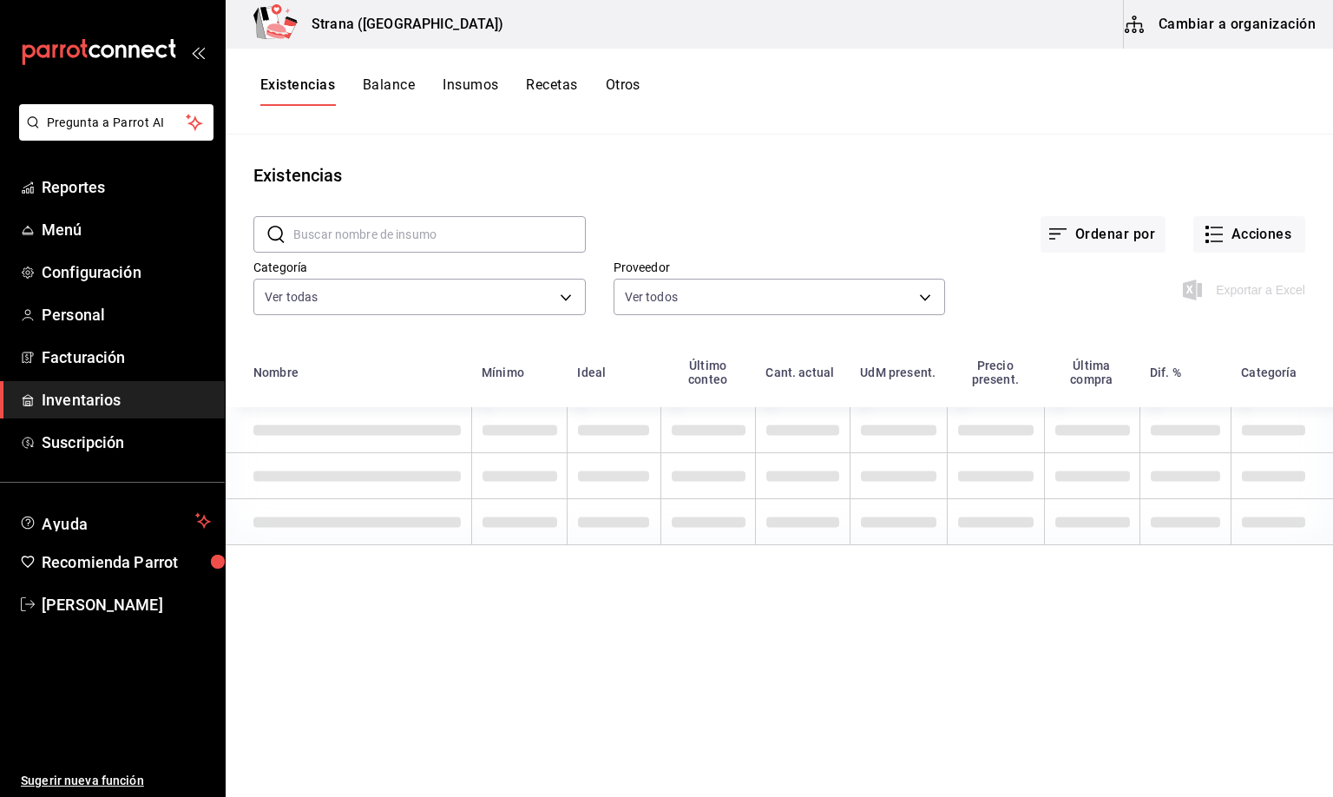
click at [68, 396] on span "Inventarios" at bounding box center [126, 399] width 169 height 23
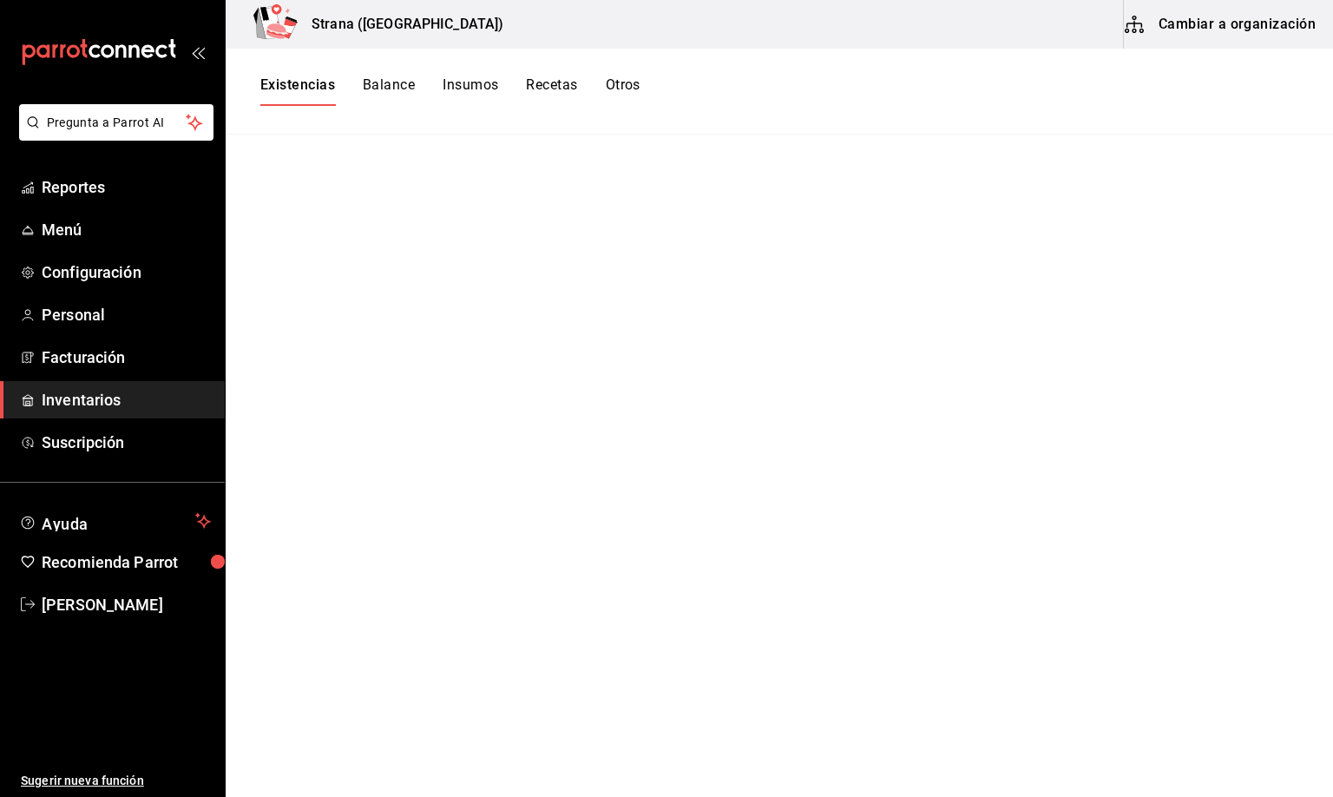
click at [290, 78] on button "Existencias" at bounding box center [297, 91] width 75 height 30
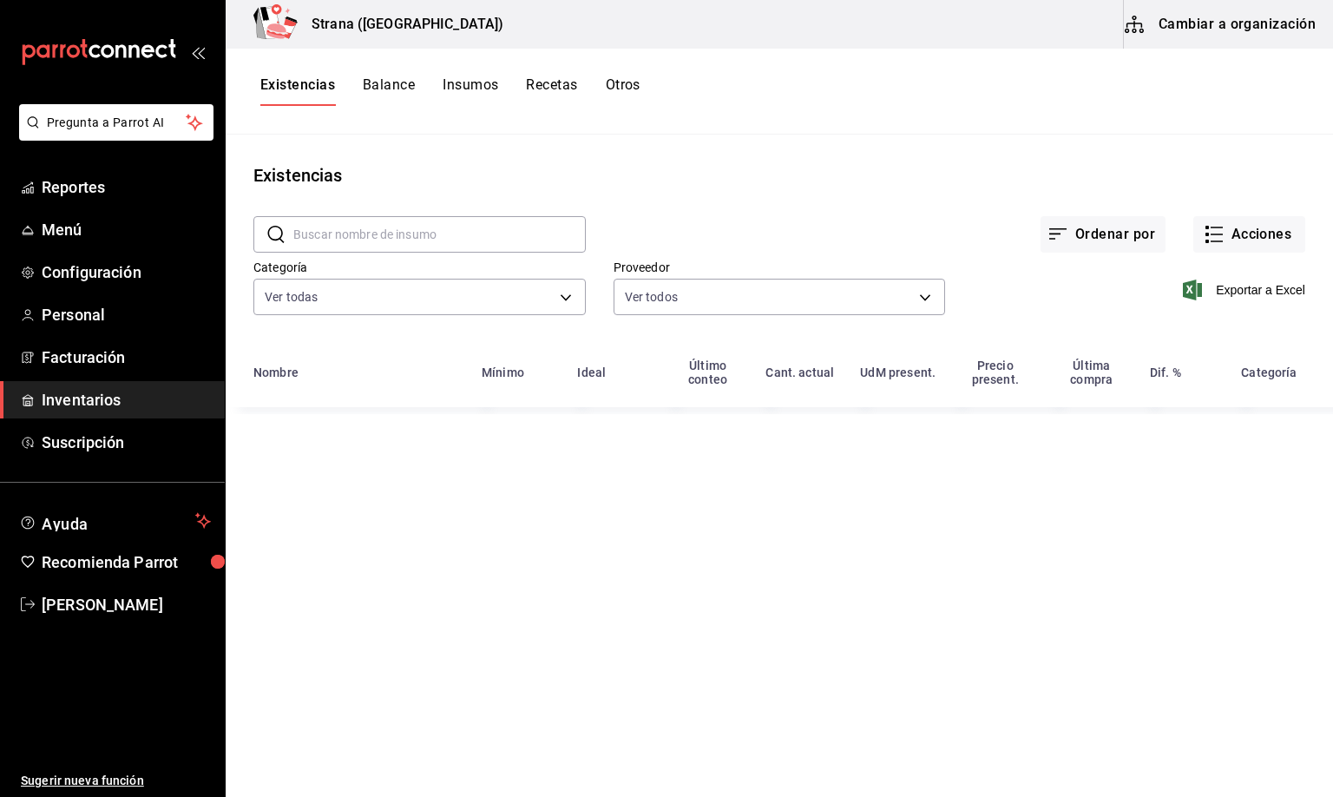
click at [899, 186] on div "Existencias" at bounding box center [780, 175] width 1108 height 26
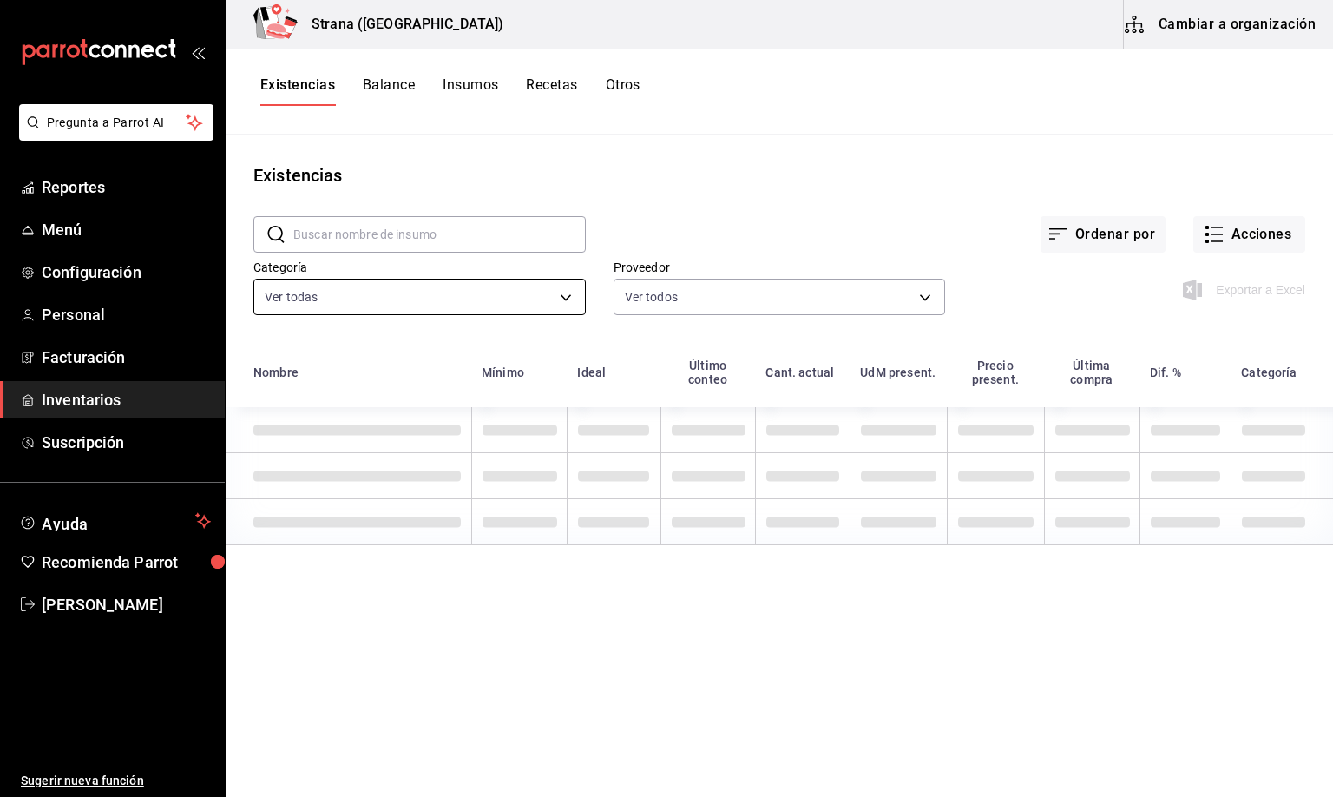
click at [326, 298] on body "Pregunta a Parrot AI Reportes Menú Configuración Personal Facturación Inventari…" at bounding box center [666, 392] width 1333 height 785
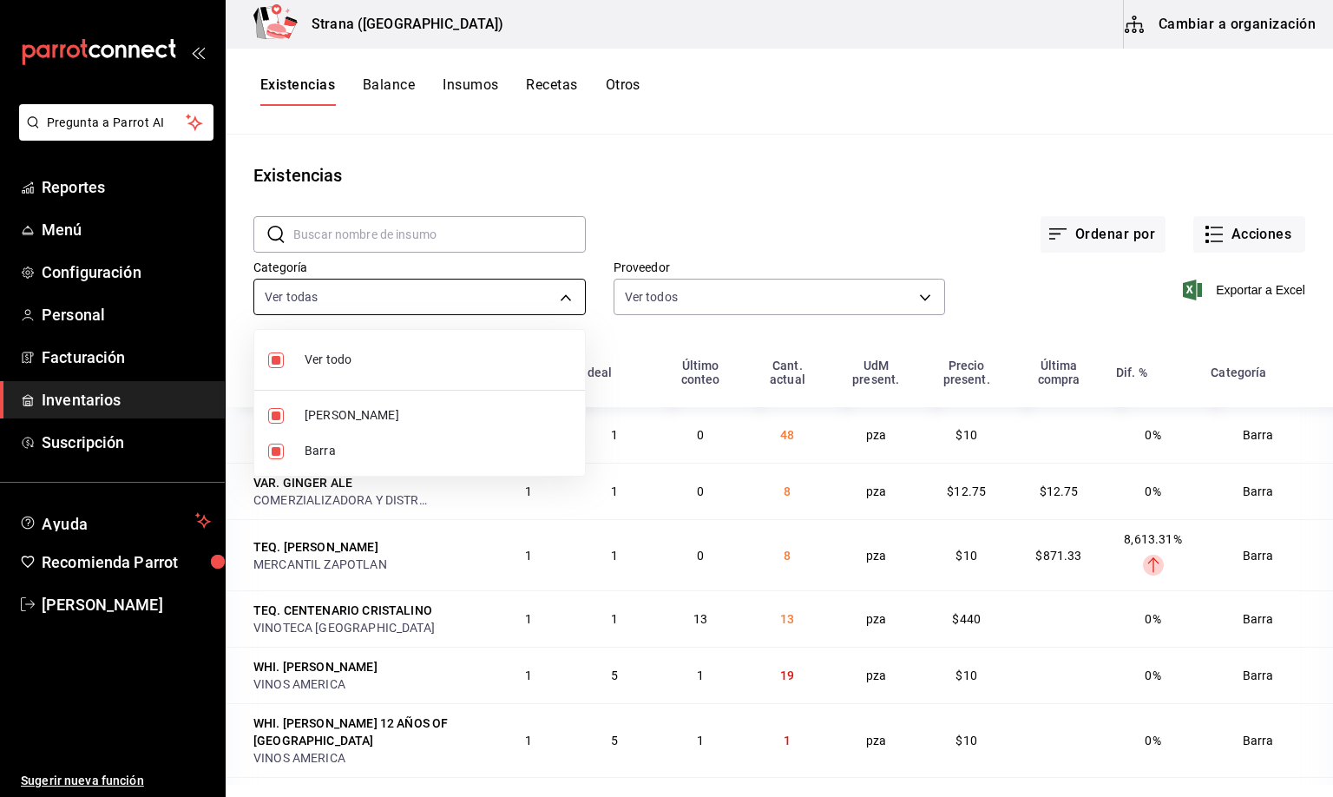
click at [323, 418] on span "[PERSON_NAME]" at bounding box center [438, 415] width 267 height 18
type input "22ec9f2c-e042-44ea-8d53-bf0e1d8c11ed"
checkbox input "false"
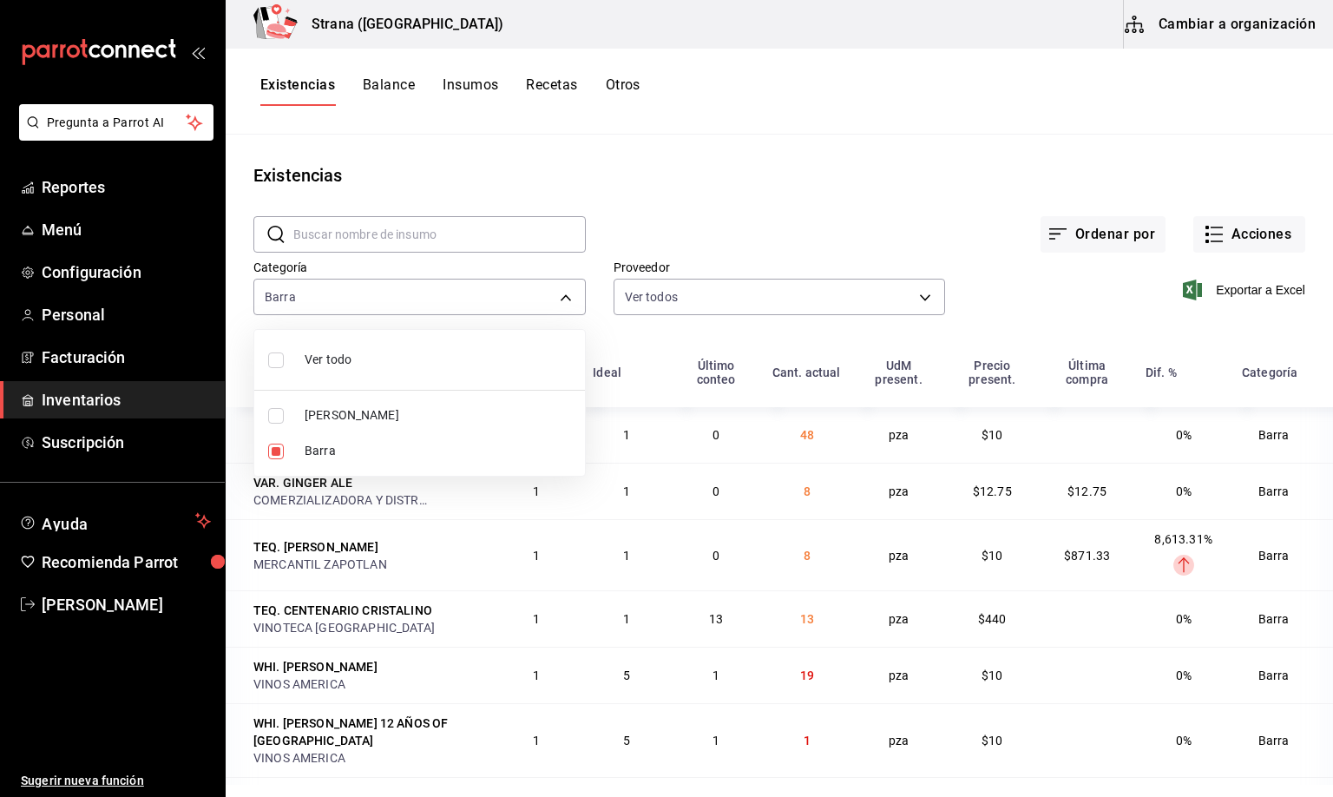
click at [264, 86] on div at bounding box center [666, 398] width 1333 height 797
click at [1230, 290] on span "Exportar a Excel" at bounding box center [1246, 290] width 119 height 21
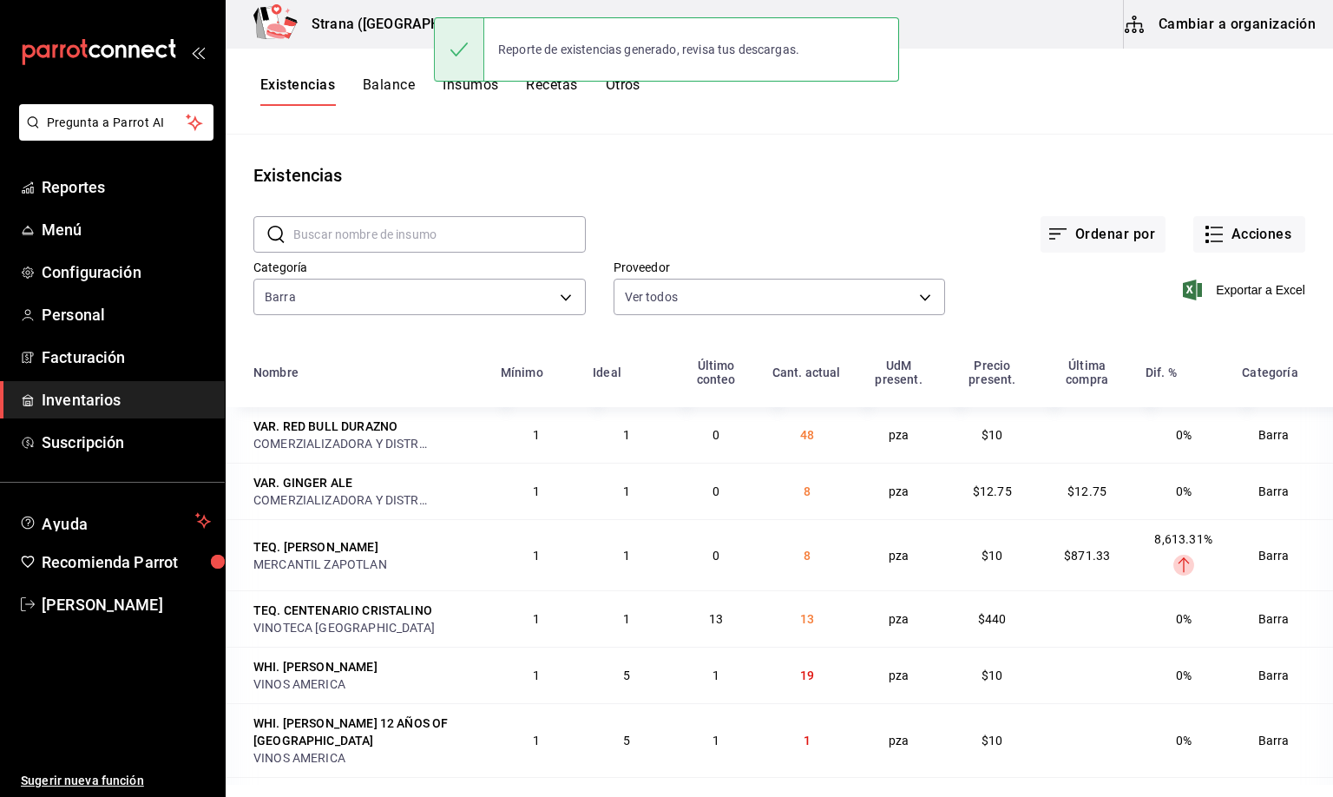
click at [321, 229] on input "text" at bounding box center [439, 234] width 293 height 35
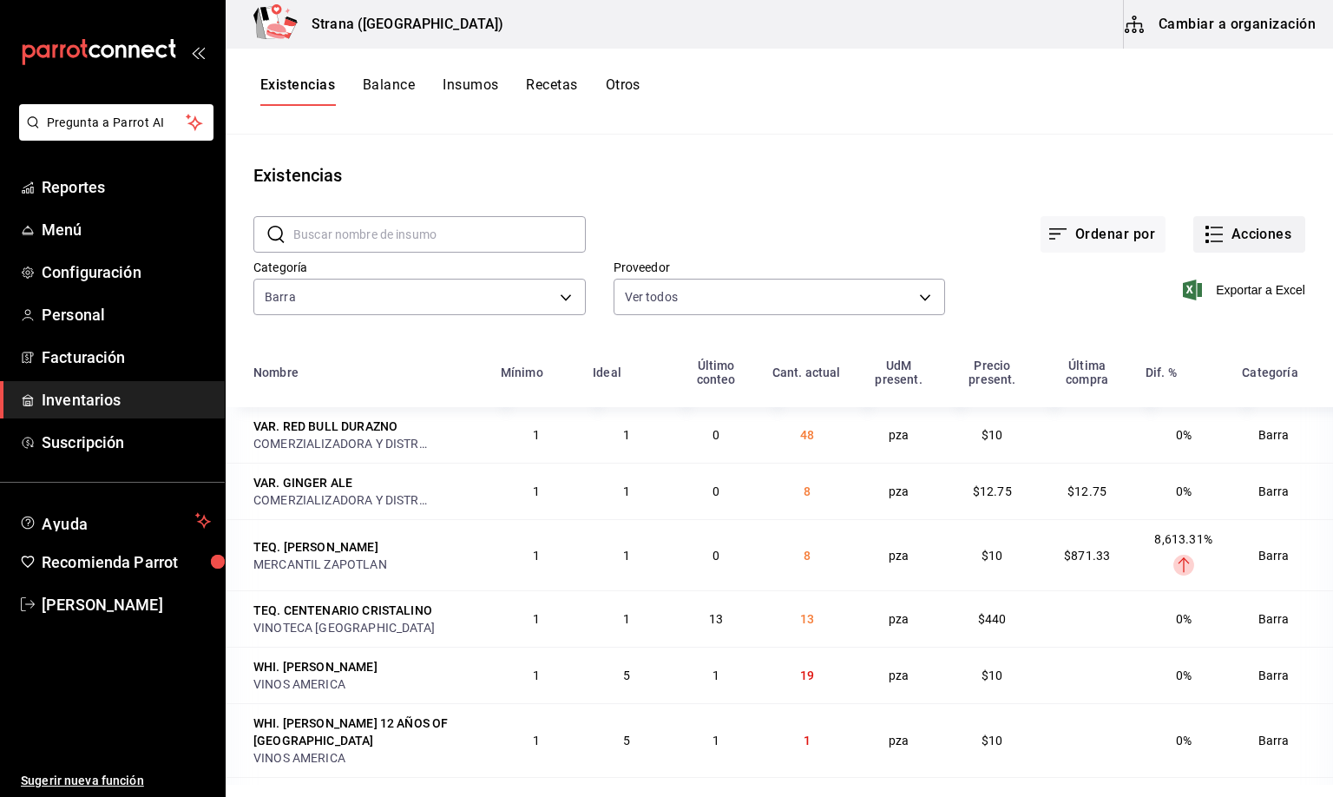
click at [1219, 229] on button "Acciones" at bounding box center [1250, 234] width 112 height 36
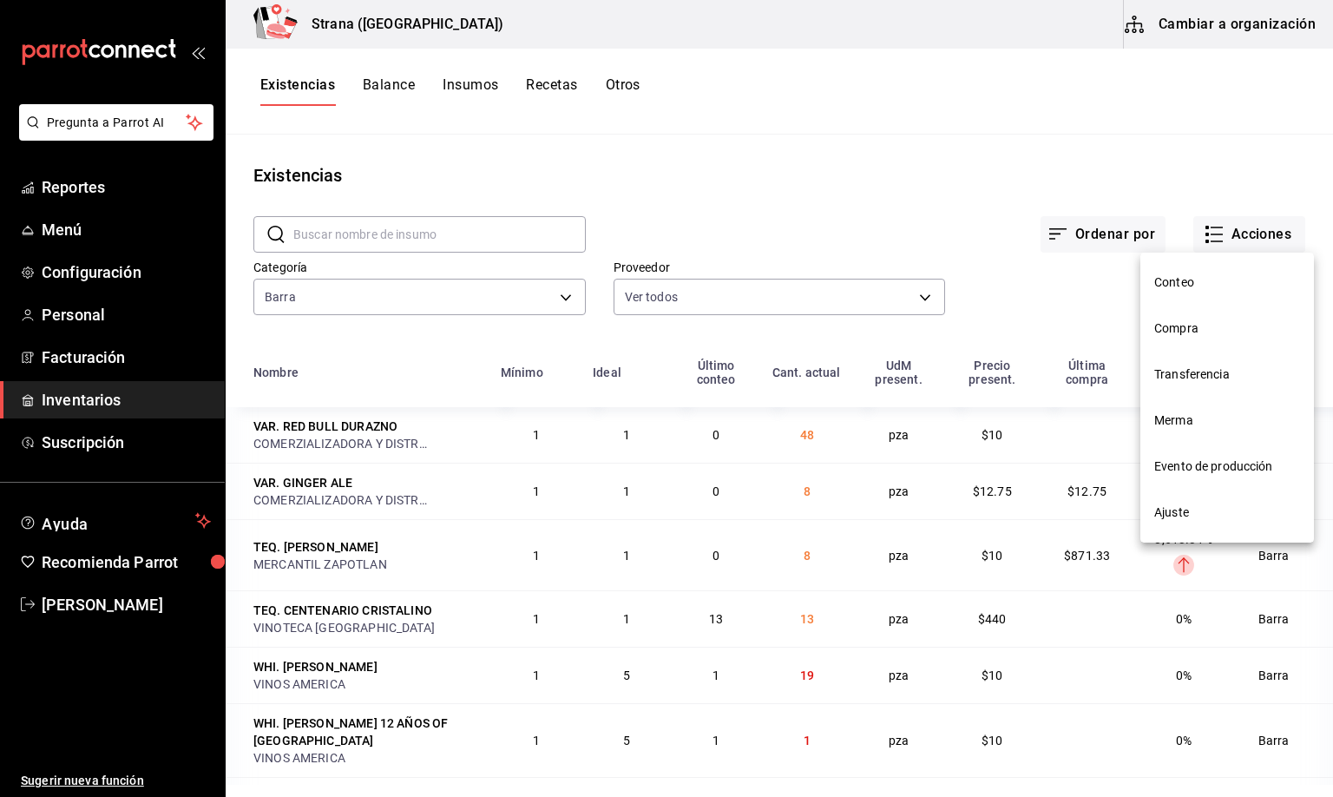
click at [1165, 326] on span "Compra" at bounding box center [1228, 328] width 146 height 18
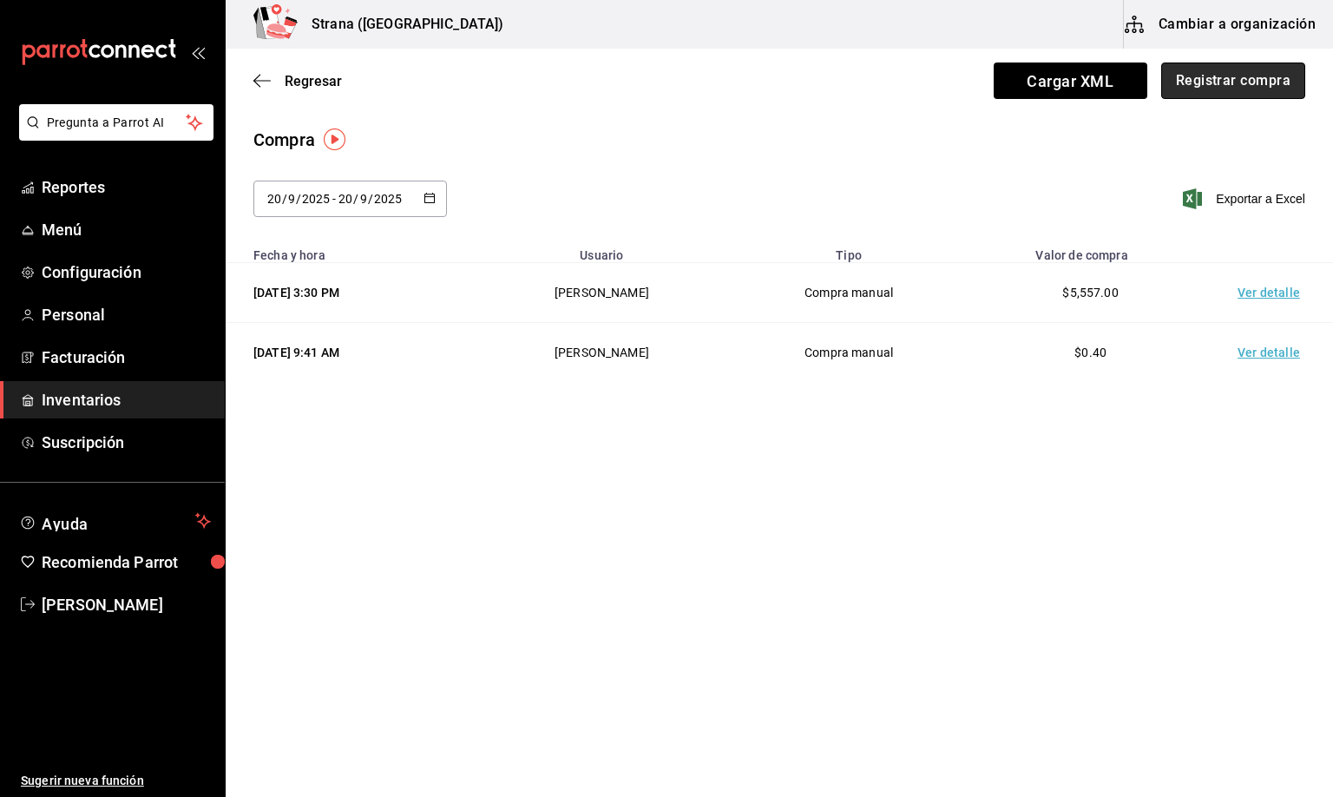
click at [1221, 86] on button "Registrar compra" at bounding box center [1234, 81] width 144 height 36
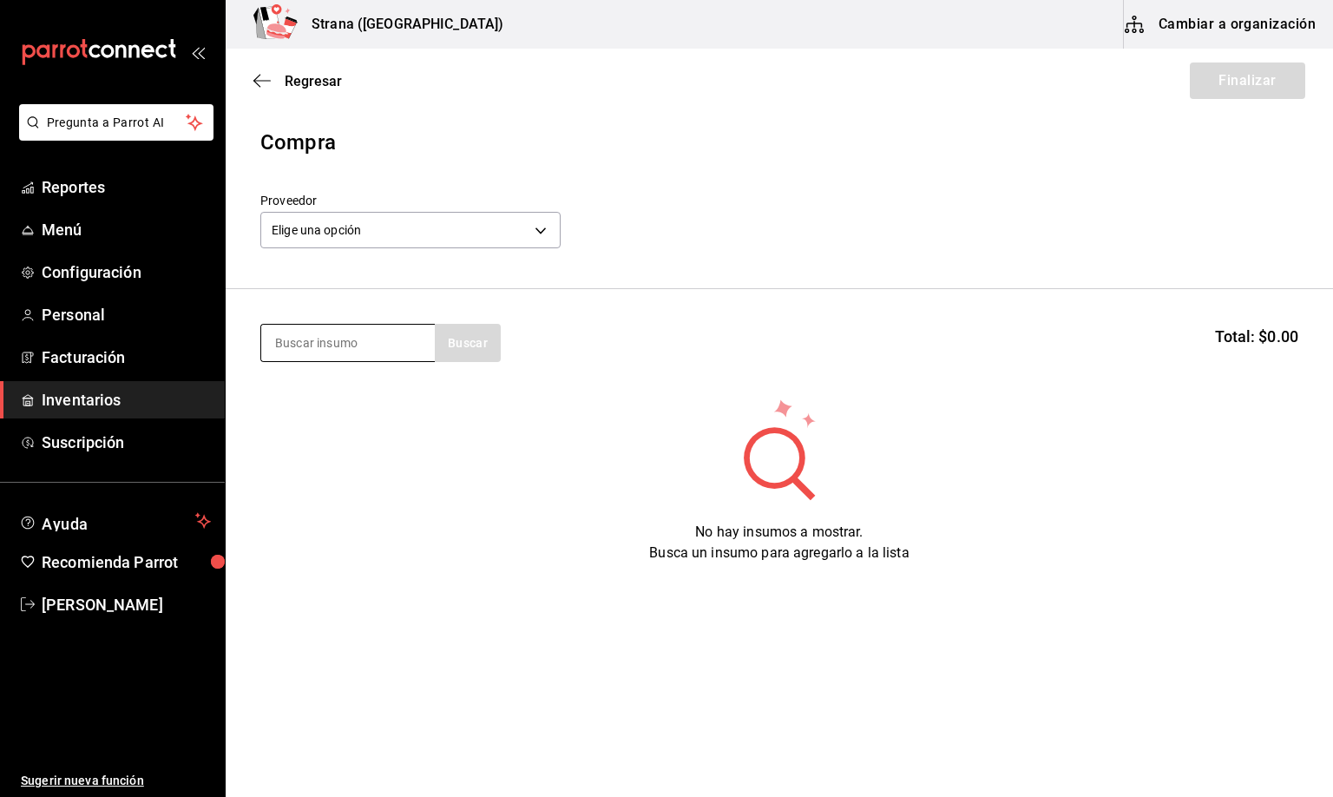
click at [292, 341] on input at bounding box center [348, 343] width 174 height 36
type input "[PERSON_NAME]"
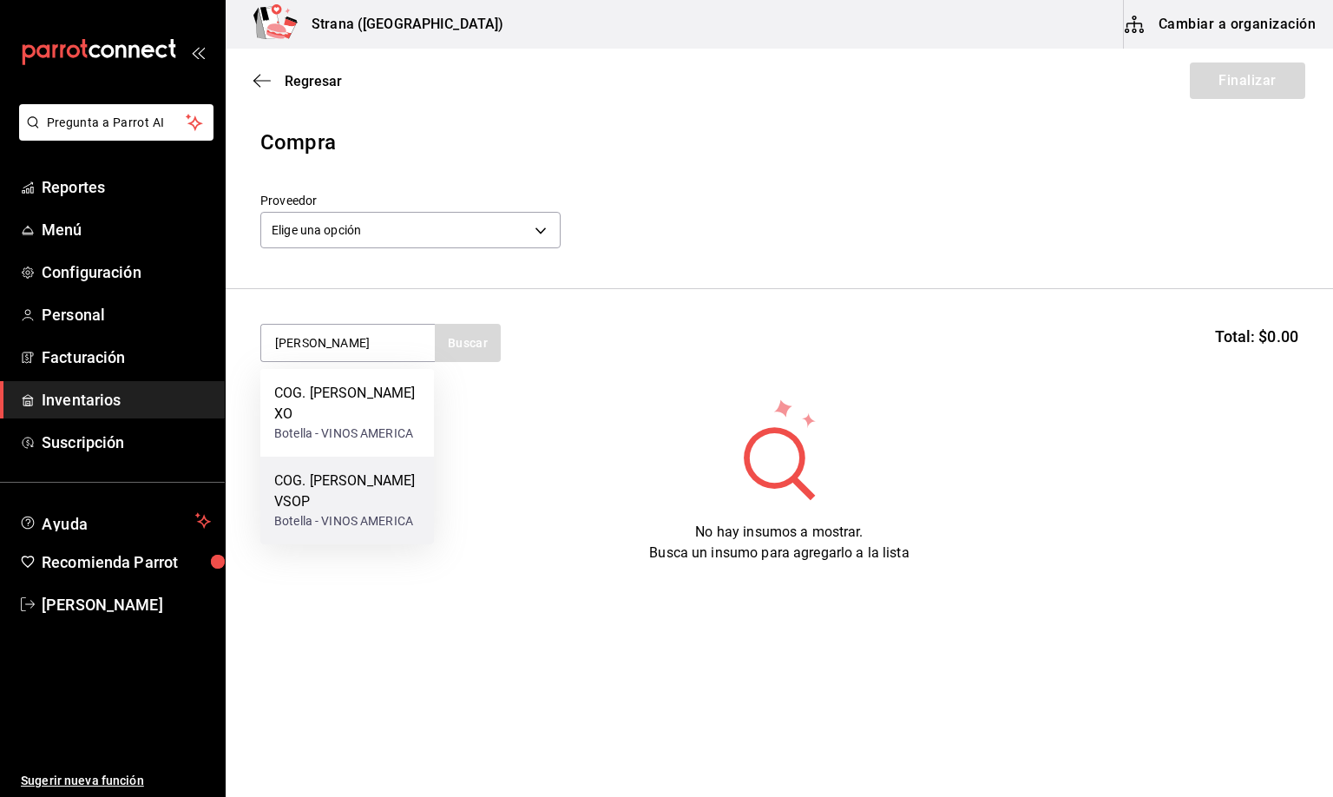
click at [339, 472] on div "COG. [PERSON_NAME] VSOP" at bounding box center [347, 492] width 146 height 42
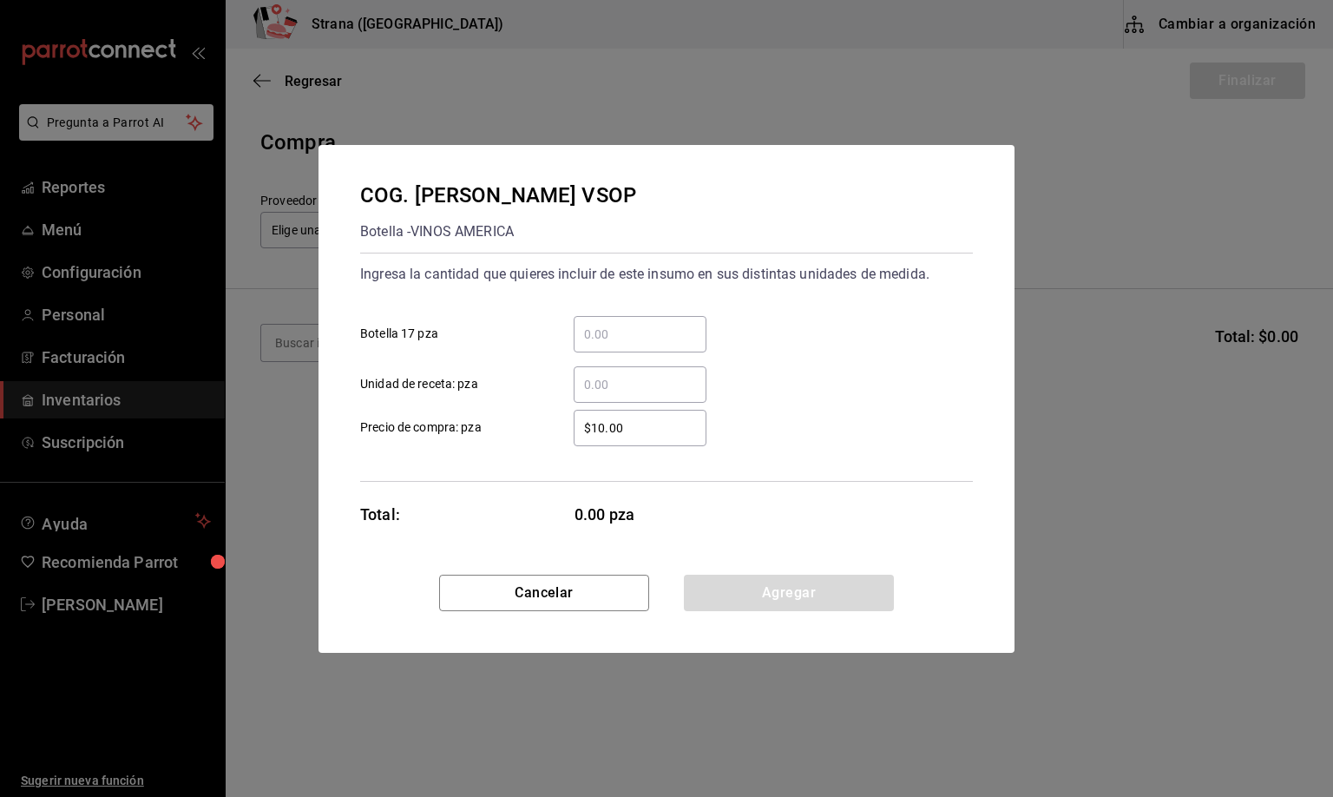
click at [597, 329] on input "​ Botella 17 pza" at bounding box center [640, 334] width 133 height 21
type input "2"
drag, startPoint x: 636, startPoint y: 425, endPoint x: 498, endPoint y: 425, distance: 138.0
click at [498, 425] on label "$10.00 ​ Precio de compra: pza" at bounding box center [533, 428] width 346 height 36
type input "$0.01"
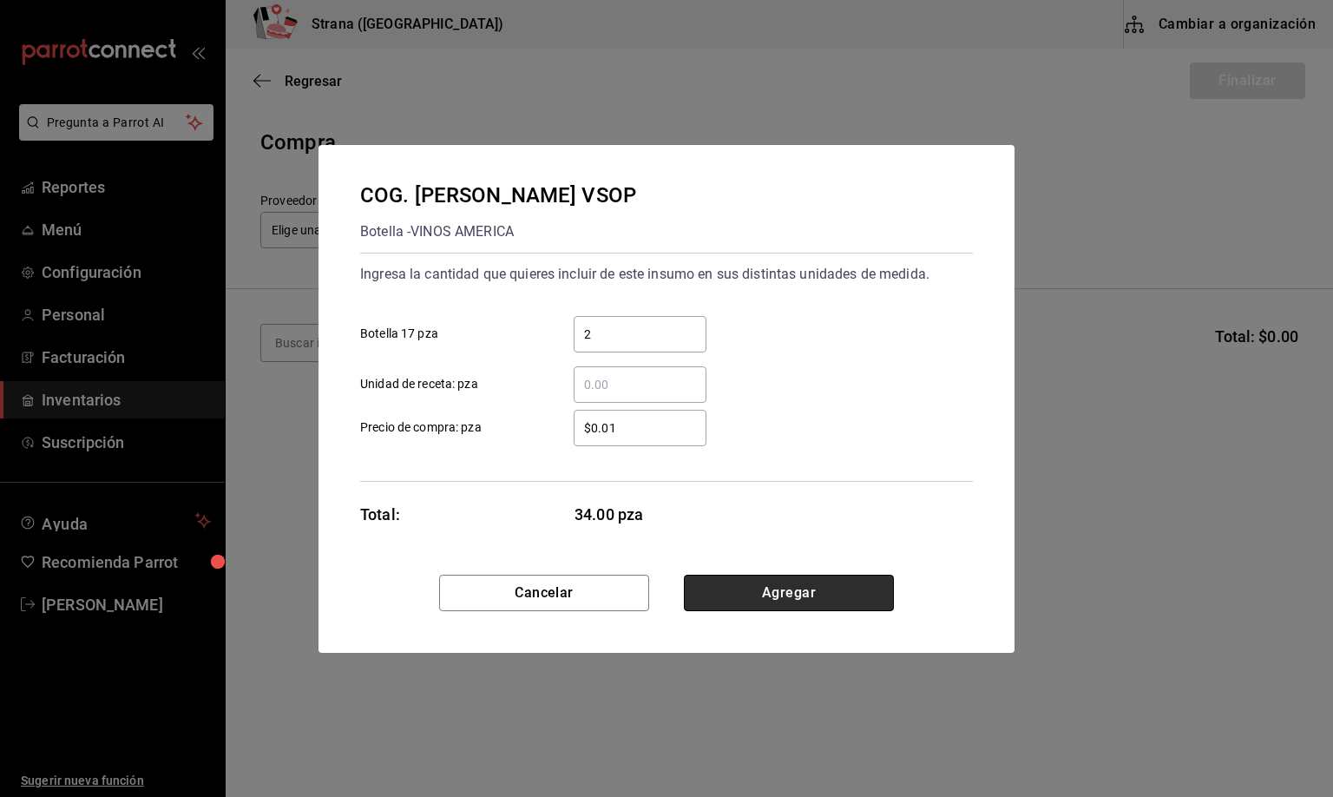
click at [764, 599] on button "Agregar" at bounding box center [789, 593] width 210 height 36
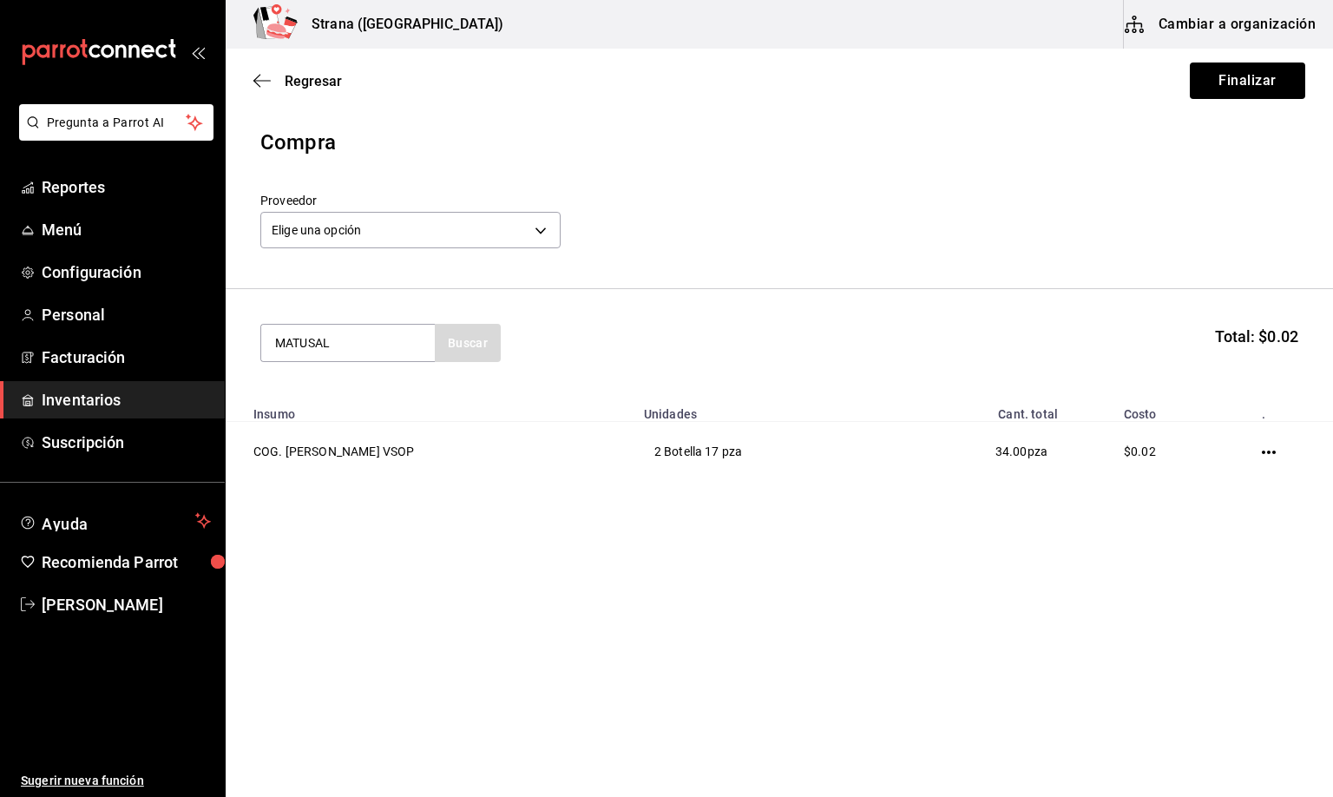
type input "MATUSAL"
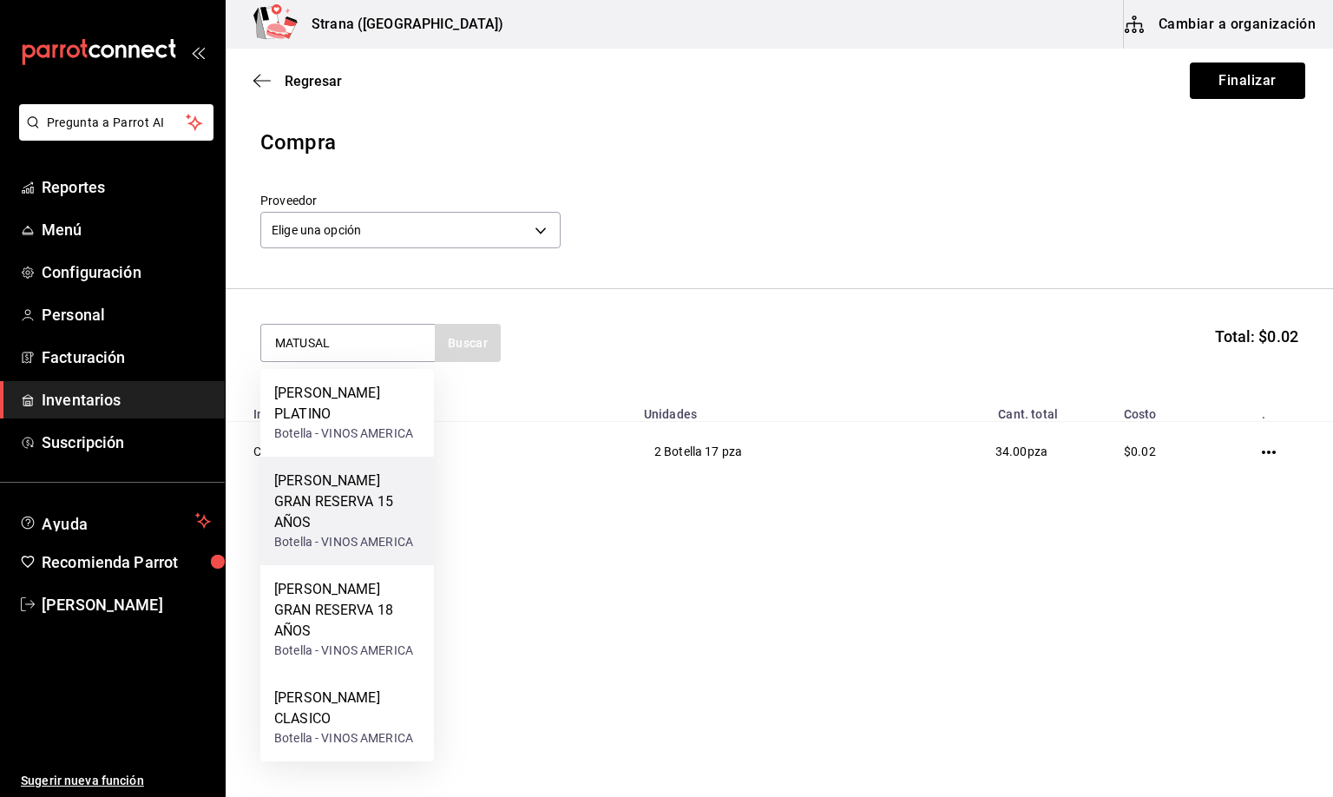
click at [350, 506] on div "[PERSON_NAME] GRAN RESERVA 15 AÑOS" at bounding box center [347, 502] width 146 height 63
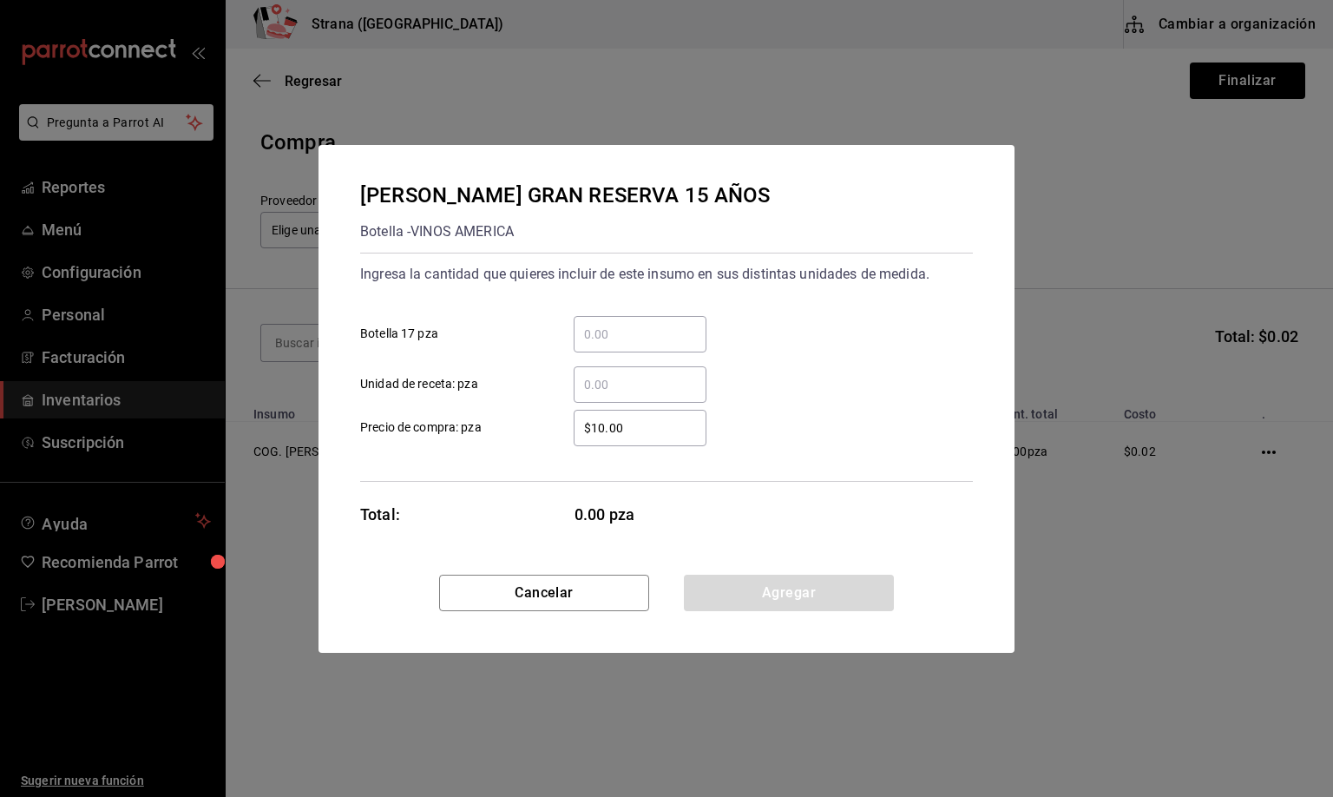
click at [609, 331] on input "​ Botella 17 pza" at bounding box center [640, 334] width 133 height 21
type input "1"
click at [759, 589] on button "Agregar" at bounding box center [789, 593] width 210 height 36
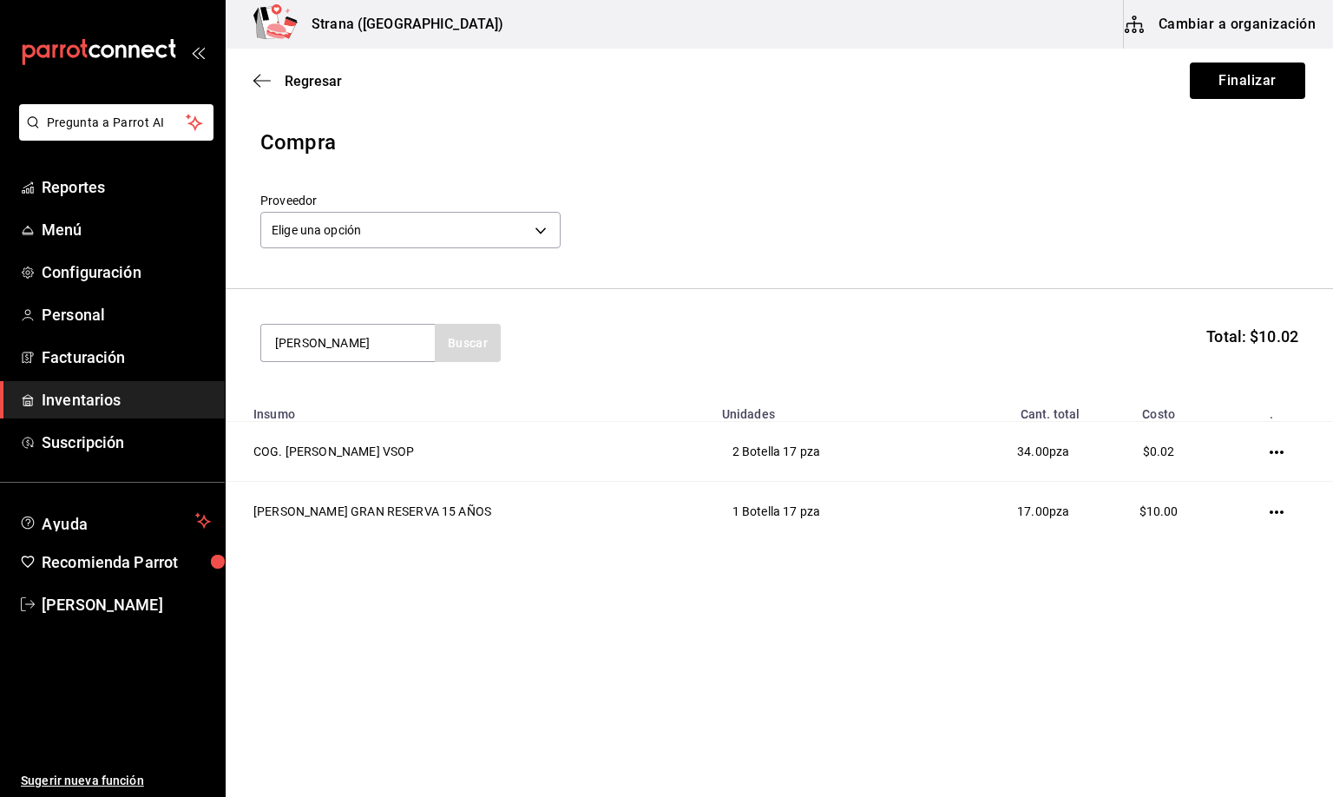
type input "[PERSON_NAME]"
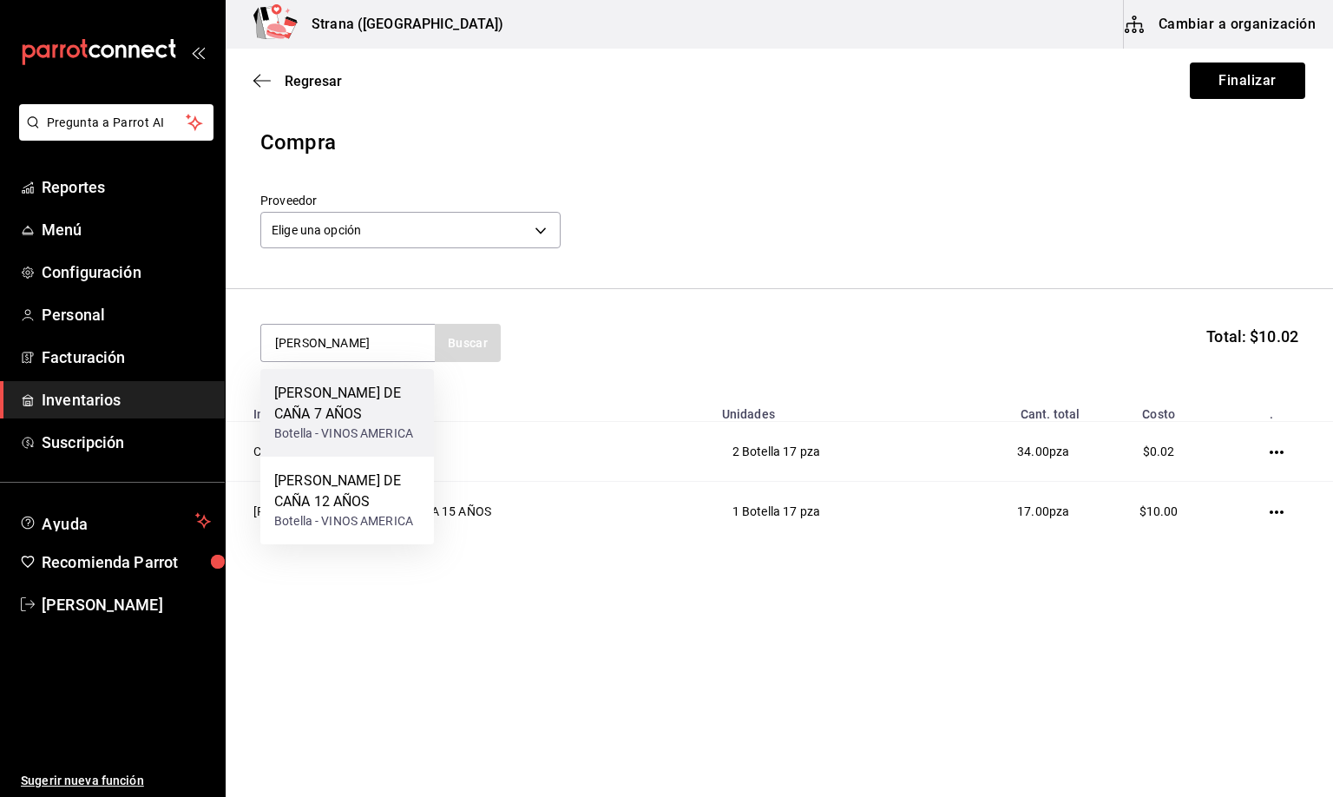
click at [365, 397] on div "[PERSON_NAME] DE CAÑA 7 AÑOS" at bounding box center [347, 404] width 146 height 42
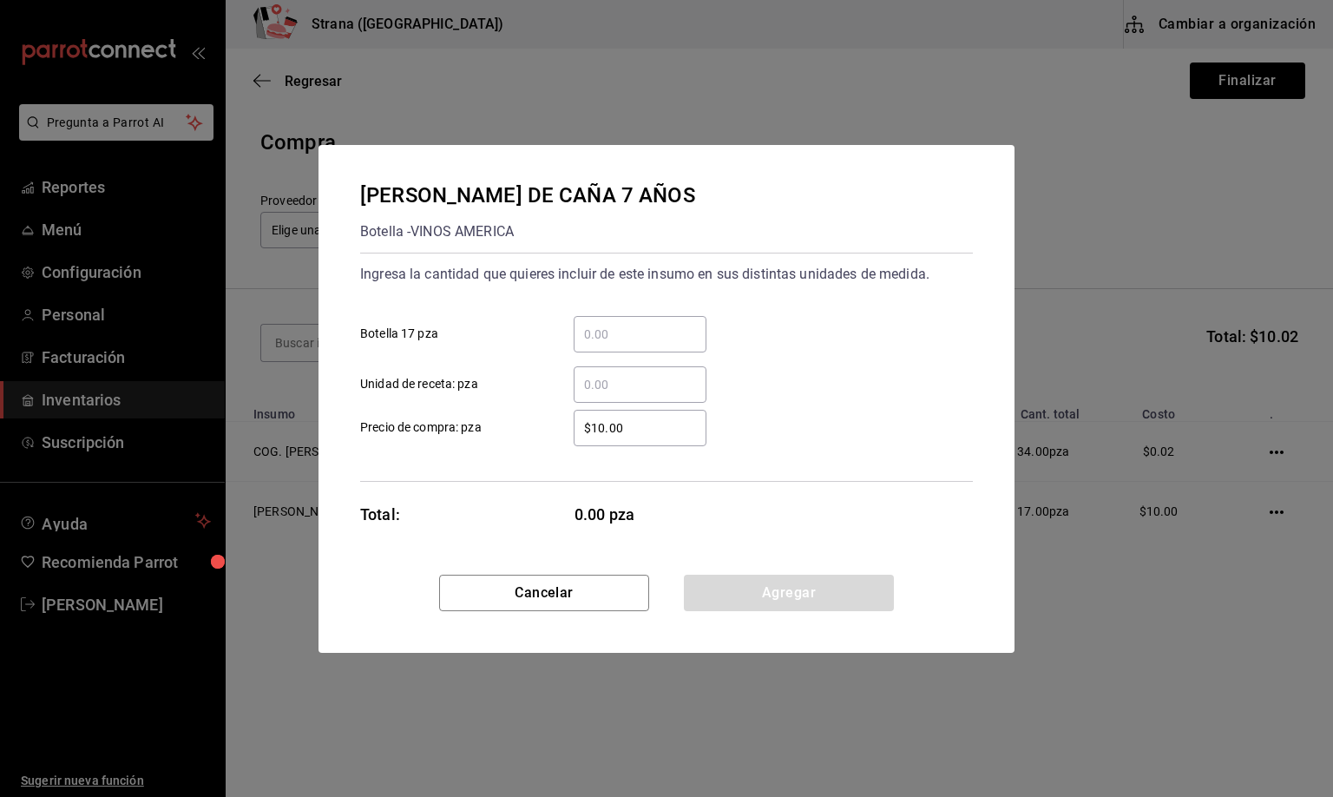
click at [592, 339] on input "​ Botella 17 pza" at bounding box center [640, 334] width 133 height 21
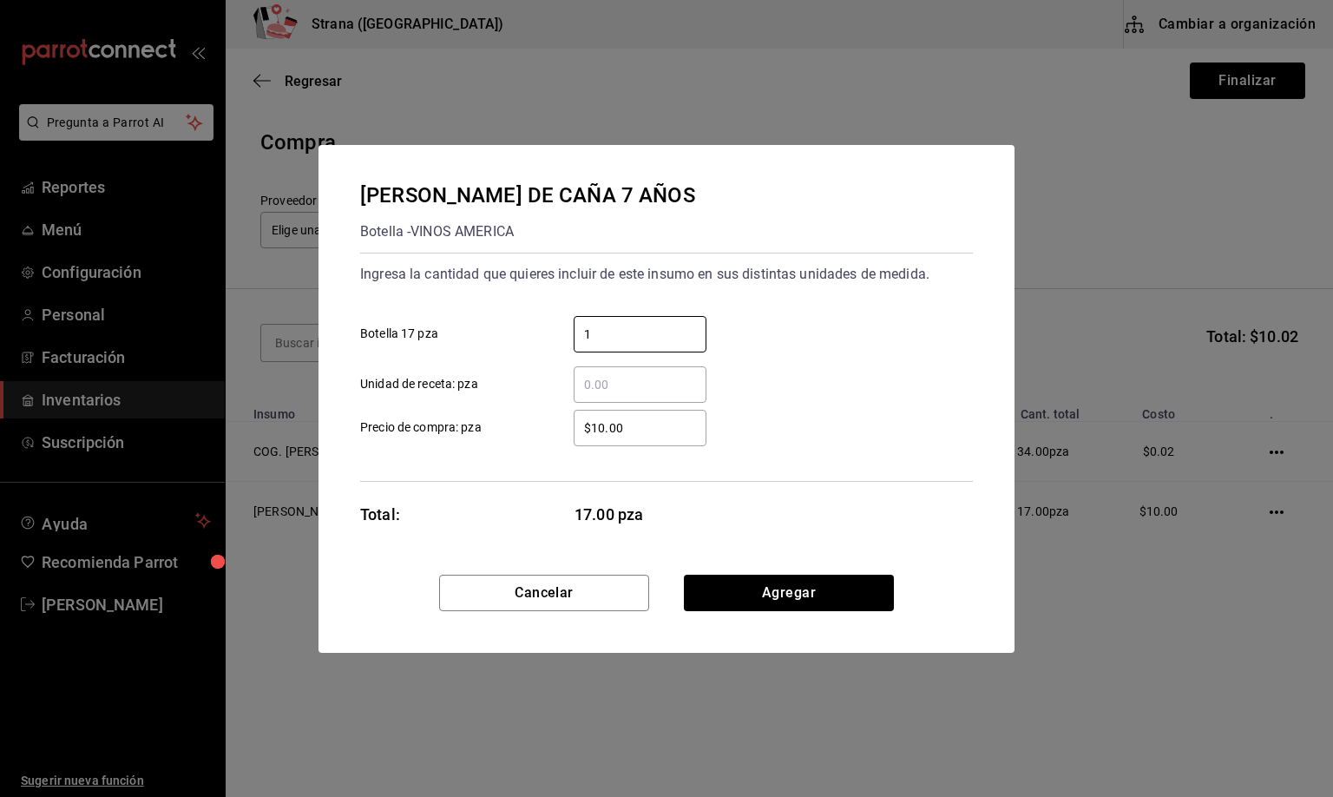
type input "1"
drag, startPoint x: 639, startPoint y: 422, endPoint x: 573, endPoint y: 428, distance: 66.3
click at [574, 428] on input "$10.00" at bounding box center [640, 428] width 133 height 21
type input "$0.01"
click at [774, 589] on button "Agregar" at bounding box center [789, 593] width 210 height 36
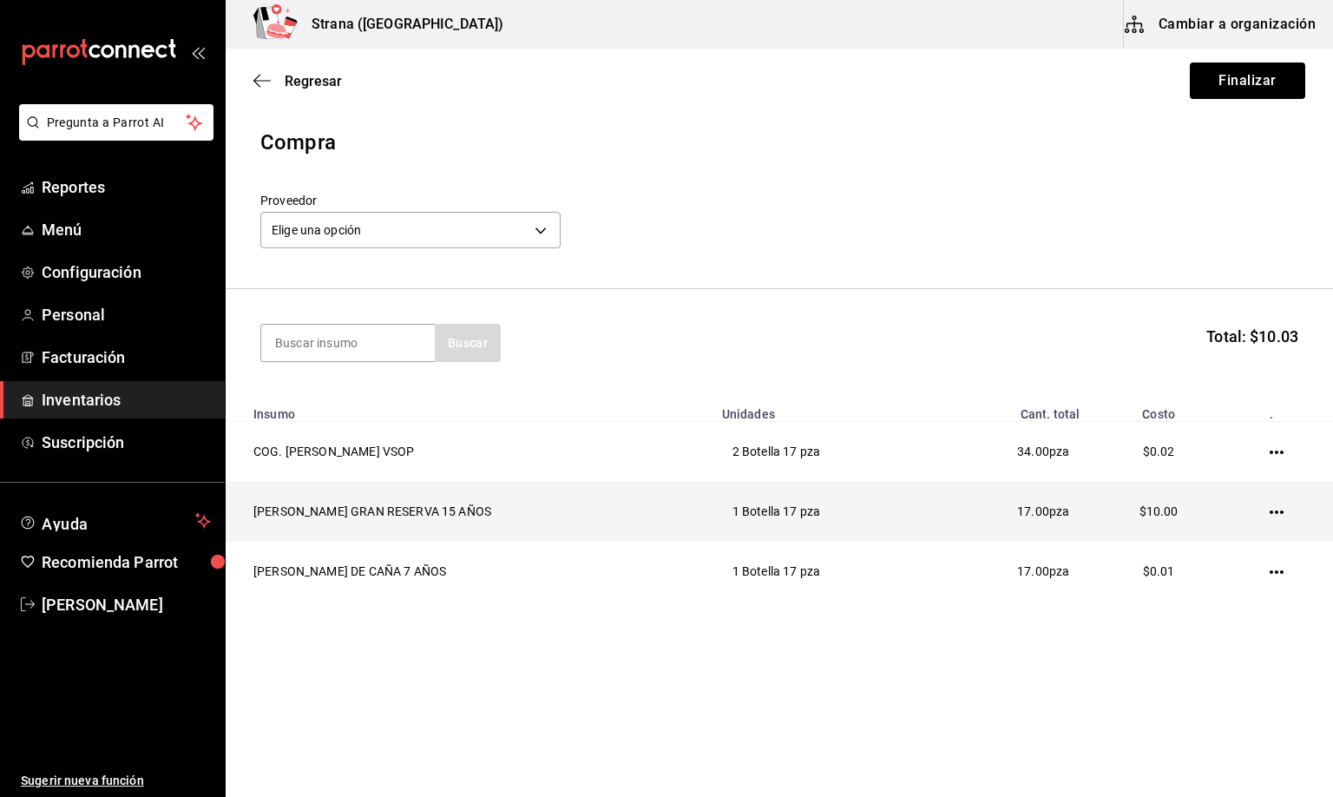
click at [1284, 513] on icon "button" at bounding box center [1277, 511] width 14 height 3
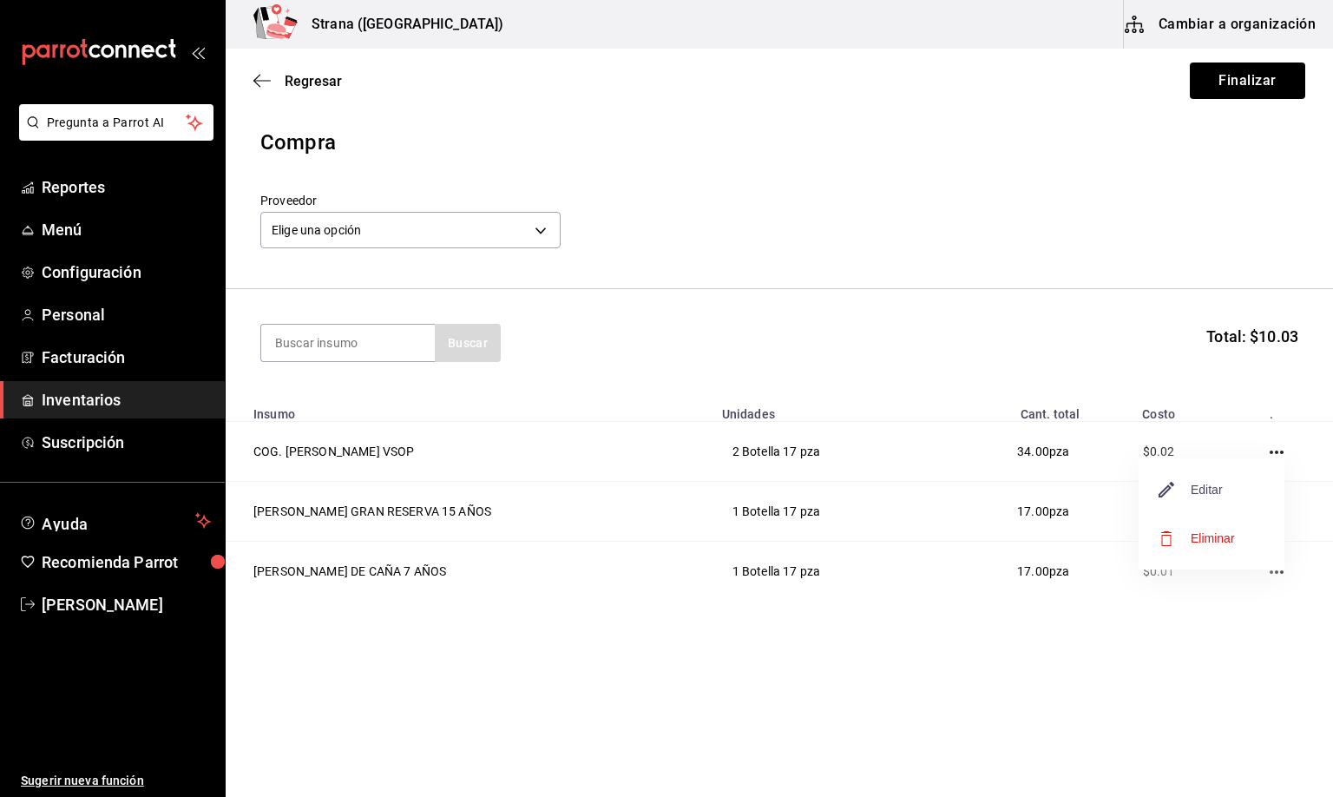
click at [1204, 488] on span "Editar" at bounding box center [1191, 489] width 63 height 21
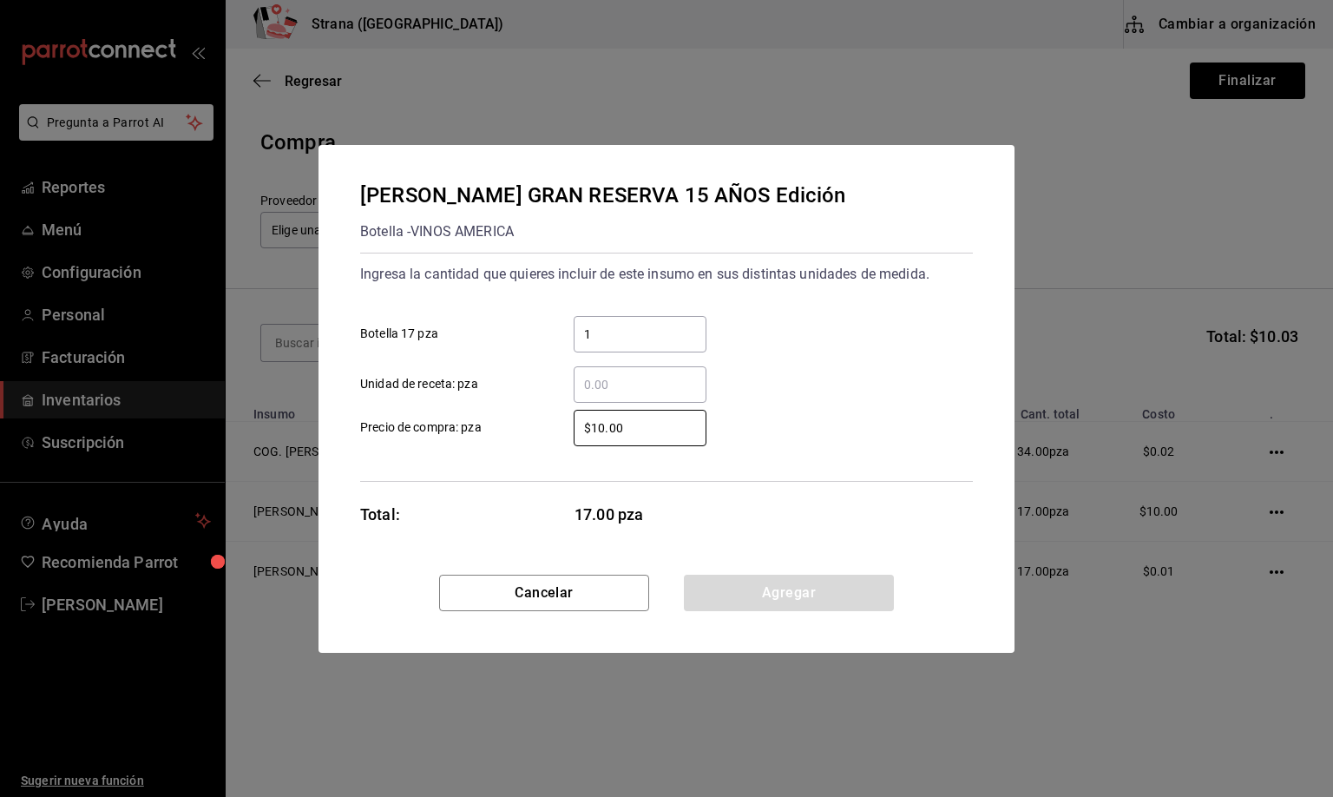
drag, startPoint x: 633, startPoint y: 433, endPoint x: 466, endPoint y: 431, distance: 166.7
click at [467, 431] on label "$10.00 ​ Precio de compra: pza" at bounding box center [533, 428] width 346 height 36
type input "$0.01"
click at [787, 584] on button "Agregar" at bounding box center [789, 593] width 210 height 36
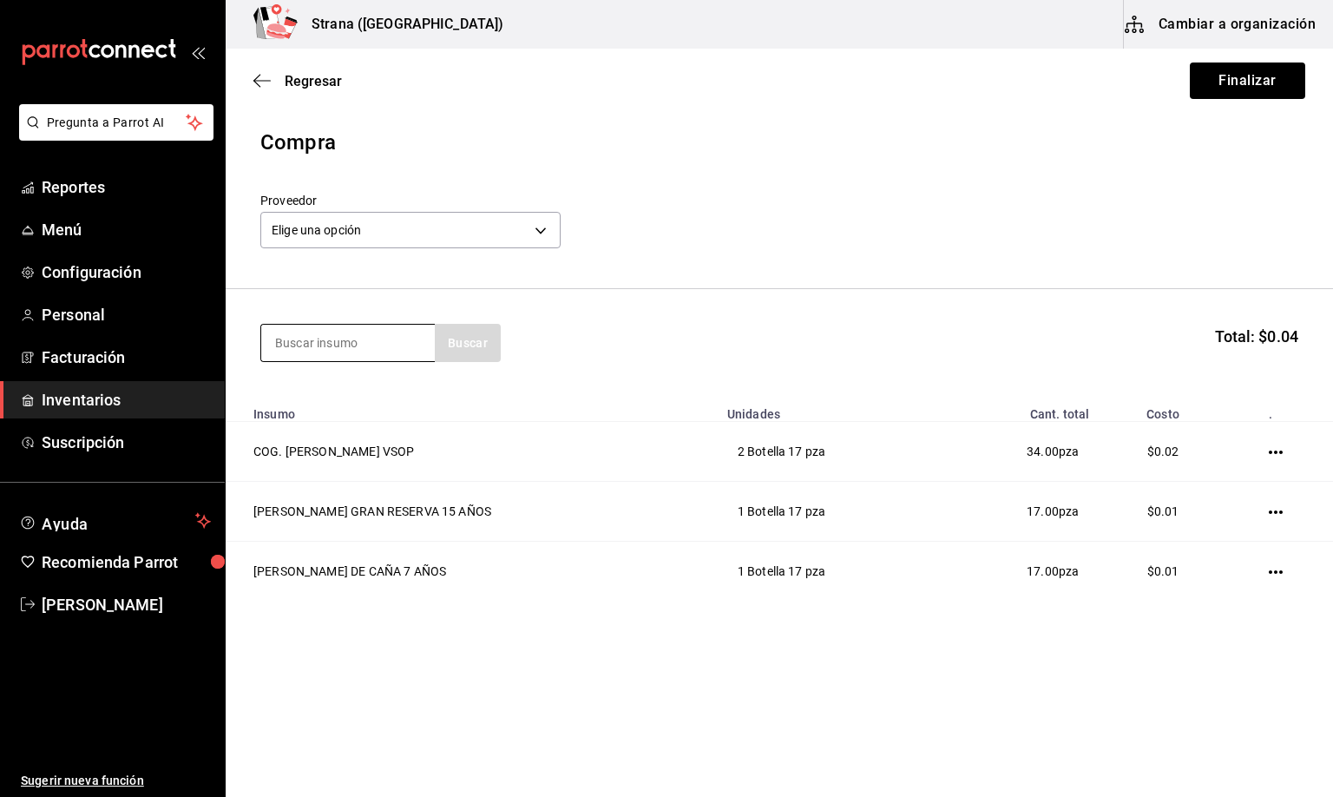
click at [298, 341] on input at bounding box center [348, 343] width 174 height 36
type input "[PERSON_NAME]"
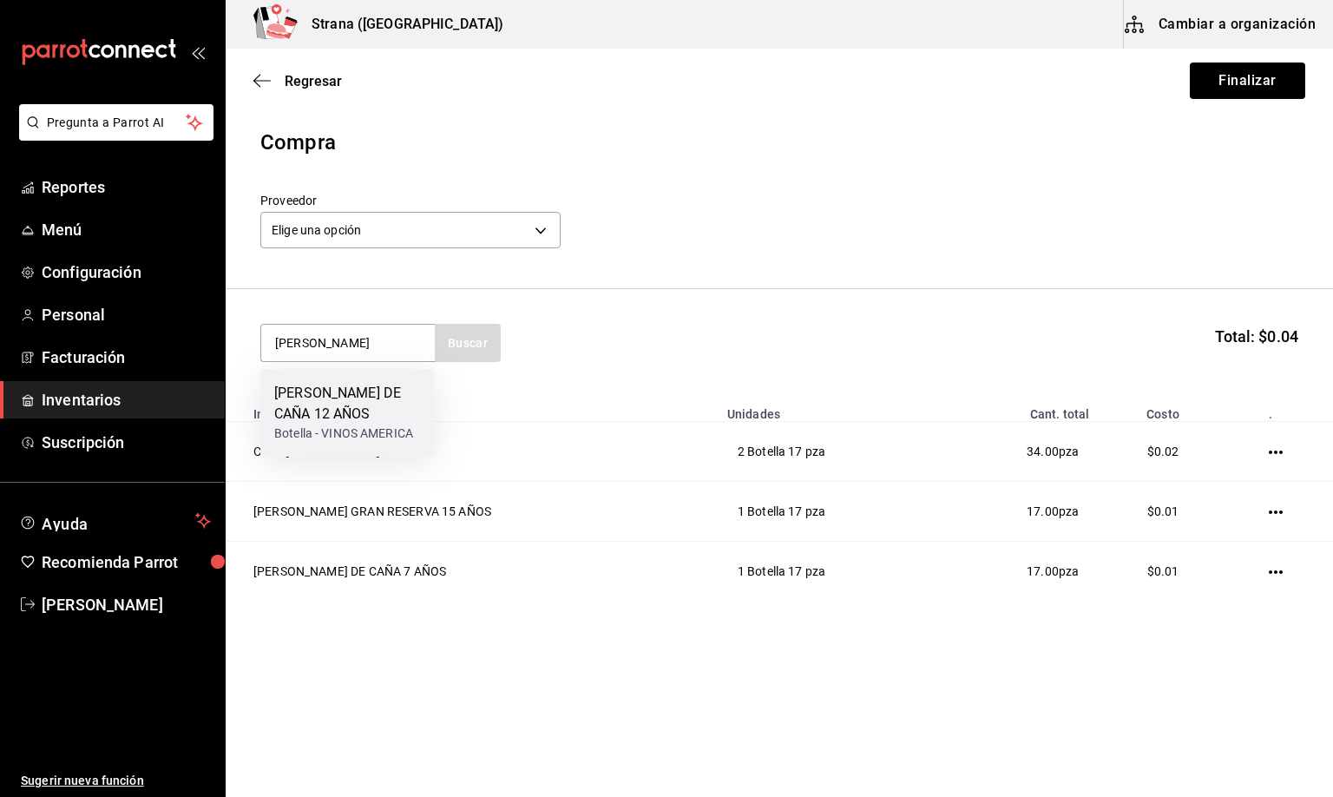
click at [336, 401] on div "[PERSON_NAME] DE CAÑA 12 AÑOS" at bounding box center [347, 404] width 146 height 42
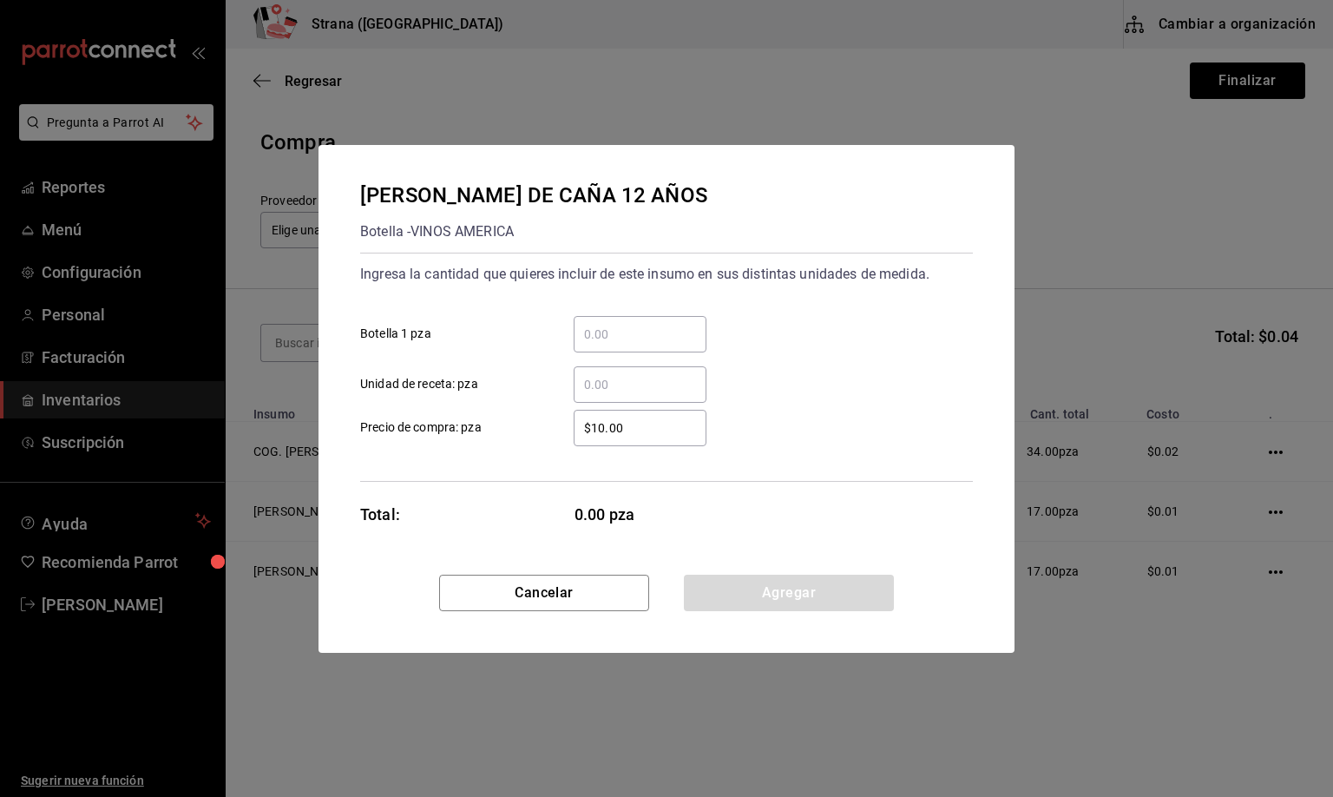
click at [604, 328] on input "​ Botella 1 pza" at bounding box center [640, 334] width 133 height 21
type input "1"
drag, startPoint x: 622, startPoint y: 419, endPoint x: 500, endPoint y: 438, distance: 123.8
click at [505, 438] on label "$10.00 ​ Precio de compra: pza" at bounding box center [533, 428] width 346 height 36
type input "$0.01"
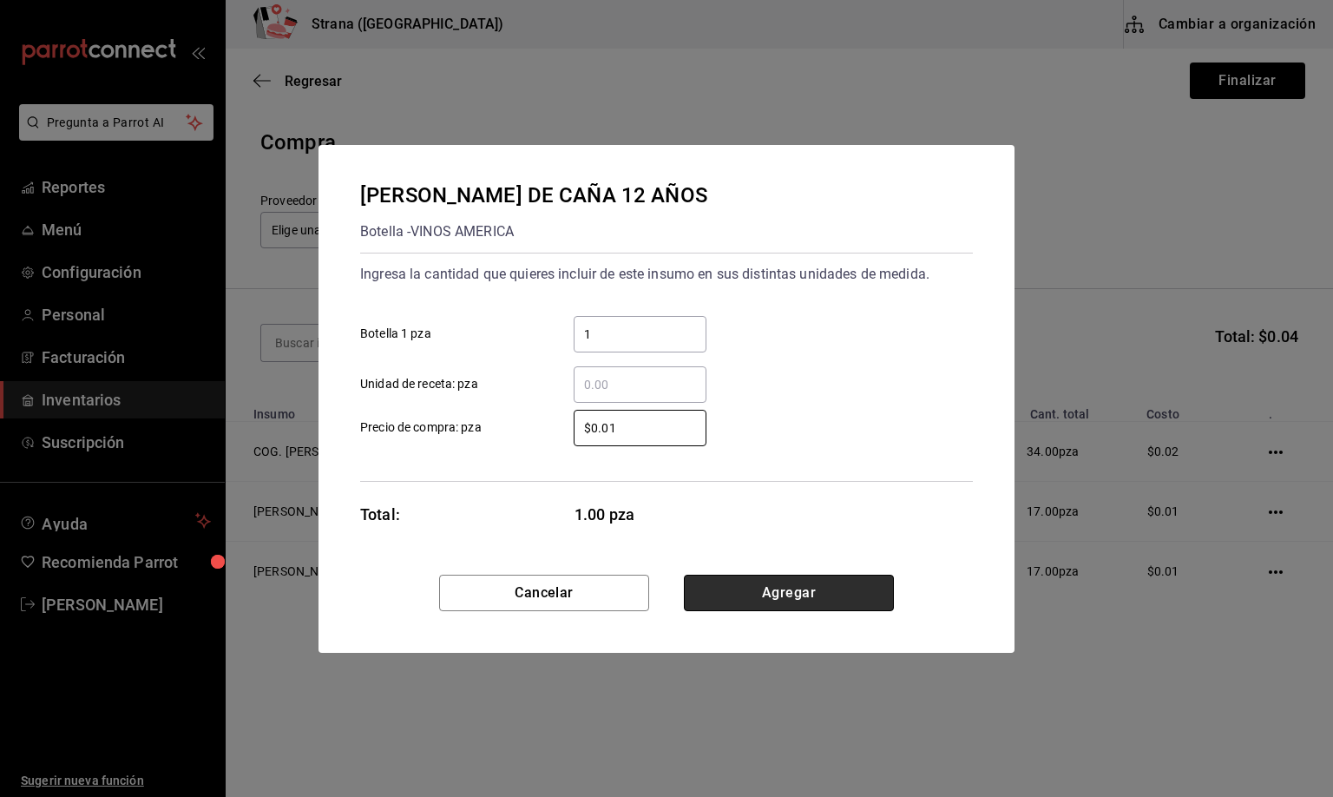
click at [769, 592] on button "Agregar" at bounding box center [789, 593] width 210 height 36
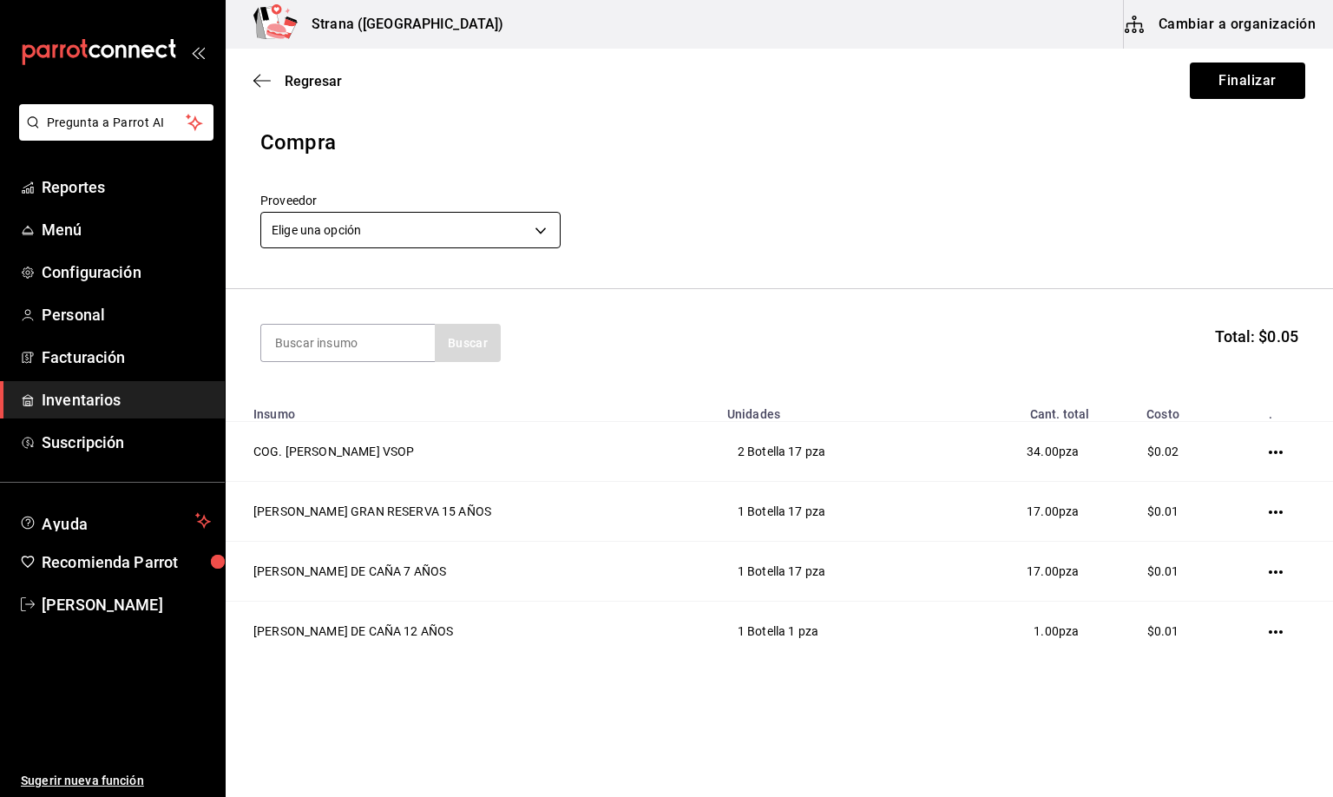
click at [402, 220] on body "Pregunta a Parrot AI Reportes Menú Configuración Personal Facturación Inventari…" at bounding box center [666, 349] width 1333 height 699
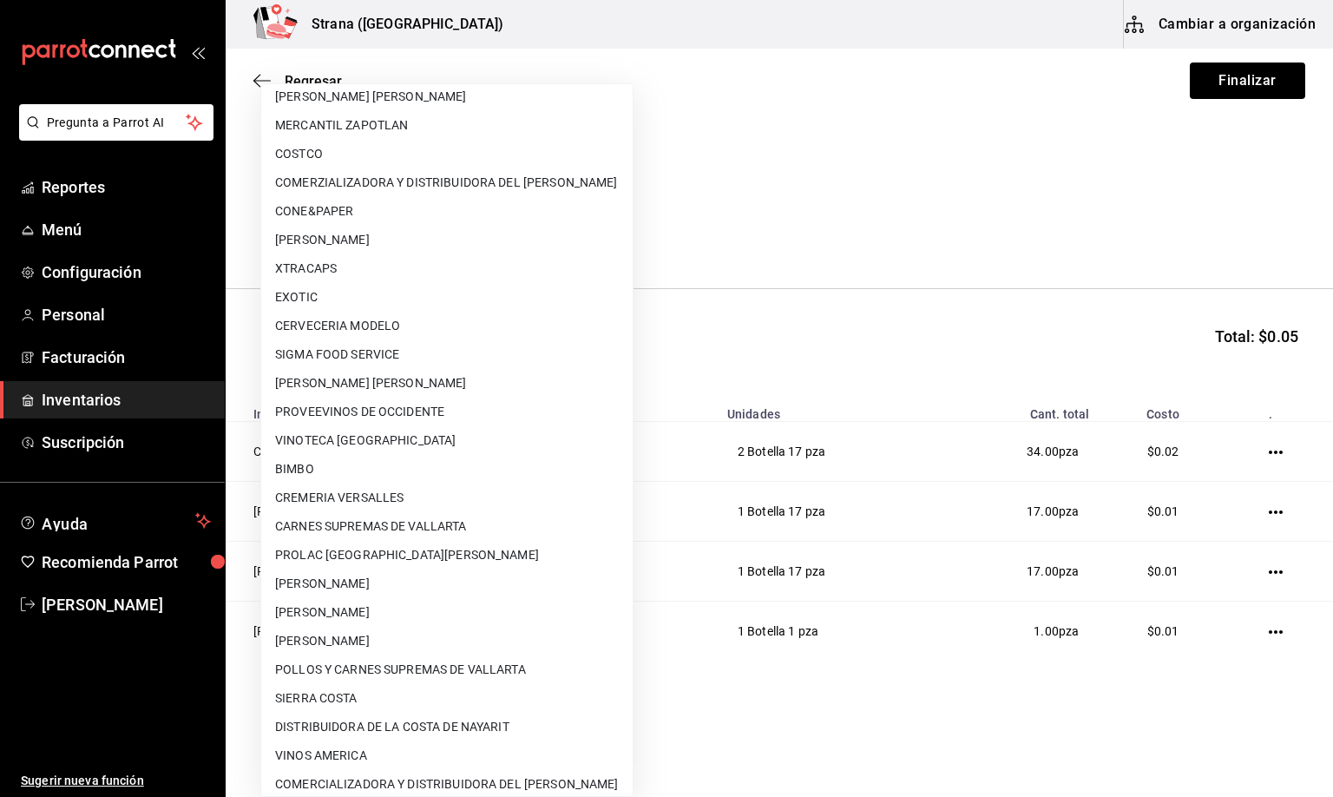
scroll to position [104, 0]
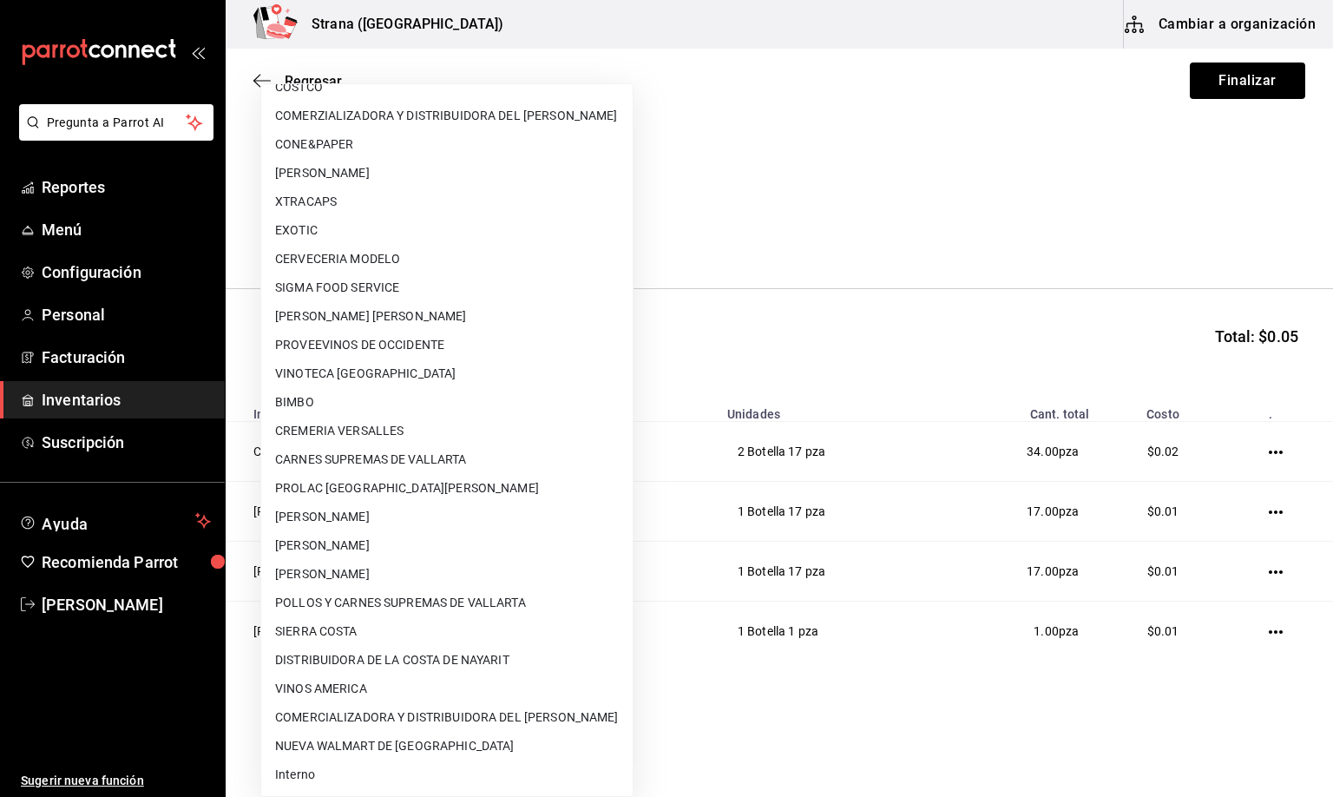
click at [324, 768] on li "Interno" at bounding box center [447, 774] width 372 height 29
type input "8f59523e-768f-4f75-81e2-699d8d2926c5"
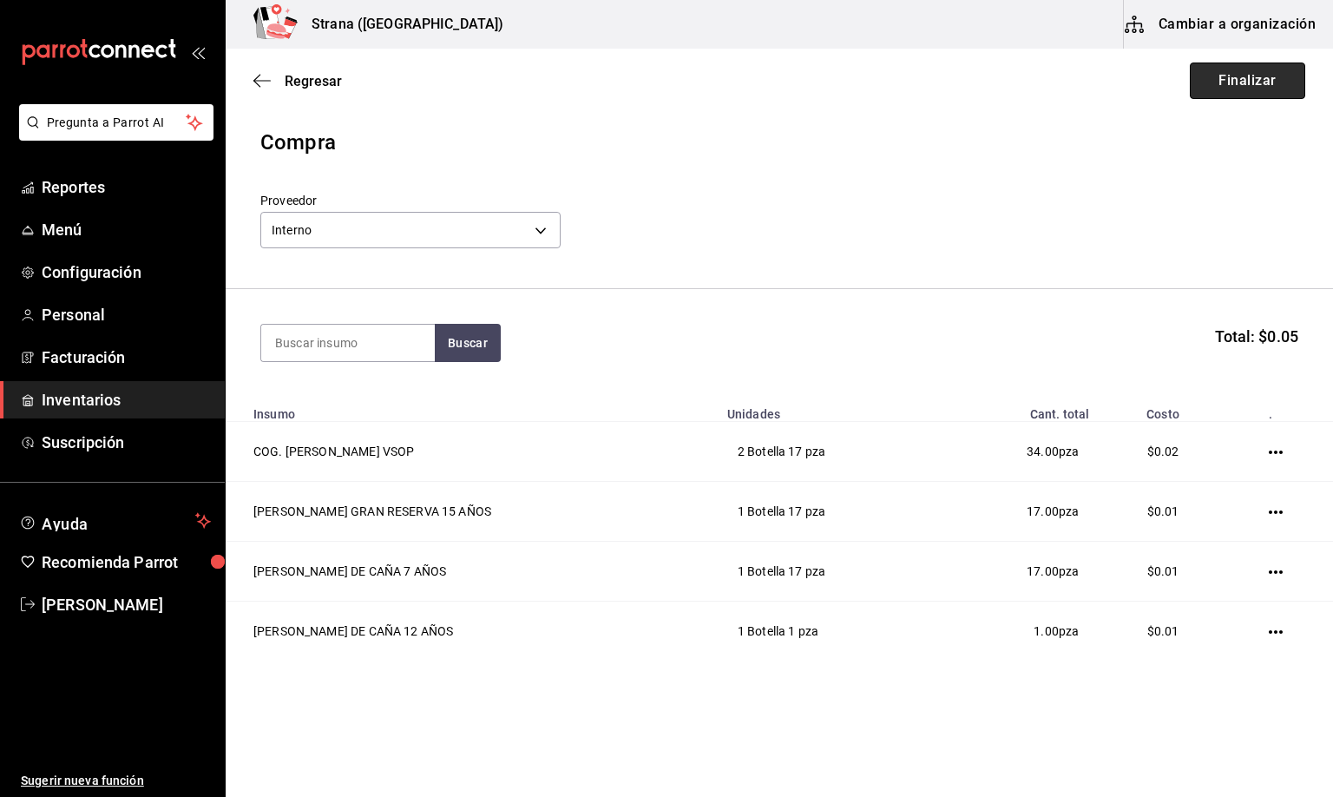
click at [1219, 83] on button "Finalizar" at bounding box center [1247, 81] width 115 height 36
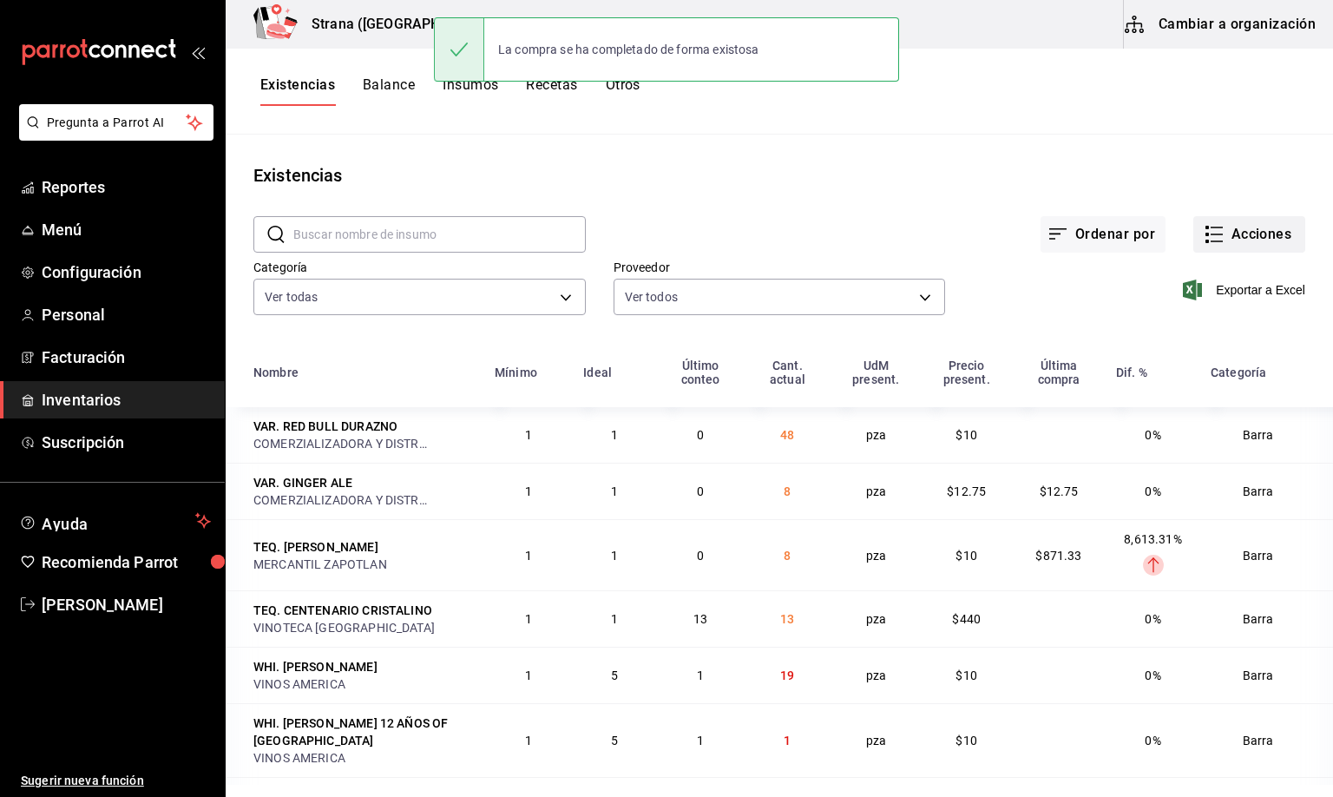
click at [1214, 230] on button "Acciones" at bounding box center [1250, 234] width 112 height 36
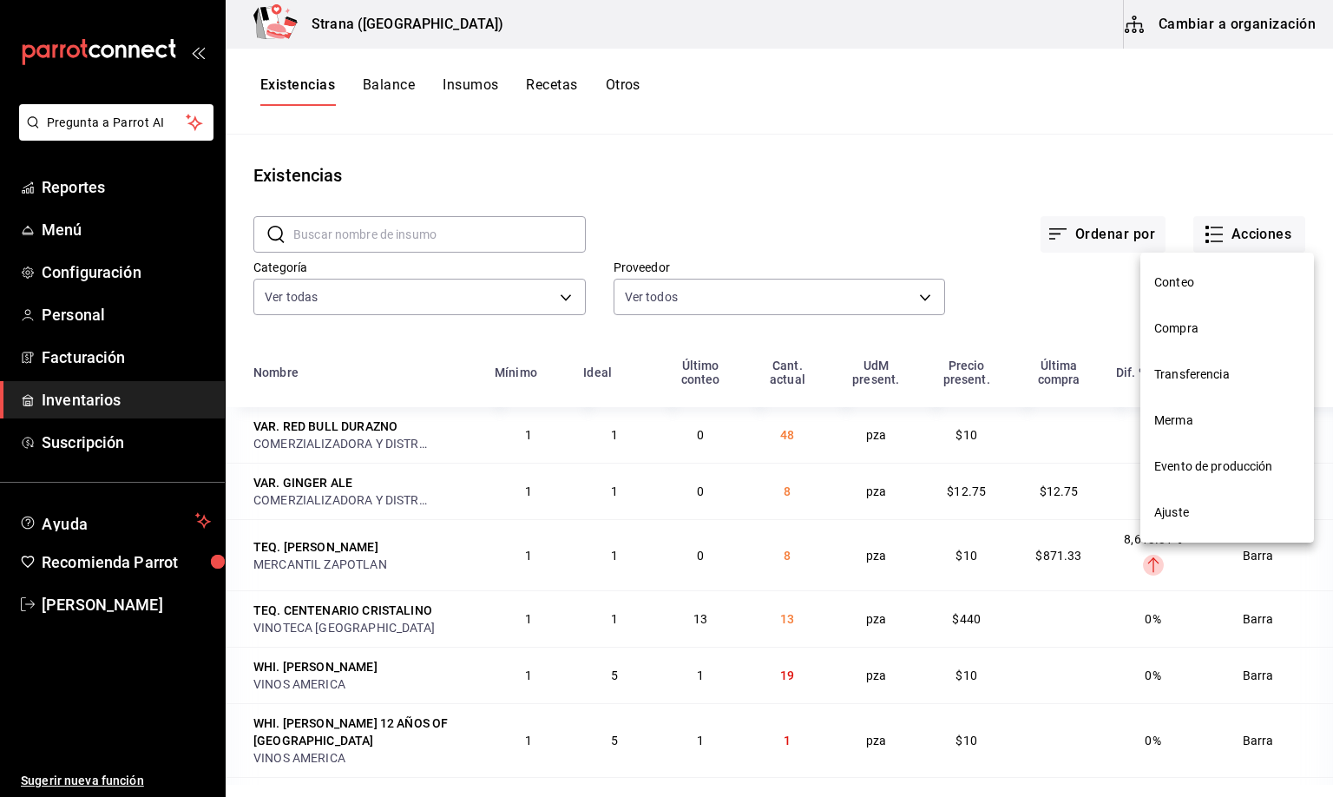
click at [1162, 321] on span "Compra" at bounding box center [1228, 328] width 146 height 18
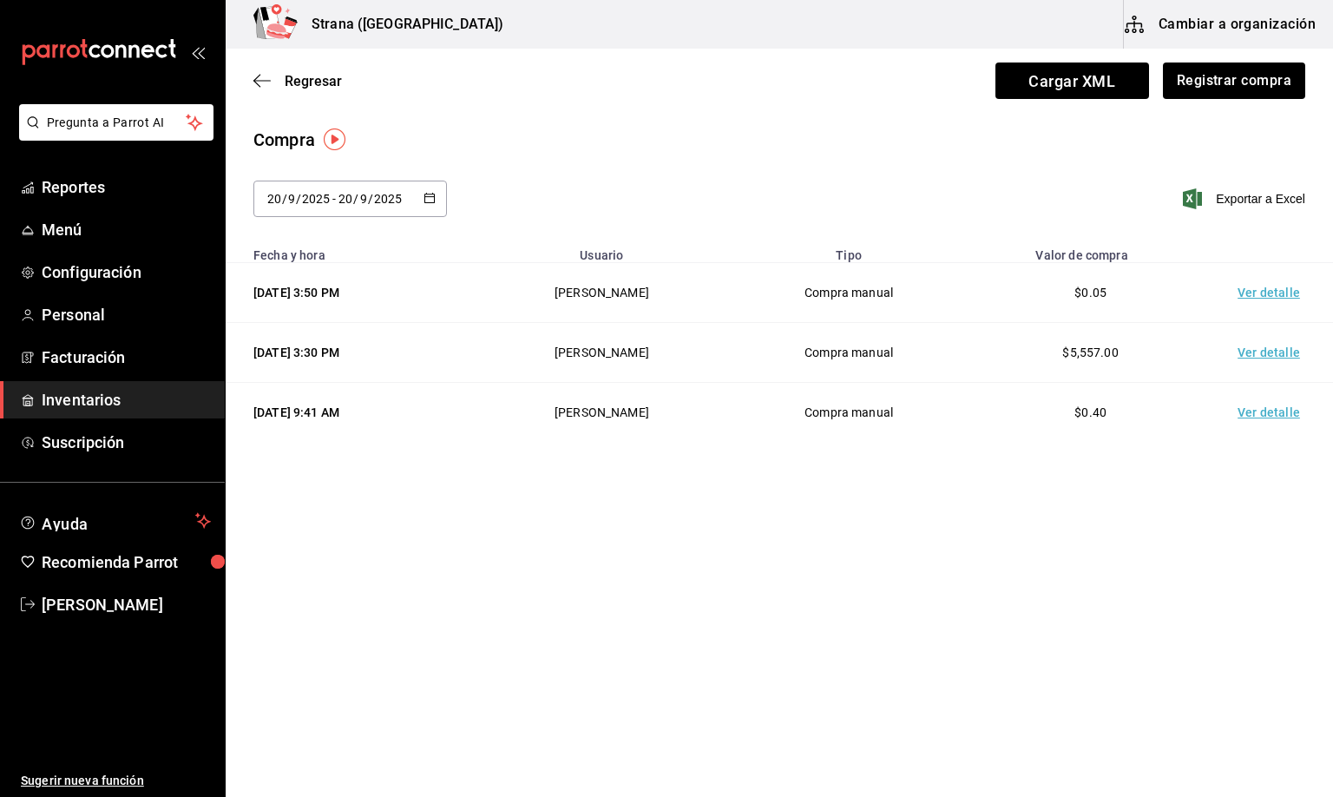
click at [1277, 286] on td "Ver detalle" at bounding box center [1273, 293] width 122 height 60
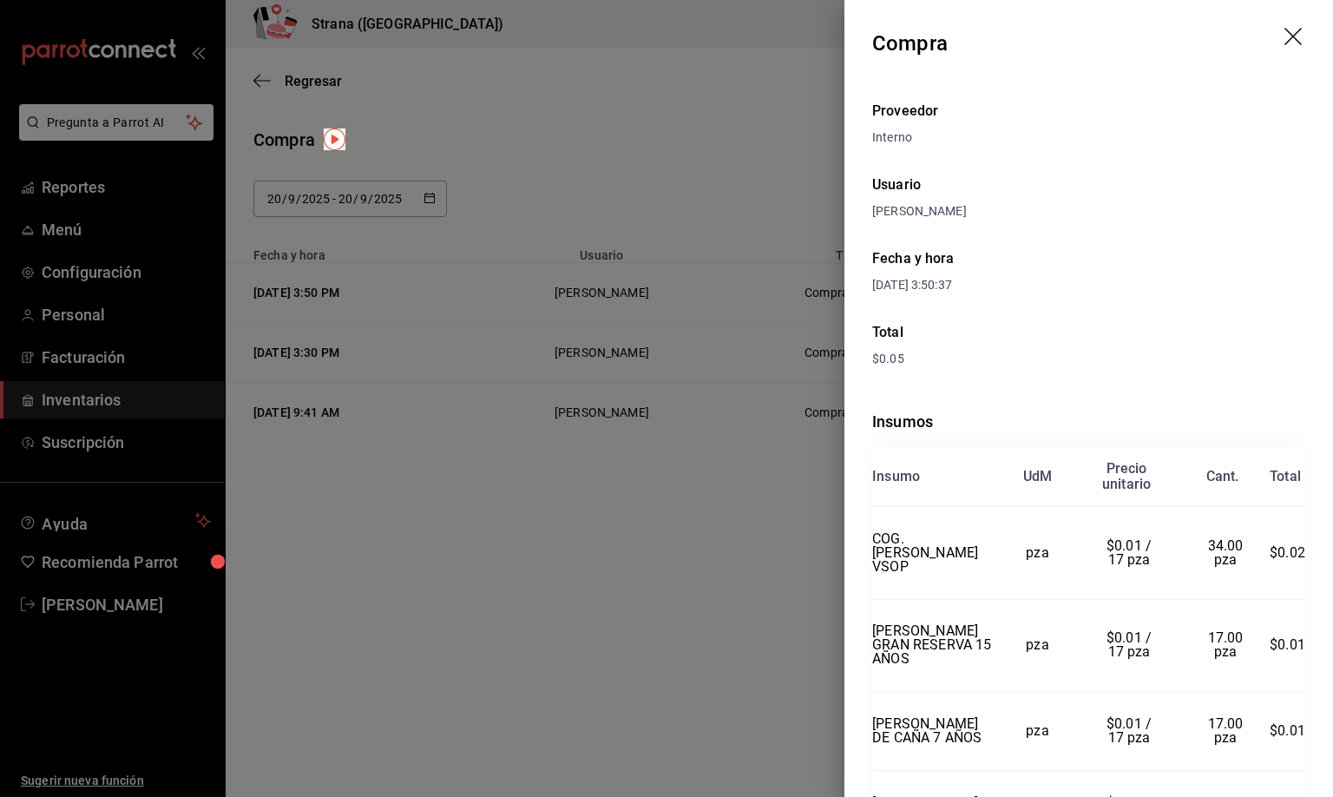
click at [1285, 32] on icon "drag" at bounding box center [1295, 38] width 21 height 21
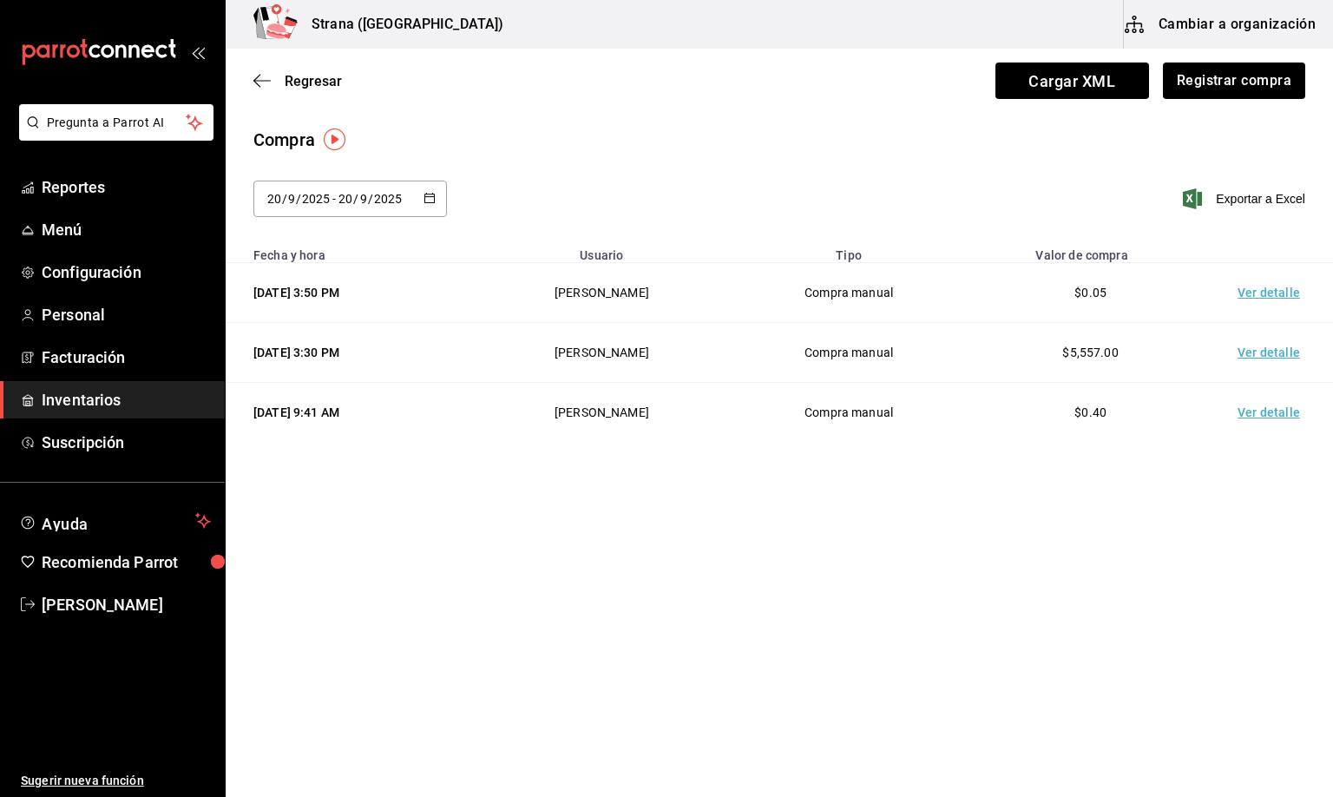
click at [1014, 535] on main "Regresar Cargar XML Registrar compra Compra [DATE] [DATE] - [DATE] [DATE] Expor…" at bounding box center [780, 374] width 1108 height 650
click at [1212, 84] on button "Registrar compra" at bounding box center [1234, 81] width 144 height 36
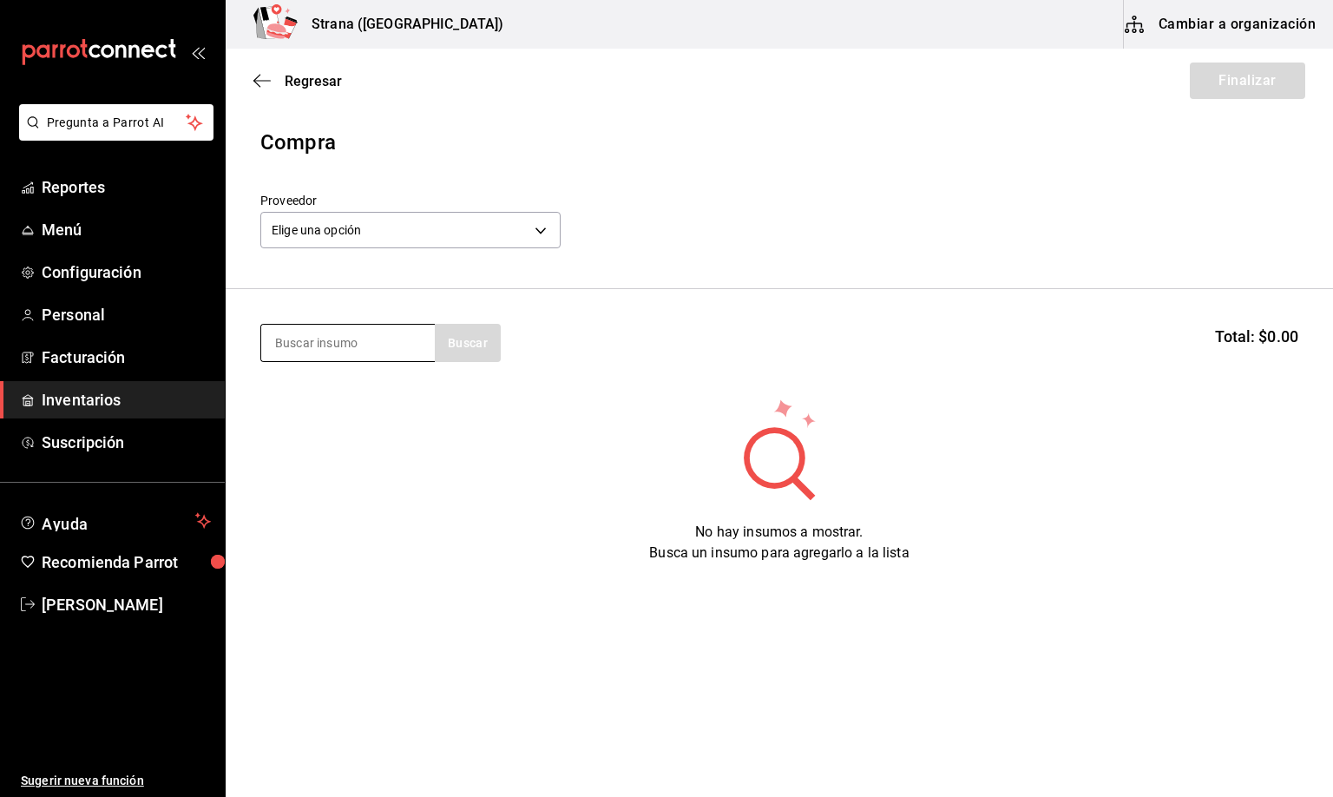
click at [294, 342] on input at bounding box center [348, 343] width 174 height 36
type input "POPOT"
click at [292, 399] on div "VAR. POPOTES" at bounding box center [337, 393] width 126 height 21
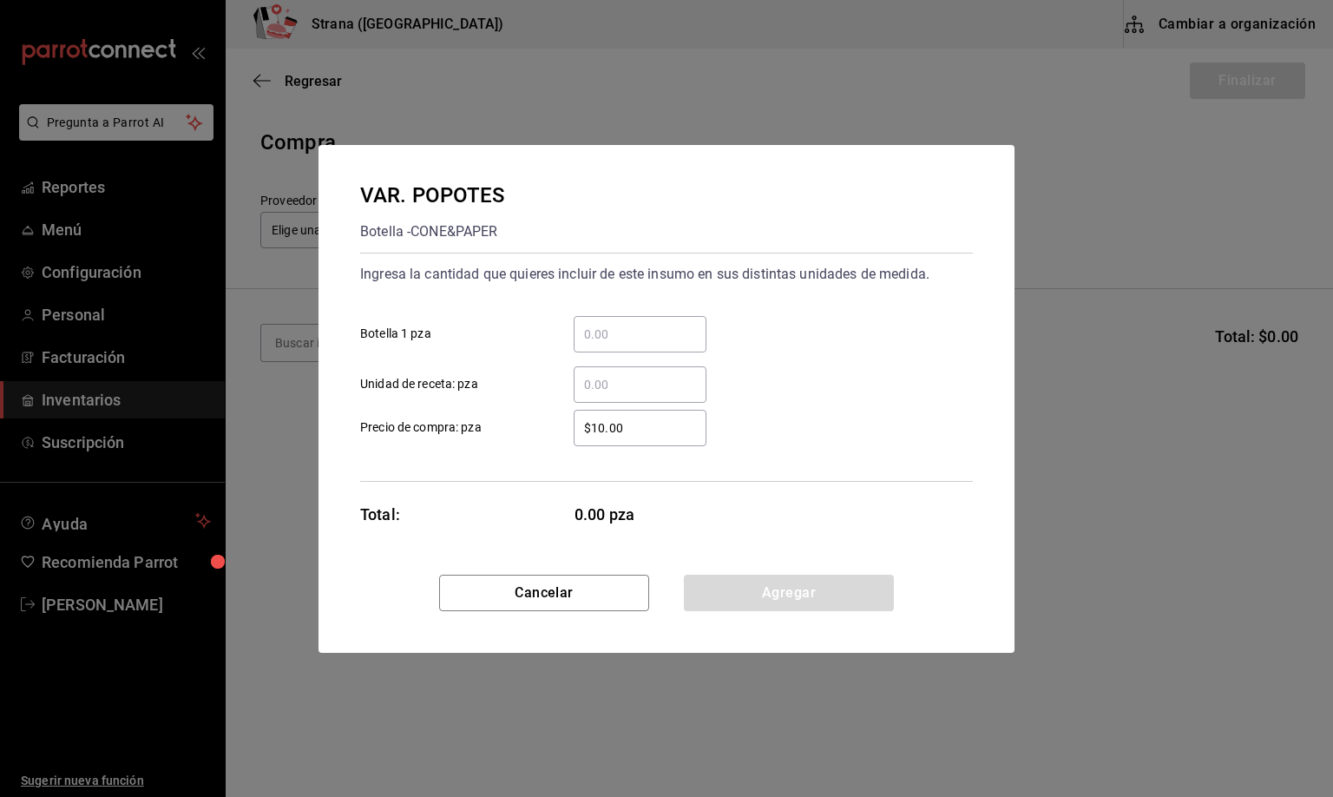
click at [599, 333] on input "​ Botella 1 pza" at bounding box center [640, 334] width 133 height 21
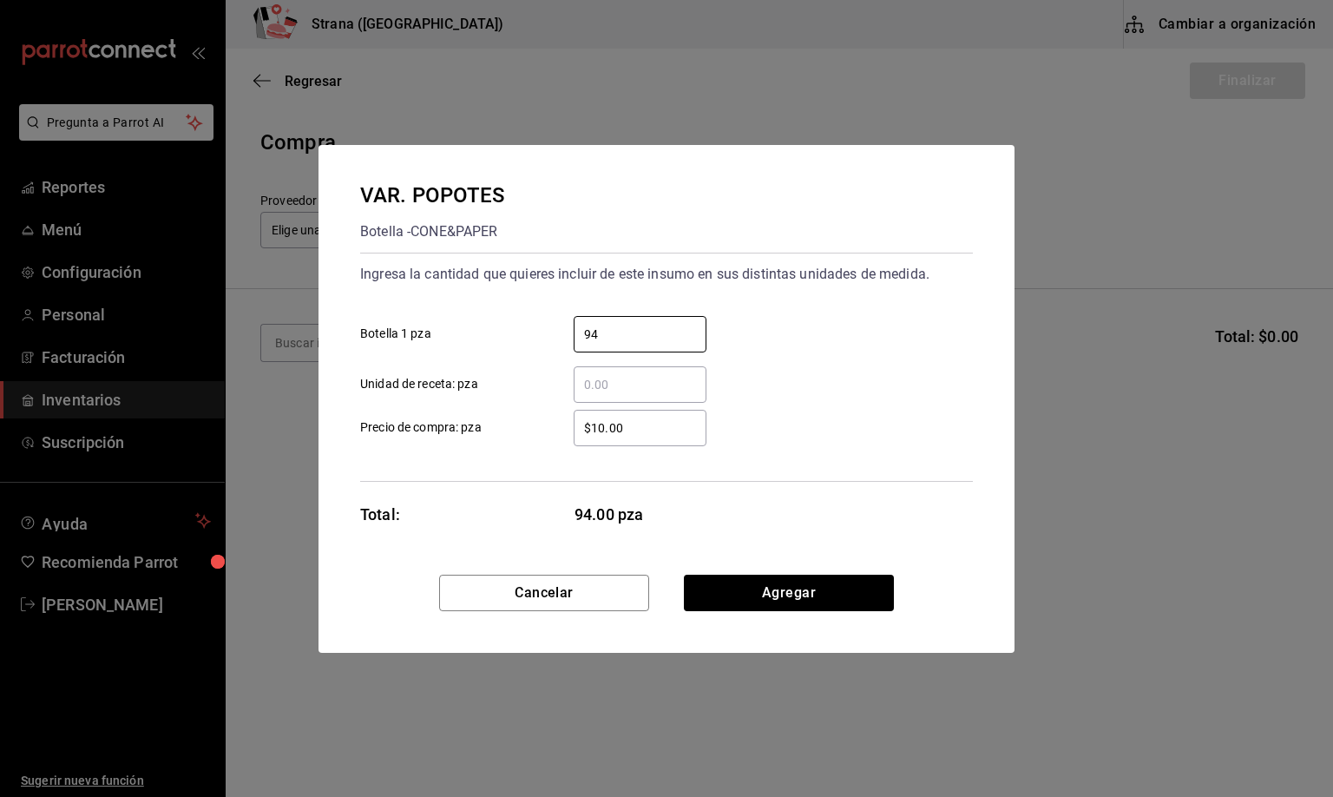
type input "94"
click at [633, 435] on input "$10.00" at bounding box center [640, 428] width 133 height 21
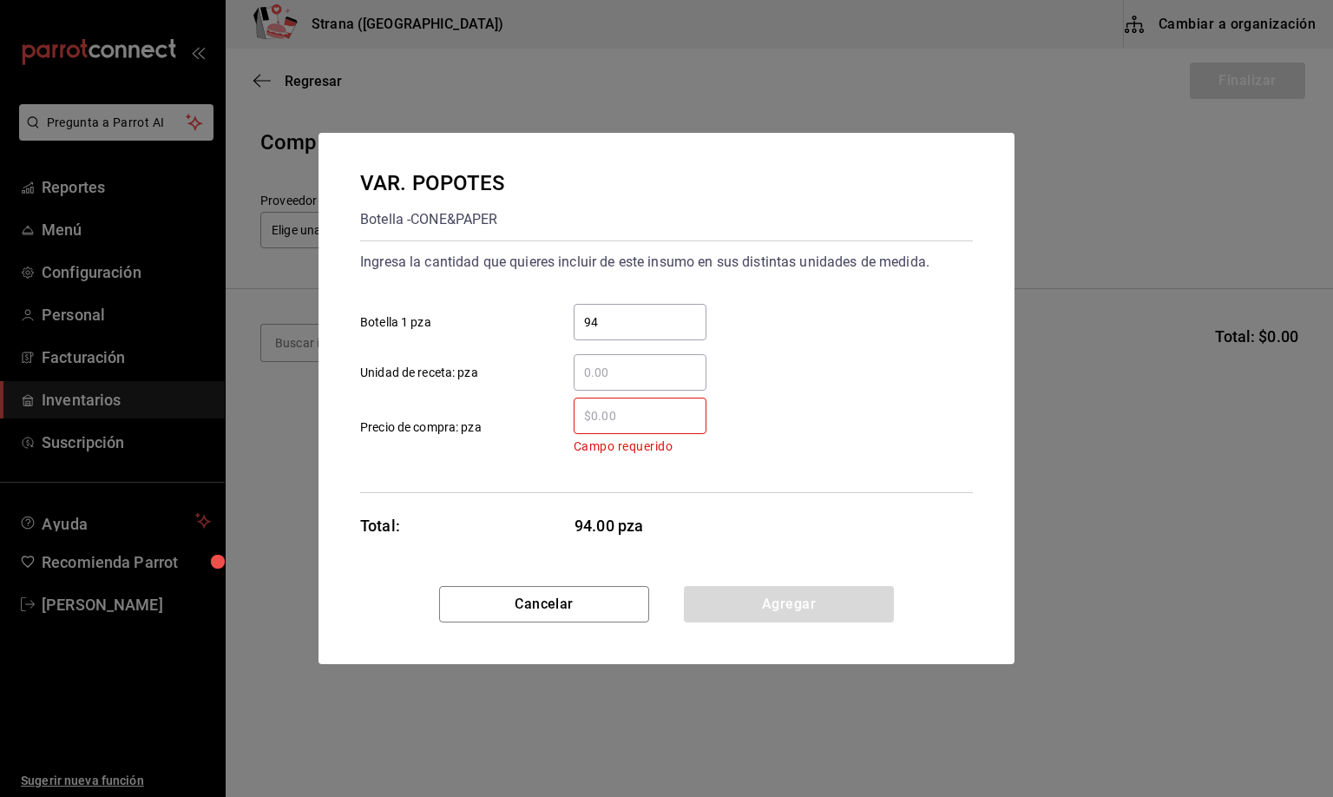
click at [600, 417] on input "​ Campo requerido Precio de compra: pza" at bounding box center [640, 415] width 133 height 21
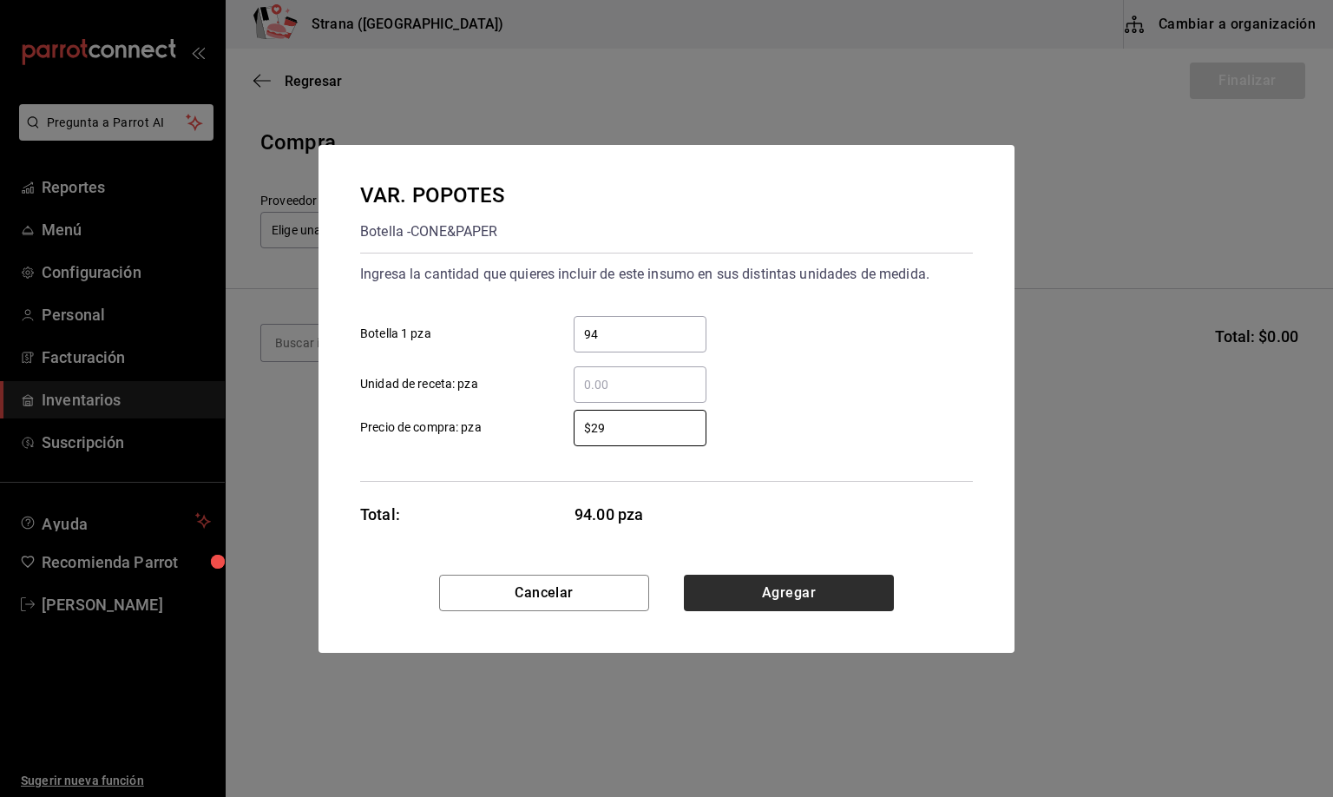
type input "$29"
click at [768, 589] on button "Agregar" at bounding box center [789, 593] width 210 height 36
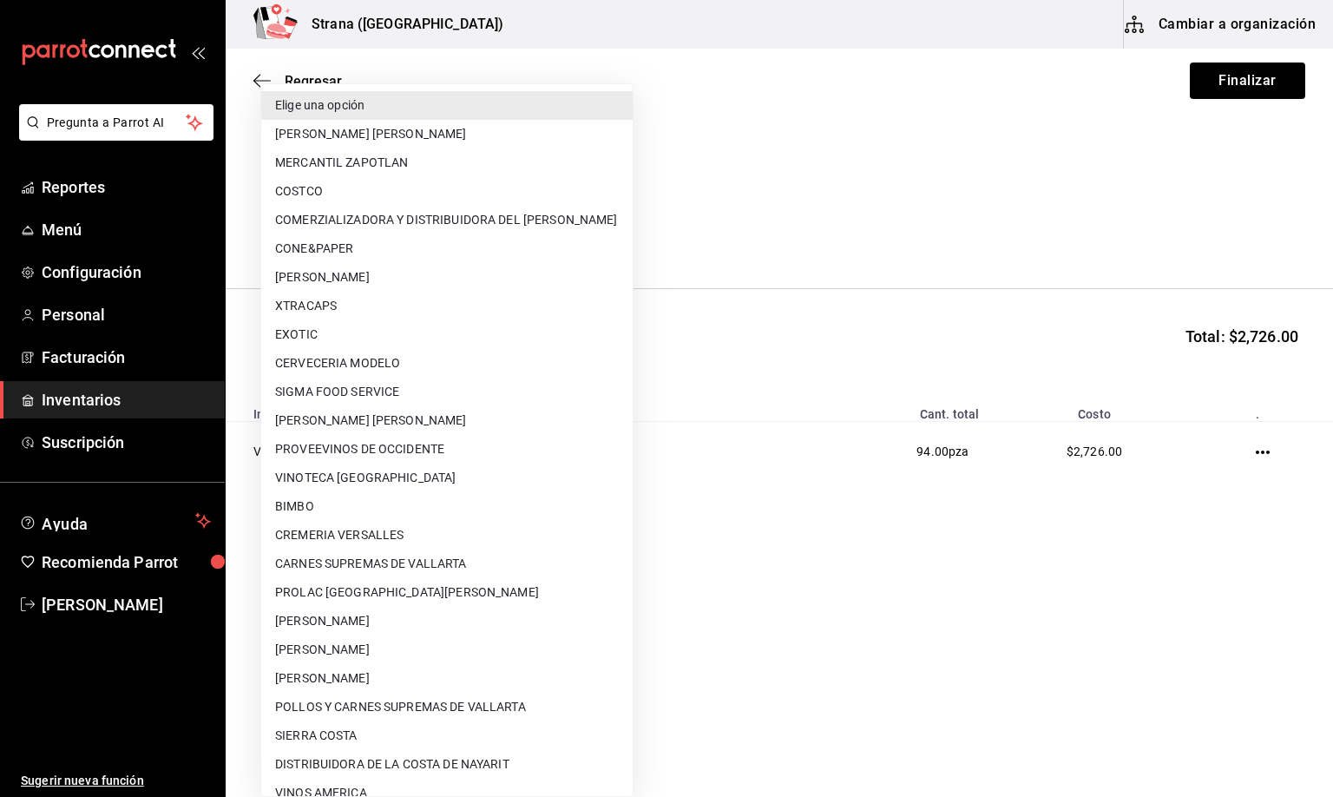
click at [388, 225] on body "Pregunta a Parrot AI Reportes Menú Configuración Personal Facturación Inventari…" at bounding box center [666, 349] width 1333 height 699
click at [326, 242] on li "CONE&PAPER" at bounding box center [447, 248] width 372 height 29
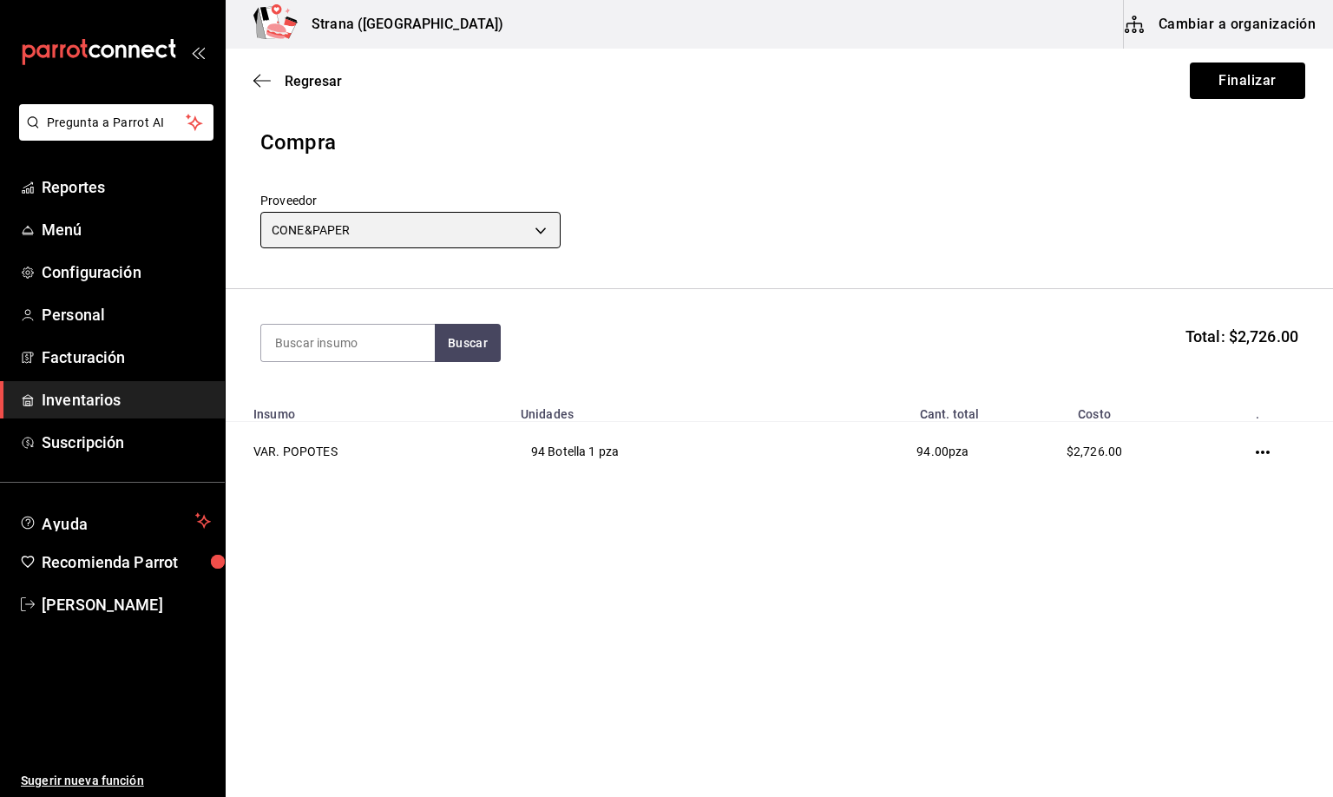
type input "b21637f0-28ad-4dd1-a201-ffc14d67968b"
click at [1220, 82] on button "Finalizar" at bounding box center [1247, 81] width 115 height 36
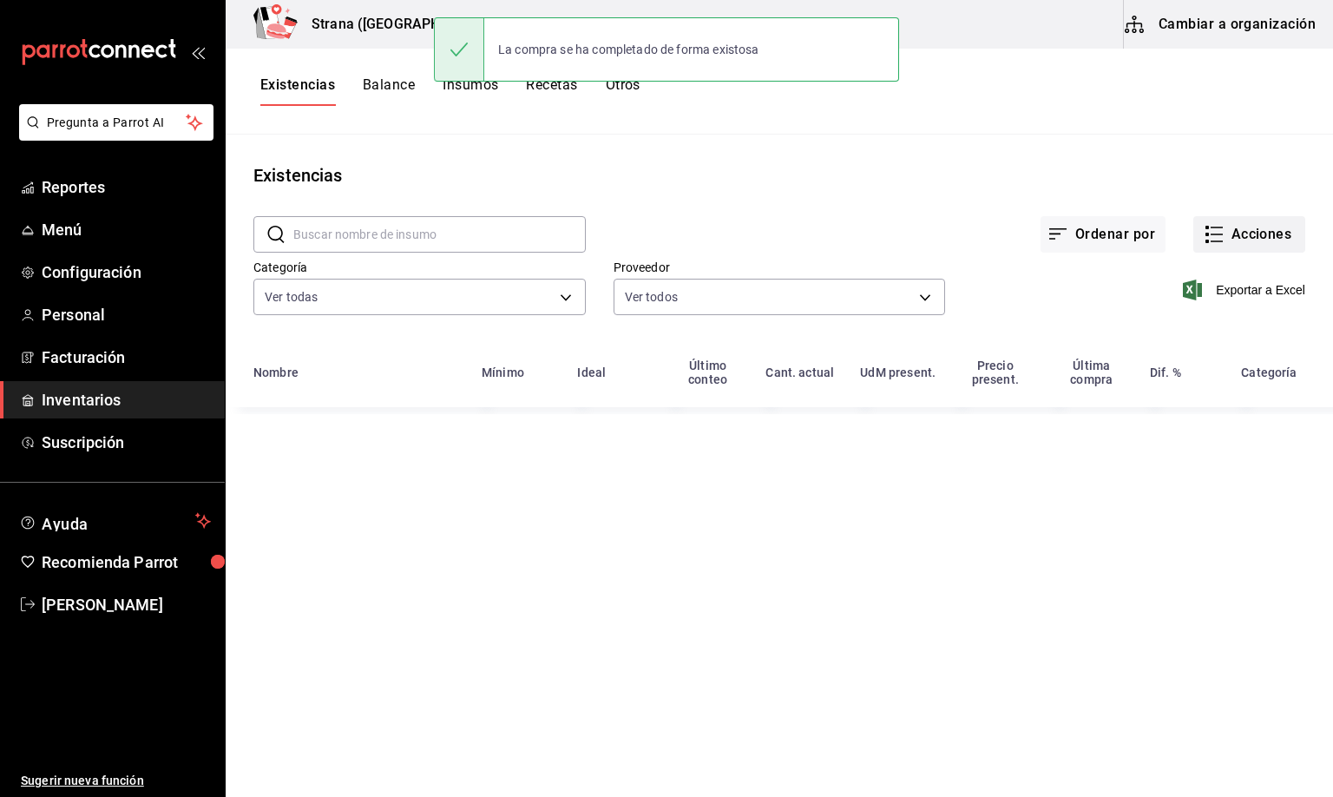
click at [1251, 240] on button "Acciones" at bounding box center [1250, 234] width 112 height 36
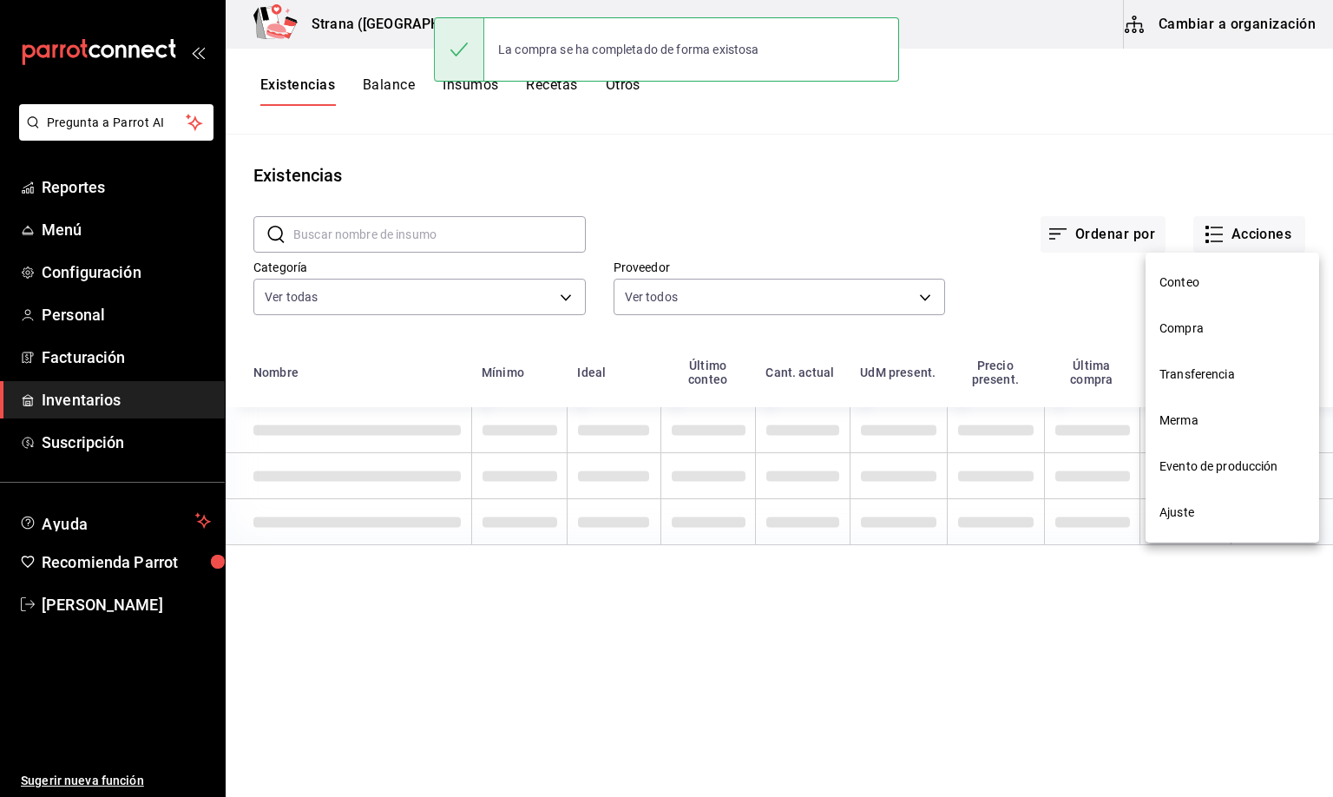
click at [1193, 324] on span "Compra" at bounding box center [1233, 328] width 146 height 18
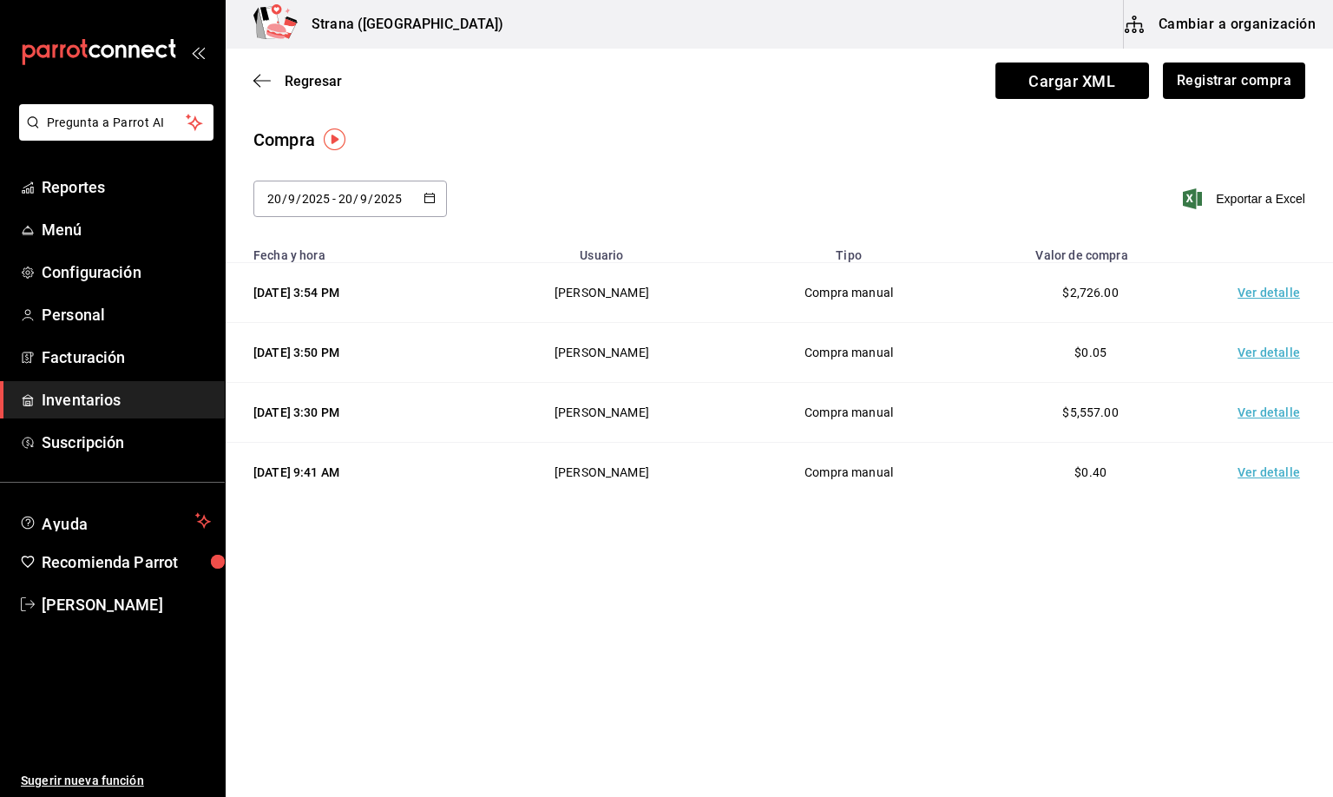
click at [1259, 289] on td "Ver detalle" at bounding box center [1273, 293] width 122 height 60
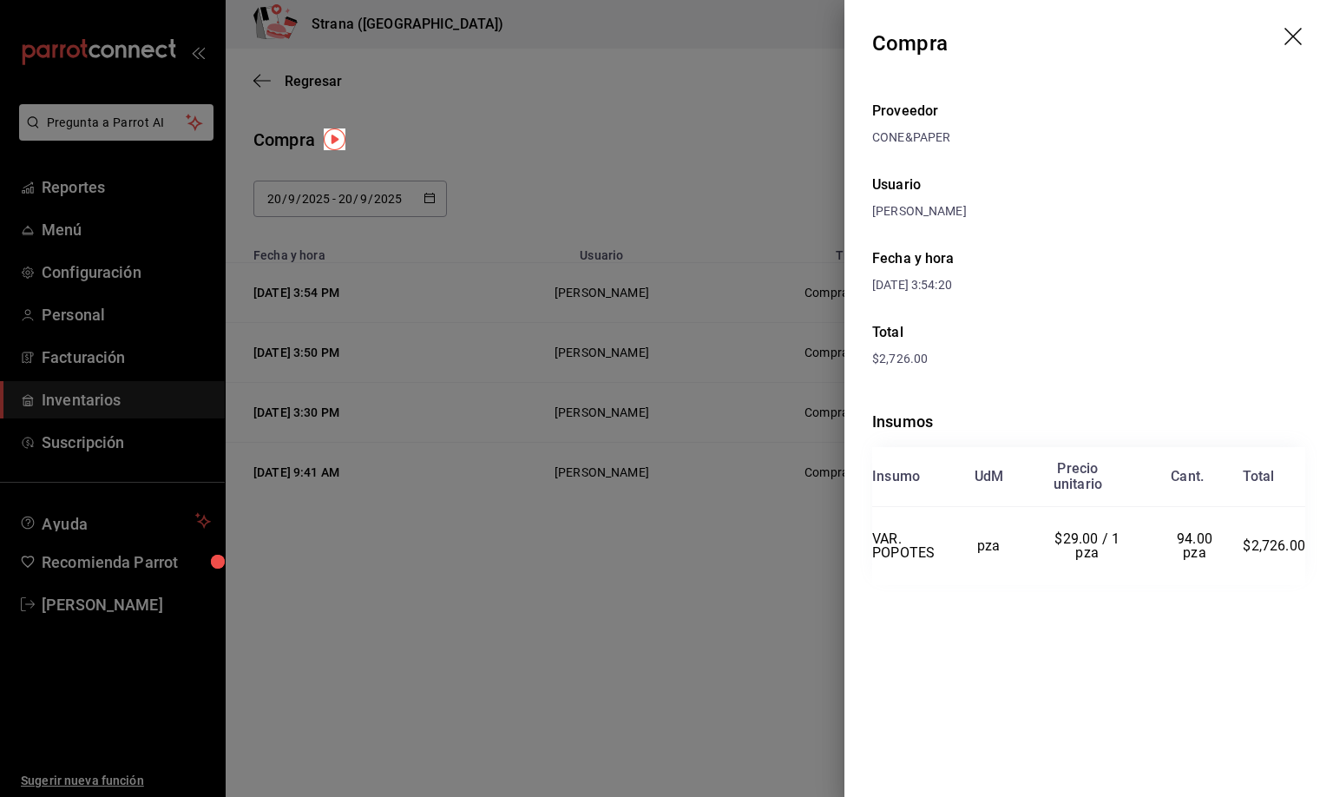
click at [1293, 35] on icon "drag" at bounding box center [1293, 36] width 17 height 17
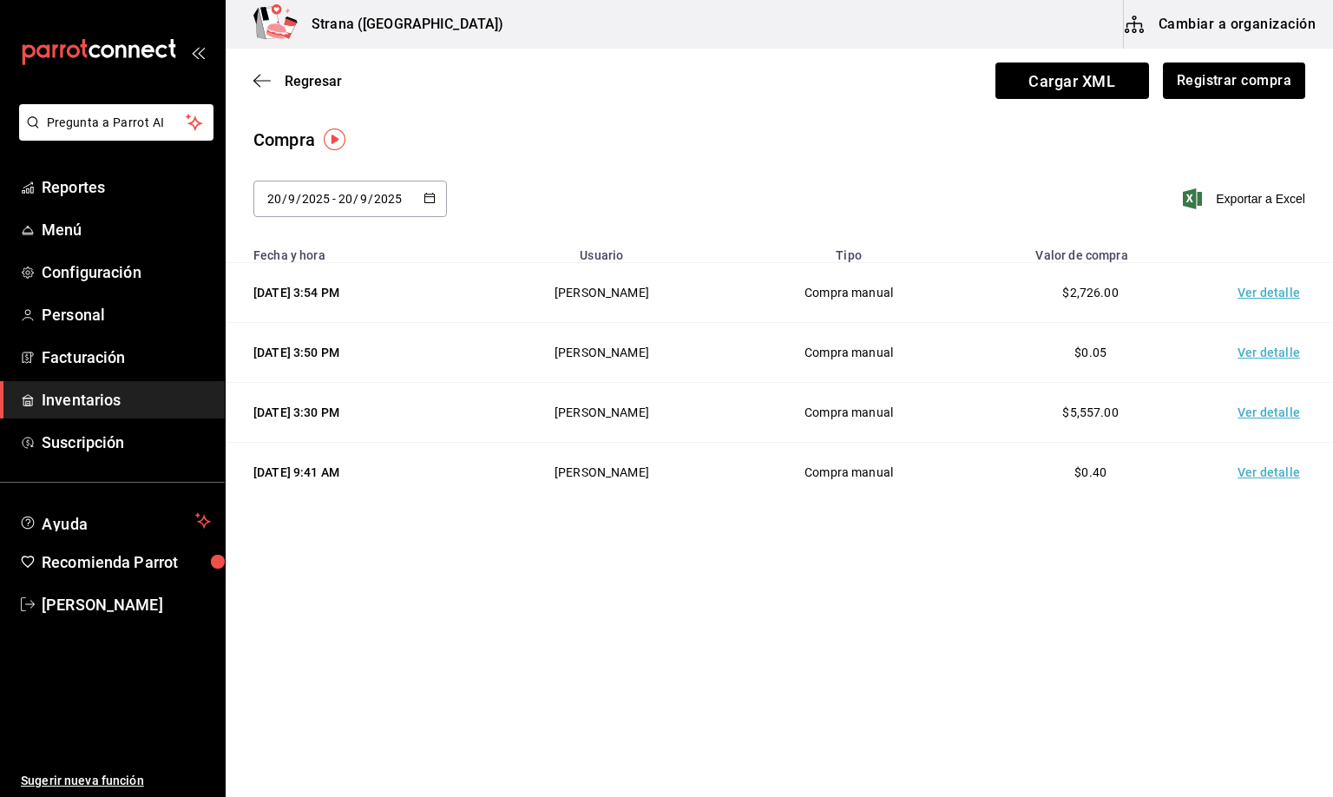
click at [612, 102] on div "Regresar Cargar XML Registrar compra" at bounding box center [780, 81] width 1108 height 64
click at [311, 89] on span "Regresar" at bounding box center [313, 81] width 57 height 16
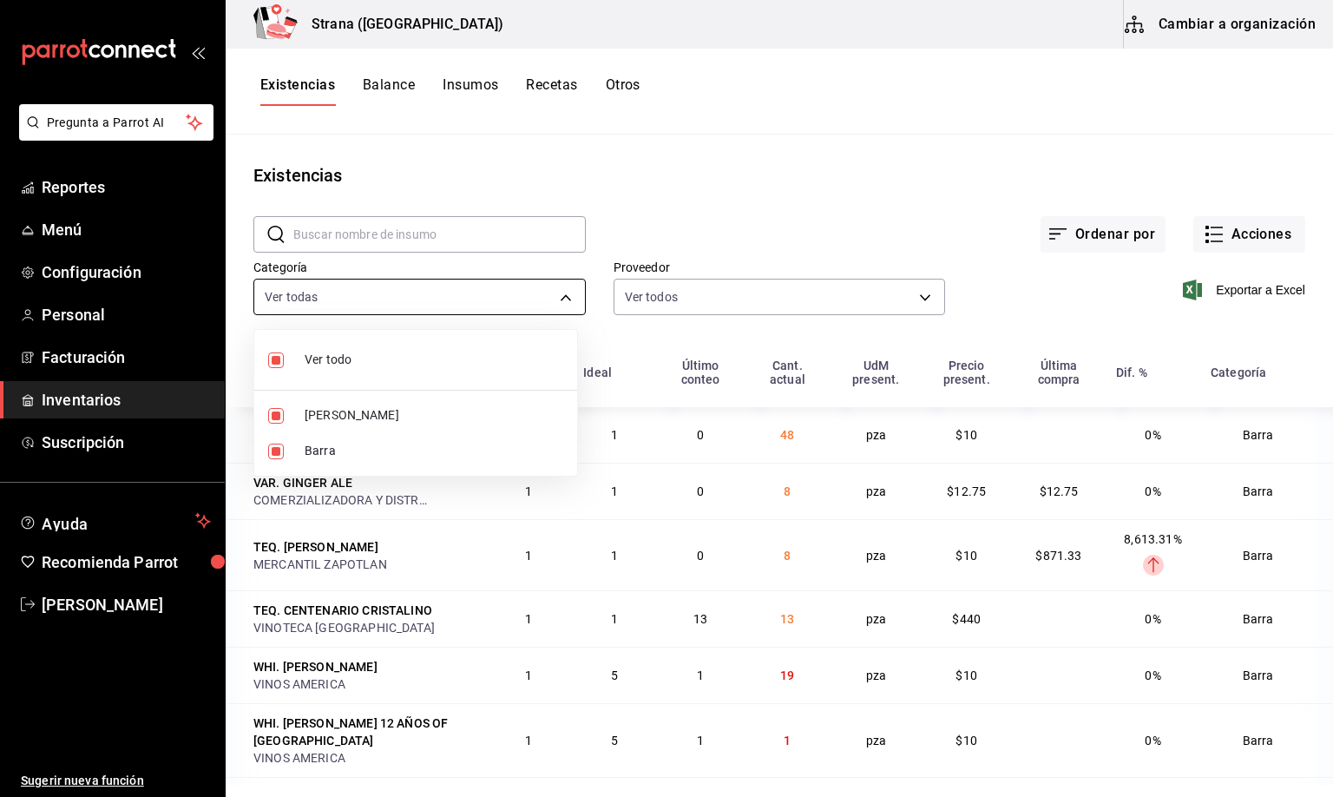
click at [354, 294] on body "Pregunta a Parrot AI Reportes Menú Configuración Personal Facturación Inventari…" at bounding box center [666, 392] width 1333 height 785
click at [313, 406] on span "[PERSON_NAME]" at bounding box center [434, 415] width 259 height 18
type input "22ec9f2c-e042-44ea-8d53-bf0e1d8c11ed"
checkbox input "false"
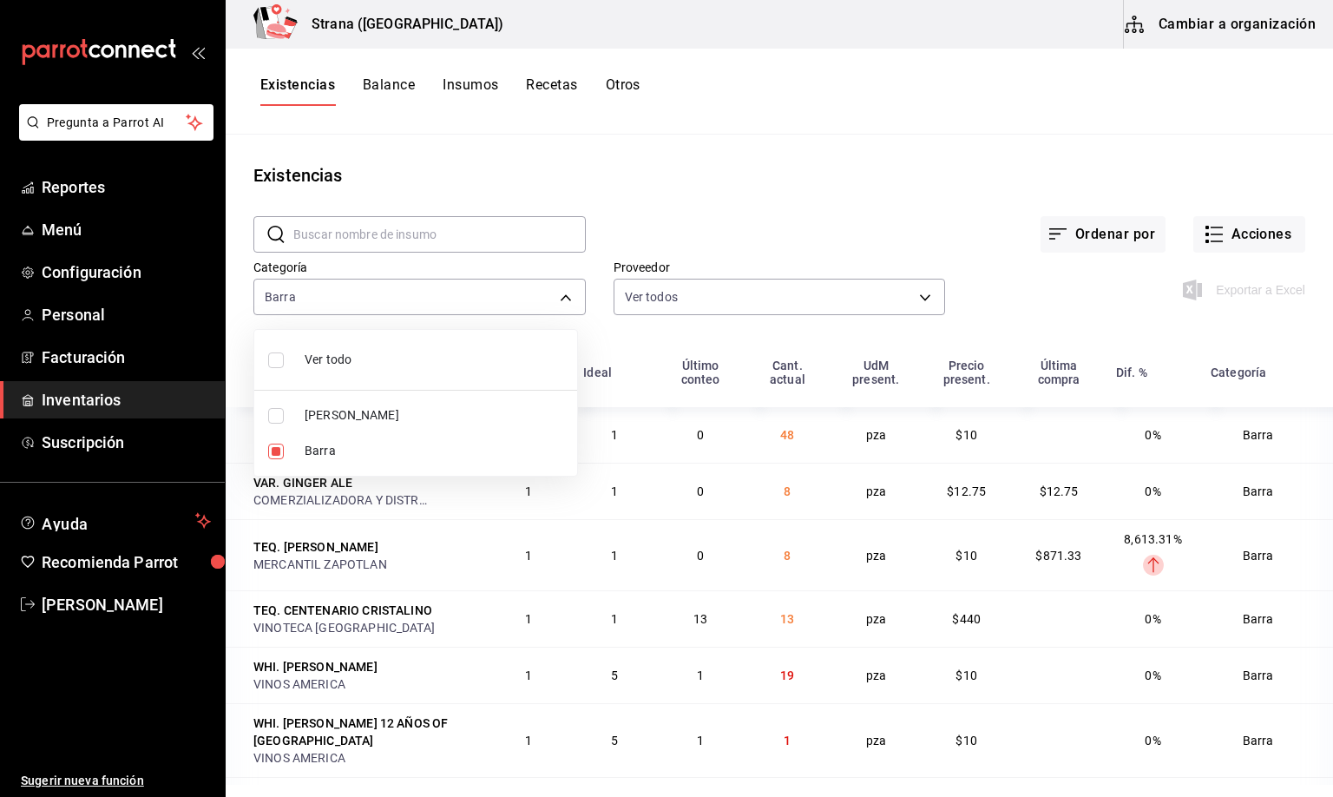
click at [294, 89] on div at bounding box center [666, 398] width 1333 height 797
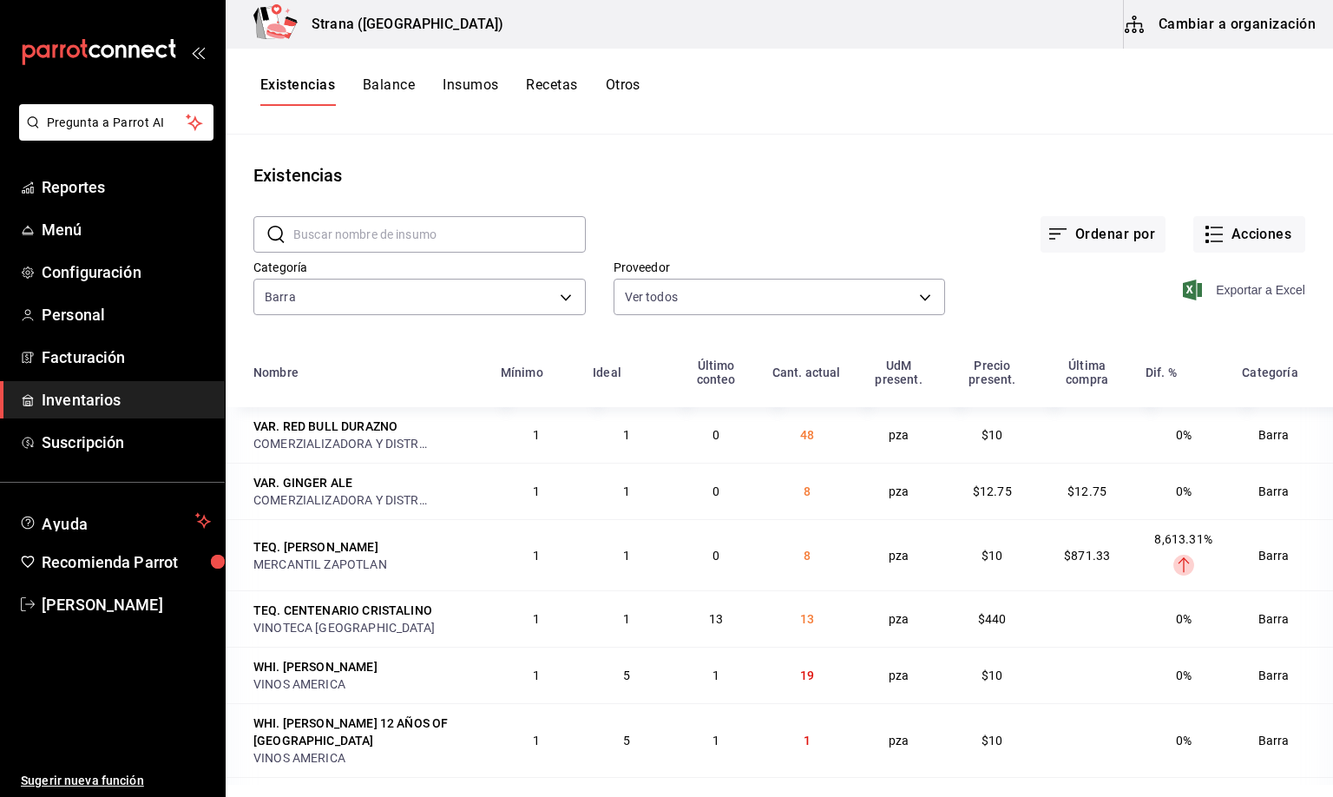
click at [1222, 290] on span "Exportar a Excel" at bounding box center [1246, 290] width 119 height 21
click at [302, 293] on body "Pregunta a Parrot AI Reportes Menú Configuración Personal Facturación Inventari…" at bounding box center [666, 392] width 1333 height 785
click at [326, 423] on span "[PERSON_NAME]" at bounding box center [434, 415] width 259 height 18
type input "22ec9f2c-e042-44ea-8d53-bf0e1d8c11ed,b11263f3-316c-490f-b5ca-428fcbb9defe"
checkbox input "true"
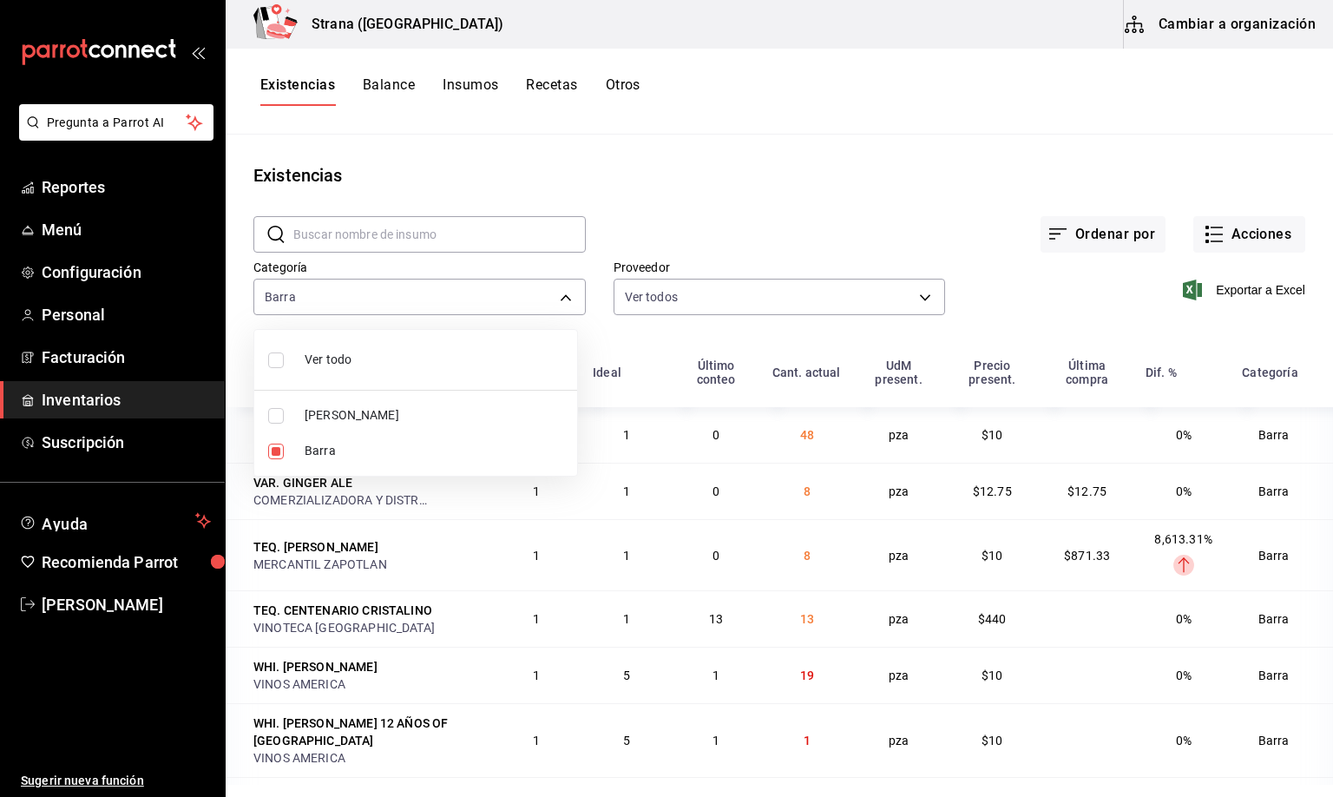
checkbox input "true"
click at [311, 444] on span "Barra" at bounding box center [434, 451] width 259 height 18
type input "b11263f3-316c-490f-b5ca-428fcbb9defe"
checkbox input "false"
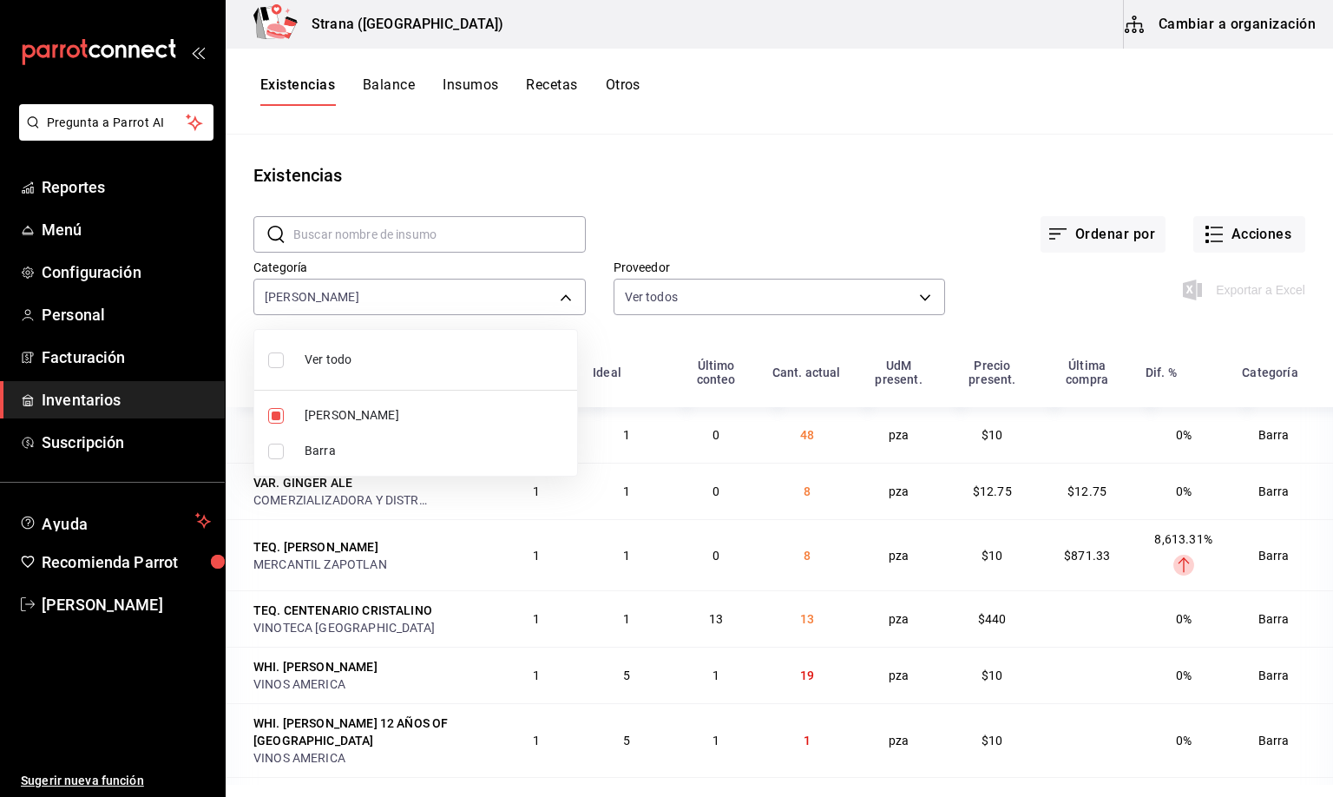
click at [307, 86] on div at bounding box center [666, 398] width 1333 height 797
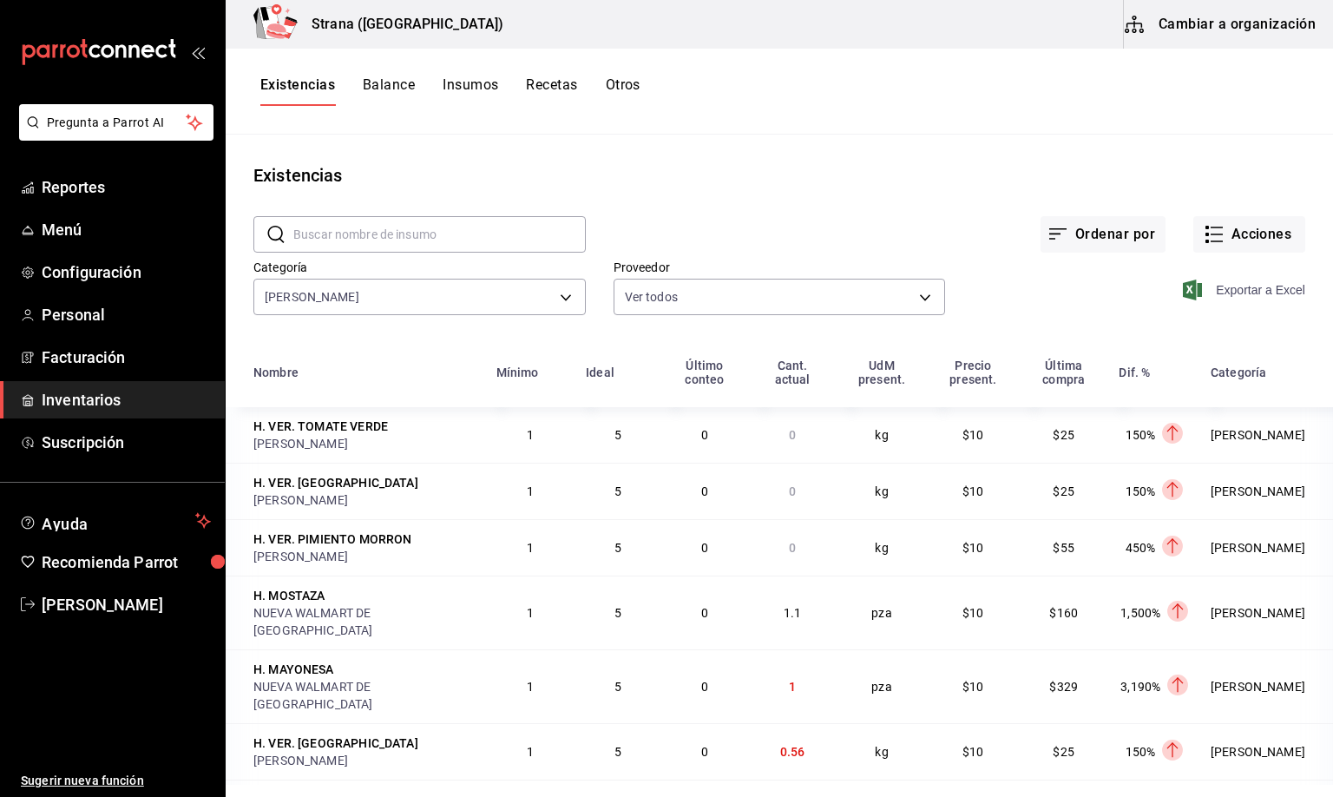
click at [1216, 293] on span "Exportar a Excel" at bounding box center [1246, 290] width 119 height 21
click at [100, 609] on span "[PERSON_NAME]" at bounding box center [126, 604] width 169 height 23
